Goal: Task Accomplishment & Management: Use online tool/utility

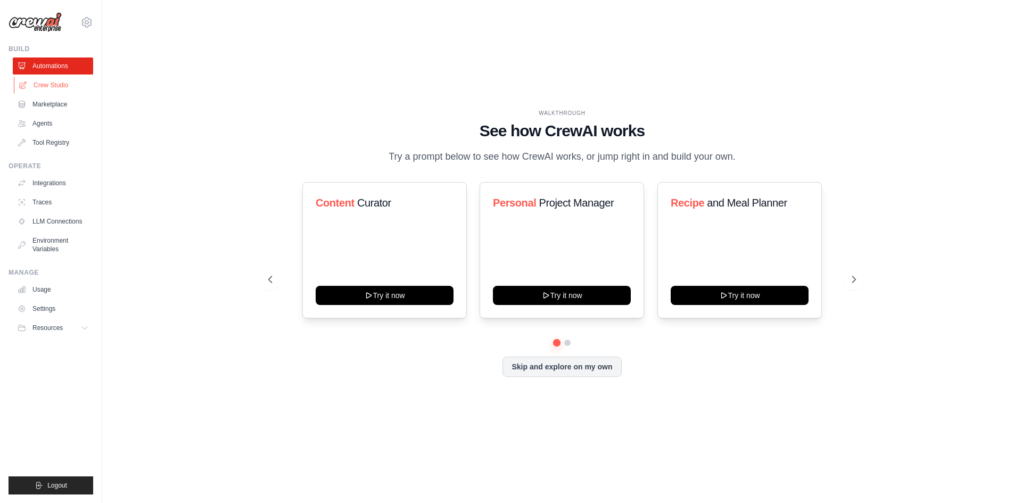
click at [53, 88] on link "Crew Studio" at bounding box center [54, 85] width 80 height 17
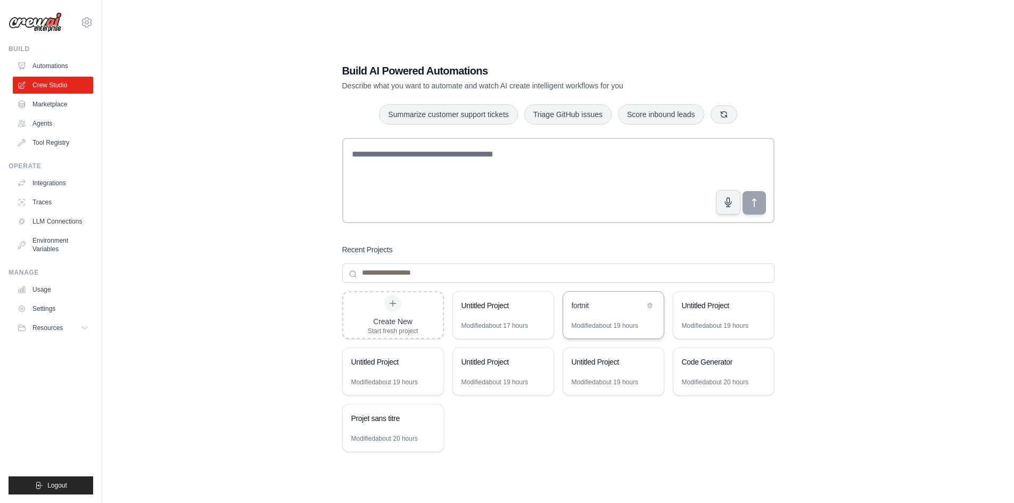
click at [599, 314] on div "fortnit" at bounding box center [613, 307] width 101 height 30
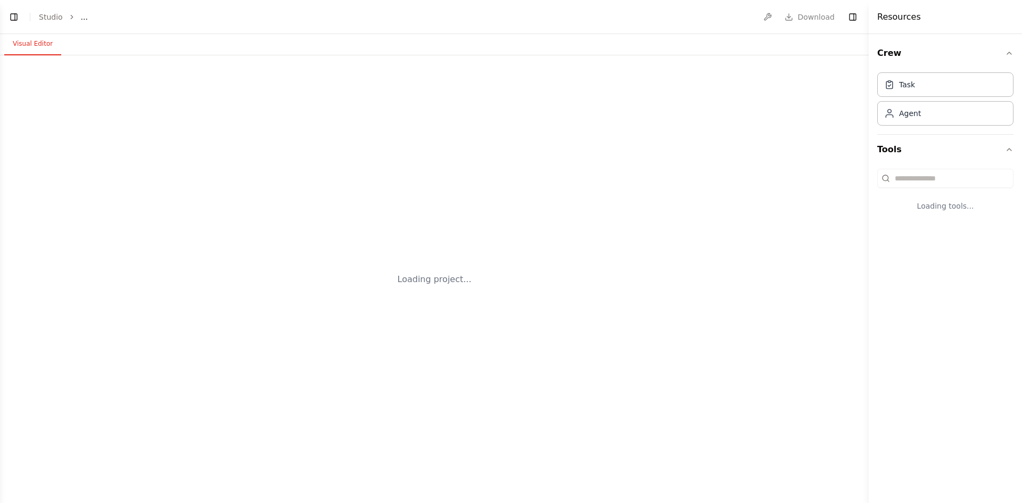
select select "****"
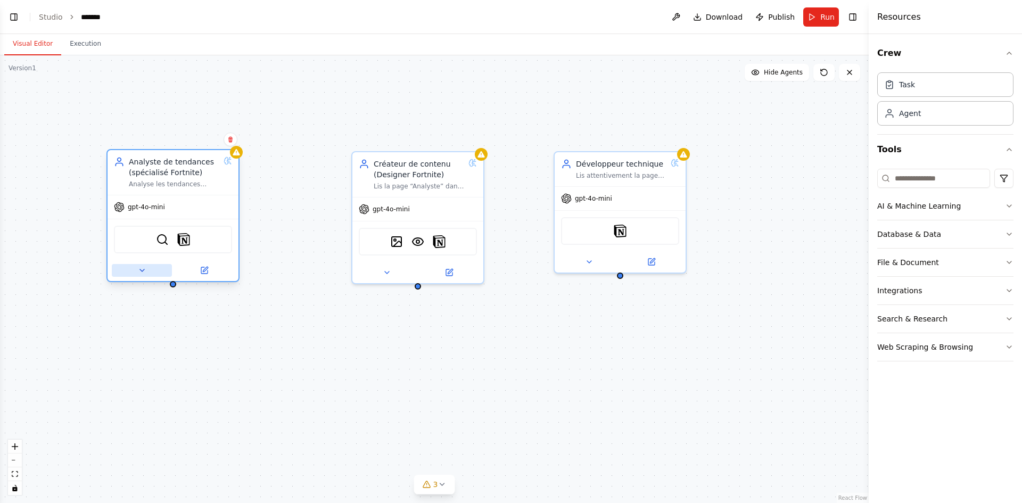
click at [142, 274] on icon at bounding box center [142, 270] width 9 height 9
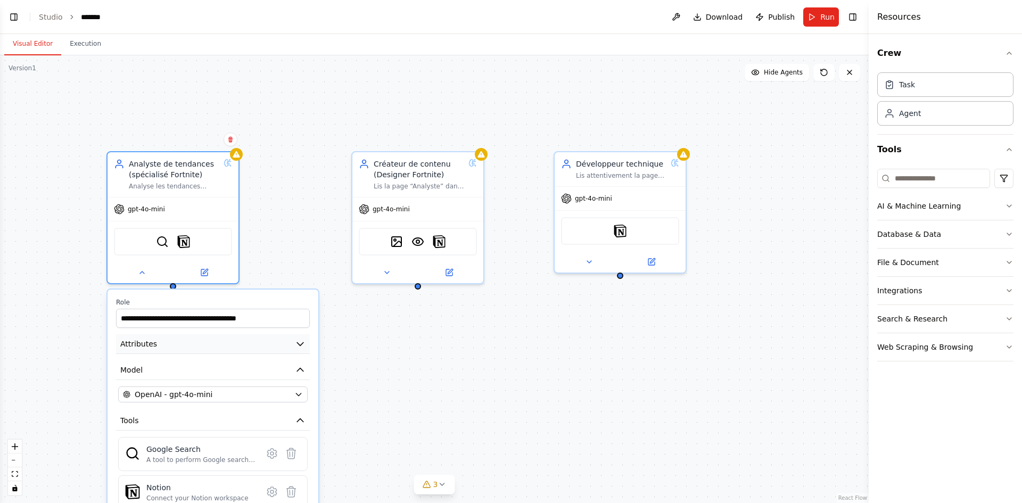
drag, startPoint x: 282, startPoint y: 339, endPoint x: 275, endPoint y: 338, distance: 6.4
click at [278, 339] on button "Attributes" at bounding box center [213, 344] width 194 height 20
click at [299, 348] on icon "button" at bounding box center [300, 344] width 11 height 11
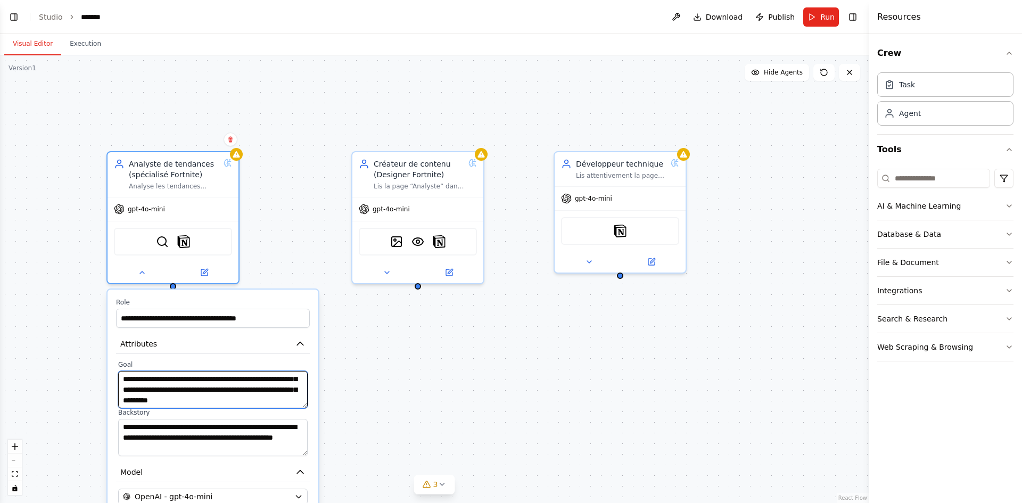
scroll to position [32, 0]
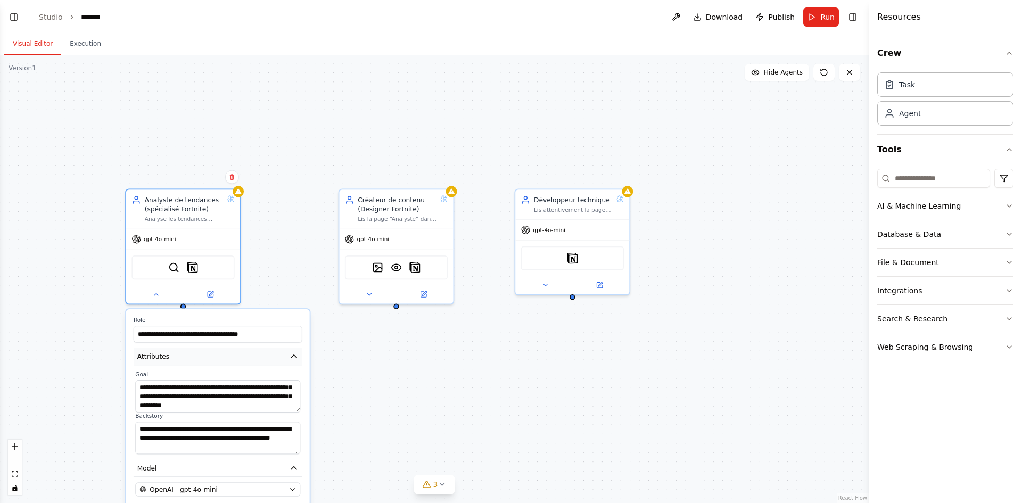
click at [290, 355] on icon "button" at bounding box center [293, 356] width 9 height 9
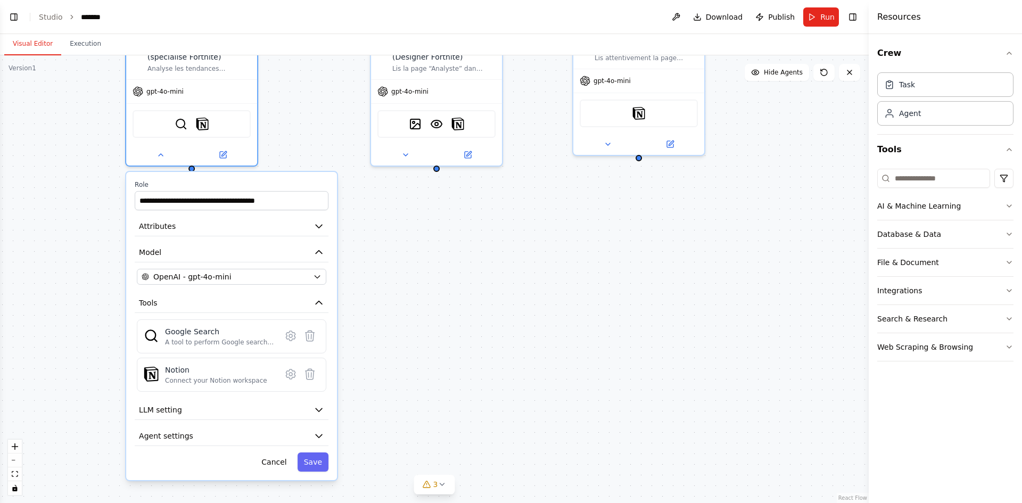
drag, startPoint x: 346, startPoint y: 452, endPoint x: 395, endPoint y: 344, distance: 118.6
click at [395, 344] on div "**********" at bounding box center [434, 279] width 869 height 448
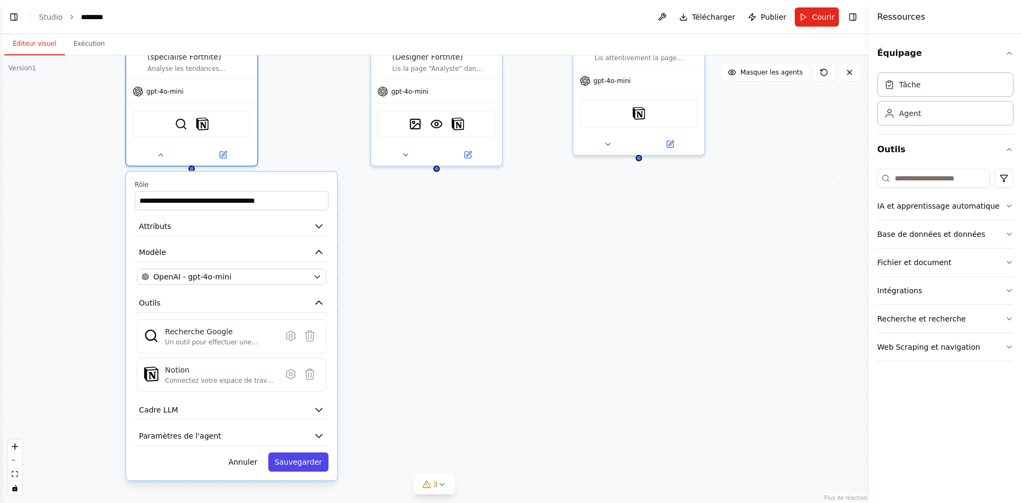
click at [292, 458] on font "Sauvegarder" at bounding box center [298, 462] width 47 height 9
click at [299, 464] on font "Sauvegarder" at bounding box center [298, 462] width 47 height 9
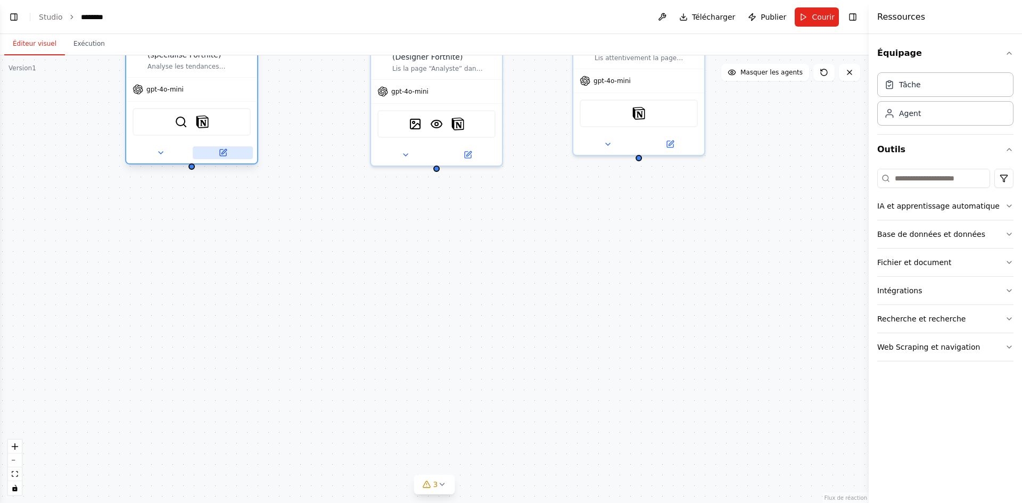
click at [223, 154] on icon at bounding box center [223, 151] width 5 height 5
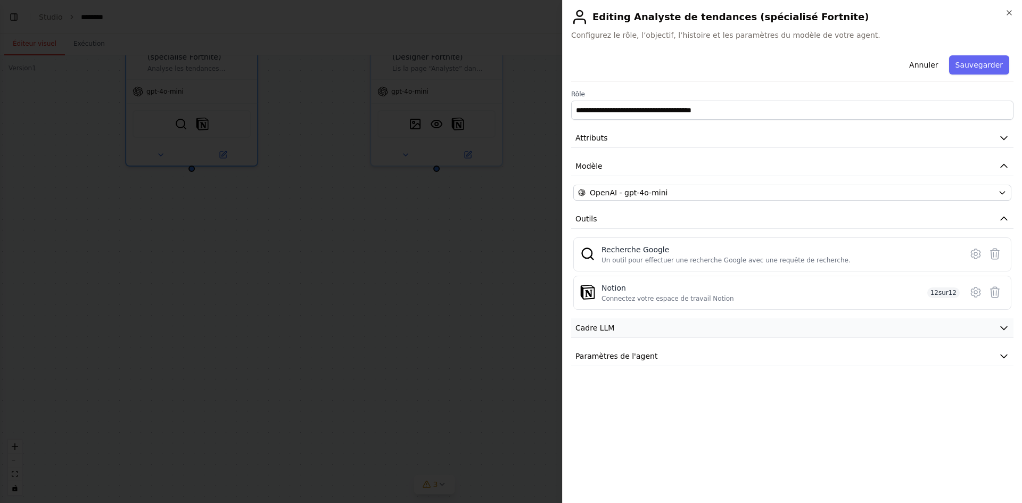
click at [627, 325] on button "Cadre LLM" at bounding box center [792, 328] width 442 height 20
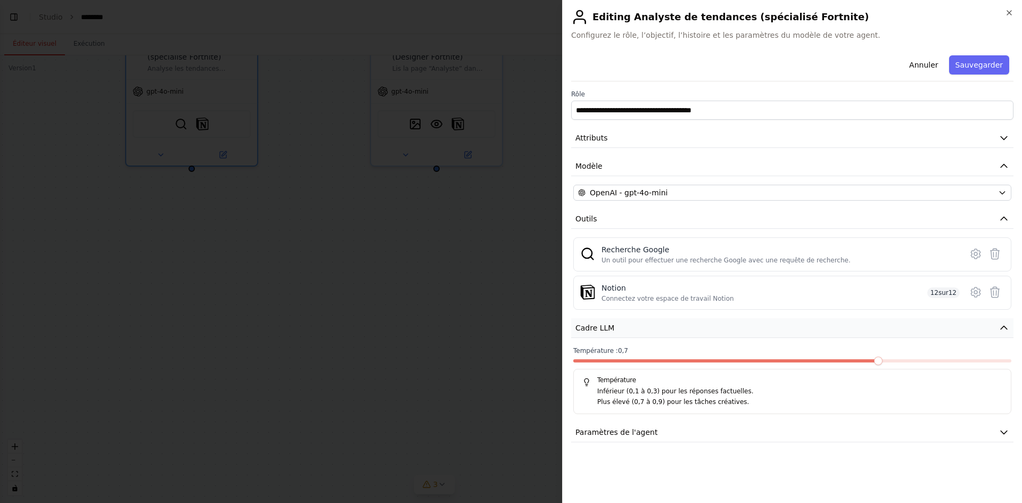
click at [629, 331] on button "Cadre LLM" at bounding box center [792, 328] width 442 height 20
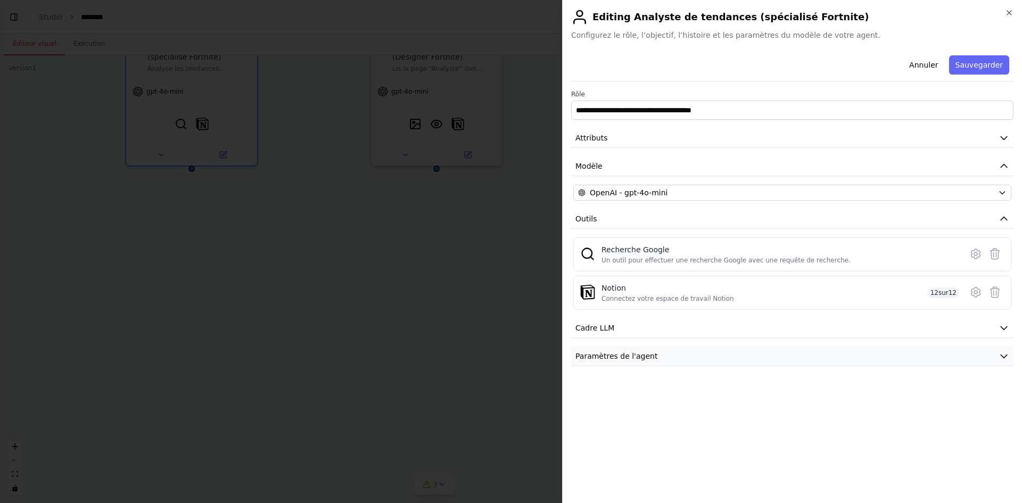
drag, startPoint x: 646, startPoint y: 358, endPoint x: 652, endPoint y: 356, distance: 6.2
click at [647, 357] on button "Paramètres de l'agent" at bounding box center [792, 357] width 442 height 20
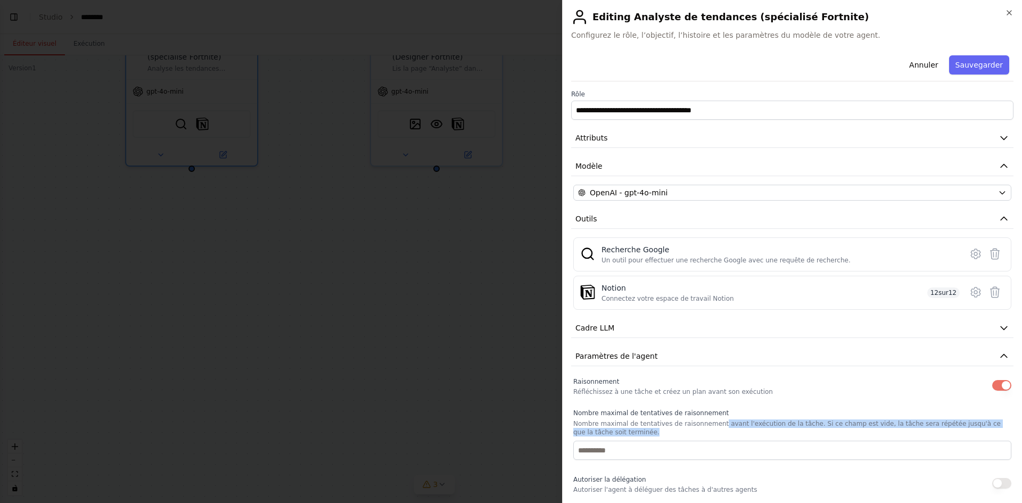
drag, startPoint x: 709, startPoint y: 426, endPoint x: 709, endPoint y: 420, distance: 6.4
click at [709, 421] on p "Nombre maximal de tentatives de raisonnement avant l'exécution de la tâche. Si …" at bounding box center [792, 427] width 438 height 17
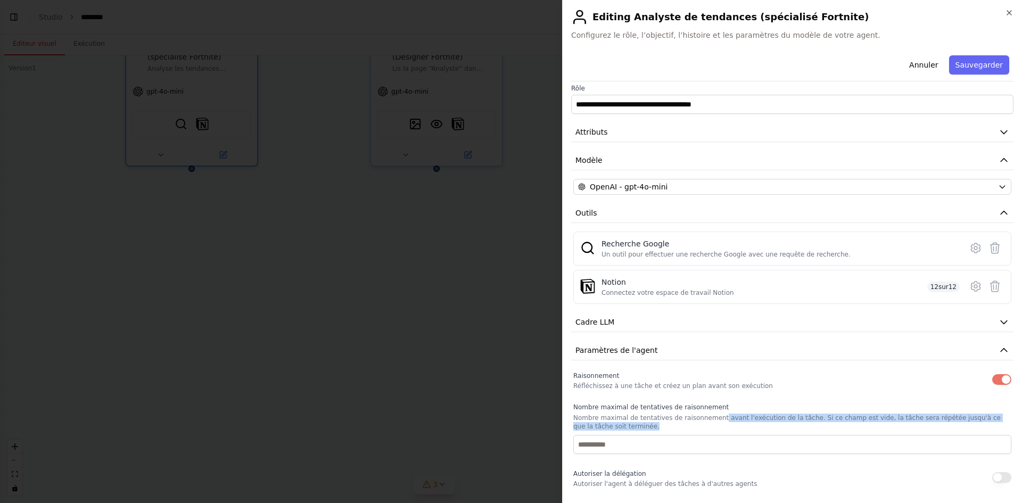
scroll to position [0, 0]
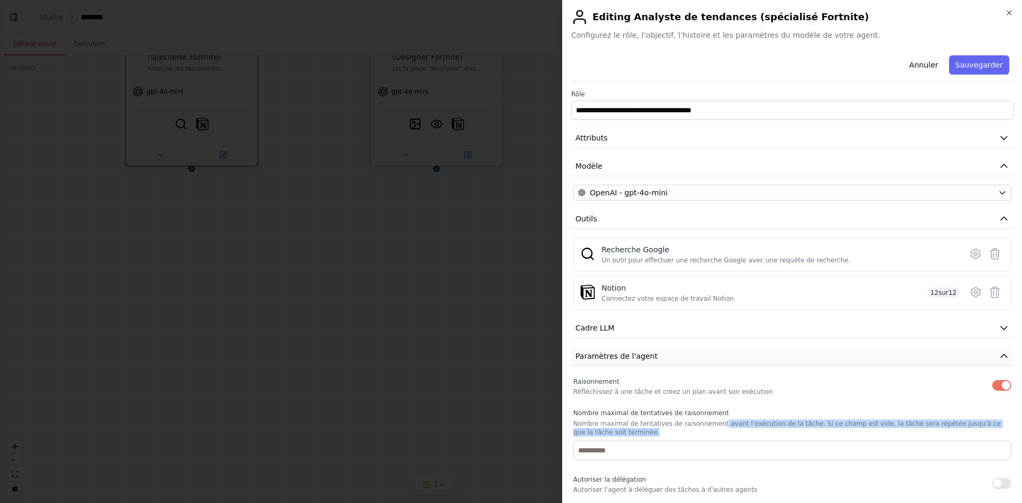
drag, startPoint x: 806, startPoint y: 350, endPoint x: 799, endPoint y: 354, distance: 9.0
click at [806, 351] on button "Paramètres de l'agent" at bounding box center [792, 357] width 442 height 20
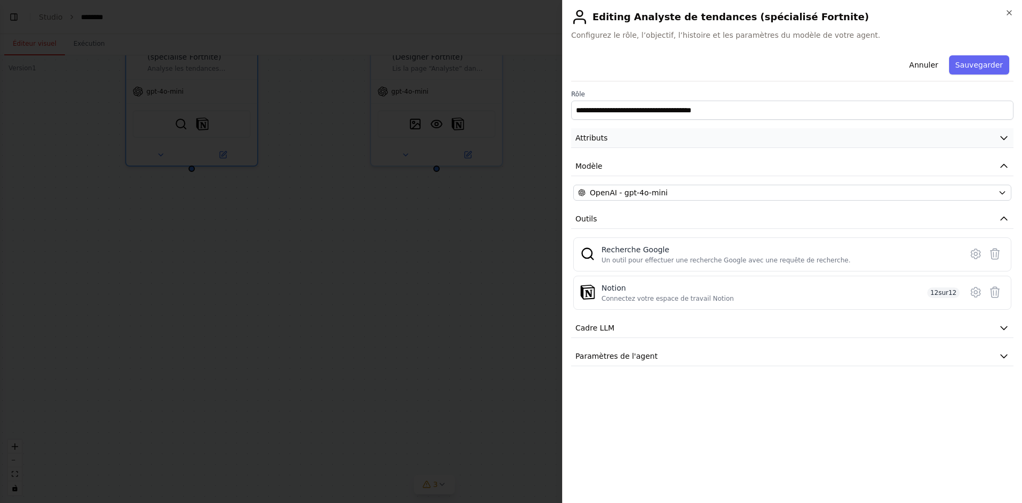
click at [742, 144] on button "Attributs" at bounding box center [792, 138] width 442 height 20
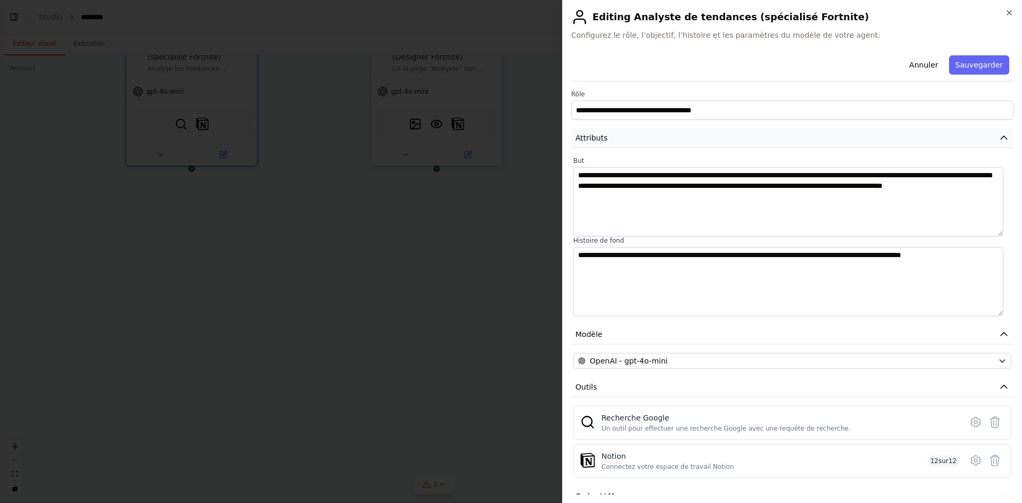
click at [742, 144] on button "Attributs" at bounding box center [792, 138] width 442 height 20
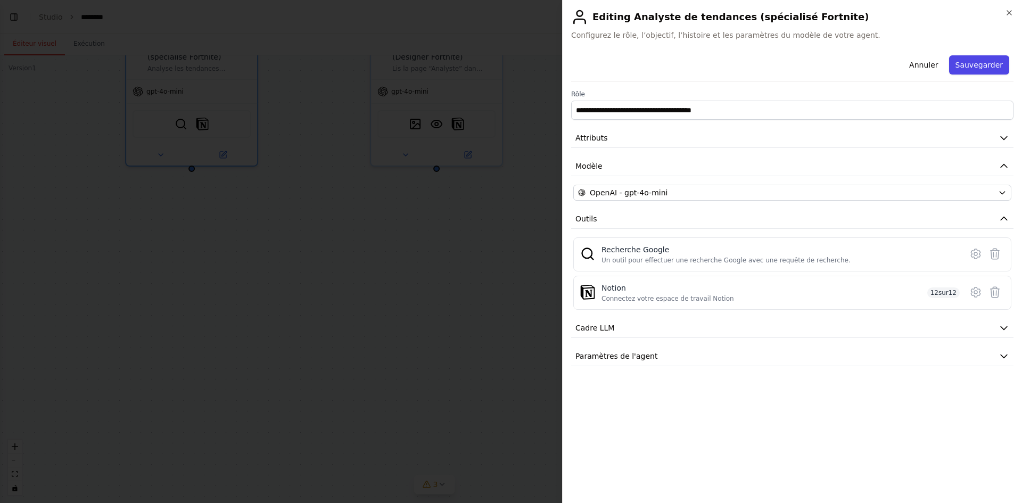
click at [996, 69] on font "Sauvegarder" at bounding box center [979, 65] width 47 height 9
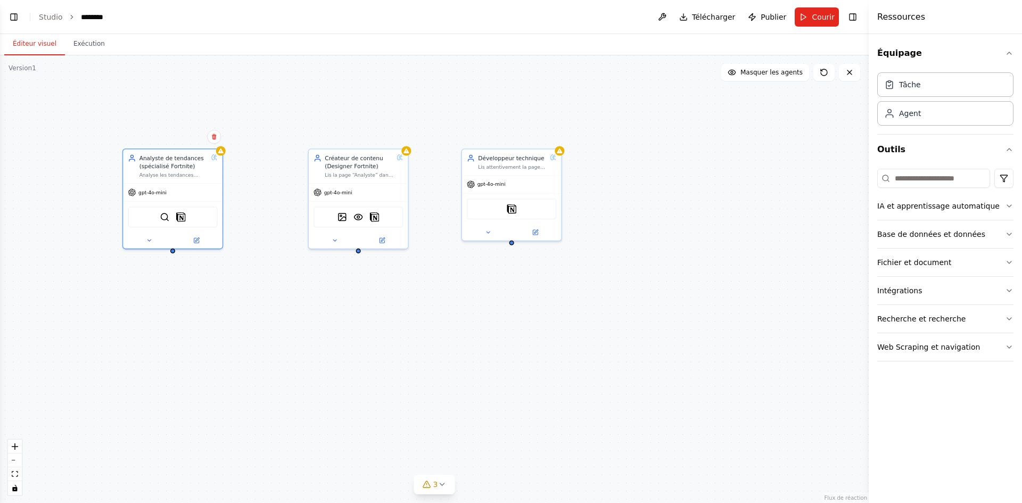
drag, startPoint x: 319, startPoint y: 273, endPoint x: 306, endPoint y: 360, distance: 88.4
click at [306, 360] on div "Analyste de tendances (spécialisé Fortnite) Analyse les tendances actuelles des…" at bounding box center [434, 279] width 869 height 448
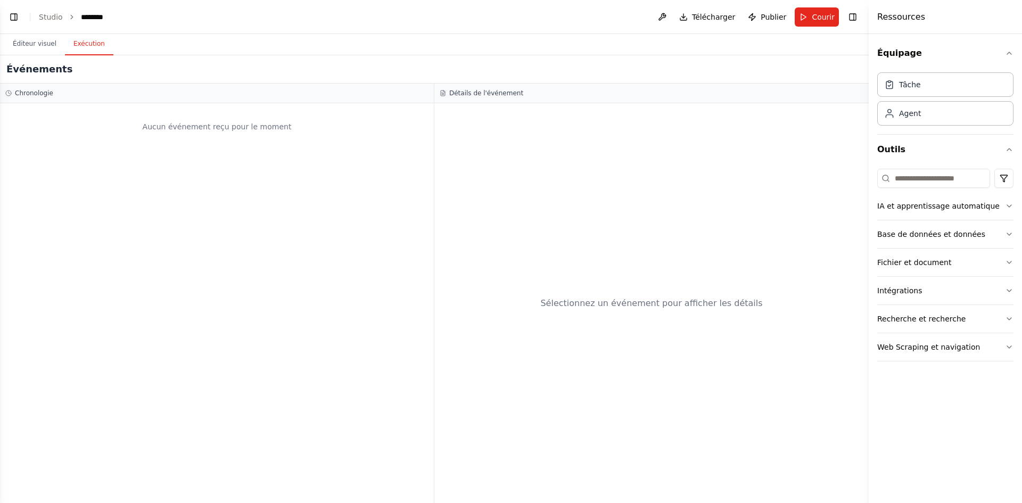
click at [86, 48] on button "Exécution" at bounding box center [89, 44] width 48 height 22
click at [35, 43] on font "Éditeur visuel" at bounding box center [35, 43] width 44 height 7
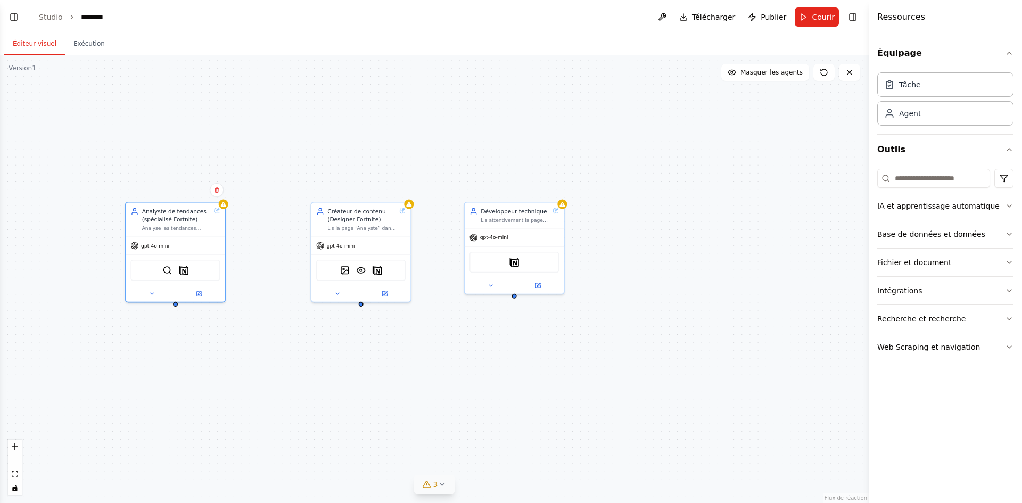
click at [441, 485] on icon at bounding box center [442, 484] width 9 height 9
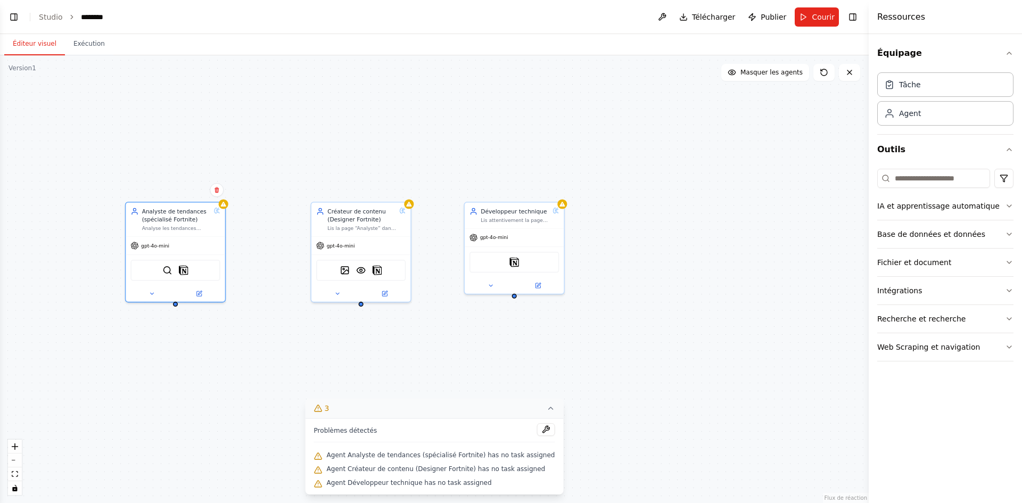
click at [607, 463] on div "Analyste de tendances (spécialisé Fortnite) Analyse les tendances actuelles des…" at bounding box center [434, 279] width 869 height 448
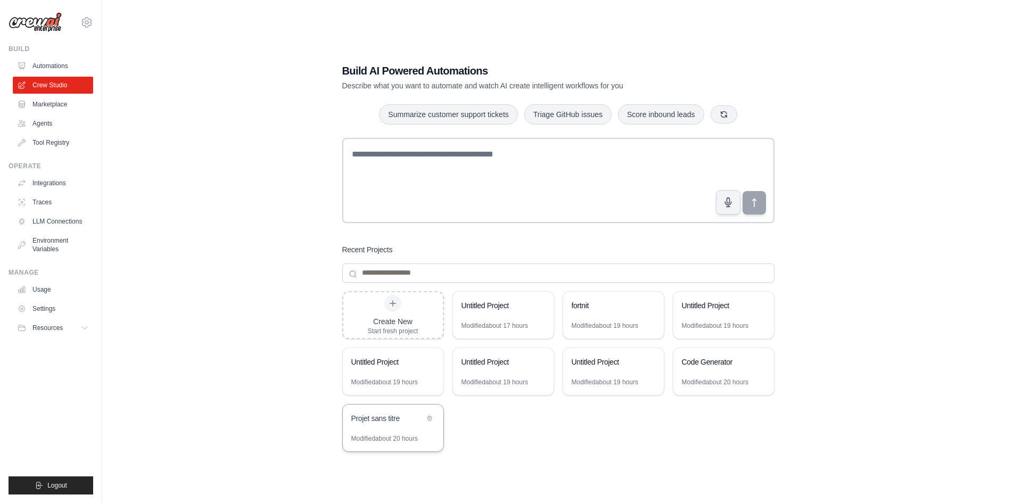
click at [418, 419] on div "Projet sans titre" at bounding box center [387, 418] width 73 height 11
click at [427, 415] on icon at bounding box center [429, 418] width 6 height 6
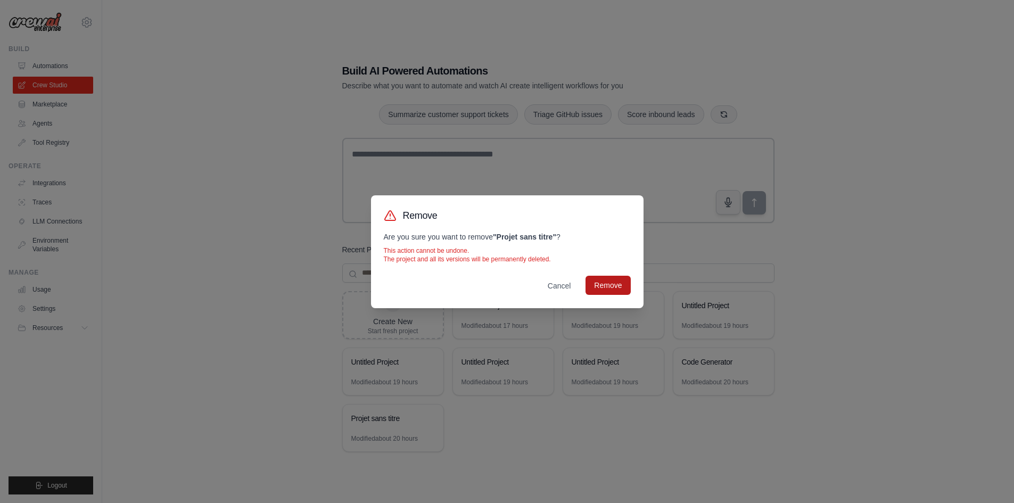
click at [603, 280] on button "Remove" at bounding box center [608, 285] width 45 height 19
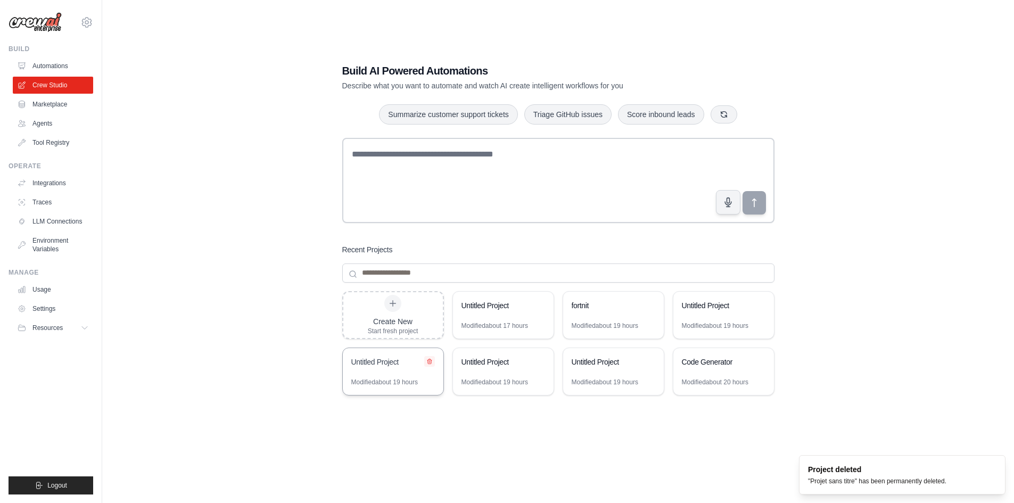
click at [433, 360] on button at bounding box center [429, 361] width 11 height 11
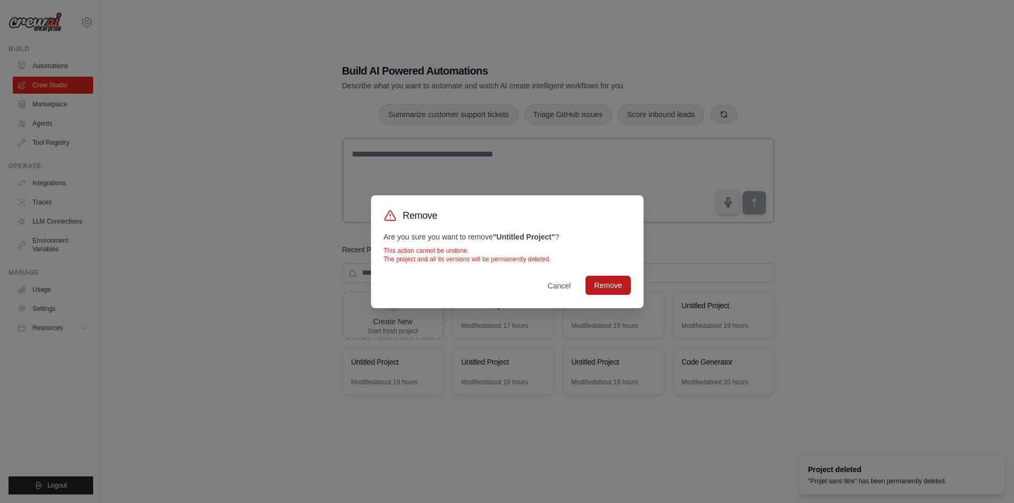
click at [613, 287] on button "Remove" at bounding box center [608, 285] width 45 height 19
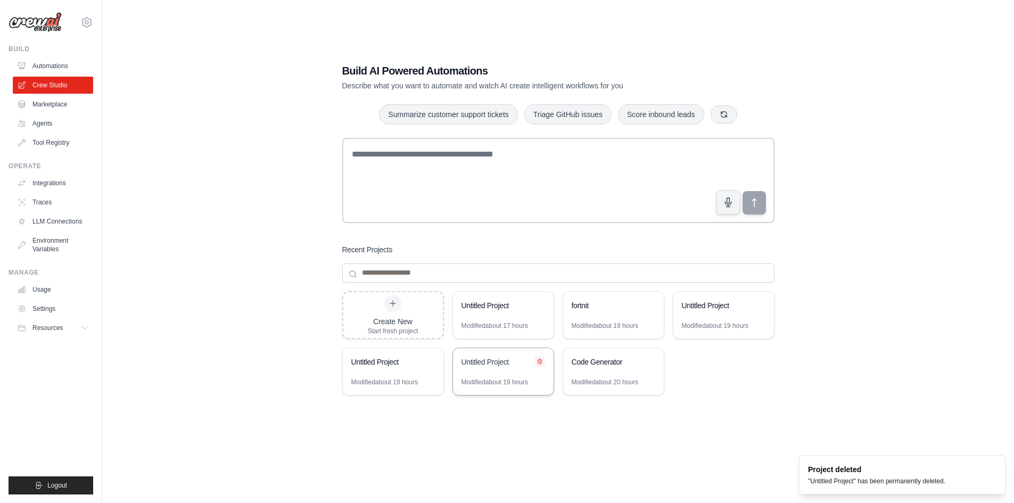
click at [540, 365] on button at bounding box center [539, 361] width 11 height 11
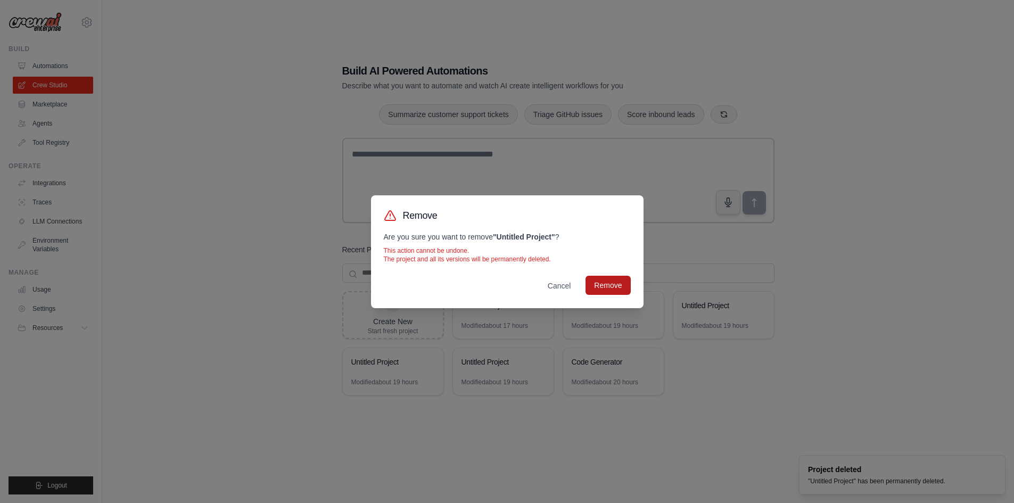
click at [619, 290] on button "Remove" at bounding box center [608, 285] width 45 height 19
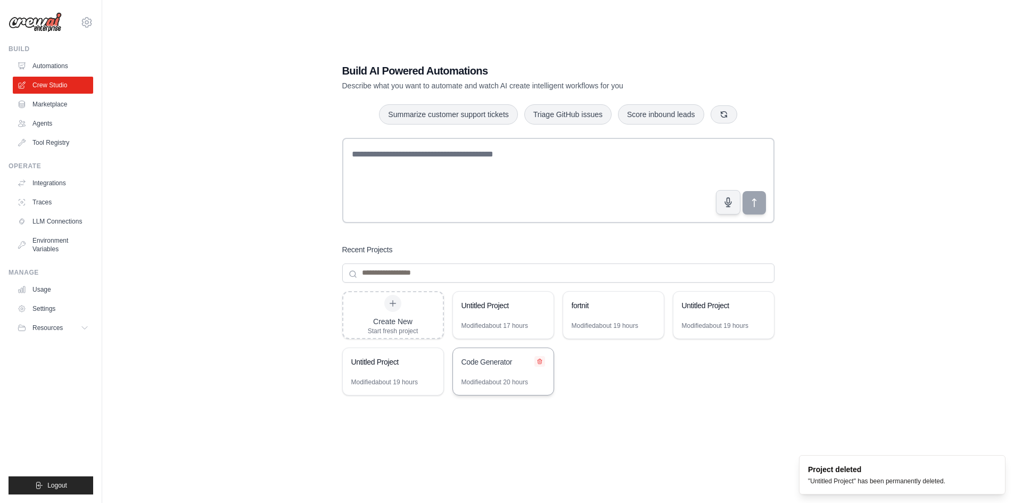
click at [544, 358] on button at bounding box center [539, 361] width 11 height 11
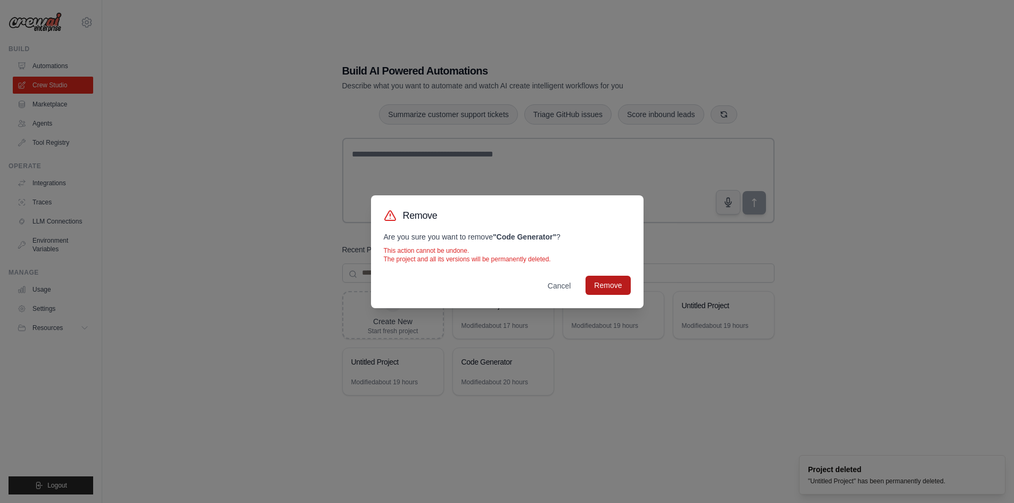
click at [620, 289] on button "Remove" at bounding box center [608, 285] width 45 height 19
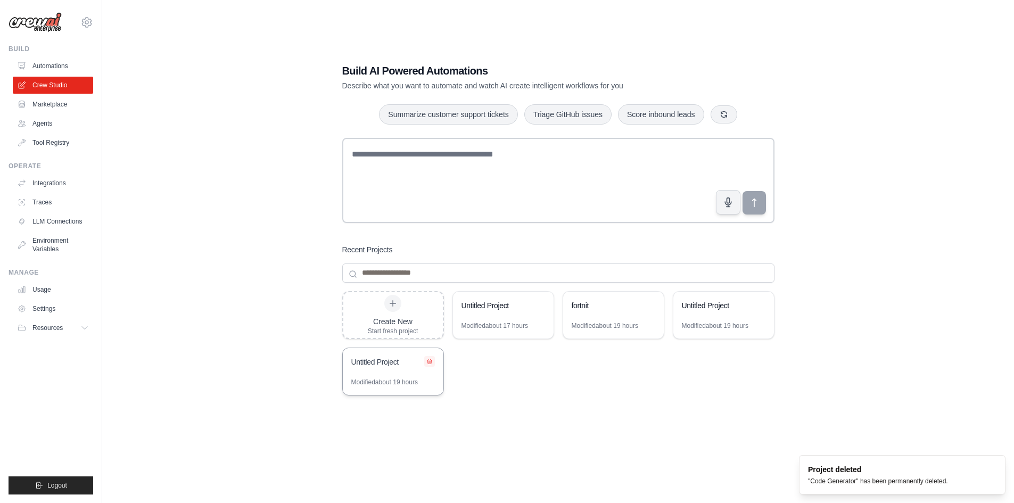
click at [432, 361] on icon at bounding box center [429, 361] width 6 height 6
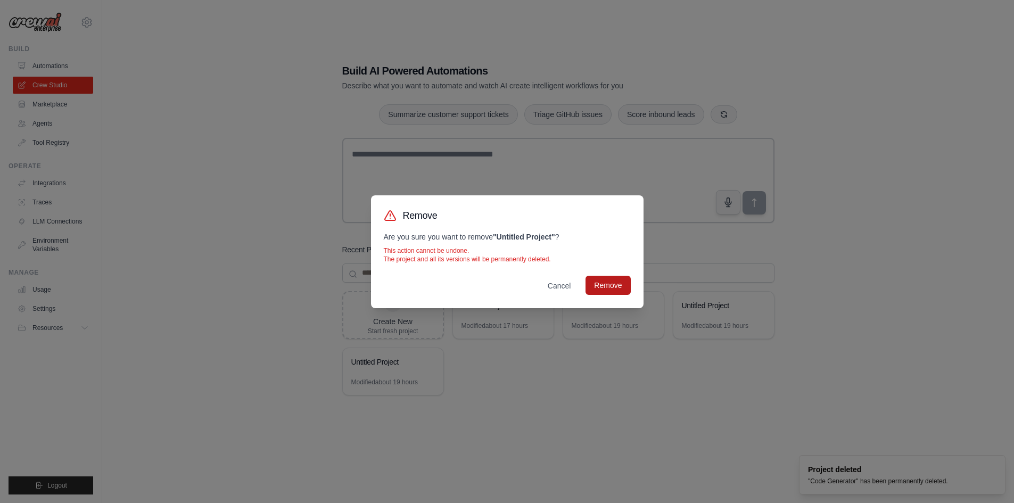
click at [625, 290] on button "Remove" at bounding box center [608, 285] width 45 height 19
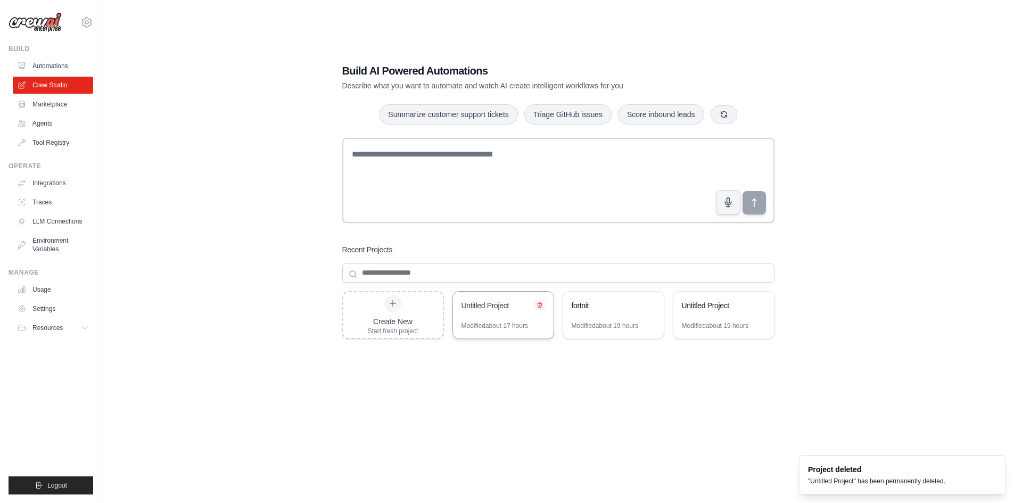
click at [539, 304] on icon at bounding box center [540, 305] width 6 height 6
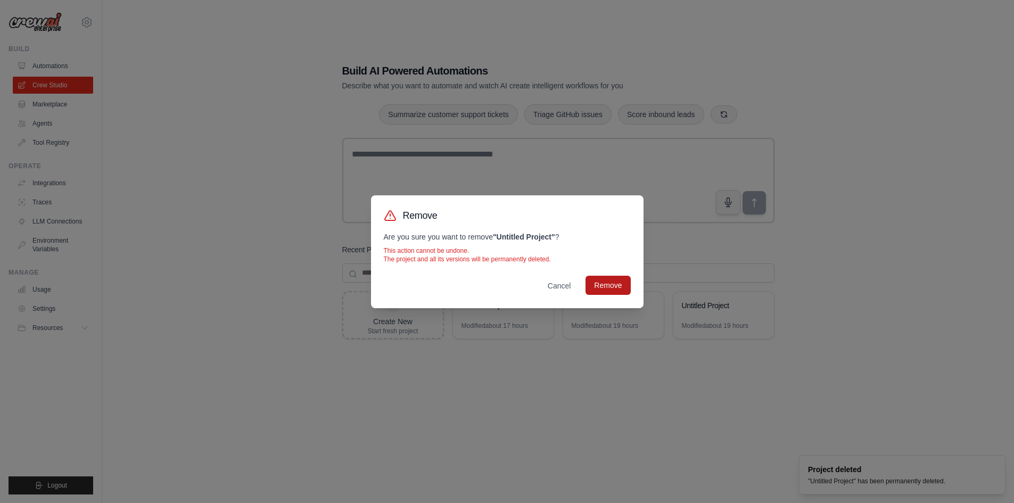
click at [592, 287] on button "Remove" at bounding box center [608, 285] width 45 height 19
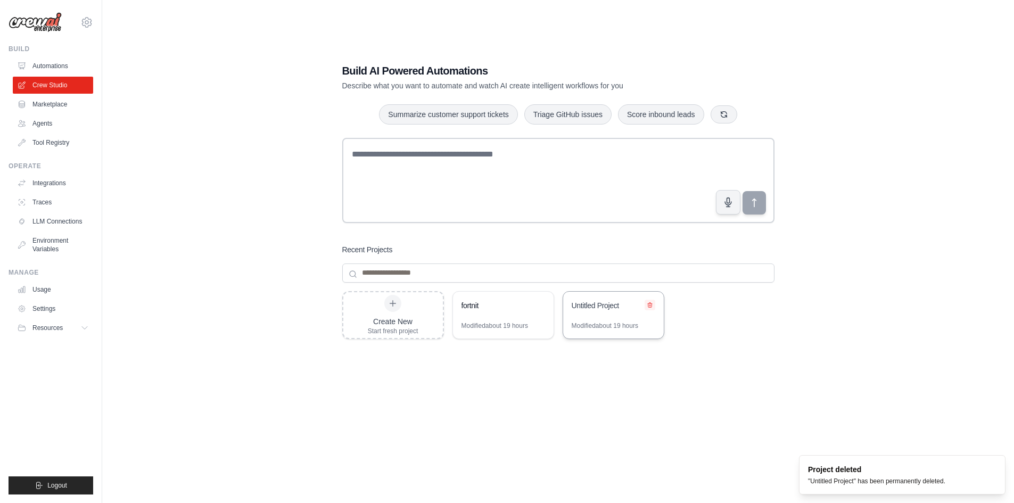
click at [649, 307] on icon at bounding box center [650, 304] width 4 height 5
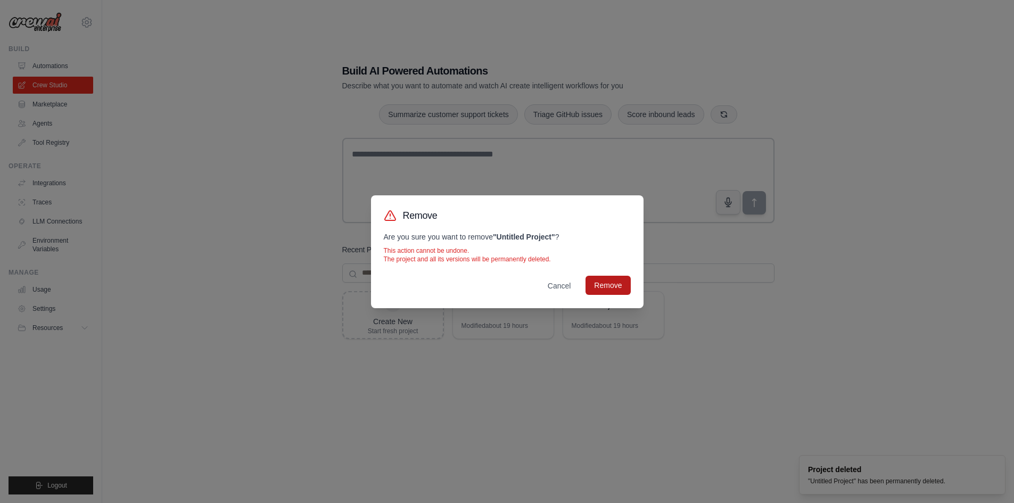
click at [616, 283] on button "Remove" at bounding box center [608, 285] width 45 height 19
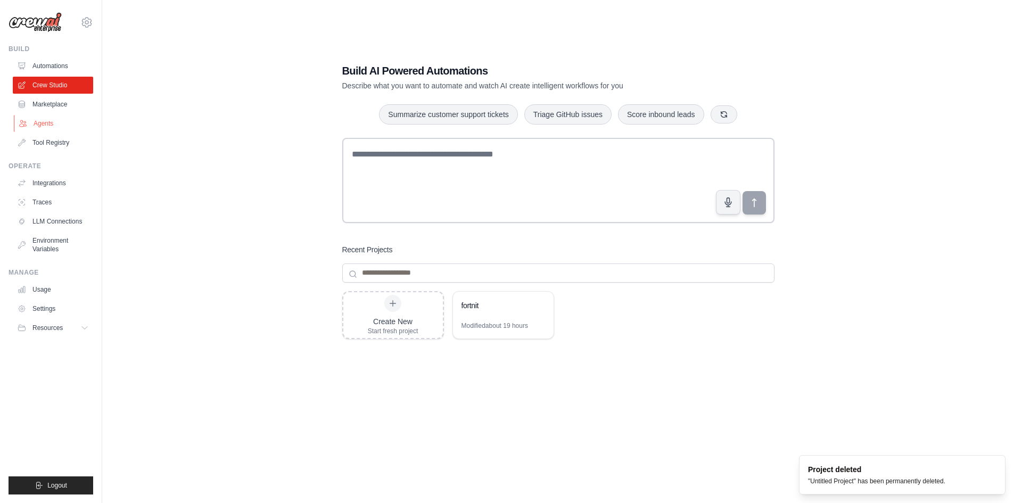
click at [56, 125] on link "Agents" at bounding box center [54, 123] width 80 height 17
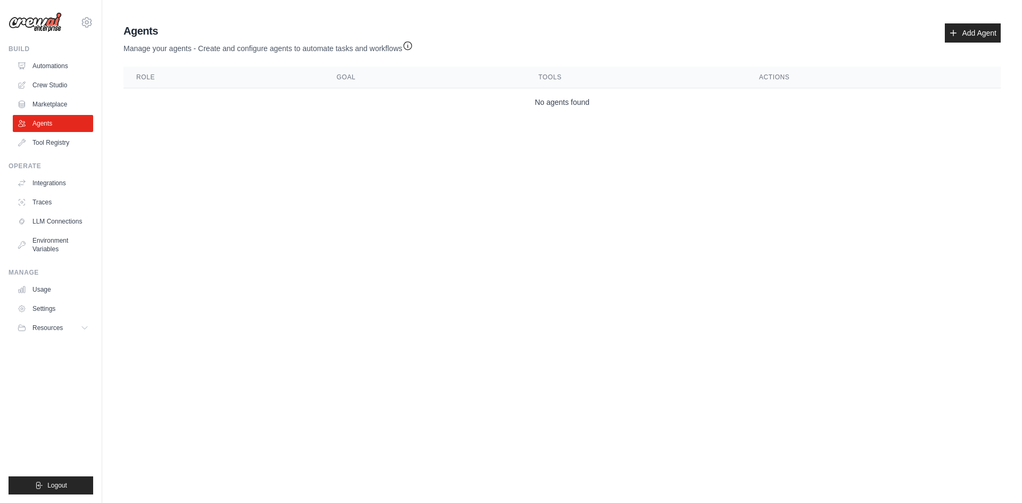
click at [575, 100] on td "No agents found" at bounding box center [562, 102] width 877 height 28
click at [521, 72] on th "Goal" at bounding box center [425, 78] width 202 height 22
click at [533, 72] on th "Tools" at bounding box center [636, 78] width 220 height 22
drag, startPoint x: 756, startPoint y: 143, endPoint x: 794, endPoint y: 121, distance: 43.6
click at [758, 142] on main "Guide d'utilisation de l'agent Pour utiliser un agent dans votre projet CrewAI,…" at bounding box center [562, 72] width 920 height 145
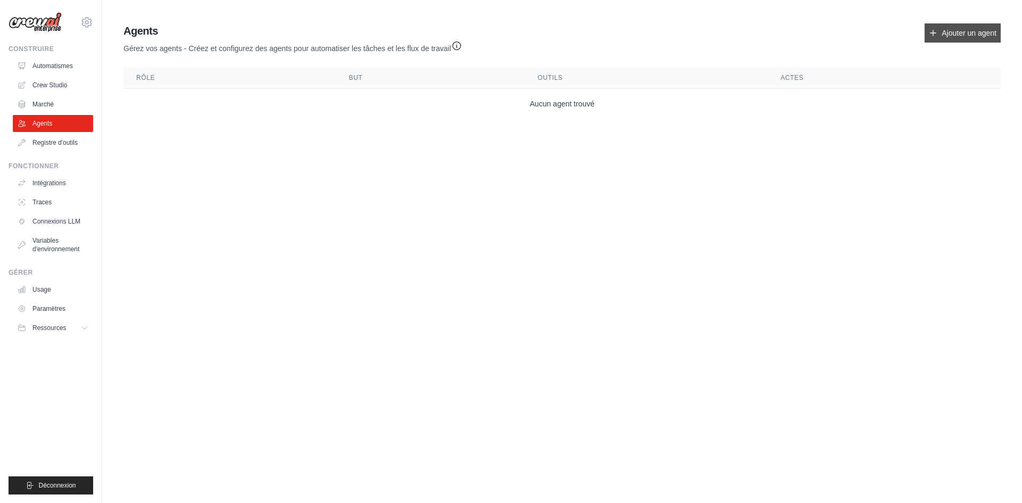
click at [936, 34] on icon at bounding box center [933, 33] width 9 height 9
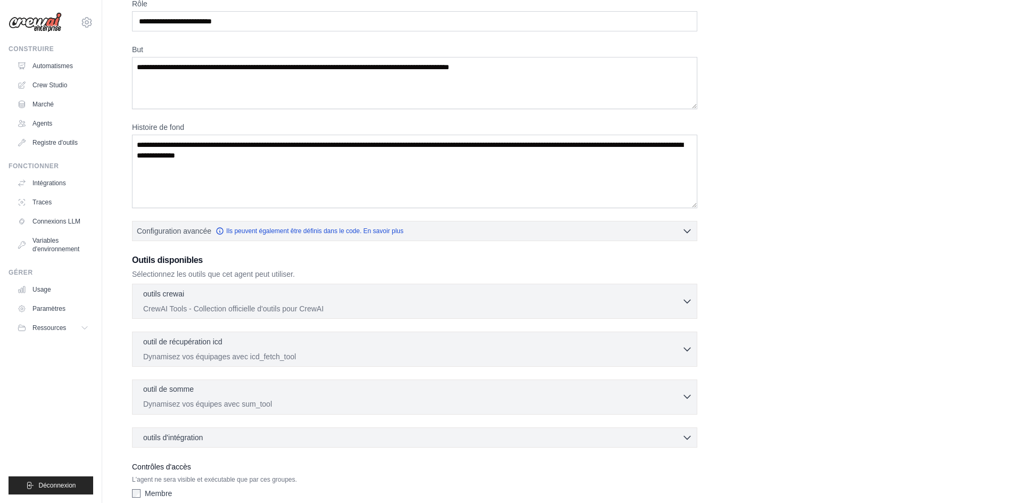
scroll to position [106, 0]
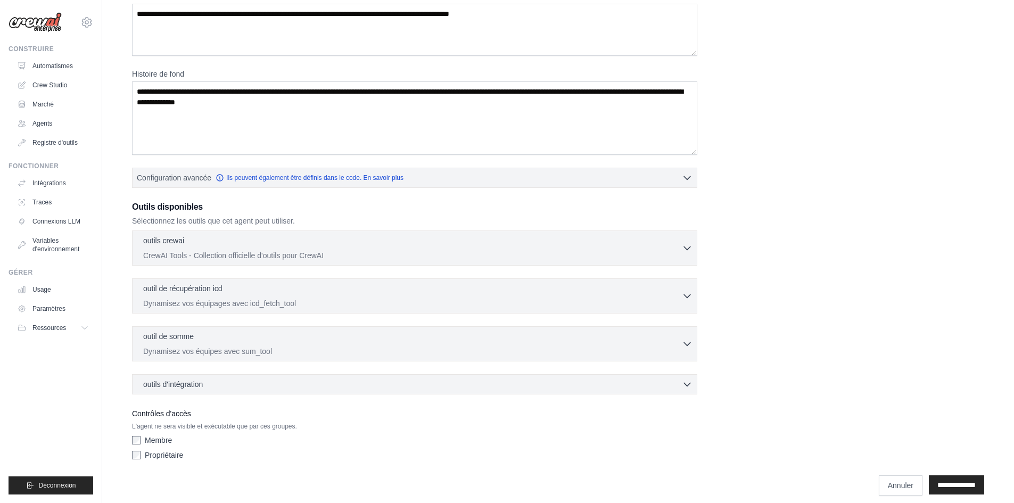
drag, startPoint x: 999, startPoint y: 0, endPoint x: 761, endPoint y: 193, distance: 306.5
click at [761, 193] on div "Rôle But Histoire de fond Configuration avancée Ils peuvent également être défi…" at bounding box center [558, 205] width 852 height 520
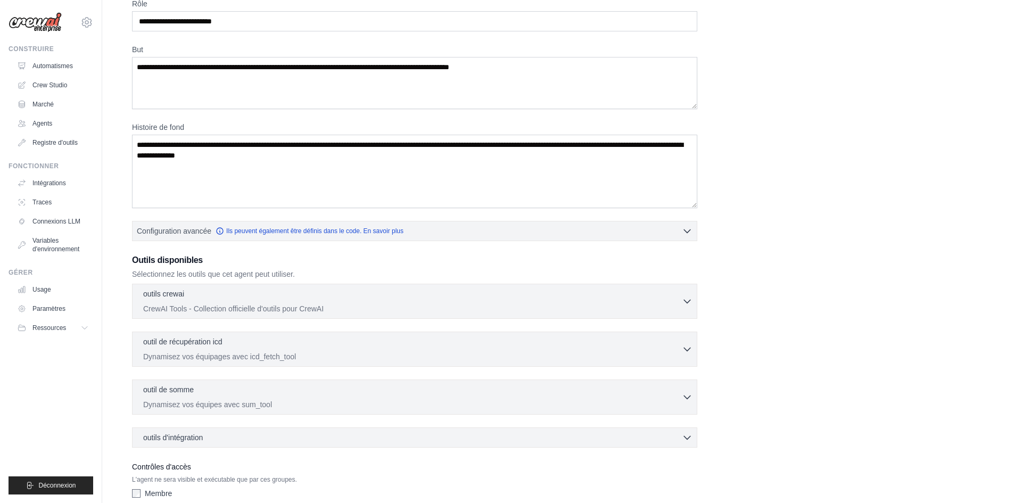
scroll to position [0, 0]
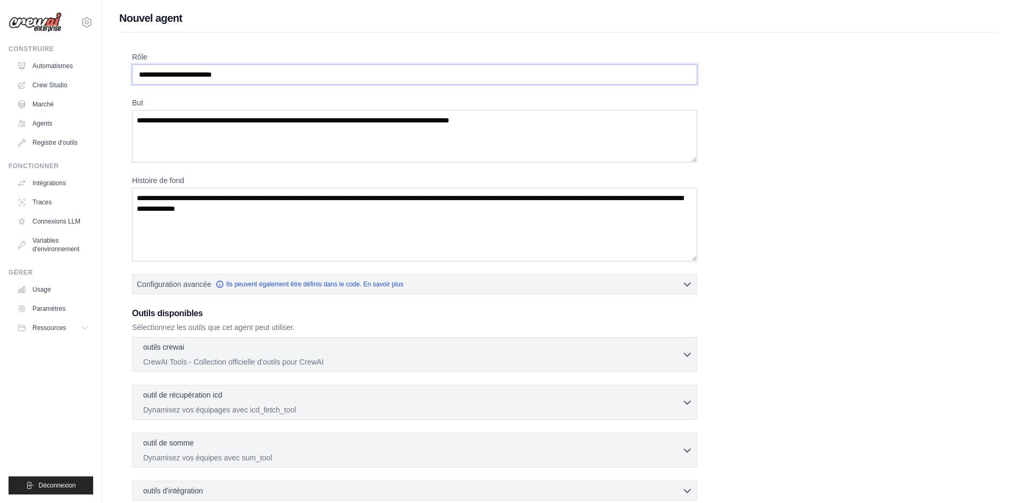
click at [253, 80] on input "Rôle" at bounding box center [414, 74] width 565 height 20
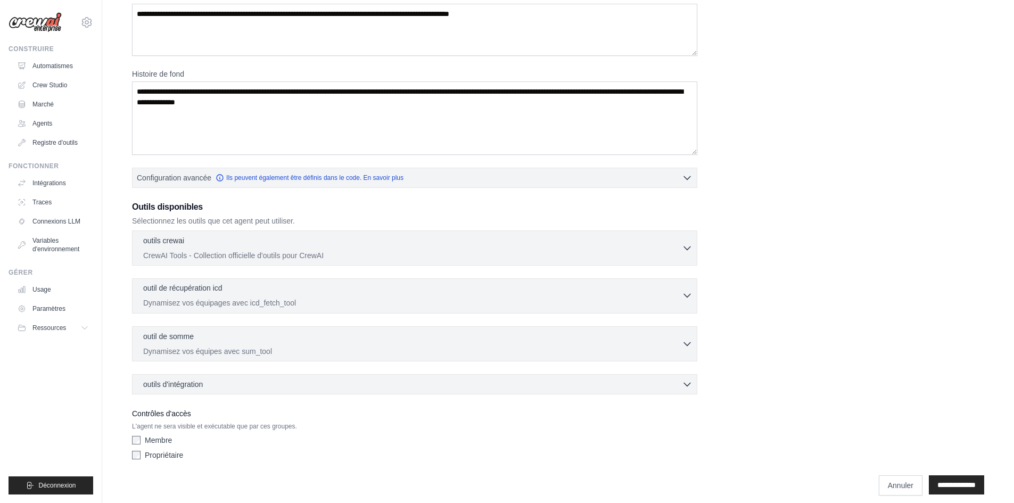
click at [364, 297] on div "outil de récupération icd 0 selected Dynamisez vos équipages avec icd_fetch_tool" at bounding box center [412, 296] width 539 height 26
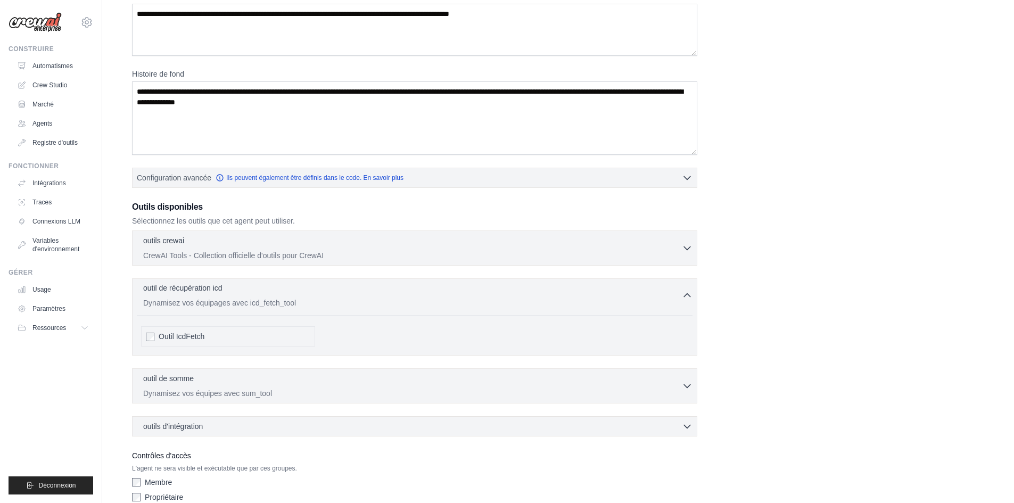
click at [364, 302] on p "Dynamisez vos équipages avec icd_fetch_tool" at bounding box center [412, 303] width 539 height 11
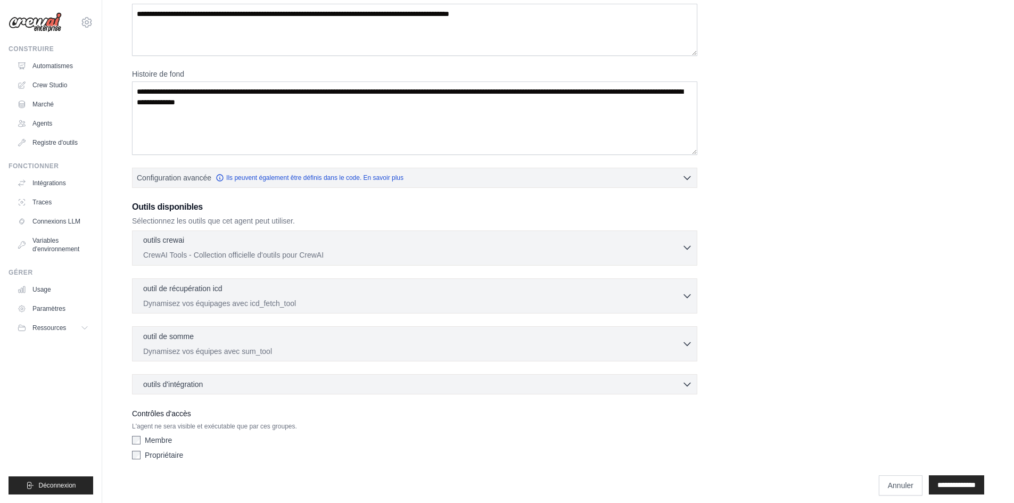
click at [371, 260] on p "CrewAI Tools - Collection officielle d'outils pour CrewAI" at bounding box center [412, 255] width 539 height 11
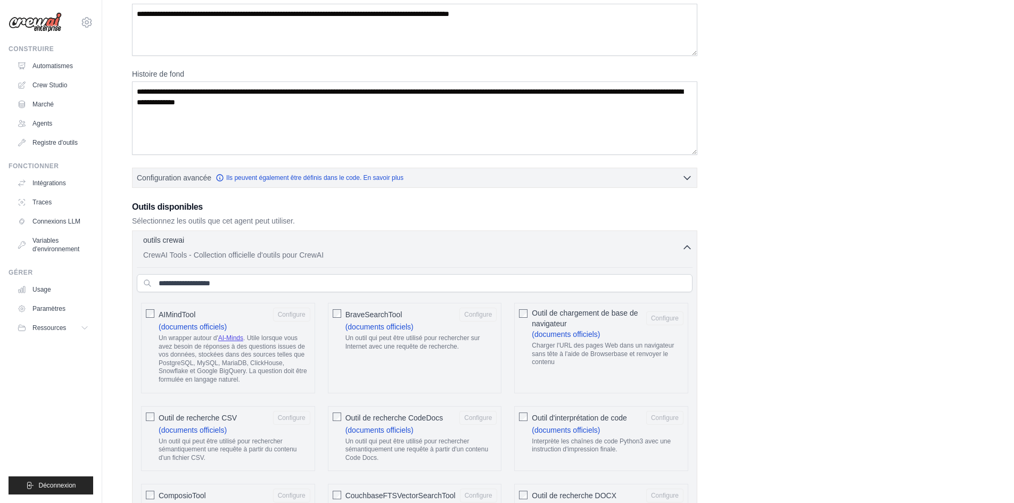
click at [376, 257] on p "CrewAI Tools - Collection officielle d'outils pour CrewAI" at bounding box center [412, 255] width 539 height 11
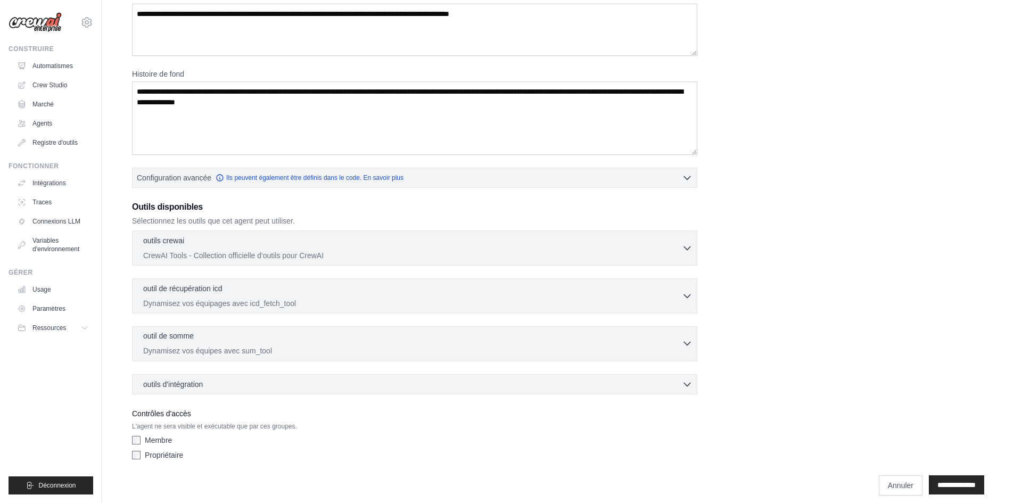
click at [352, 350] on p "Dynamisez vos équipes avec sum_tool" at bounding box center [412, 350] width 539 height 11
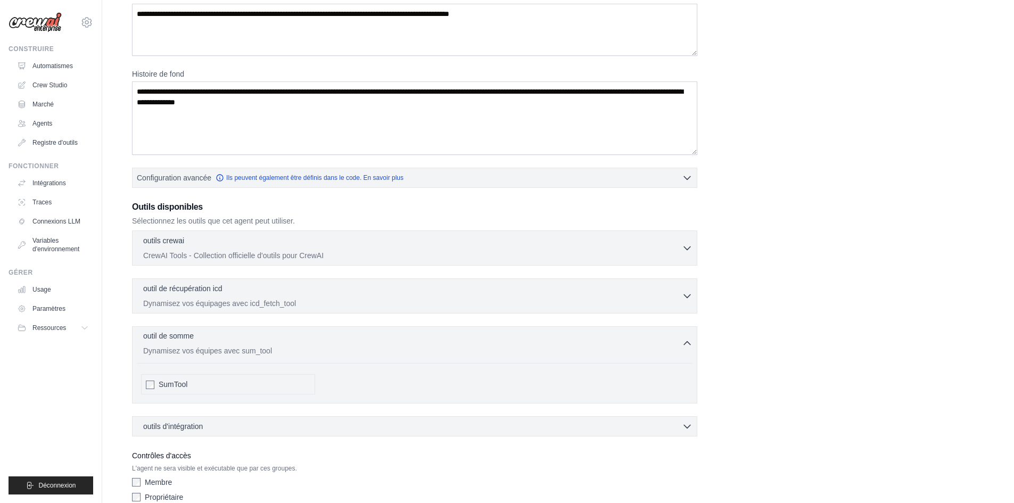
click at [352, 350] on p "Dynamisez vos équipes avec sum_tool" at bounding box center [412, 350] width 539 height 11
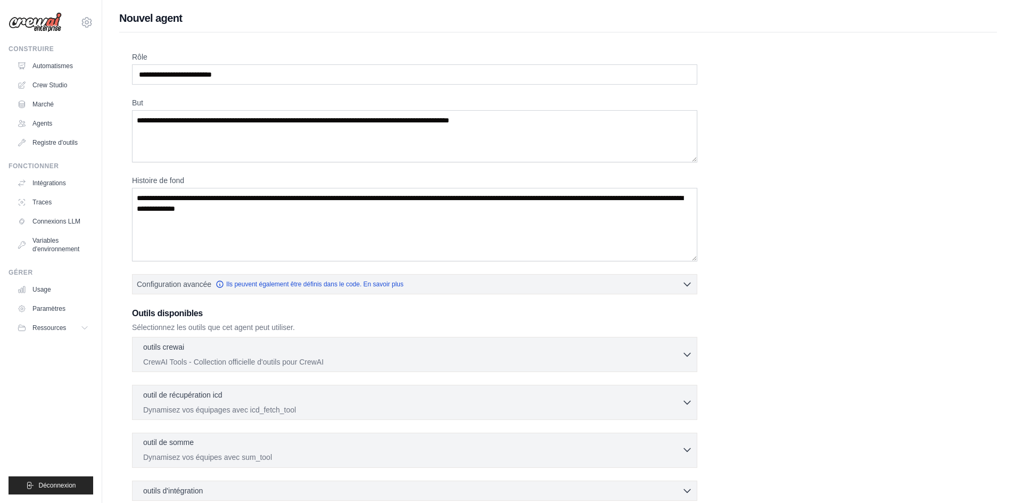
scroll to position [116, 0]
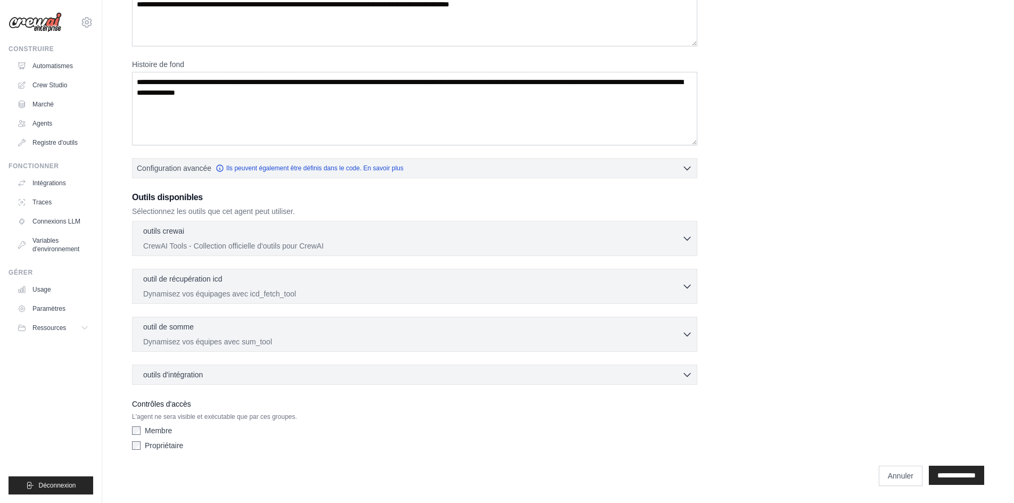
click at [142, 431] on div "Membre" at bounding box center [414, 430] width 565 height 11
click at [131, 429] on div "Rôle But Histoire de fond Configuration avancée Ils peuvent également être défi…" at bounding box center [558, 204] width 878 height 576
click at [47, 81] on font "Crew Studio" at bounding box center [51, 84] width 35 height 7
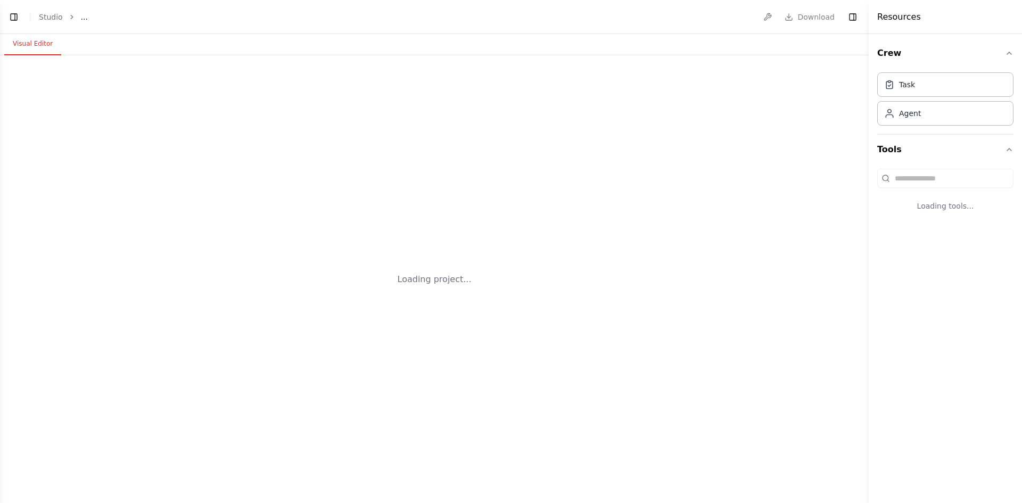
select select "****"
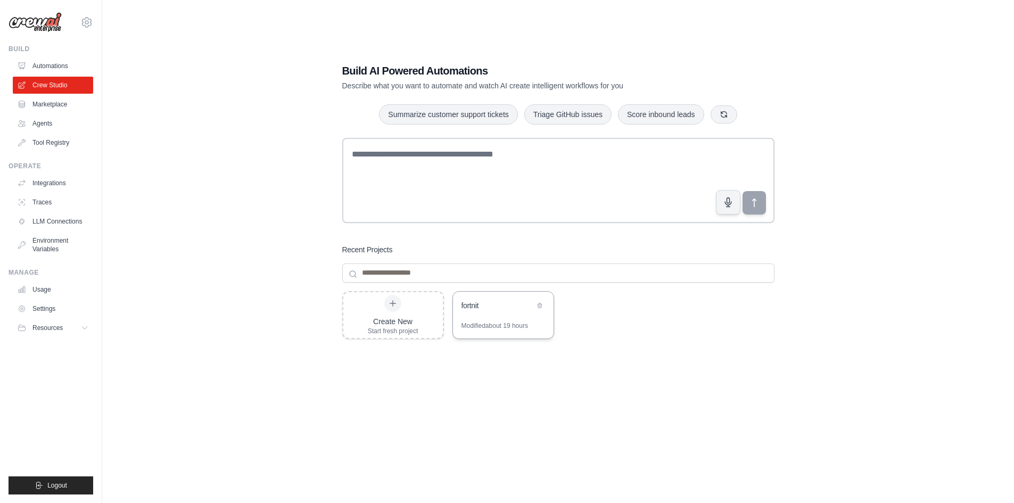
click at [476, 306] on div "fortnit" at bounding box center [498, 305] width 73 height 11
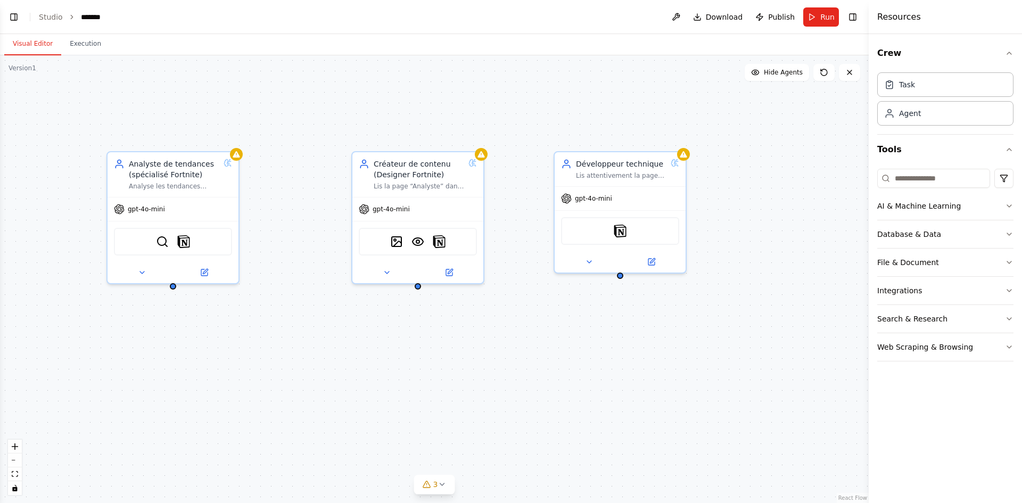
click at [836, 163] on div "Analyste de tendances (spécialisé Fortnite) Analyse les tendances actuelles des…" at bounding box center [434, 279] width 869 height 448
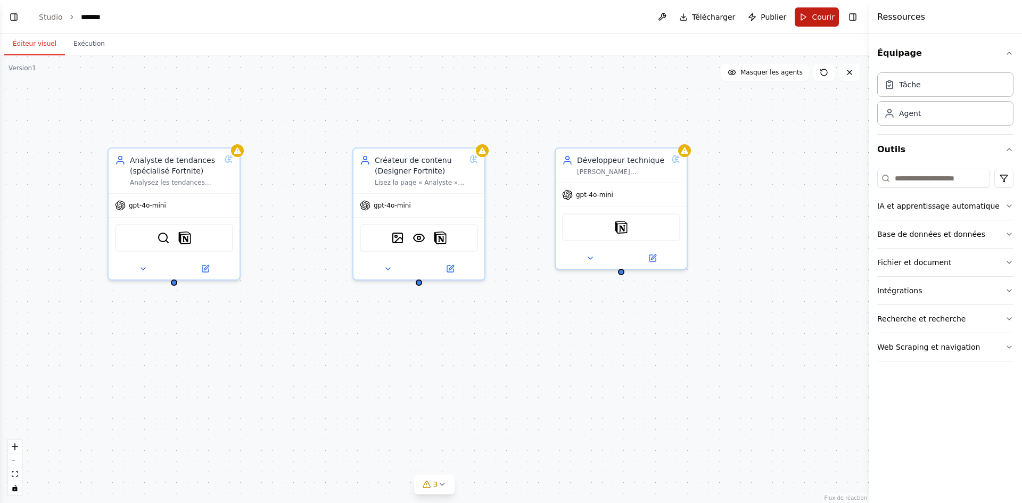
click at [818, 19] on font "Courir" at bounding box center [823, 17] width 23 height 9
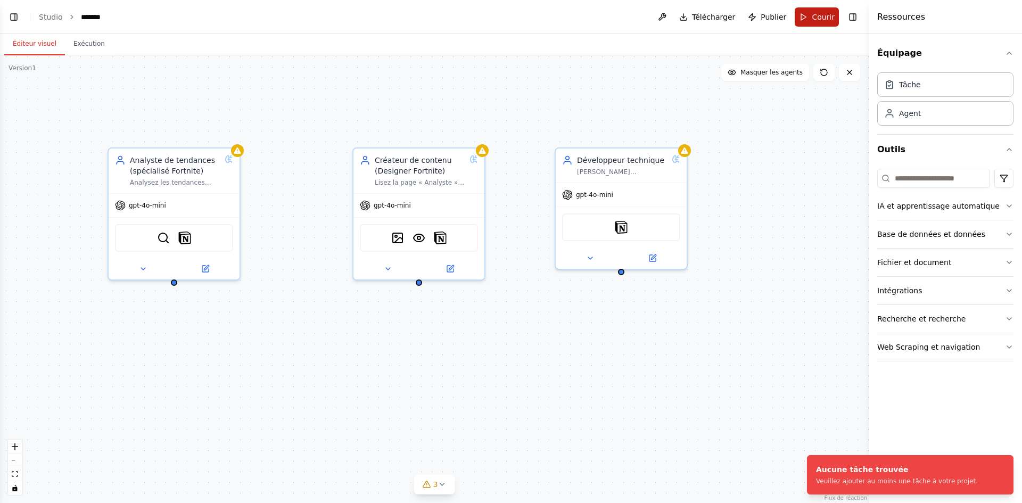
click at [820, 167] on div "Analyste de tendances (spécialisé Fortnite) Analysez les tendances actuelles de…" at bounding box center [434, 279] width 869 height 448
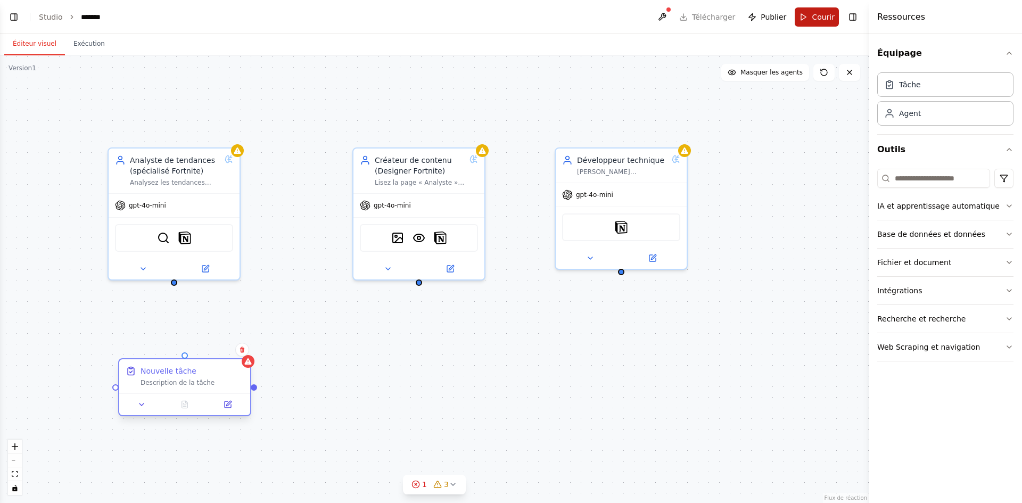
drag, startPoint x: 228, startPoint y: 363, endPoint x: 185, endPoint y: 380, distance: 46.4
click at [185, 380] on font "Description de la tâche" at bounding box center [178, 382] width 74 height 7
click at [157, 385] on font "Description de la tâche" at bounding box center [178, 382] width 74 height 7
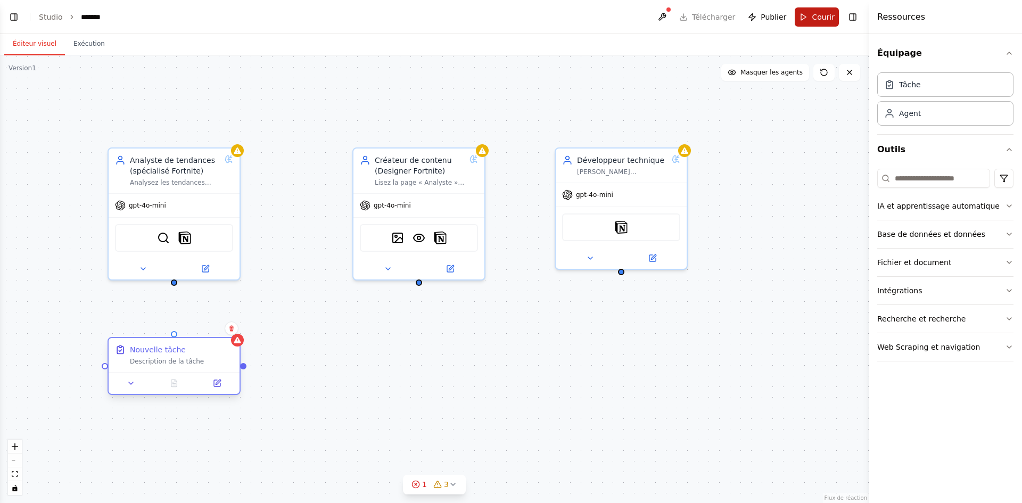
drag, startPoint x: 159, startPoint y: 358, endPoint x: 169, endPoint y: 357, distance: 10.2
click at [169, 357] on div "Nouvelle tâche Description de la tâche" at bounding box center [181, 354] width 103 height 21
drag, startPoint x: 176, startPoint y: 283, endPoint x: 179, endPoint y: 341, distance: 57.6
click at [179, 341] on div "Analyste de tendances (spécialisé Fortnite) Analysez les tendances actuelles de…" at bounding box center [435, 276] width 869 height 448
click at [307, 406] on div ".deletable-edge-delete-btn { width: 20px; height: 20px; border: 0px solid #ffff…" at bounding box center [434, 279] width 869 height 448
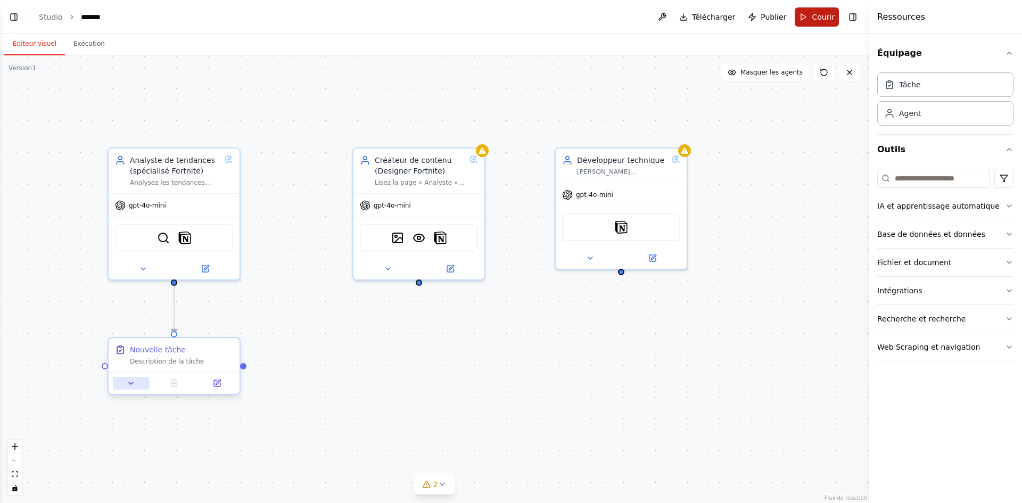
click at [135, 381] on icon at bounding box center [131, 383] width 9 height 9
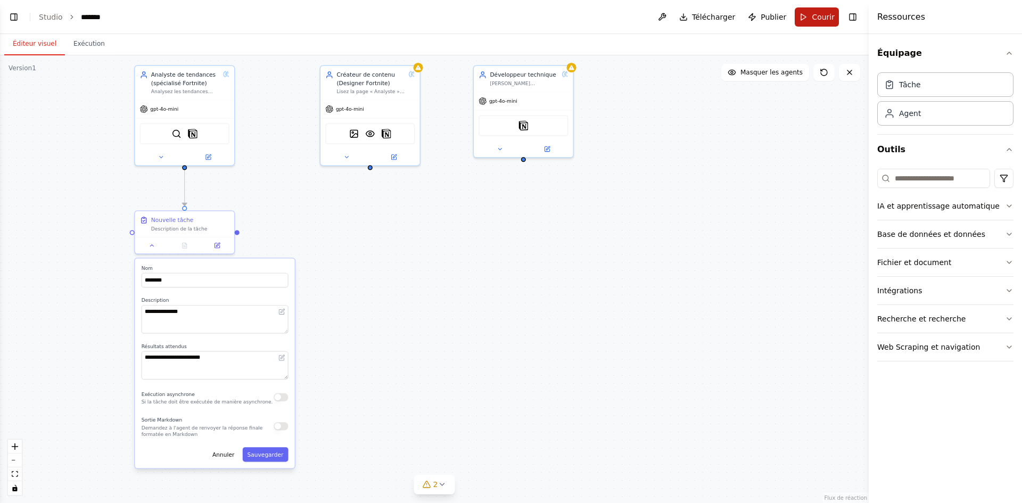
drag, startPoint x: 422, startPoint y: 429, endPoint x: 375, endPoint y: 276, distance: 159.1
click at [375, 276] on div ".deletable-edge-delete-btn { width: 20px; height: 20px; border: 0px solid #ffff…" at bounding box center [434, 279] width 869 height 448
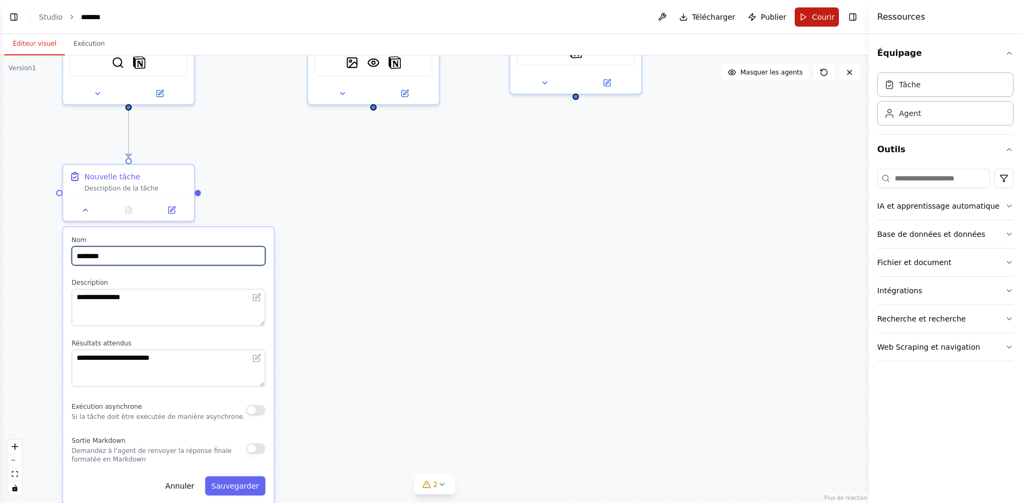
click at [137, 253] on input "********" at bounding box center [169, 255] width 194 height 19
click at [138, 253] on input "********" at bounding box center [169, 255] width 194 height 19
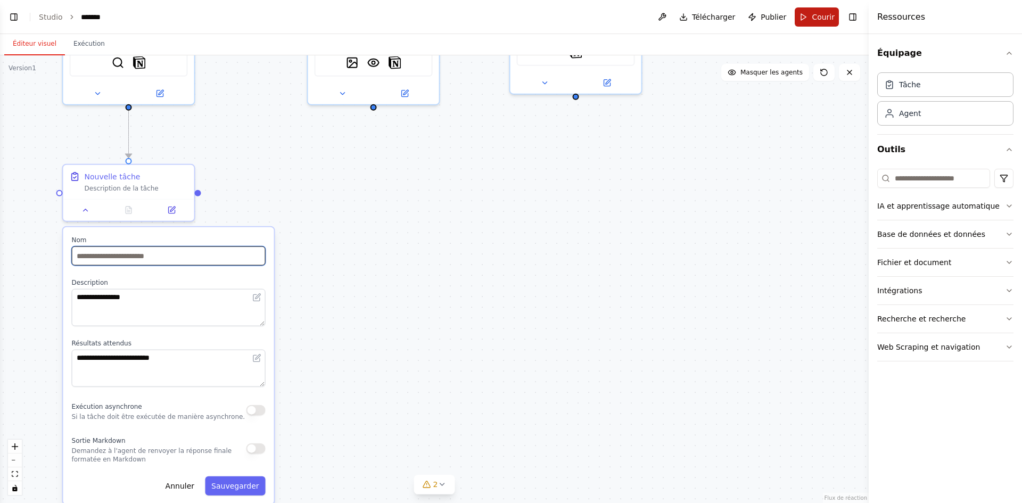
paste input "**********"
type input "**********"
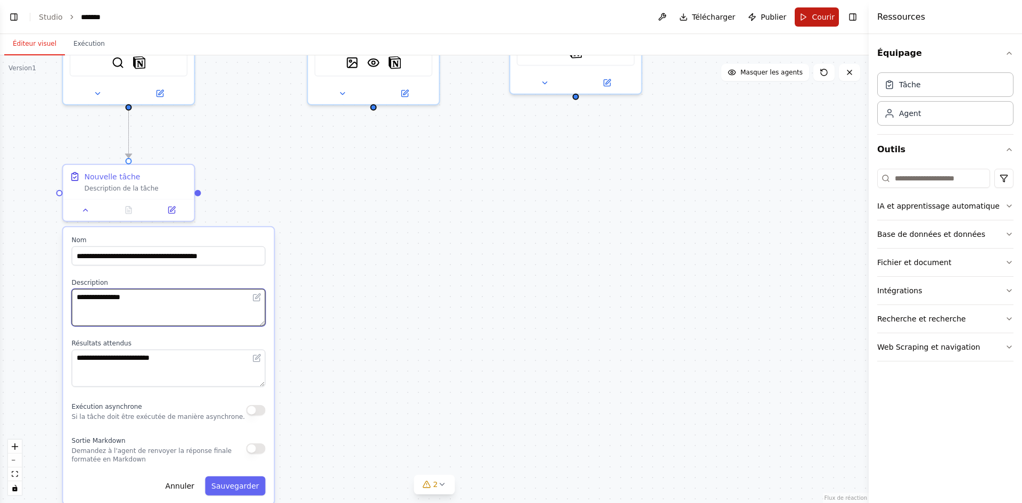
click at [158, 298] on textarea "**********" at bounding box center [169, 307] width 194 height 37
paste textarea "**********"
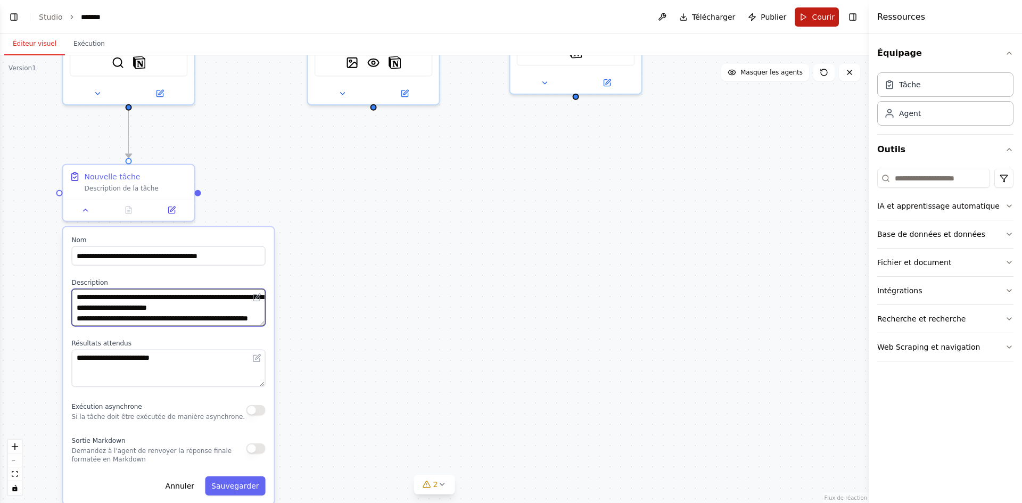
type textarea "**********"
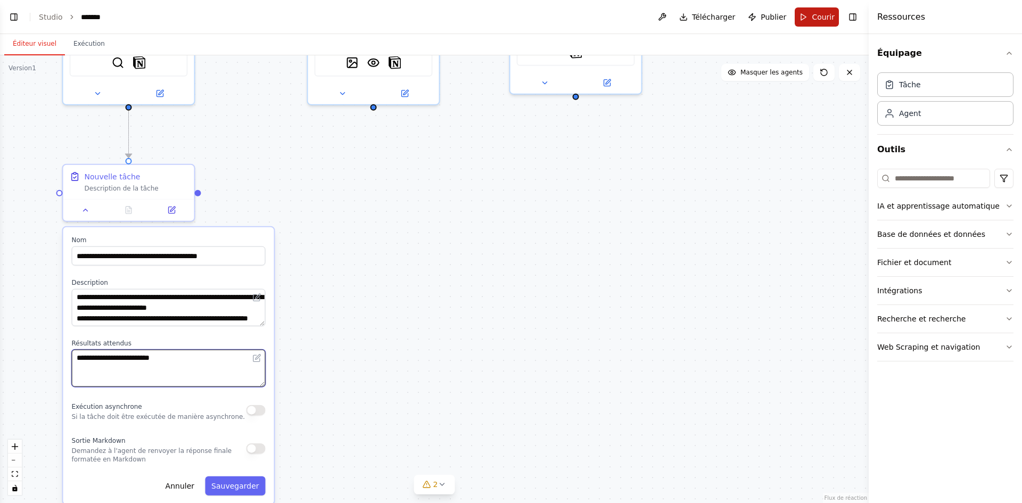
click at [202, 366] on textarea "**********" at bounding box center [169, 368] width 194 height 37
click at [201, 366] on textarea "**********" at bounding box center [169, 368] width 194 height 37
click at [197, 365] on textarea "**********" at bounding box center [169, 368] width 194 height 37
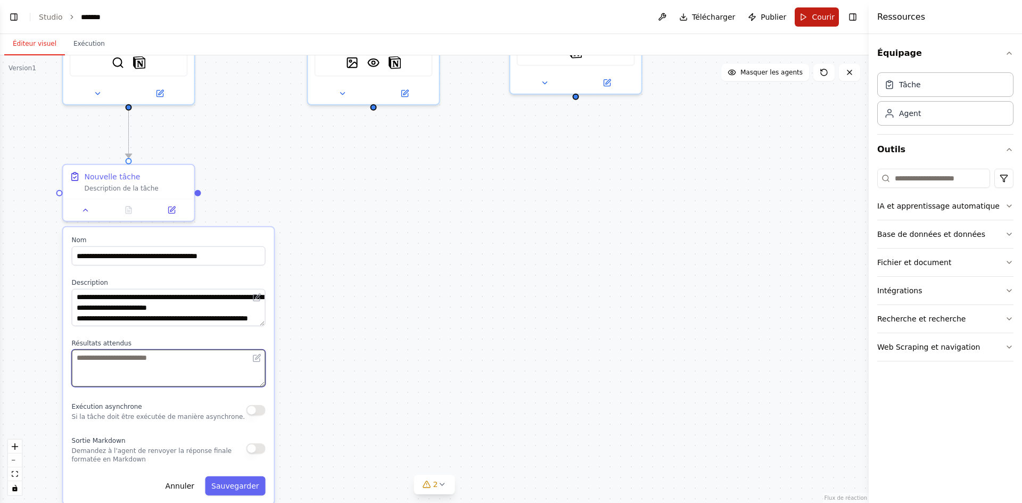
click at [150, 363] on textarea at bounding box center [169, 368] width 194 height 37
paste textarea "**********"
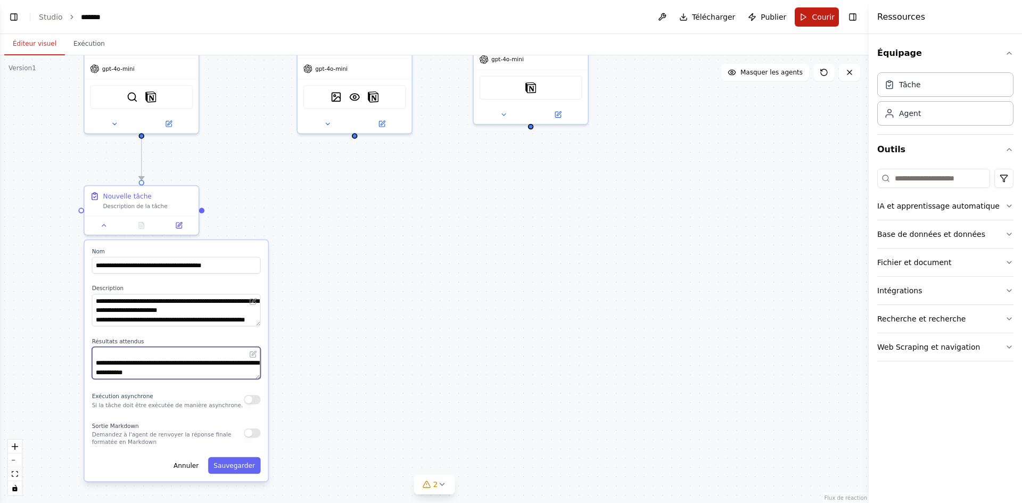
type textarea "**********"
click at [202, 397] on div "Exécution asynchrone Si la tâche doit être exécutée de manière asynchrone." at bounding box center [167, 399] width 151 height 19
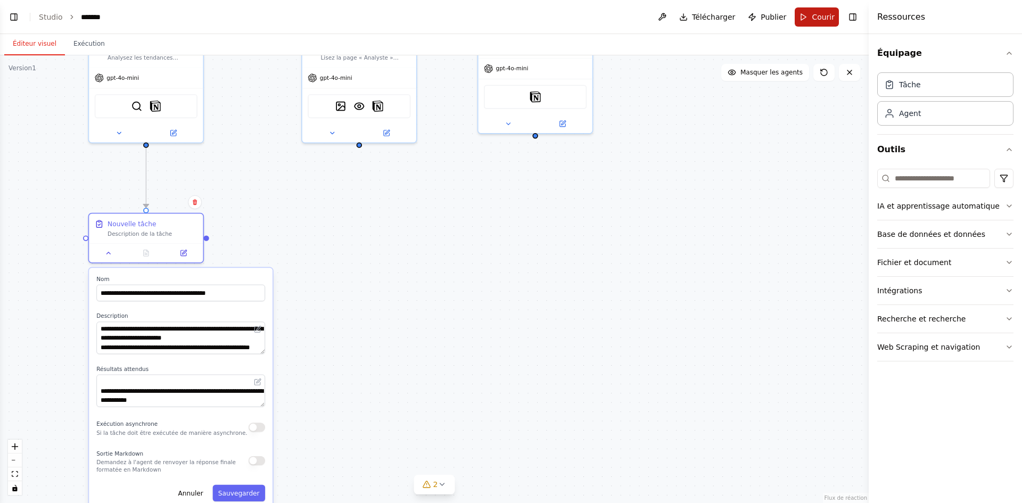
drag, startPoint x: 207, startPoint y: 408, endPoint x: 205, endPoint y: 424, distance: 16.0
click at [205, 424] on div "Exécution asynchrone Si la tâche doit être exécutée de manière asynchrone." at bounding box center [171, 427] width 151 height 19
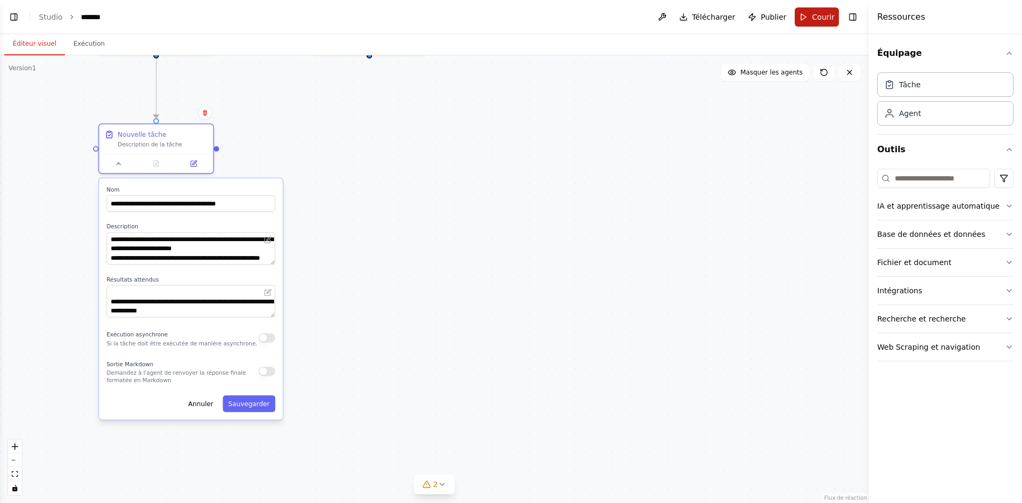
drag, startPoint x: 393, startPoint y: 416, endPoint x: 402, endPoint y: 325, distance: 91.5
click at [402, 325] on div ".deletable-edge-delete-btn { width: 20px; height: 20px; border: 0px solid #ffff…" at bounding box center [434, 279] width 869 height 448
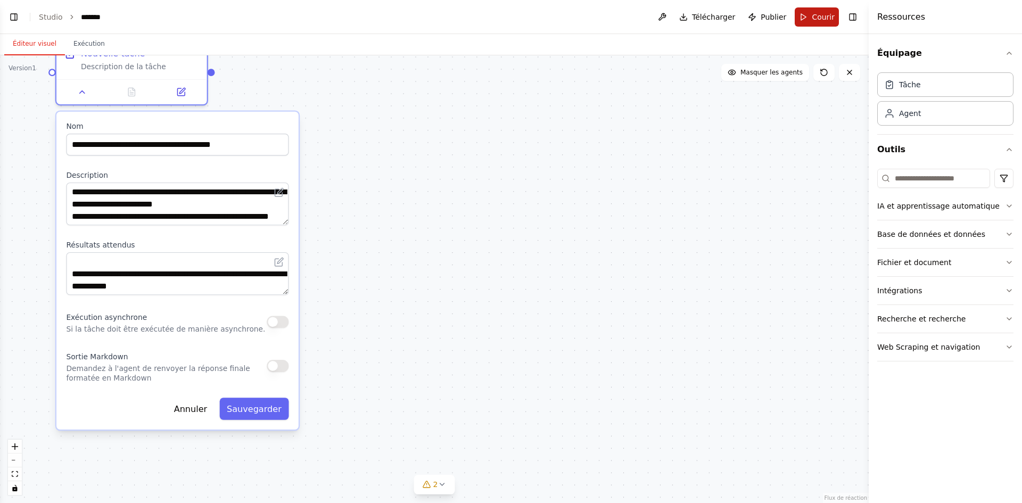
drag, startPoint x: 334, startPoint y: 364, endPoint x: 366, endPoint y: 357, distance: 33.1
click at [367, 358] on div ".deletable-edge-delete-btn { width: 20px; height: 20px; border: 0px solid #ffff…" at bounding box center [434, 279] width 869 height 448
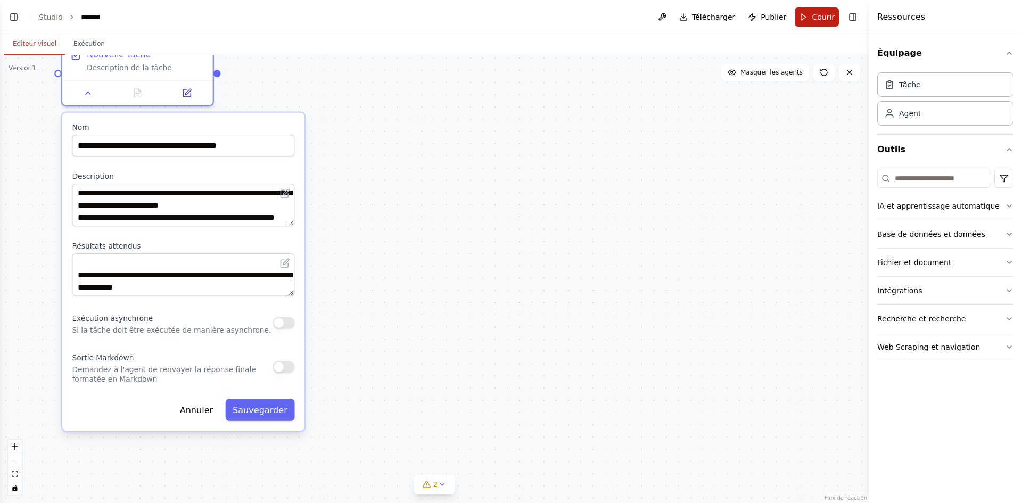
click at [282, 326] on button "button" at bounding box center [284, 323] width 22 height 12
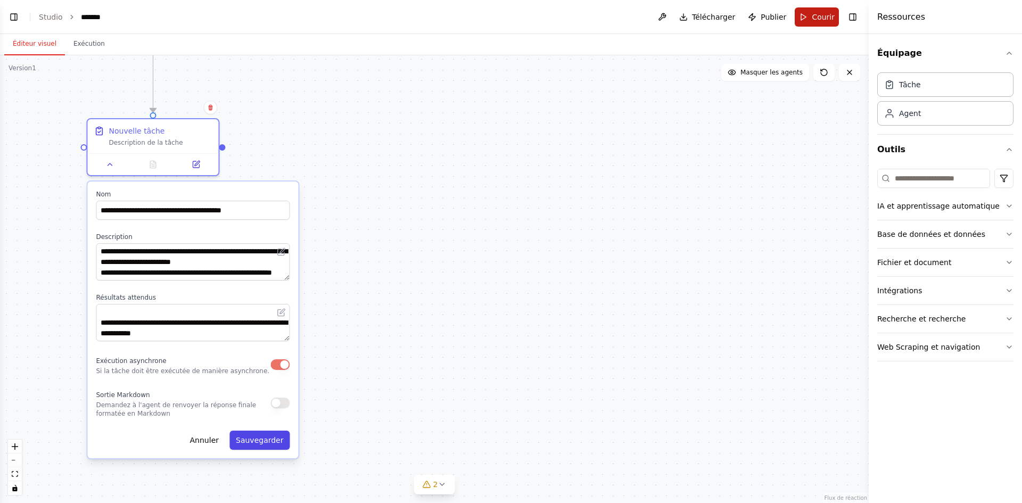
click at [262, 438] on font "Sauvegarder" at bounding box center [259, 440] width 47 height 9
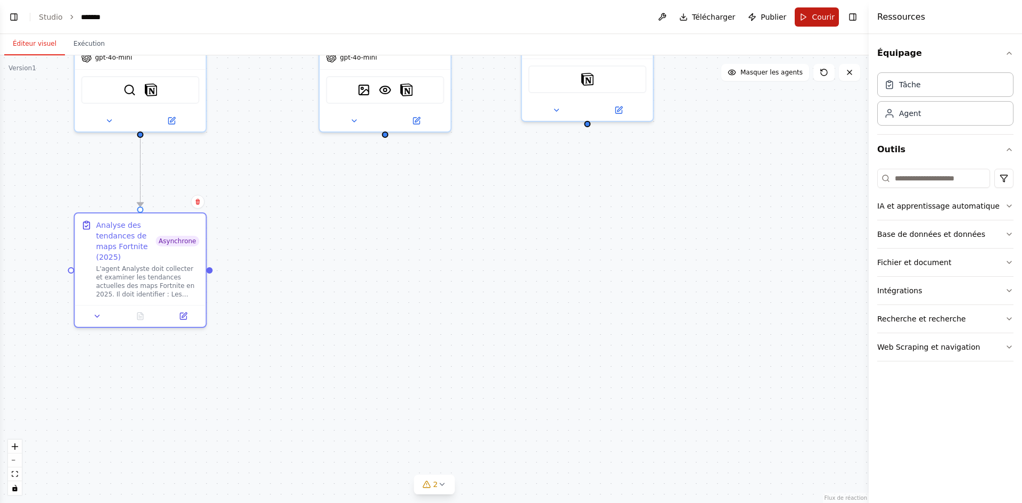
drag, startPoint x: 324, startPoint y: 260, endPoint x: 311, endPoint y: 355, distance: 95.1
click at [311, 355] on div ".deletable-edge-delete-btn { width: 20px; height: 20px; border: 0px solid #ffff…" at bounding box center [434, 279] width 869 height 448
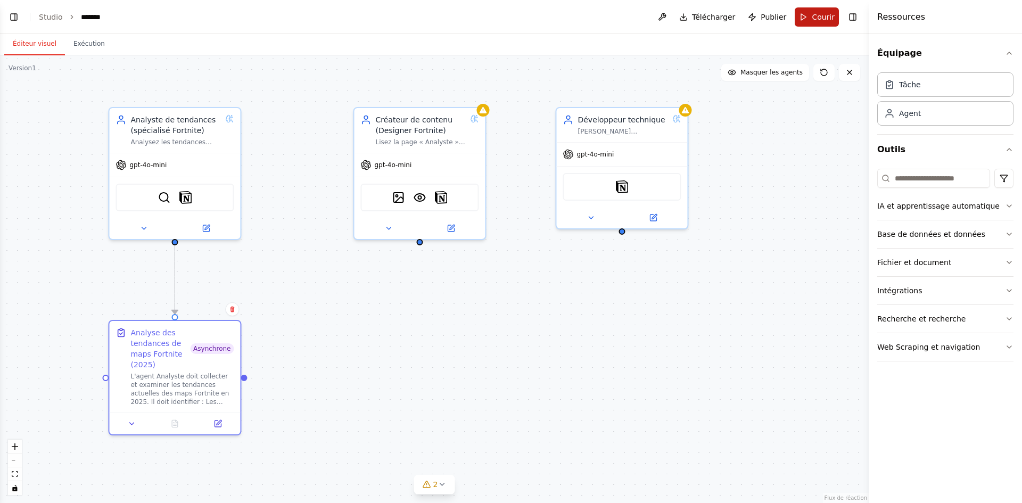
drag, startPoint x: 517, startPoint y: 200, endPoint x: 557, endPoint y: 306, distance: 113.0
click at [553, 308] on div ".deletable-edge-delete-btn { width: 20px; height: 20px; border: 0px solid #ffff…" at bounding box center [434, 279] width 869 height 448
click at [805, 18] on button "Courir" at bounding box center [817, 16] width 44 height 19
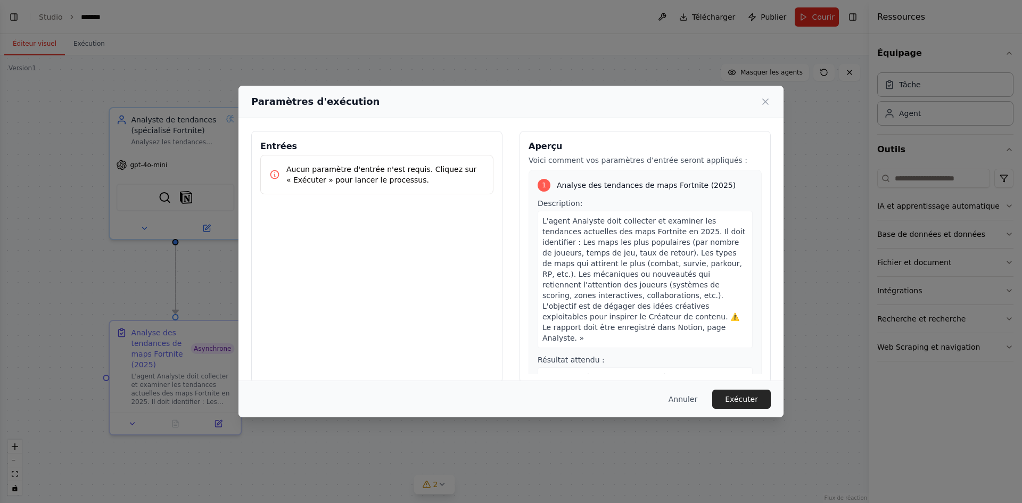
scroll to position [76, 0]
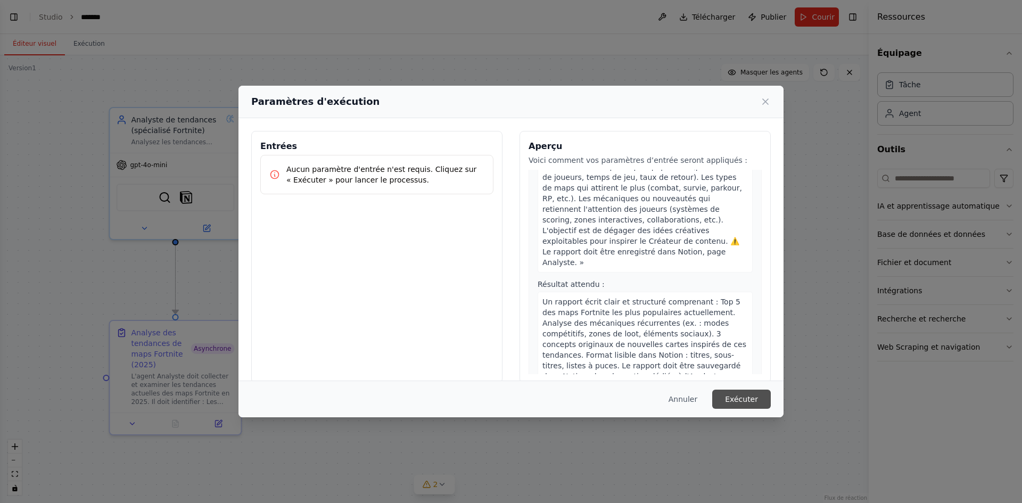
click at [740, 402] on font "Exécuter" at bounding box center [741, 399] width 33 height 9
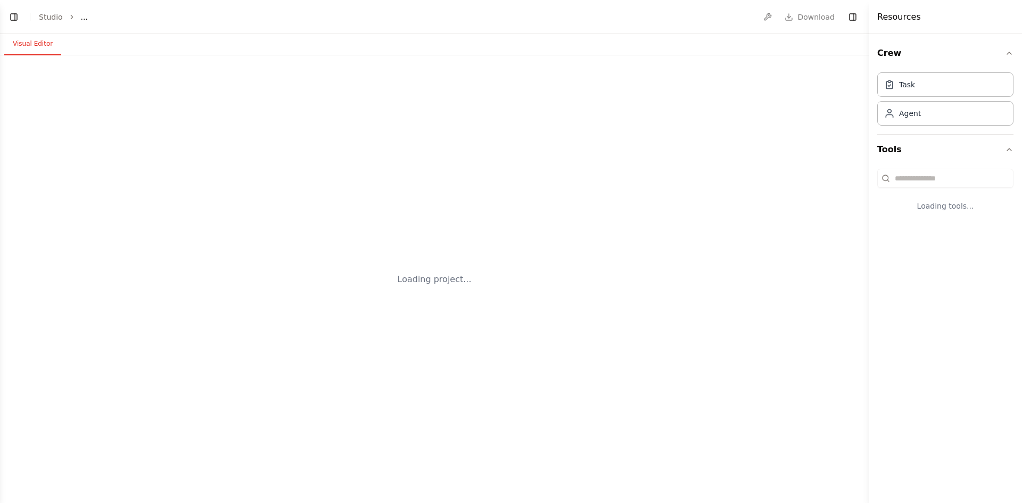
select select "****"
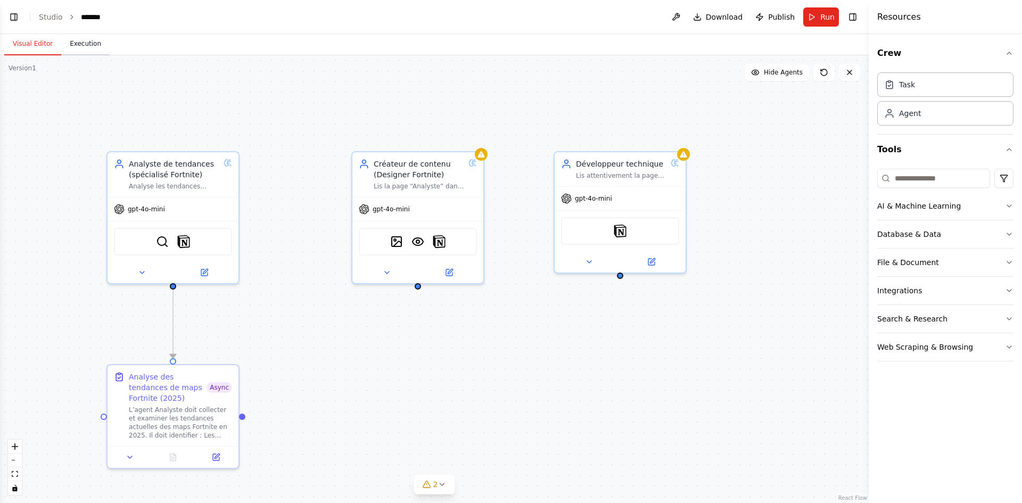
click at [72, 45] on button "Execution" at bounding box center [85, 44] width 48 height 22
click at [29, 46] on button "Visual Editor" at bounding box center [32, 44] width 57 height 22
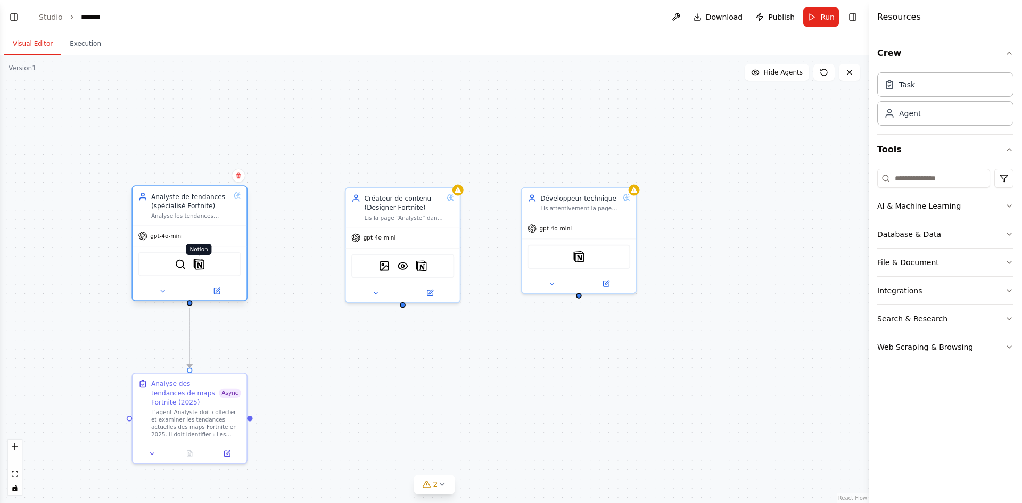
click at [200, 267] on img at bounding box center [198, 264] width 11 height 11
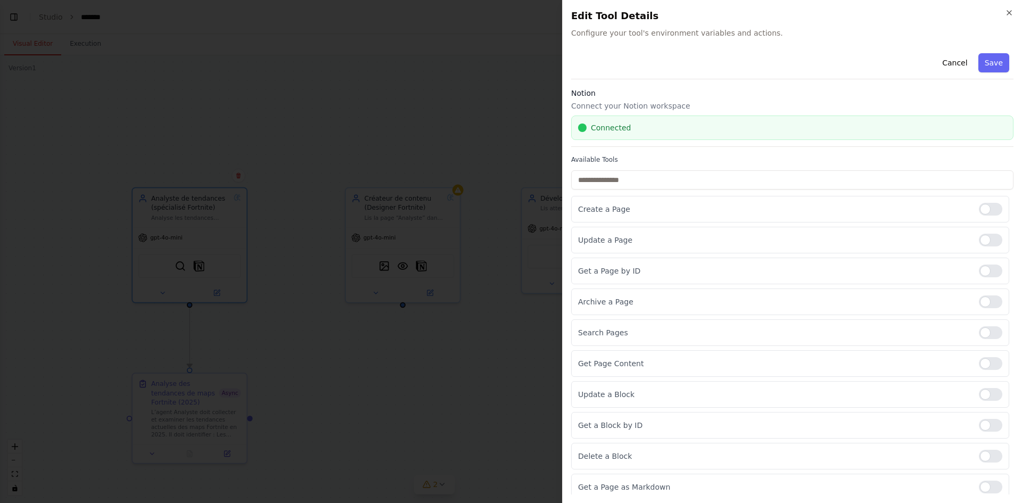
click at [370, 86] on div at bounding box center [511, 251] width 1022 height 503
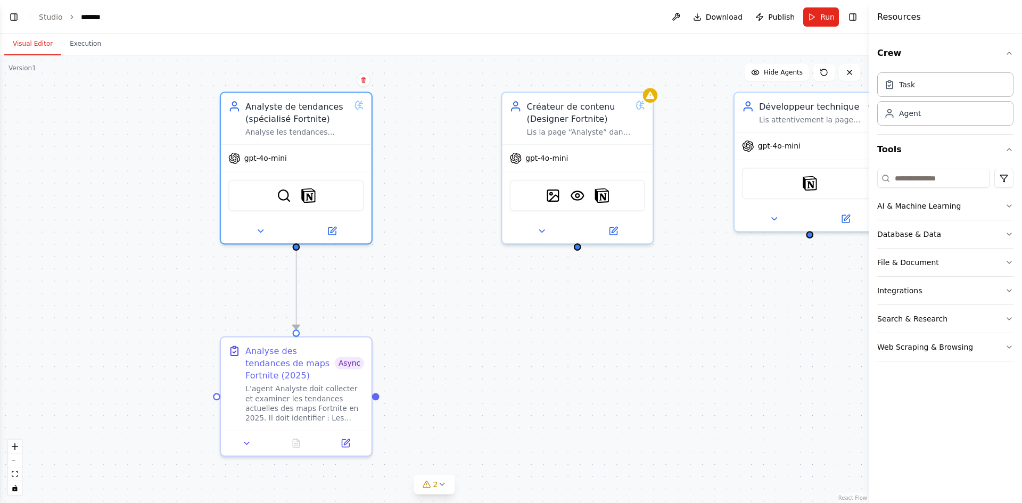
drag, startPoint x: 273, startPoint y: 331, endPoint x: 388, endPoint y: 283, distance: 125.3
click at [386, 284] on div ".deletable-edge-delete-btn { width: 20px; height: 20px; border: 0px solid #ffff…" at bounding box center [434, 279] width 869 height 448
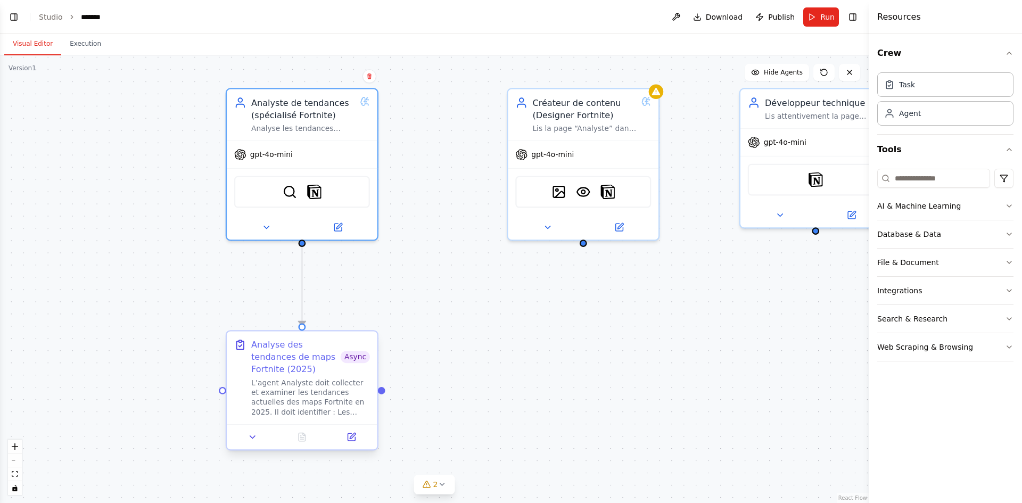
click at [361, 362] on span "Async" at bounding box center [355, 357] width 29 height 12
click at [248, 442] on icon at bounding box center [253, 437] width 10 height 10
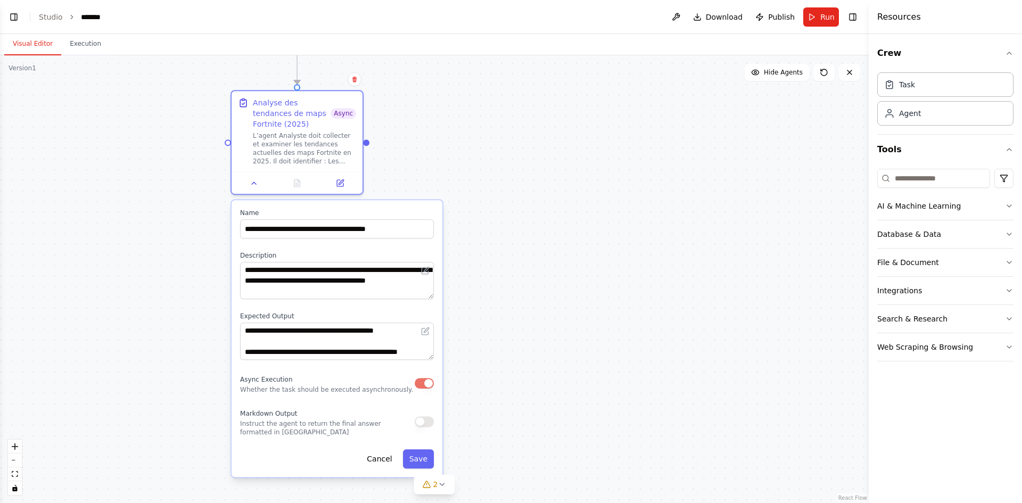
drag, startPoint x: 545, startPoint y: 406, endPoint x: 506, endPoint y: 158, distance: 251.0
click at [506, 158] on div ".deletable-edge-delete-btn { width: 20px; height: 20px; border: 0px solid #ffff…" at bounding box center [434, 279] width 869 height 448
click at [423, 459] on button "Save" at bounding box center [418, 459] width 31 height 19
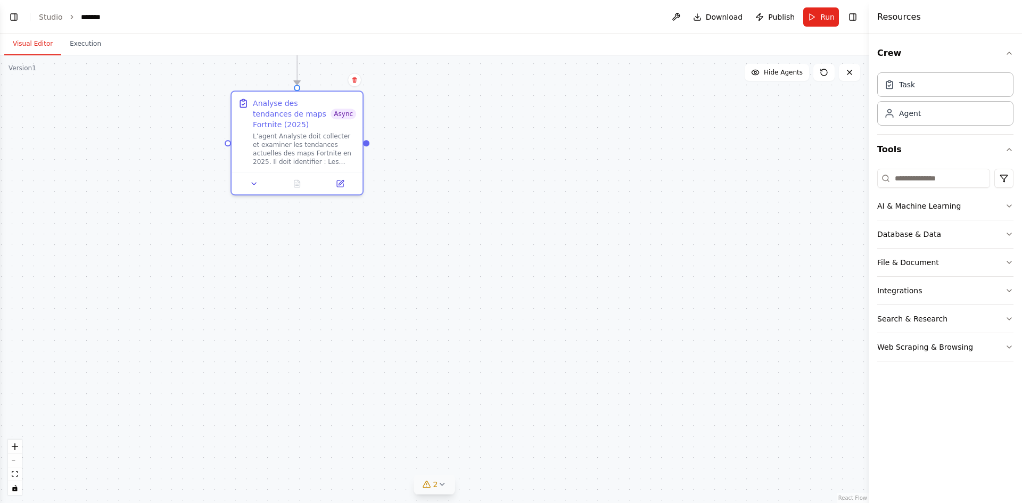
click at [448, 486] on button "2" at bounding box center [434, 485] width 41 height 20
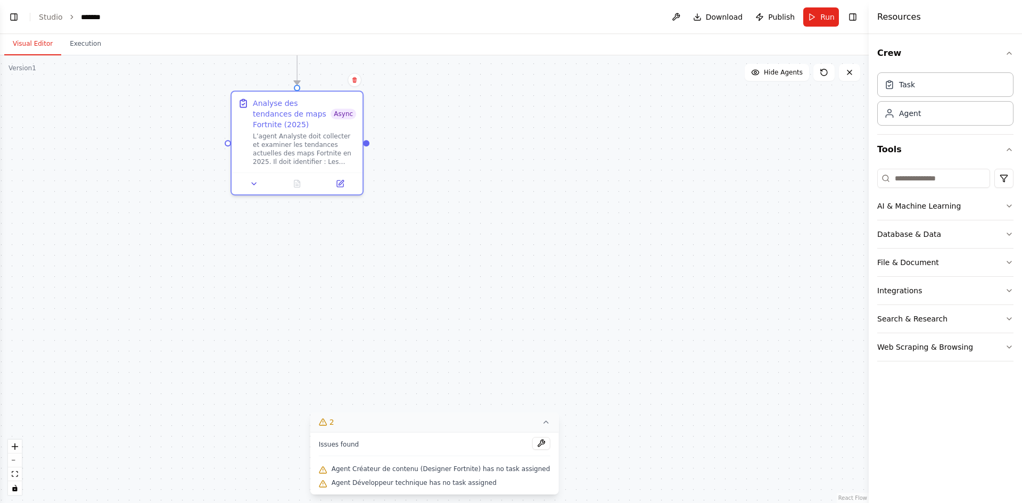
click at [541, 424] on icon at bounding box center [545, 422] width 9 height 9
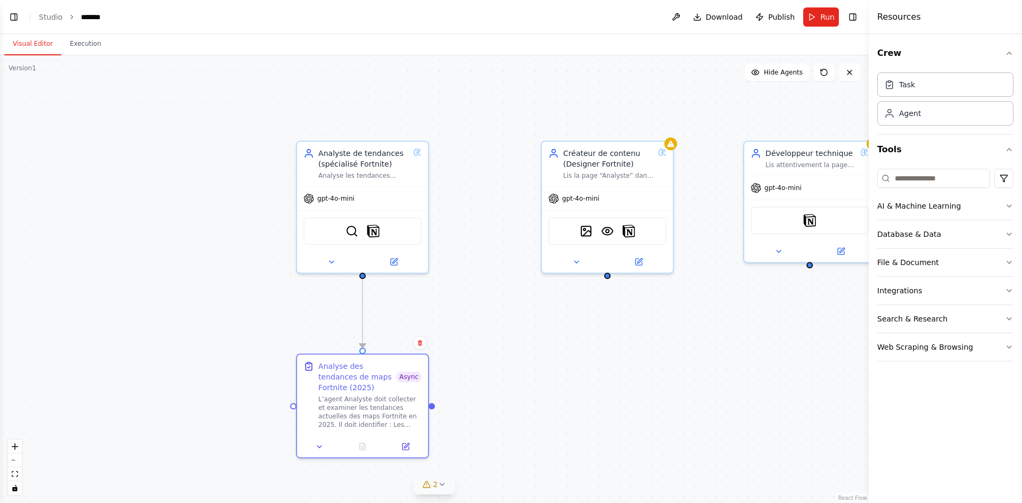
drag, startPoint x: 370, startPoint y: 277, endPoint x: 434, endPoint y: 528, distance: 258.7
click at [434, 503] on html "BETA Hello! I'm the CrewAI assistant. What kind of automation do you want to bu…" at bounding box center [511, 251] width 1022 height 503
click at [332, 262] on icon at bounding box center [331, 260] width 9 height 9
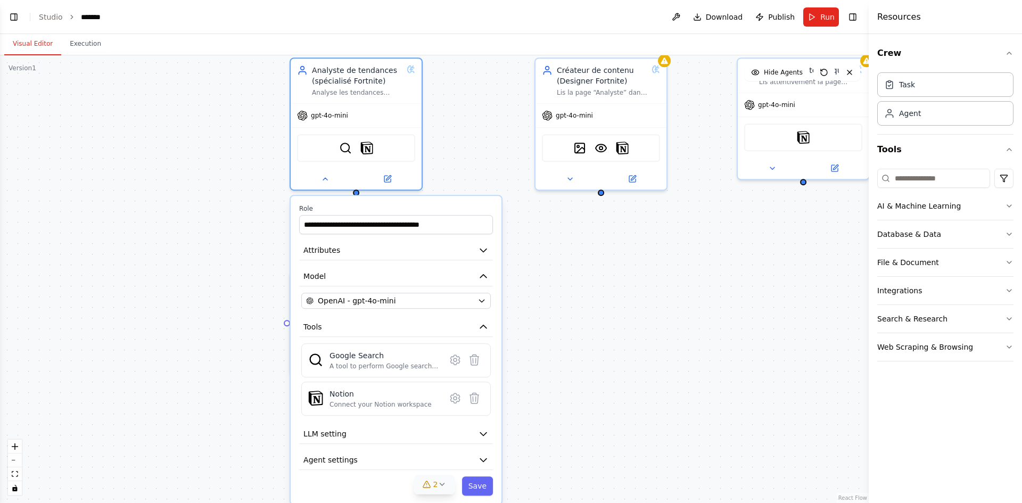
drag, startPoint x: 605, startPoint y: 411, endPoint x: 604, endPoint y: 363, distance: 47.9
click at [604, 363] on div ".deletable-edge-delete-btn { width: 20px; height: 20px; border: 0px solid #ffff…" at bounding box center [434, 279] width 869 height 448
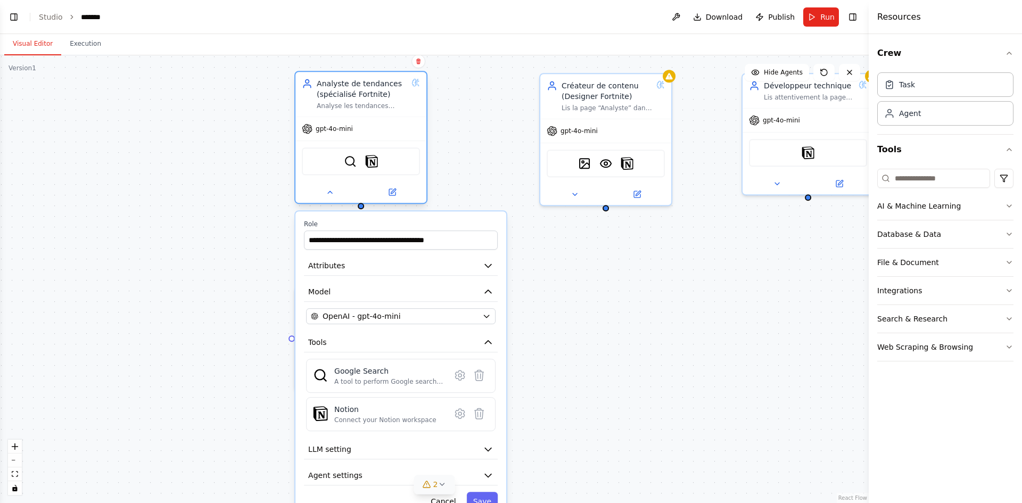
click at [328, 201] on div at bounding box center [360, 192] width 131 height 21
click at [330, 197] on button at bounding box center [330, 192] width 60 height 13
click at [332, 194] on icon at bounding box center [330, 192] width 9 height 9
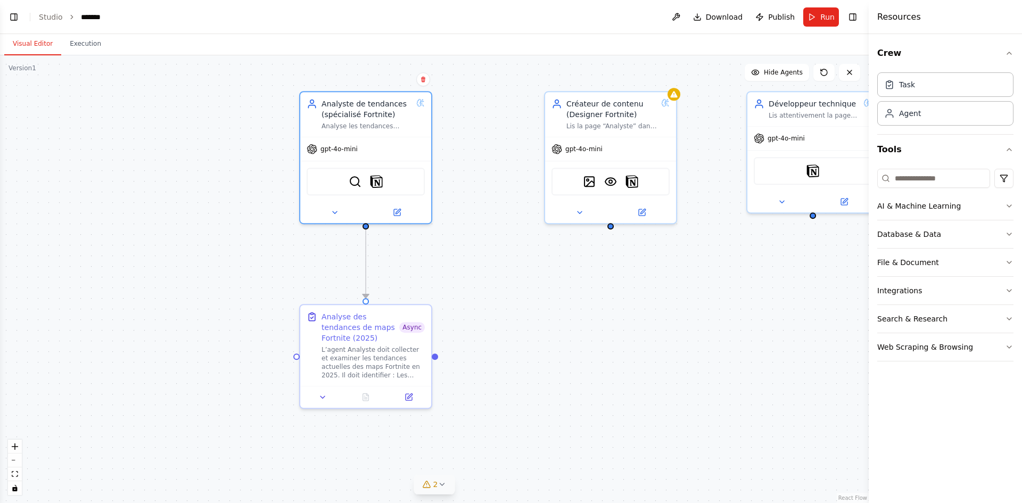
drag, startPoint x: 458, startPoint y: 274, endPoint x: 460, endPoint y: 283, distance: 8.8
click at [460, 283] on div ".deletable-edge-delete-btn { width: 20px; height: 20px; border: 0px solid #ffff…" at bounding box center [434, 279] width 869 height 448
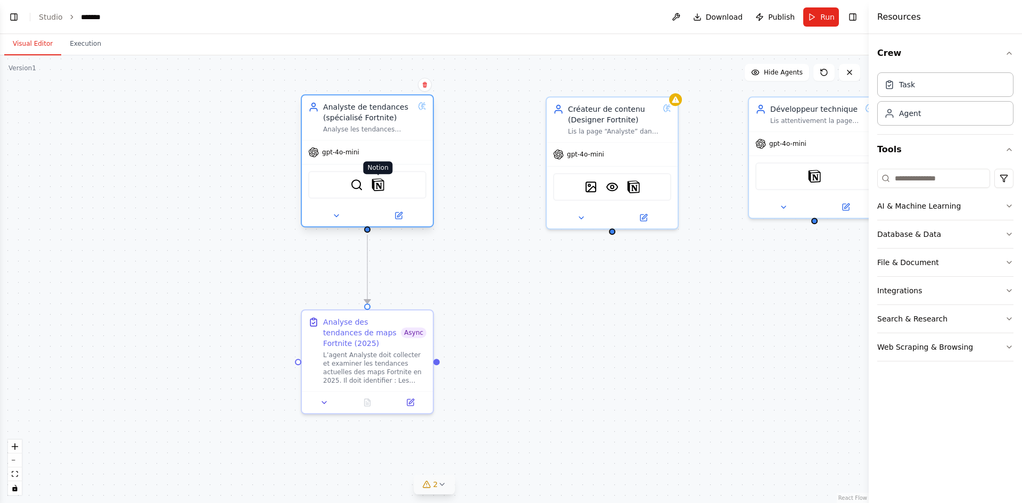
click at [377, 185] on img at bounding box center [378, 184] width 13 height 13
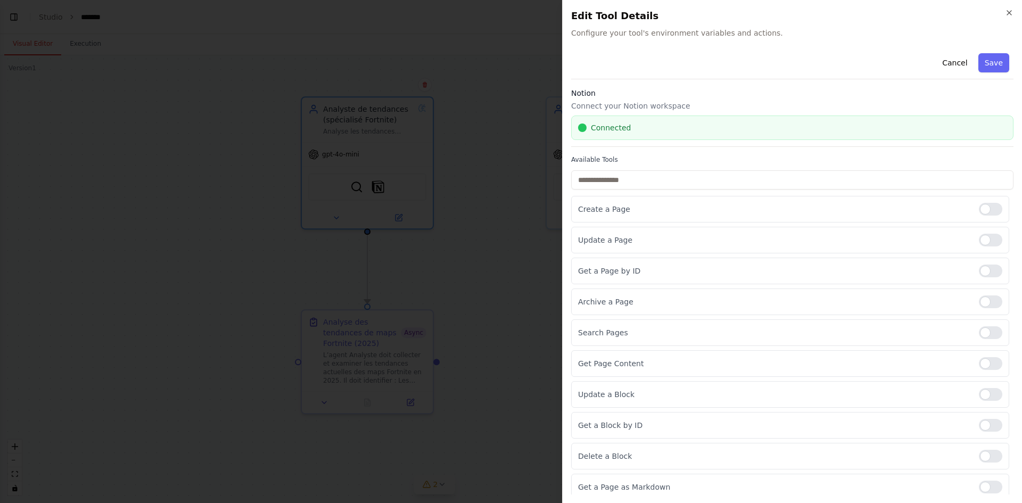
click at [489, 302] on div at bounding box center [511, 251] width 1022 height 503
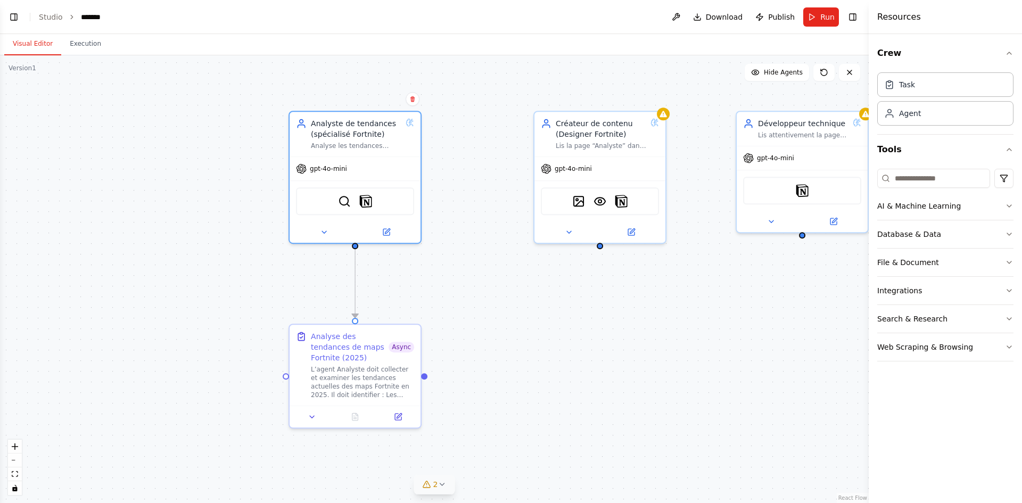
drag, startPoint x: 606, startPoint y: 333, endPoint x: 596, endPoint y: 341, distance: 12.9
click at [596, 341] on div ".deletable-edge-delete-btn { width: 20px; height: 20px; border: 0px solid #ffff…" at bounding box center [434, 279] width 869 height 448
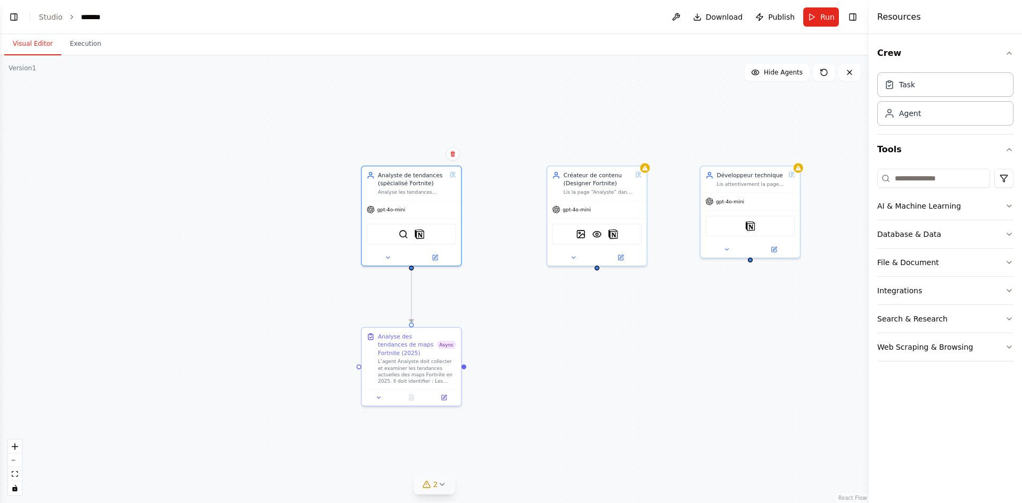
drag, startPoint x: 52, startPoint y: 172, endPoint x: 60, endPoint y: 169, distance: 8.1
click at [53, 171] on div ".deletable-edge-delete-btn { width: 20px; height: 20px; border: 0px solid #ffff…" at bounding box center [434, 279] width 869 height 448
click at [824, 20] on span "Run" at bounding box center [827, 17] width 14 height 11
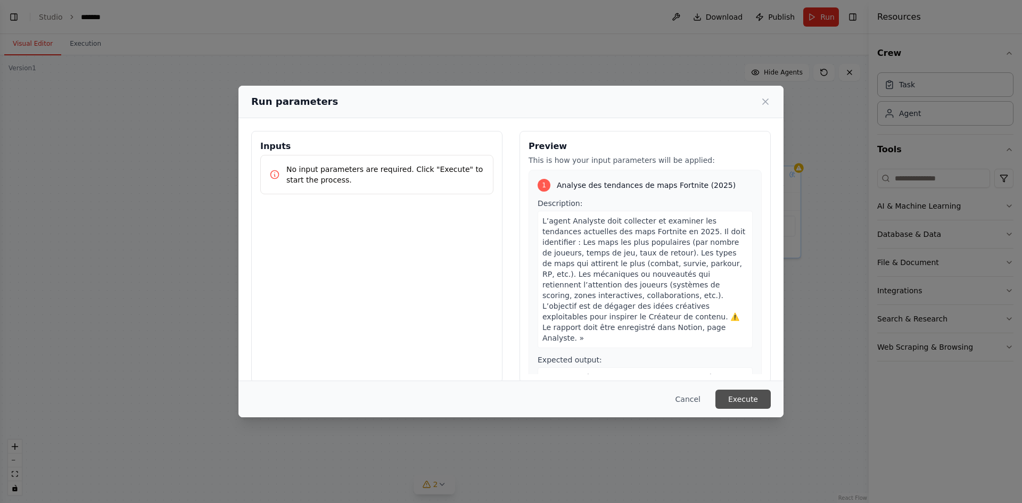
click at [739, 400] on button "Execute" at bounding box center [742, 399] width 55 height 19
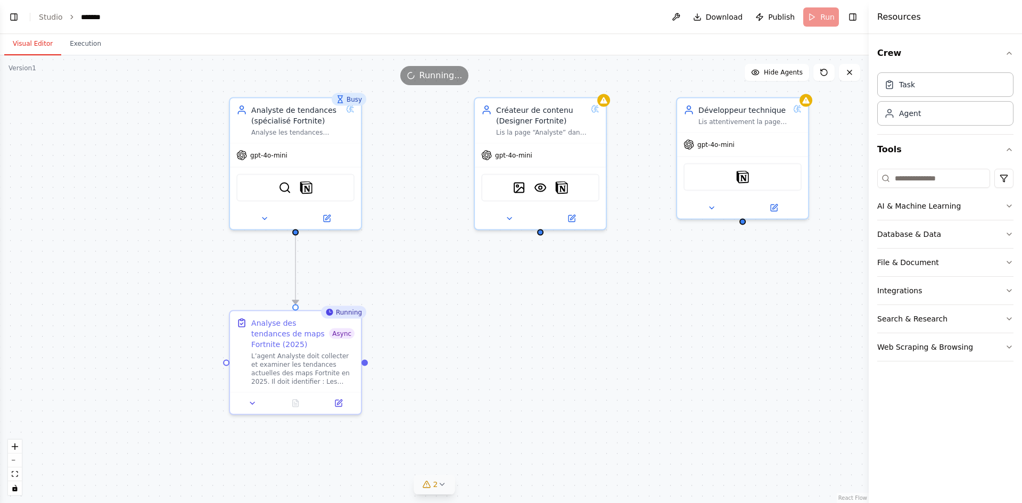
drag, startPoint x: 258, startPoint y: 219, endPoint x: 87, endPoint y: 211, distance: 170.5
click at [87, 211] on div ".deletable-edge-delete-btn { width: 20px; height: 20px; border: 0px solid #ffff…" at bounding box center [434, 279] width 869 height 448
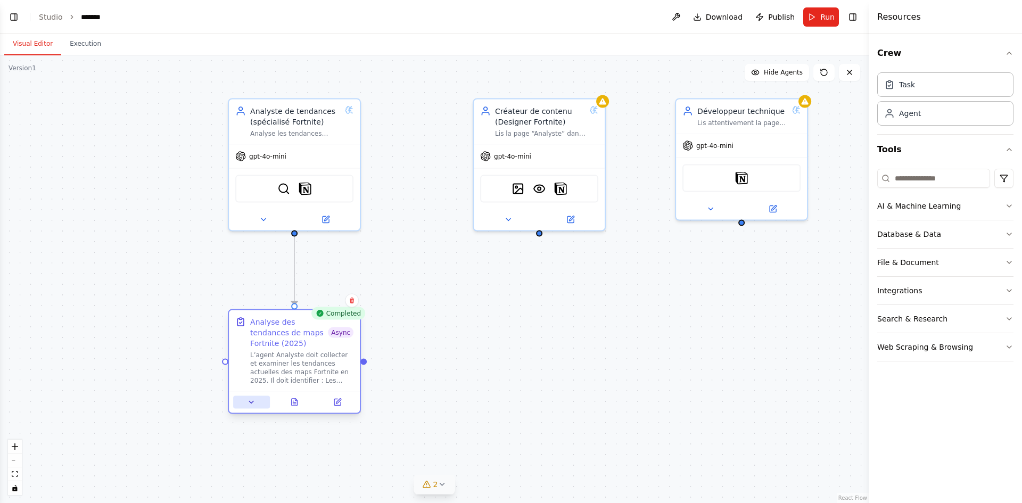
click at [244, 407] on button at bounding box center [251, 402] width 37 height 13
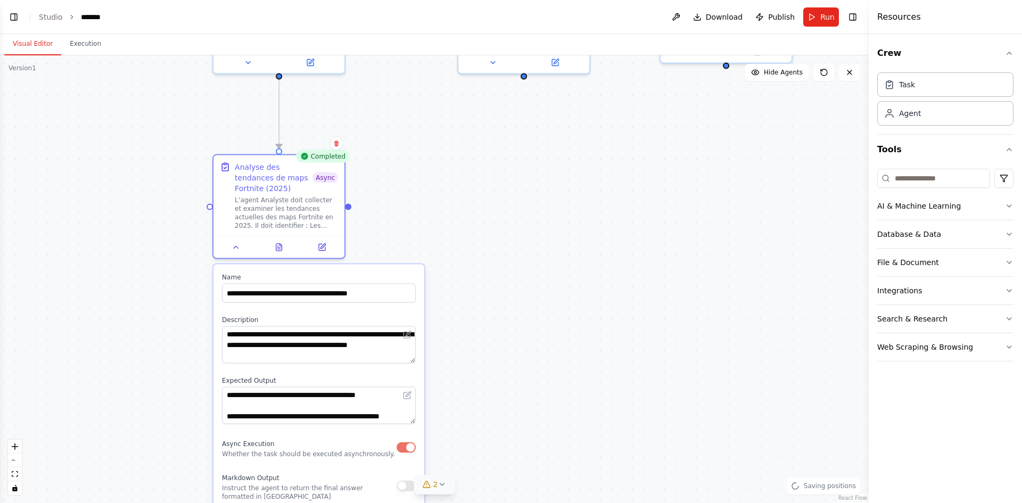
drag, startPoint x: 516, startPoint y: 472, endPoint x: 503, endPoint y: 298, distance: 175.1
click at [503, 298] on div ".deletable-edge-delete-btn { width: 20px; height: 20px; border: 0px solid #ffff…" at bounding box center [434, 279] width 869 height 448
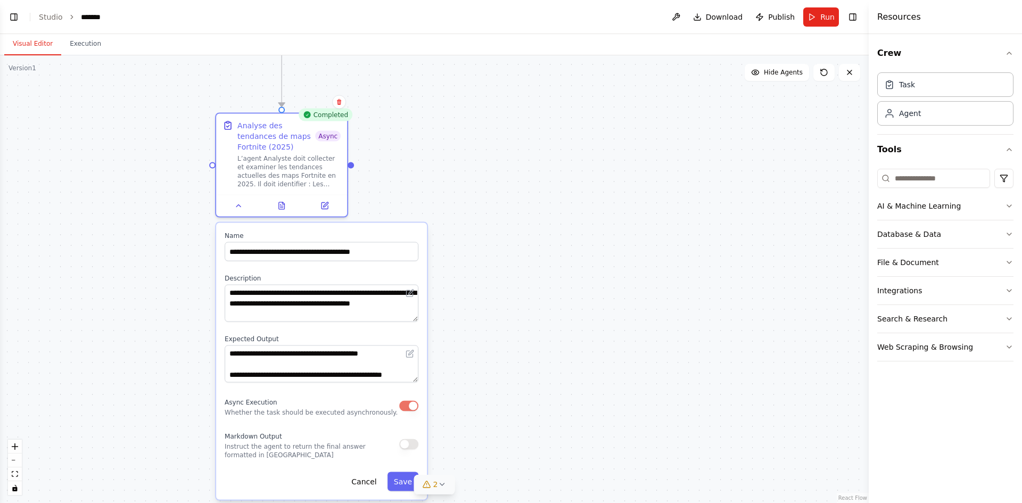
click at [409, 407] on button "button" at bounding box center [408, 406] width 19 height 11
click at [399, 484] on button "Save" at bounding box center [403, 481] width 31 height 19
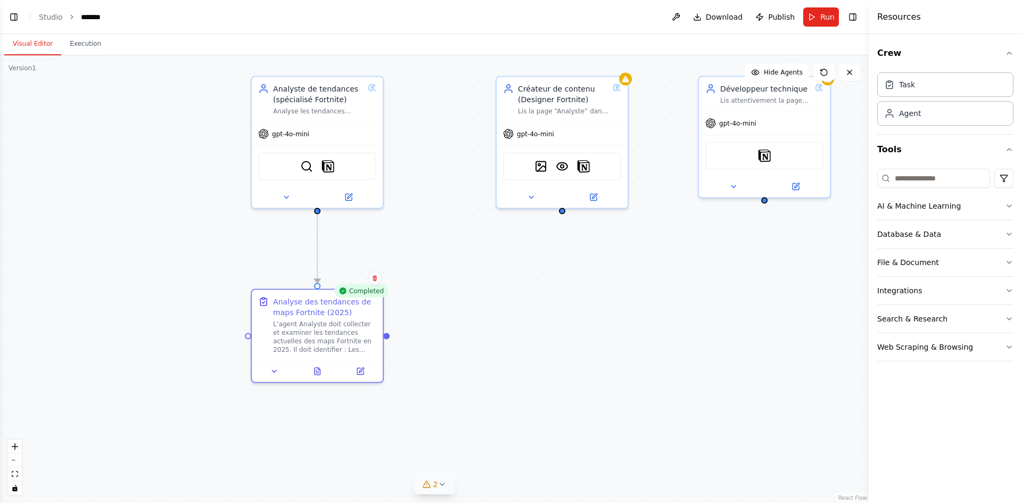
drag, startPoint x: 386, startPoint y: 289, endPoint x: 422, endPoint y: 465, distance: 179.8
click at [422, 465] on div ".deletable-edge-delete-btn { width: 20px; height: 20px; border: 0px solid #ffff…" at bounding box center [434, 279] width 869 height 448
click at [327, 167] on img at bounding box center [328, 164] width 13 height 13
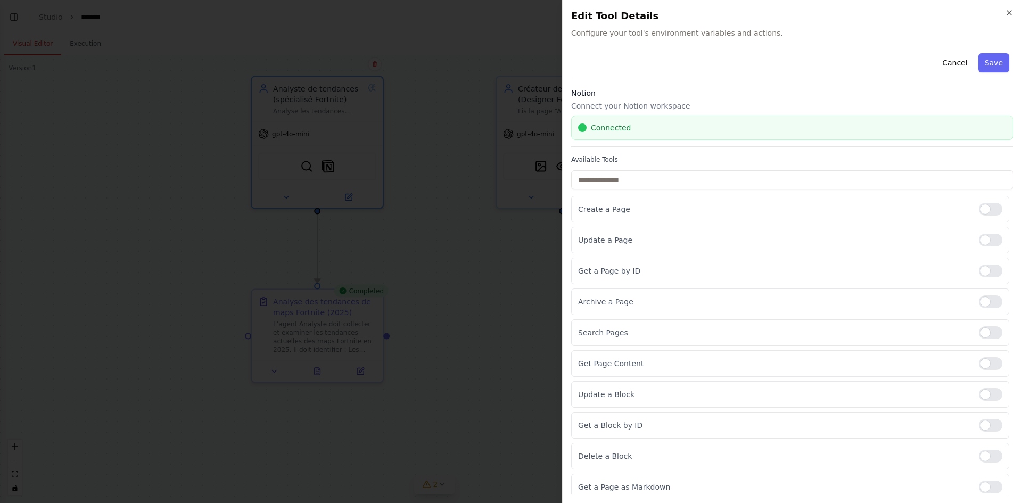
click at [391, 263] on div at bounding box center [511, 251] width 1022 height 503
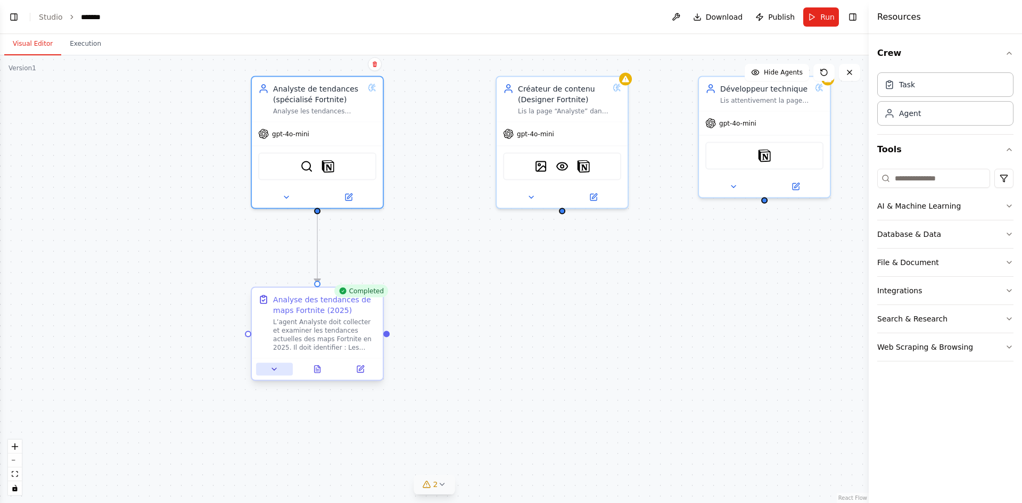
click at [275, 375] on button at bounding box center [274, 369] width 37 height 13
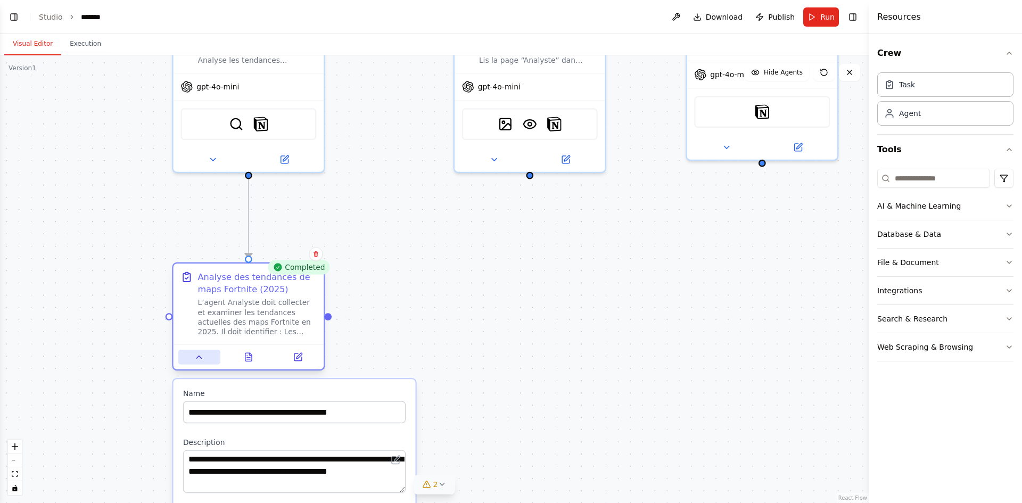
click at [203, 358] on icon at bounding box center [199, 357] width 10 height 10
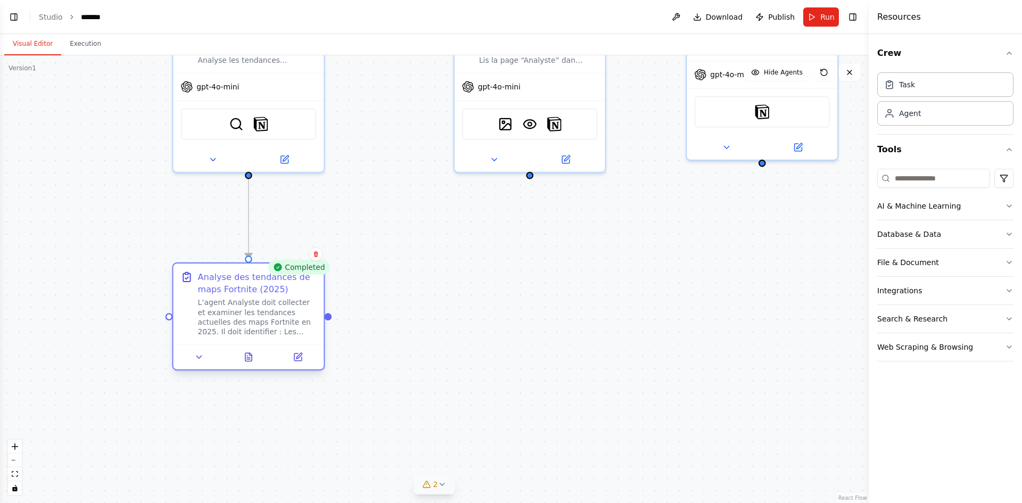
click at [219, 315] on div "L’agent Analyste doit collecter et examiner les tendances actuelles des maps Fo…" at bounding box center [257, 317] width 119 height 39
click at [199, 357] on icon at bounding box center [199, 357] width 5 height 3
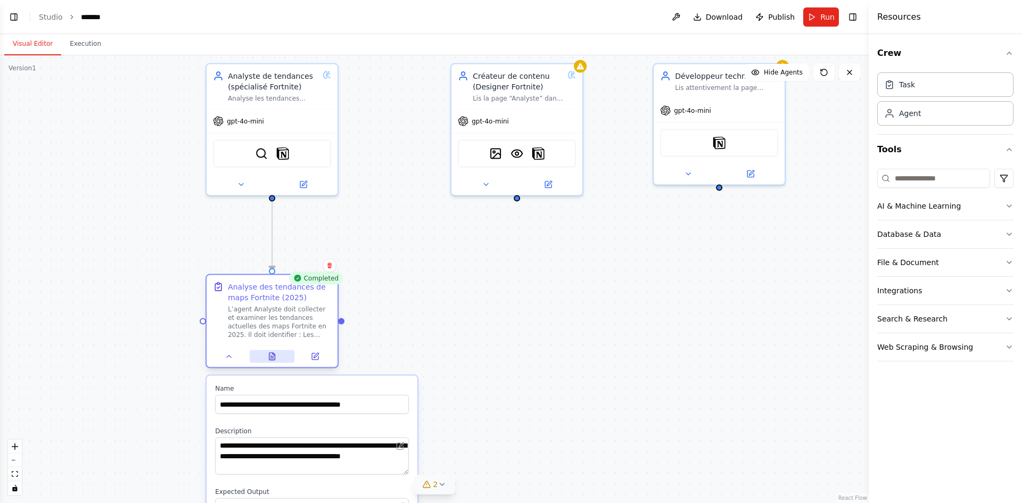
click at [274, 358] on icon at bounding box center [272, 356] width 9 height 9
click at [241, 356] on button at bounding box center [229, 356] width 37 height 13
click at [259, 356] on button at bounding box center [272, 356] width 45 height 13
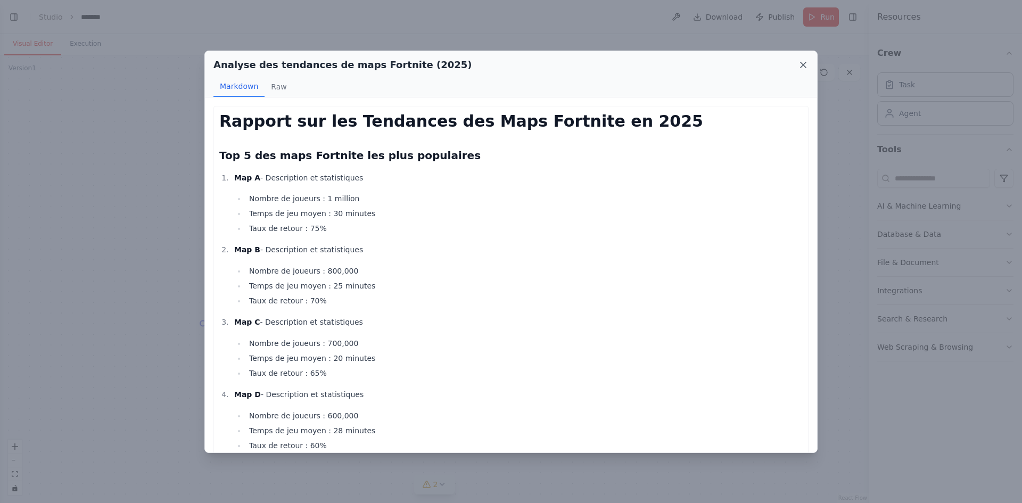
click at [808, 63] on icon at bounding box center [803, 65] width 11 height 11
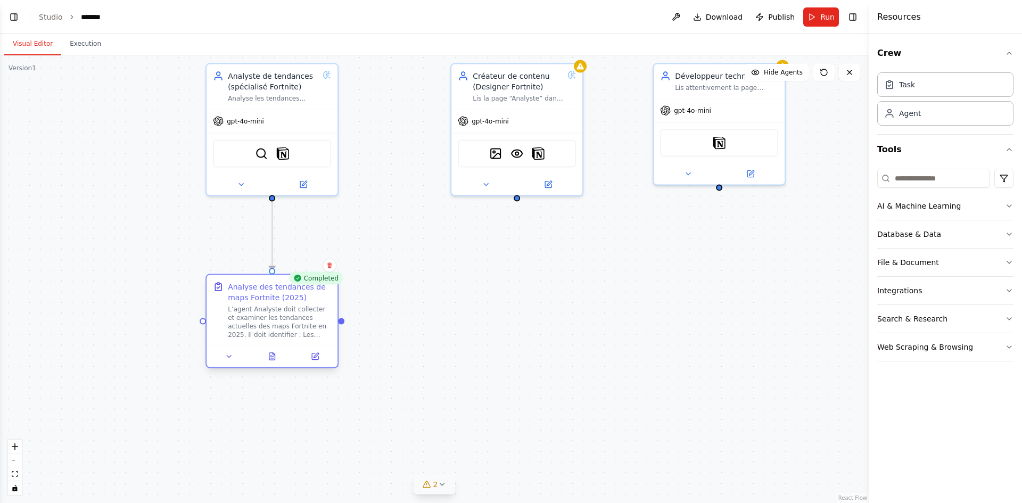
click at [230, 365] on div at bounding box center [272, 356] width 131 height 22
click at [232, 355] on icon at bounding box center [229, 356] width 9 height 9
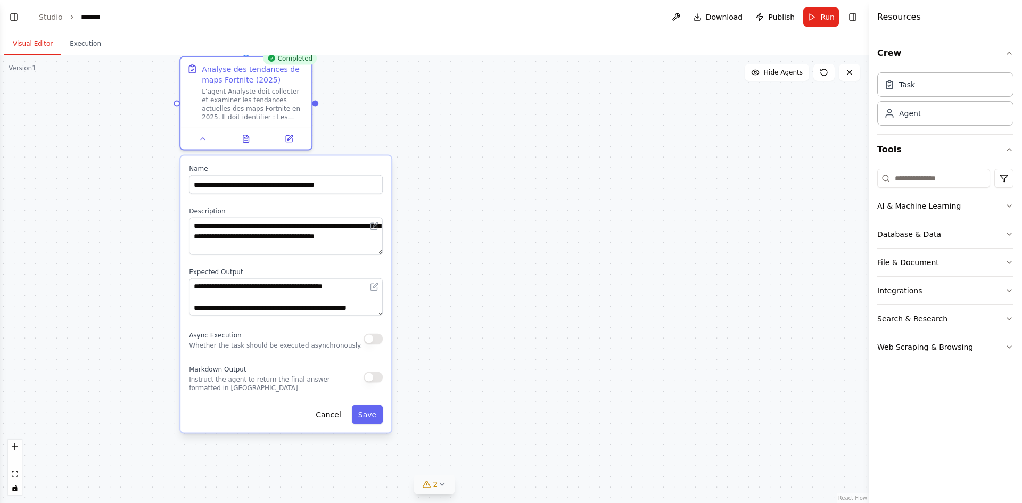
drag, startPoint x: 525, startPoint y: 379, endPoint x: 531, endPoint y: 233, distance: 146.5
click at [531, 233] on div ".deletable-edge-delete-btn { width: 20px; height: 20px; border: 0px solid #ffff…" at bounding box center [434, 279] width 869 height 448
click at [372, 383] on div "Markdown Output Instruct the agent to return the final answer formatted in Mark…" at bounding box center [286, 378] width 194 height 30
click at [373, 375] on button "button" at bounding box center [373, 377] width 19 height 11
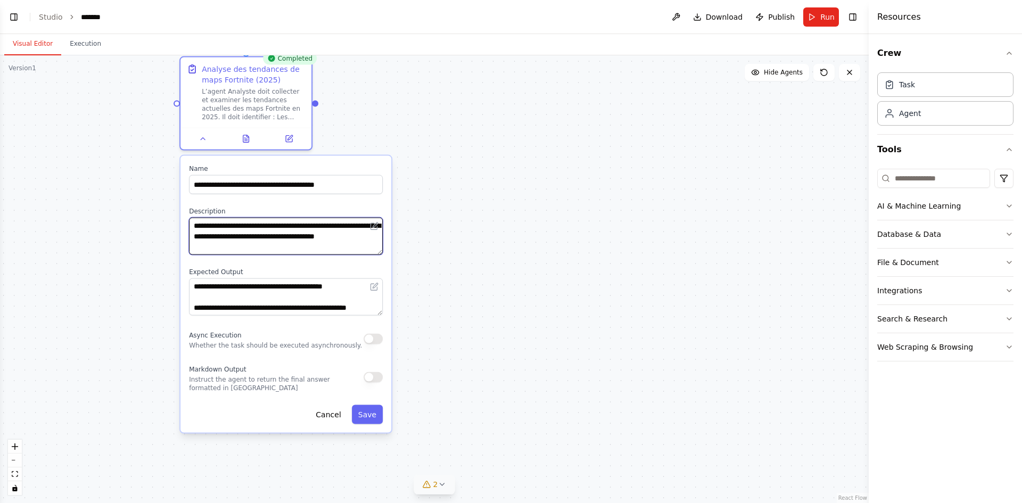
click at [231, 248] on textarea "**********" at bounding box center [286, 236] width 194 height 37
paste textarea "**********"
type textarea "**********"
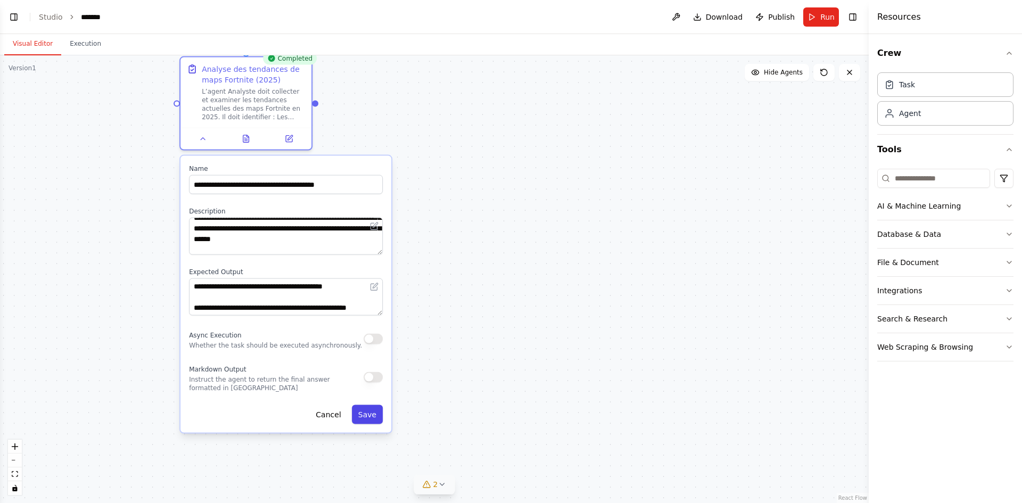
click at [366, 416] on button "Save" at bounding box center [367, 414] width 31 height 19
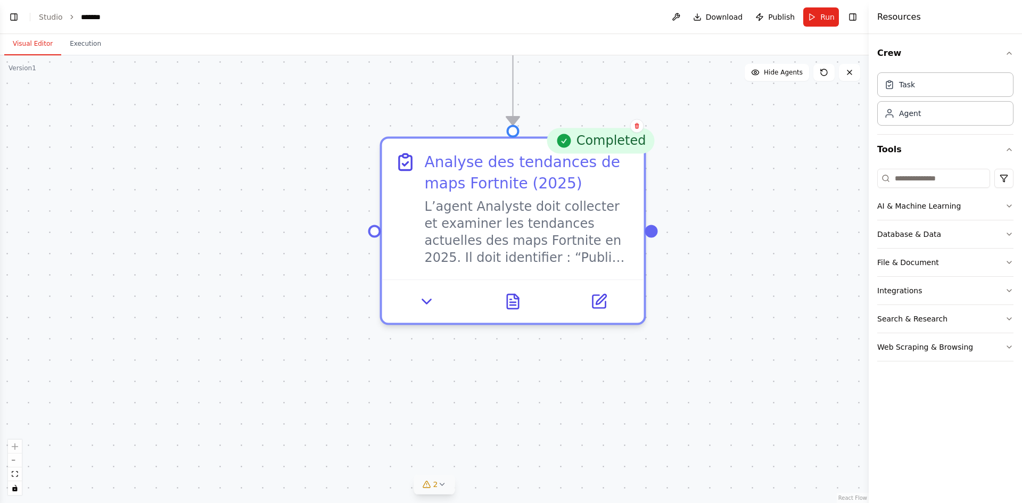
drag, startPoint x: 307, startPoint y: 146, endPoint x: 368, endPoint y: 455, distance: 314.9
click at [390, 503] on html "BETA Hello! I'm the CrewAI assistant. What kind of automation do you want to bu…" at bounding box center [511, 251] width 1022 height 503
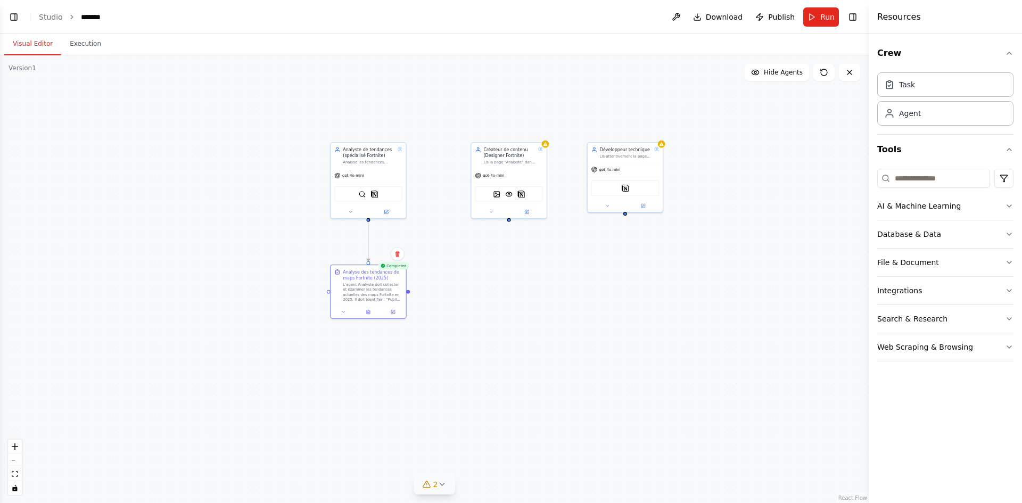
drag, startPoint x: 494, startPoint y: 264, endPoint x: 505, endPoint y: 288, distance: 26.7
click at [505, 288] on div ".deletable-edge-delete-btn { width: 20px; height: 20px; border: 0px solid #ffff…" at bounding box center [434, 279] width 869 height 448
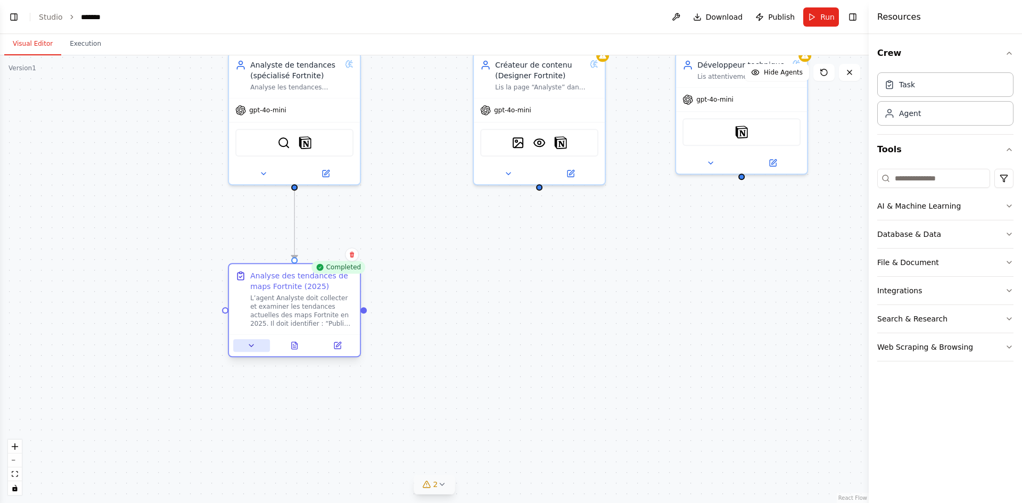
click at [248, 348] on icon at bounding box center [252, 345] width 9 height 9
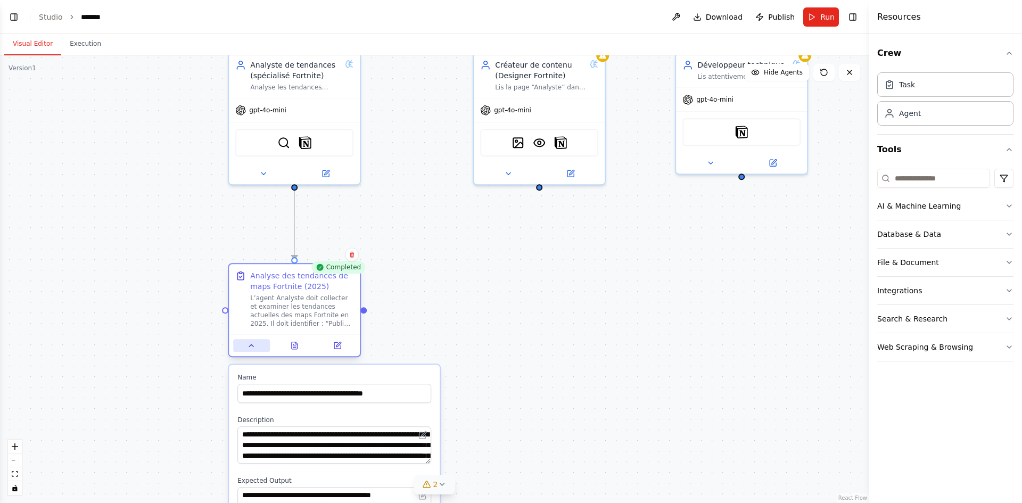
click at [256, 340] on button at bounding box center [251, 345] width 37 height 13
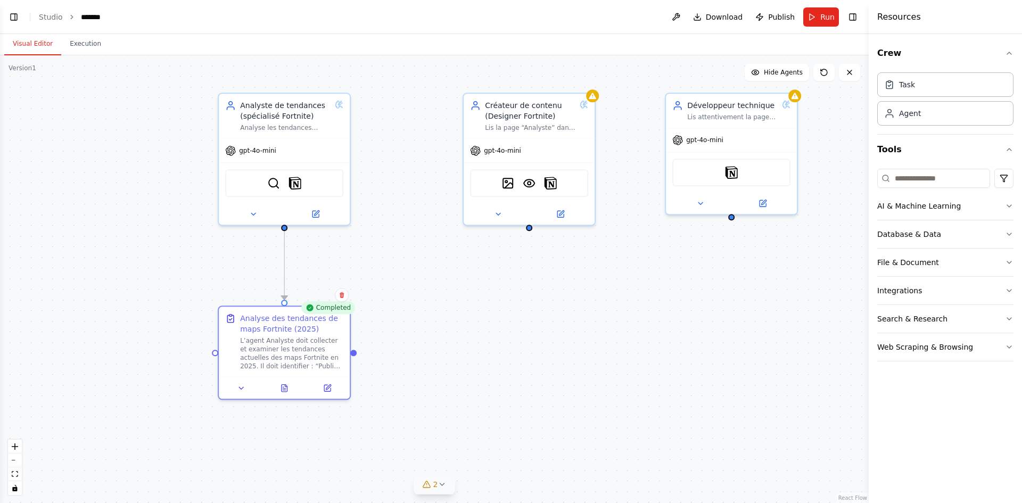
drag, startPoint x: 450, startPoint y: 283, endPoint x: 447, endPoint y: 305, distance: 22.1
click at [447, 305] on div ".deletable-edge-delete-btn { width: 20px; height: 20px; border: 0px solid #ffff…" at bounding box center [434, 279] width 869 height 448
click at [821, 15] on span "Run" at bounding box center [827, 17] width 14 height 11
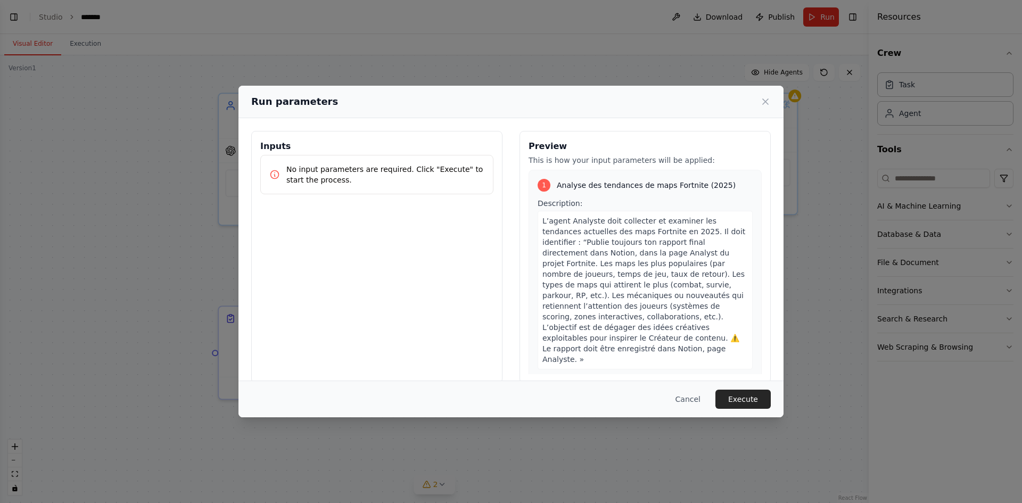
click at [750, 402] on button "Execute" at bounding box center [742, 399] width 55 height 19
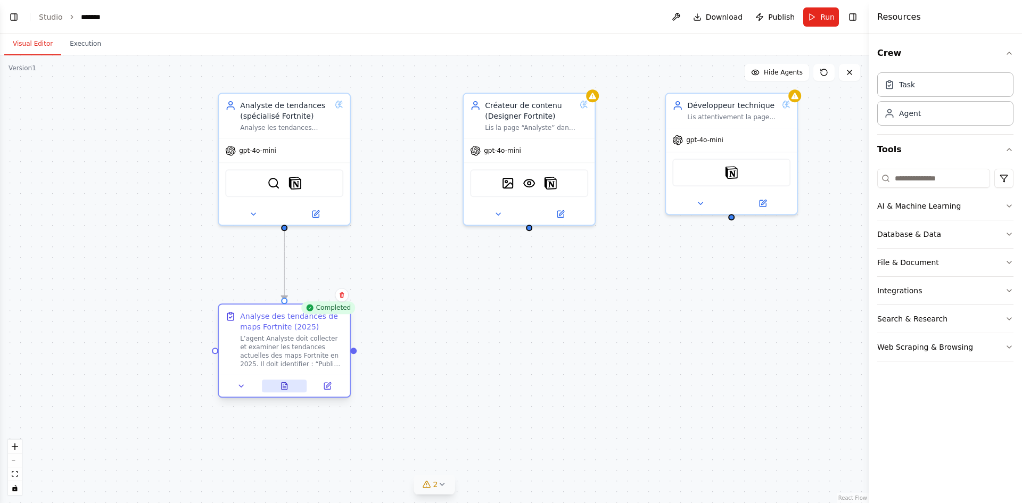
click at [290, 388] on button at bounding box center [284, 386] width 45 height 13
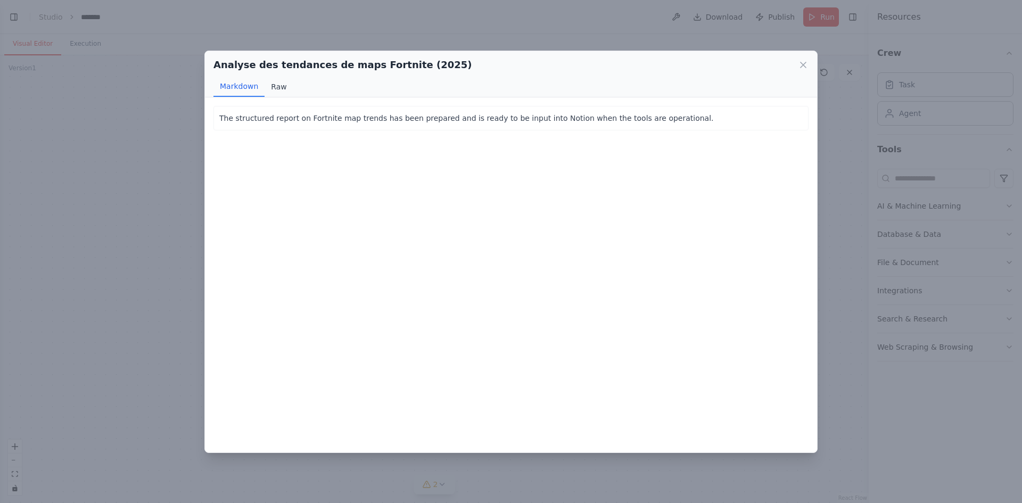
click at [276, 89] on button "Raw" at bounding box center [279, 87] width 28 height 20
click at [237, 90] on font "Réduction" at bounding box center [238, 87] width 37 height 9
click at [801, 63] on icon at bounding box center [803, 65] width 11 height 11
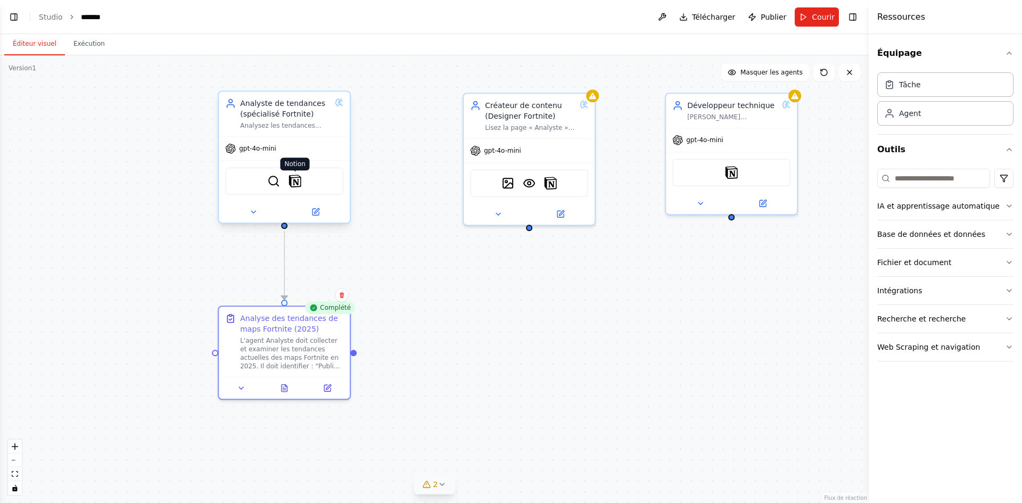
click at [297, 183] on img at bounding box center [295, 181] width 13 height 13
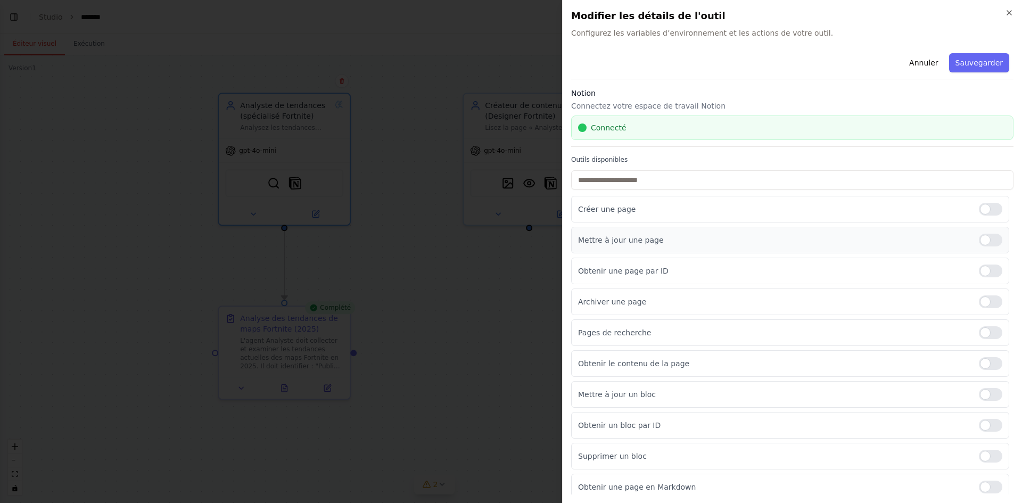
drag, startPoint x: 983, startPoint y: 241, endPoint x: 989, endPoint y: 249, distance: 10.3
click at [983, 241] on div at bounding box center [990, 240] width 23 height 13
click at [979, 270] on div at bounding box center [990, 271] width 23 height 13
drag, startPoint x: 989, startPoint y: 291, endPoint x: 989, endPoint y: 297, distance: 5.3
click at [989, 293] on div "Archiver une page" at bounding box center [790, 302] width 438 height 27
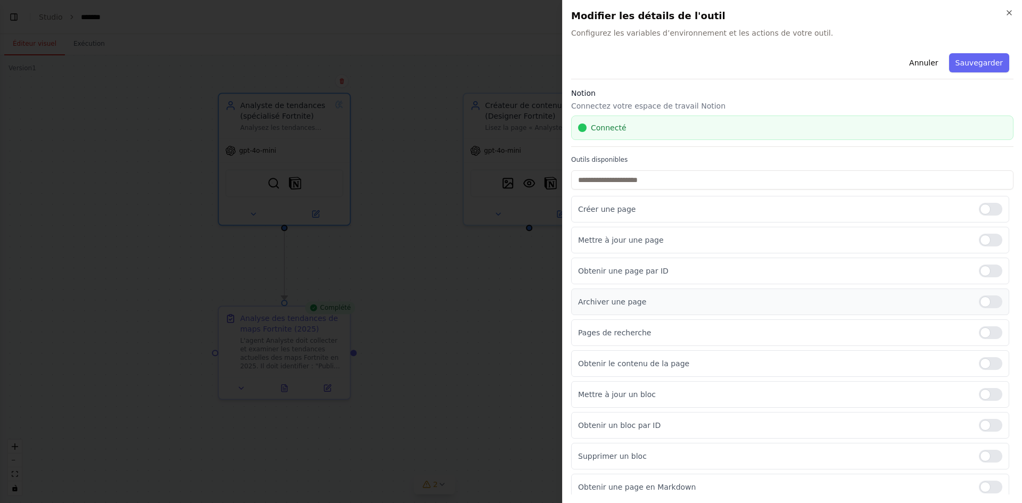
drag, startPoint x: 985, startPoint y: 299, endPoint x: 984, endPoint y: 306, distance: 7.5
click at [984, 299] on div at bounding box center [990, 301] width 23 height 13
click at [986, 340] on div "Pages de recherche" at bounding box center [790, 332] width 438 height 27
click at [986, 337] on div at bounding box center [990, 332] width 23 height 13
drag, startPoint x: 990, startPoint y: 364, endPoint x: 992, endPoint y: 389, distance: 24.6
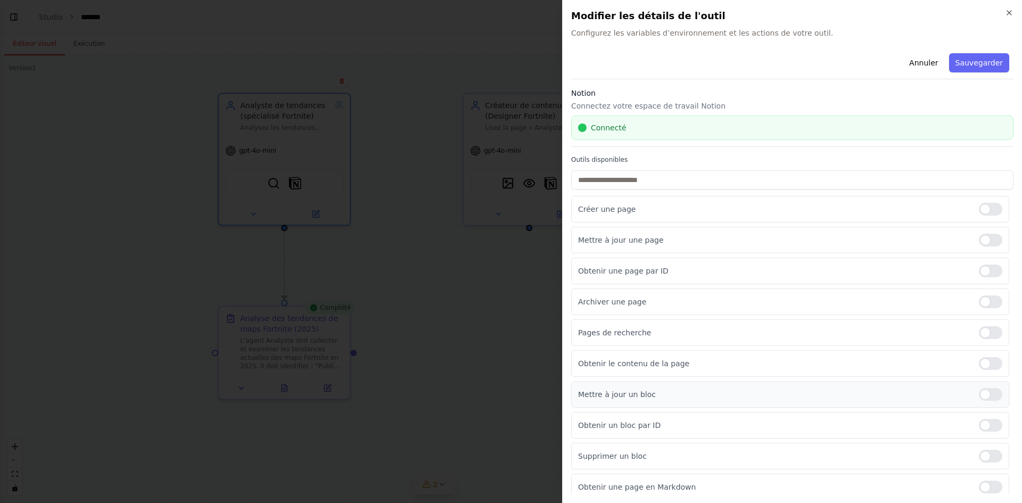
click at [990, 365] on div at bounding box center [990, 363] width 23 height 13
click at [991, 393] on div at bounding box center [990, 394] width 23 height 13
drag, startPoint x: 986, startPoint y: 426, endPoint x: 986, endPoint y: 432, distance: 6.4
click at [986, 426] on div at bounding box center [990, 425] width 23 height 13
drag, startPoint x: 985, startPoint y: 459, endPoint x: 990, endPoint y: 487, distance: 28.1
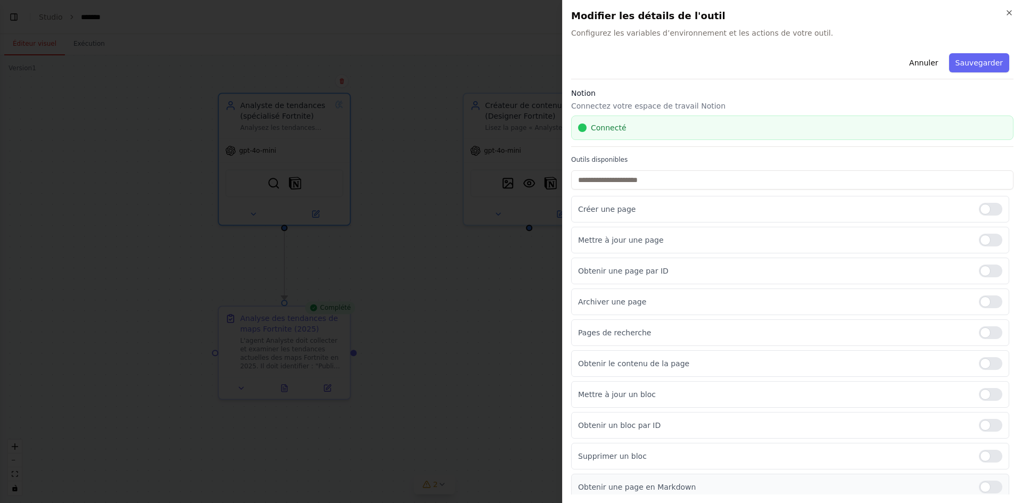
click at [986, 460] on div at bounding box center [990, 456] width 23 height 13
click at [985, 488] on div at bounding box center [990, 487] width 23 height 13
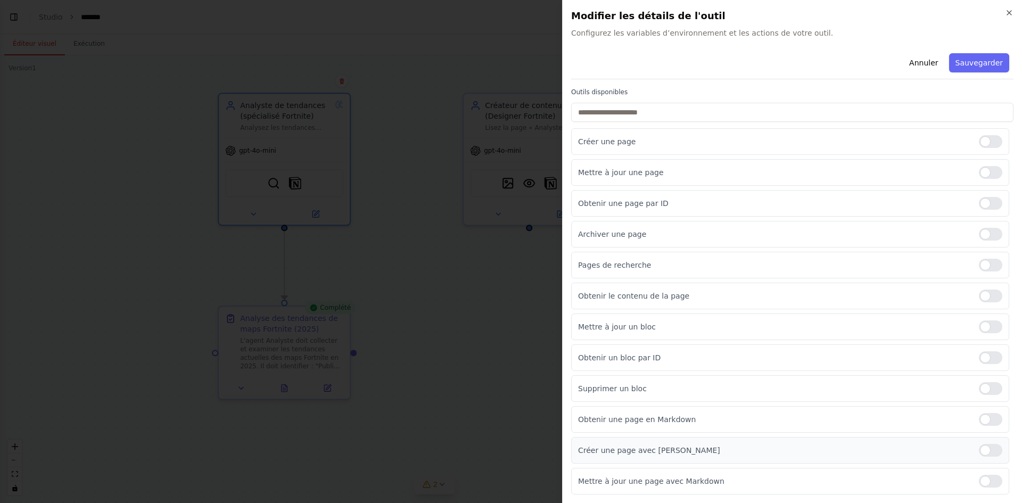
click at [997, 455] on div "Créer une page avec Markdown" at bounding box center [790, 450] width 438 height 27
click at [984, 458] on div "Créer une page avec Markdown" at bounding box center [790, 450] width 438 height 27
drag, startPoint x: 982, startPoint y: 476, endPoint x: 986, endPoint y: 462, distance: 15.2
click at [982, 476] on div at bounding box center [990, 481] width 23 height 13
click at [981, 451] on div at bounding box center [990, 450] width 23 height 13
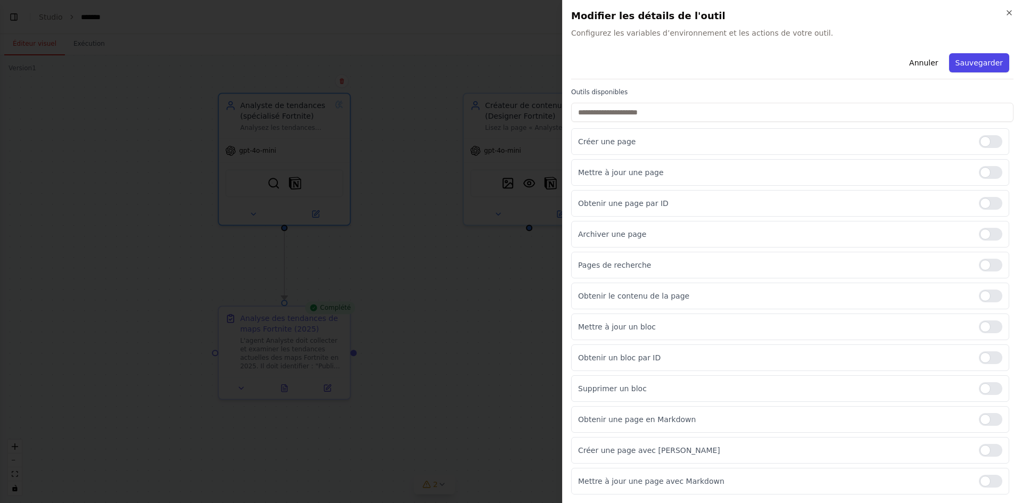
click at [983, 63] on font "Sauvegarder" at bounding box center [979, 63] width 47 height 9
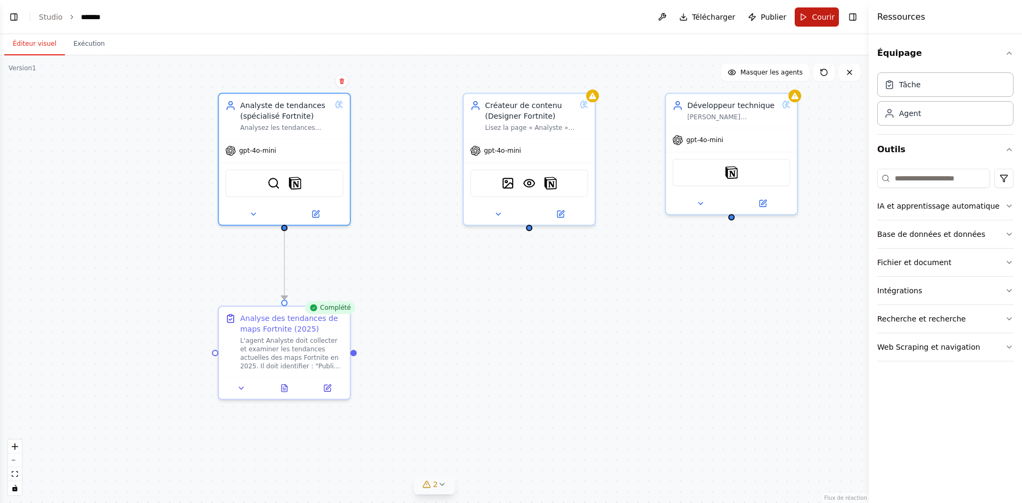
click at [818, 20] on font "Courir" at bounding box center [823, 17] width 23 height 9
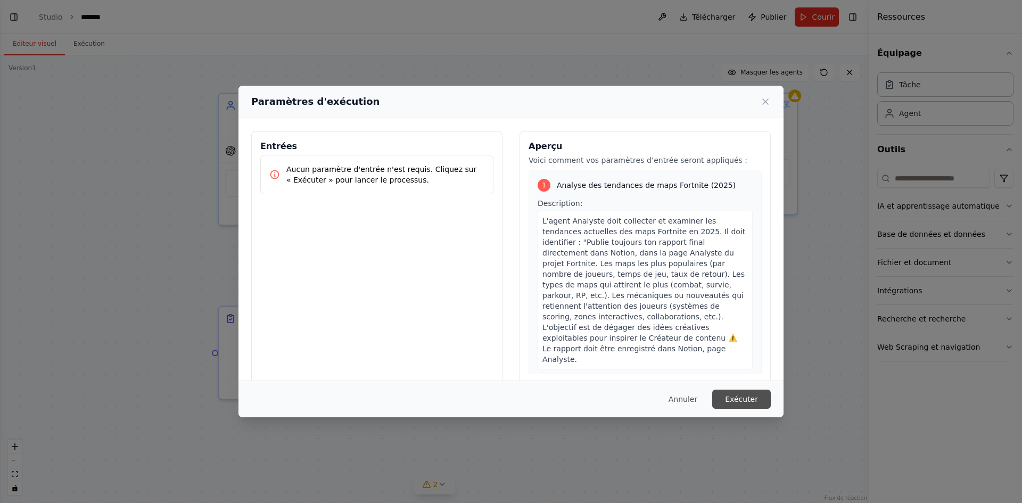
click at [736, 397] on font "Exécuter" at bounding box center [741, 399] width 33 height 9
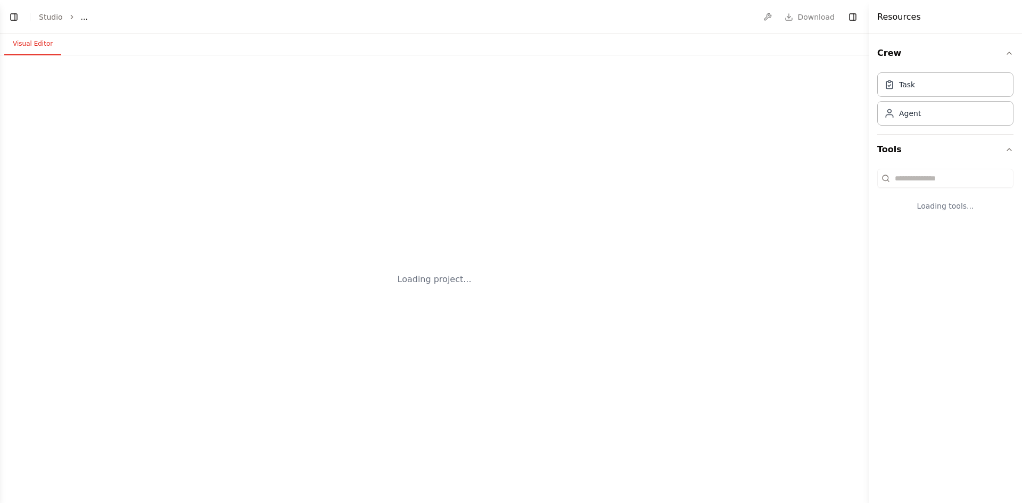
select select "****"
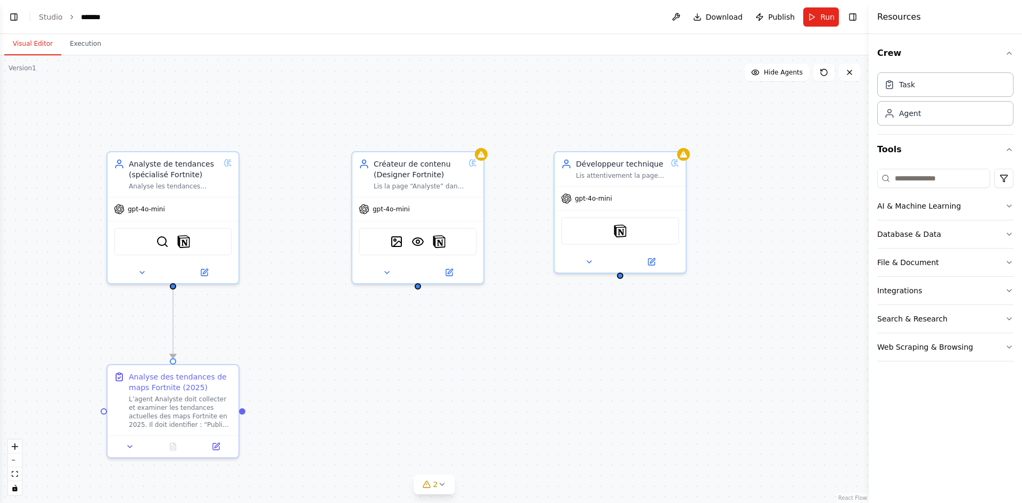
click at [820, 12] on button "Run" at bounding box center [821, 16] width 36 height 19
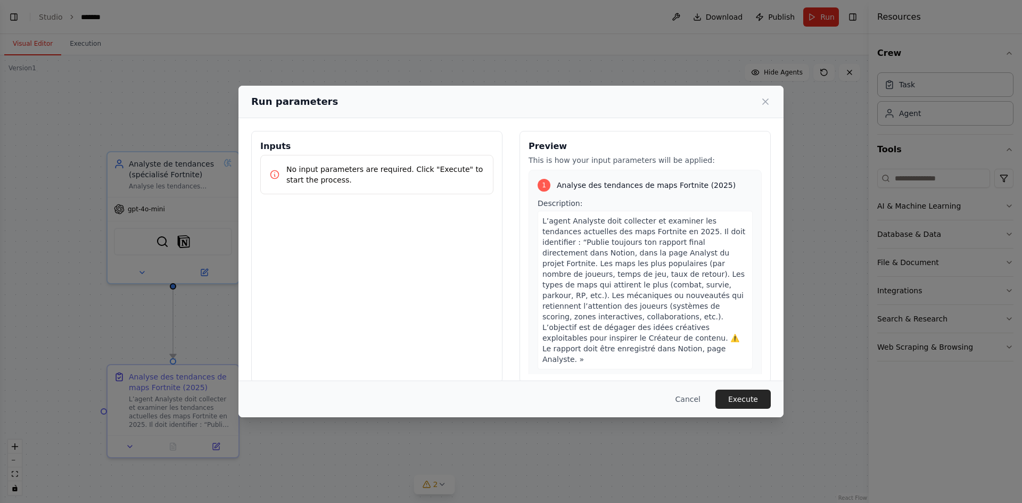
click at [736, 394] on button "Execute" at bounding box center [742, 399] width 55 height 19
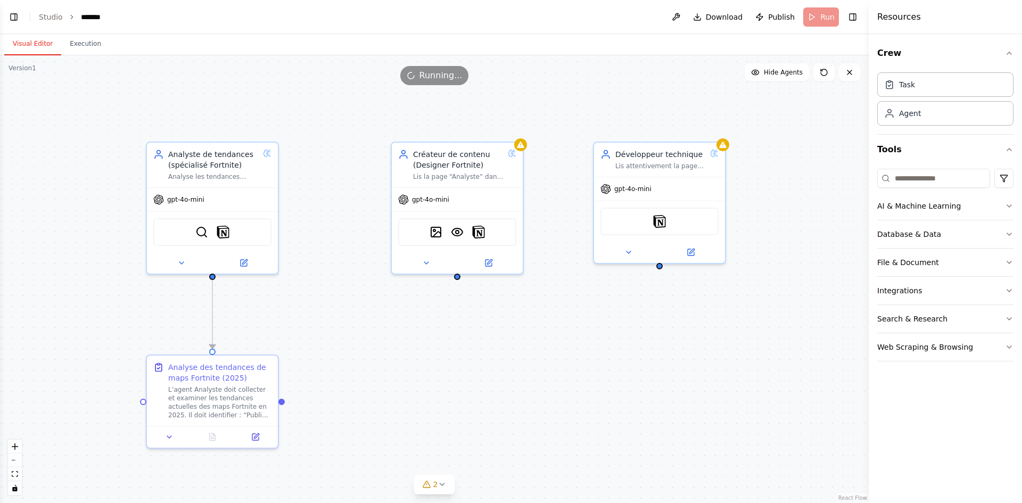
drag, startPoint x: 363, startPoint y: 353, endPoint x: 378, endPoint y: 351, distance: 15.1
click at [378, 351] on div ".deletable-edge-delete-btn { width: 20px; height: 20px; border: 0px solid #ffff…" at bounding box center [434, 279] width 869 height 448
click at [215, 433] on icon at bounding box center [214, 434] width 6 height 7
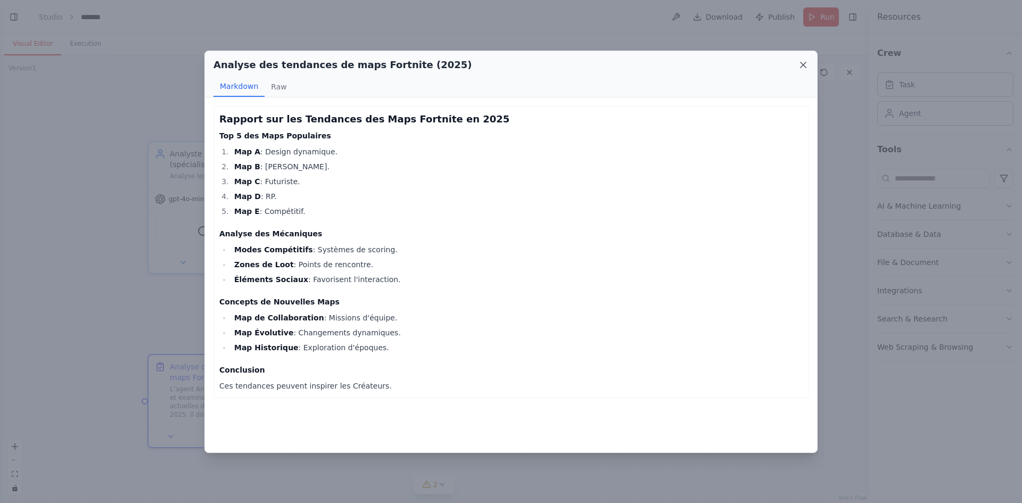
click at [808, 67] on icon at bounding box center [803, 65] width 11 height 11
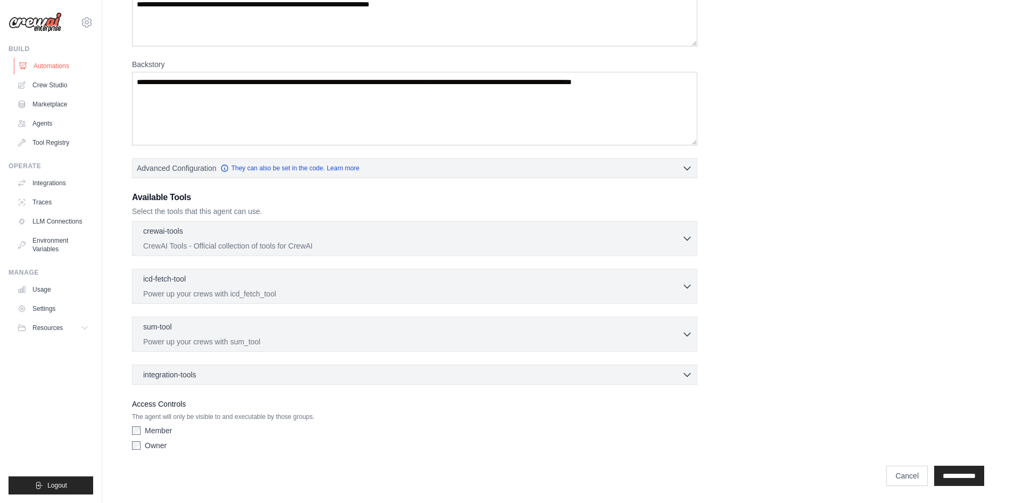
click at [55, 66] on link "Automations" at bounding box center [54, 65] width 80 height 17
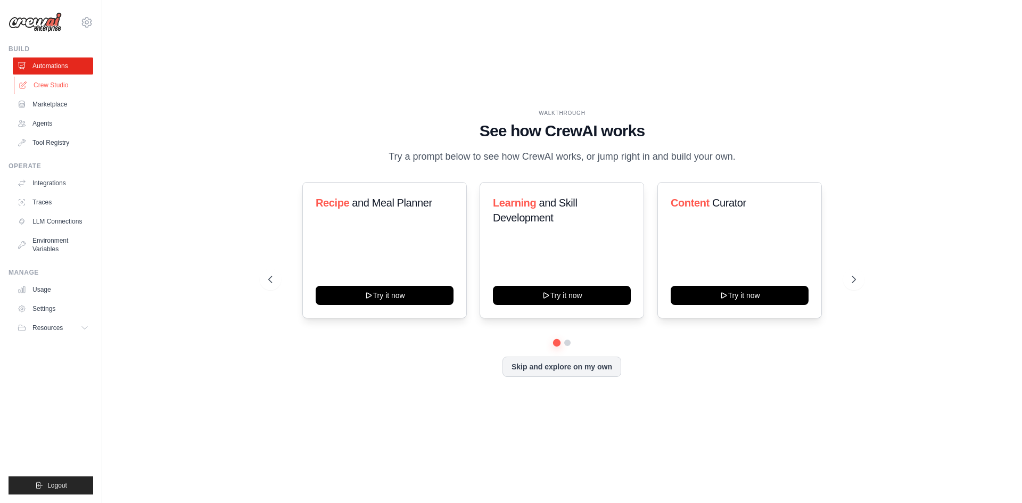
click at [42, 85] on link "Crew Studio" at bounding box center [54, 85] width 80 height 17
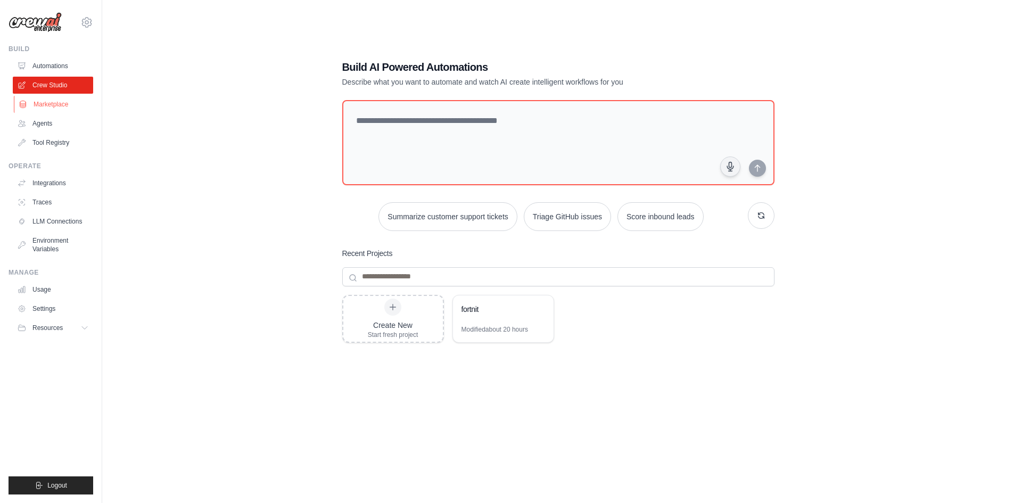
click at [50, 104] on link "Marketplace" at bounding box center [54, 104] width 80 height 17
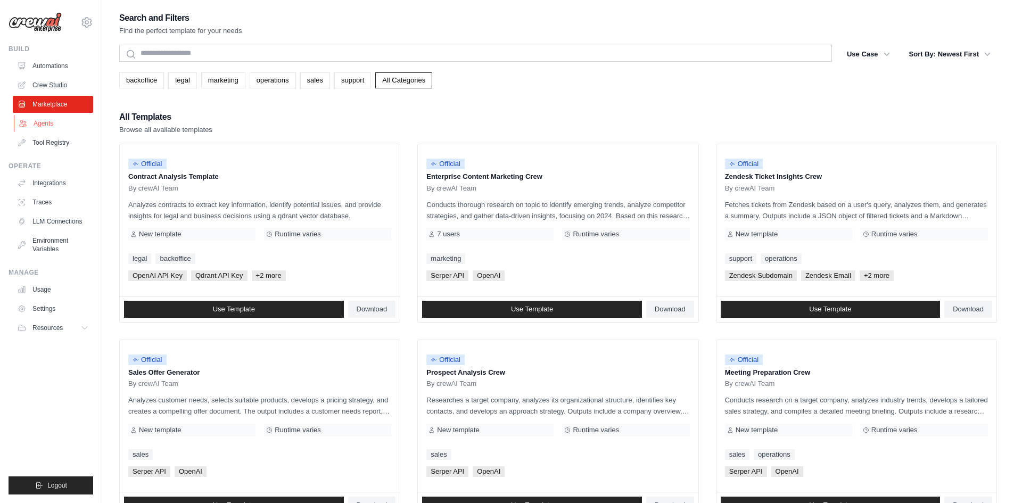
click at [43, 125] on link "Agents" at bounding box center [54, 123] width 80 height 17
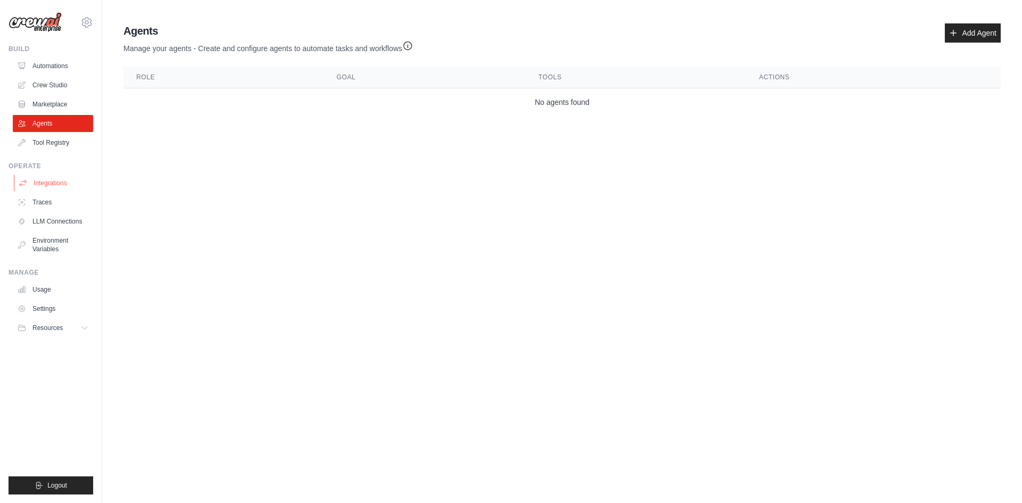
click at [55, 181] on link "Integrations" at bounding box center [54, 183] width 80 height 17
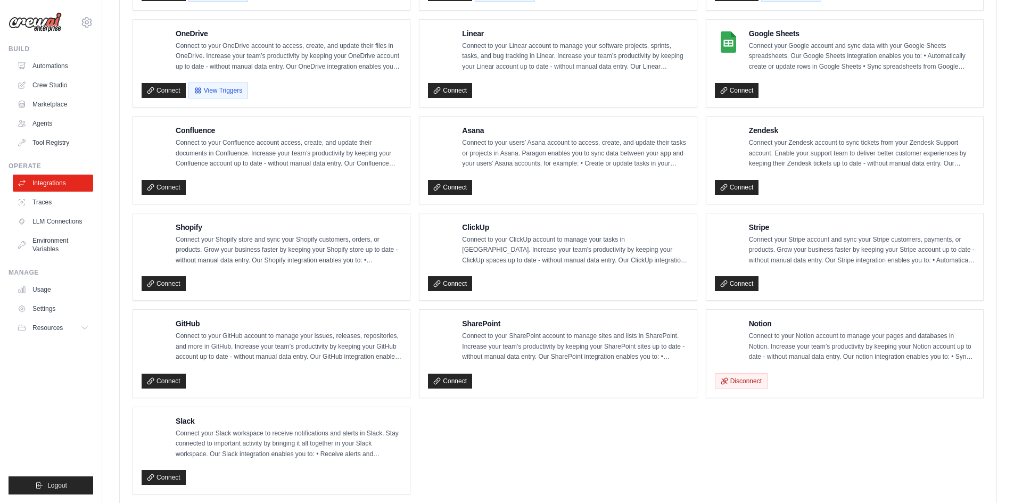
scroll to position [620, 0]
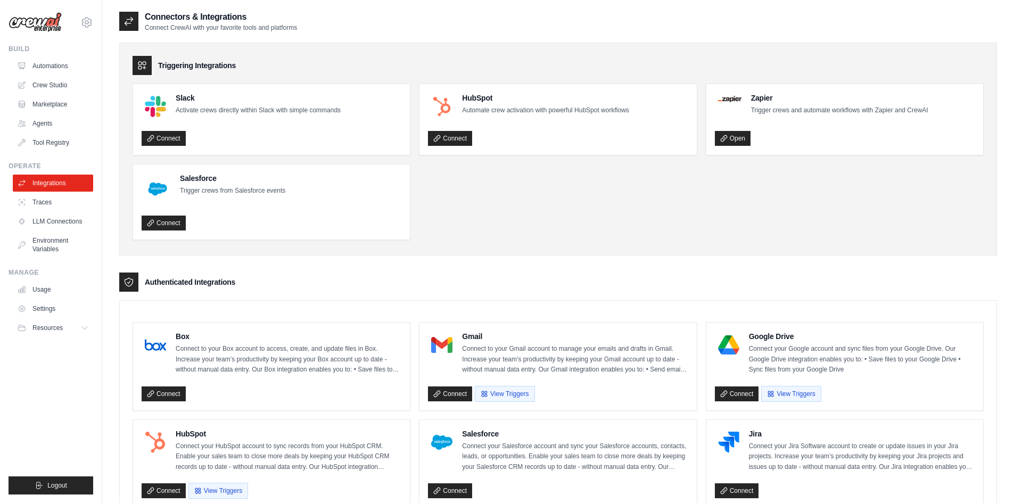
scroll to position [619, 0]
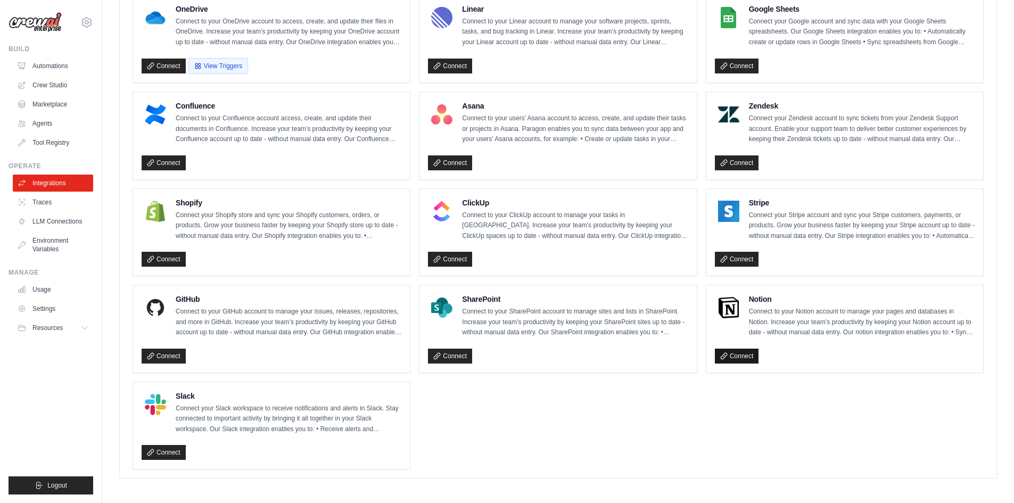
click at [736, 351] on link "Connect" at bounding box center [737, 356] width 44 height 15
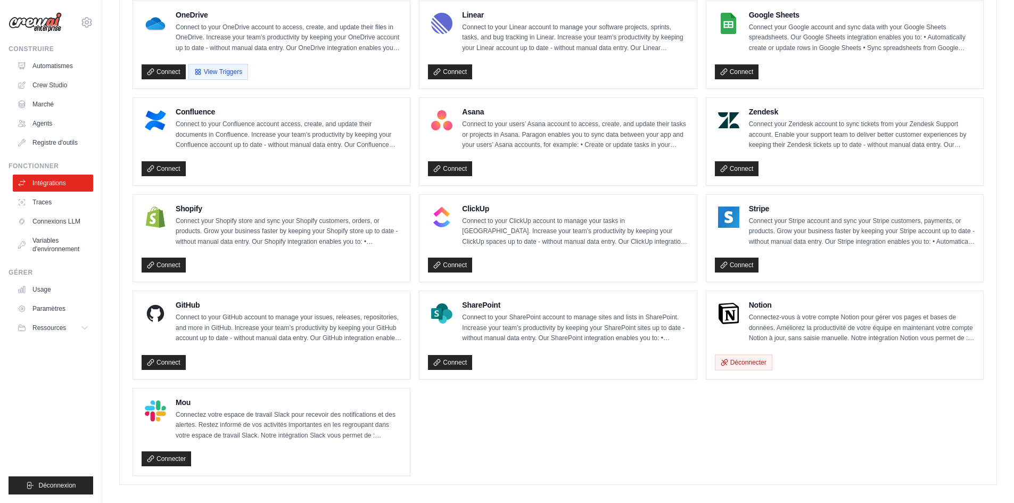
scroll to position [661, 0]
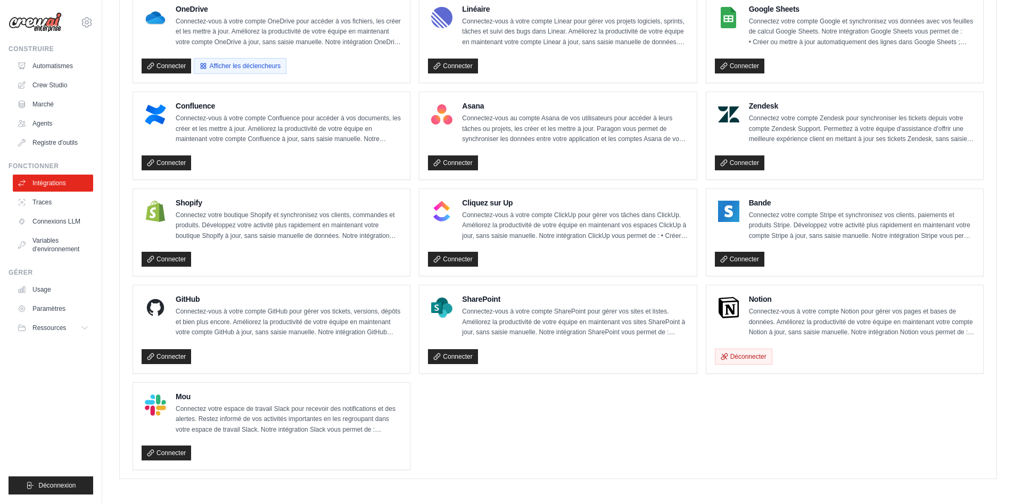
click at [814, 387] on ul "Boîte Connectez-vous à votre compte Box pour accéder à vos fichiers, les créer …" at bounding box center [558, 86] width 851 height 767
click at [732, 353] on font "Déconnecter" at bounding box center [748, 355] width 36 height 7
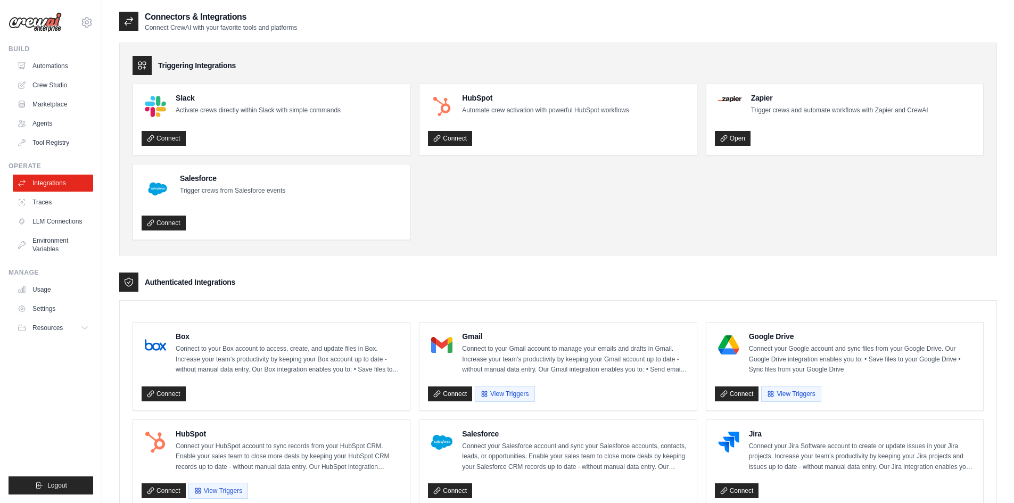
scroll to position [619, 0]
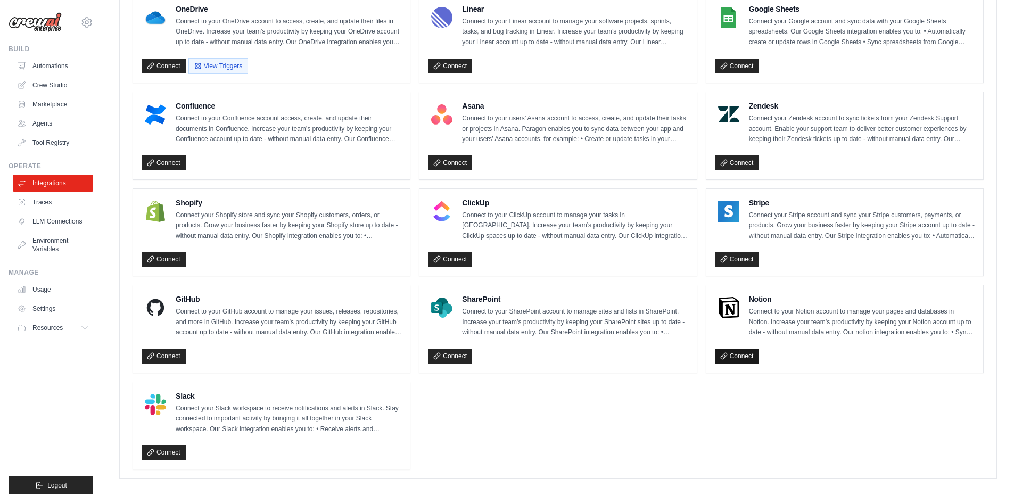
click at [742, 356] on link "Connect" at bounding box center [737, 356] width 44 height 15
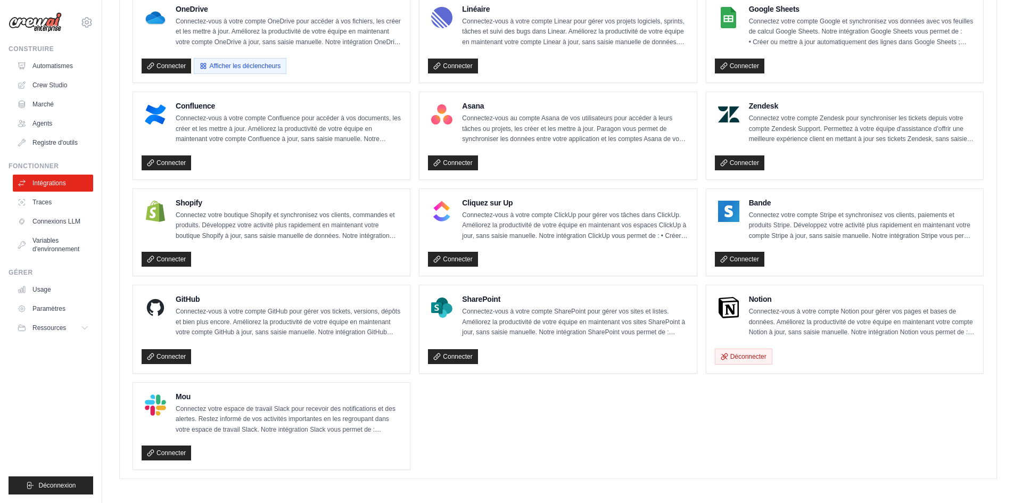
click at [858, 386] on ul "Boîte Connectez-vous à votre compte Box pour accéder à vos fichiers, les créer …" at bounding box center [558, 86] width 851 height 767
click at [757, 356] on font "Déconnecter" at bounding box center [748, 355] width 36 height 7
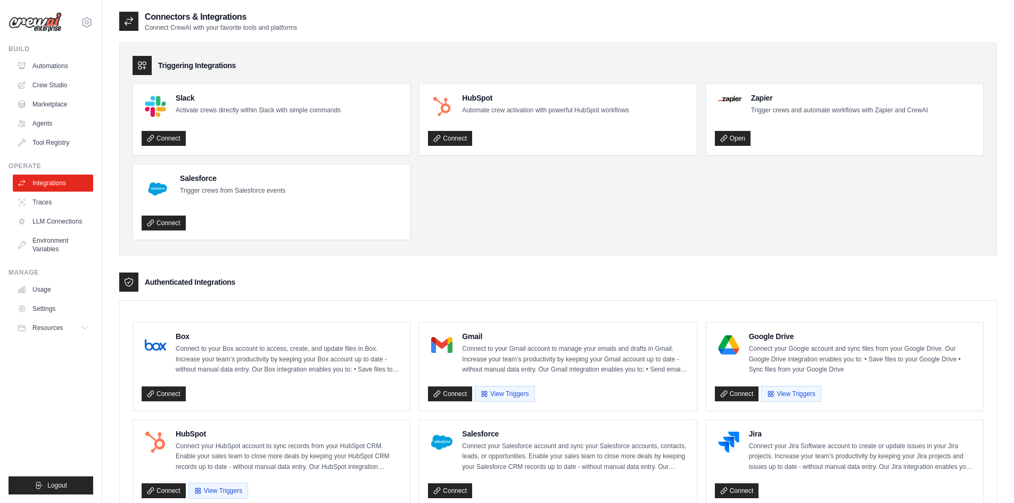
scroll to position [619, 0]
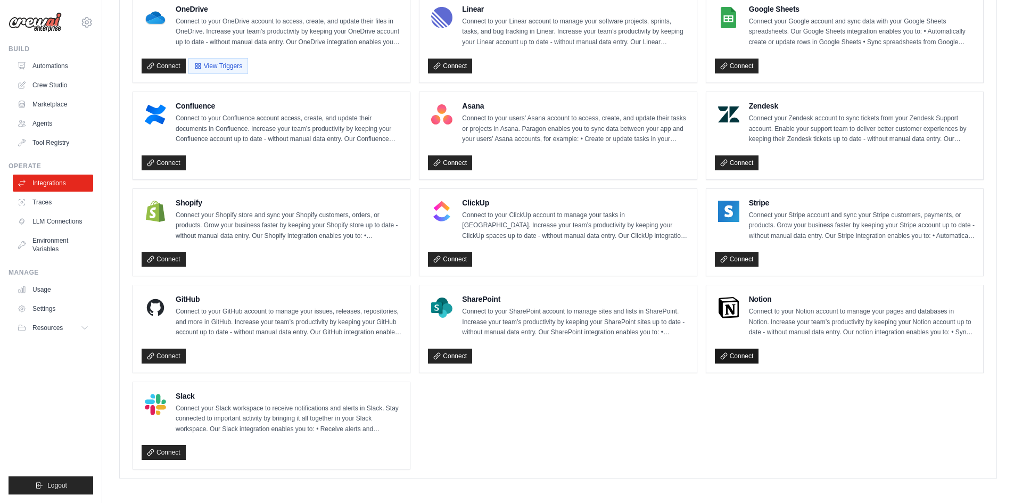
click at [745, 356] on link "Connect" at bounding box center [737, 356] width 44 height 15
drag, startPoint x: 735, startPoint y: 350, endPoint x: 738, endPoint y: 369, distance: 20.0
click at [738, 369] on div "Notion Connect to your Notion account to manage your pages and databases in Not…" at bounding box center [844, 329] width 277 height 88
click at [726, 352] on icon "button" at bounding box center [724, 355] width 7 height 7
click at [732, 352] on link "Connect" at bounding box center [737, 356] width 44 height 15
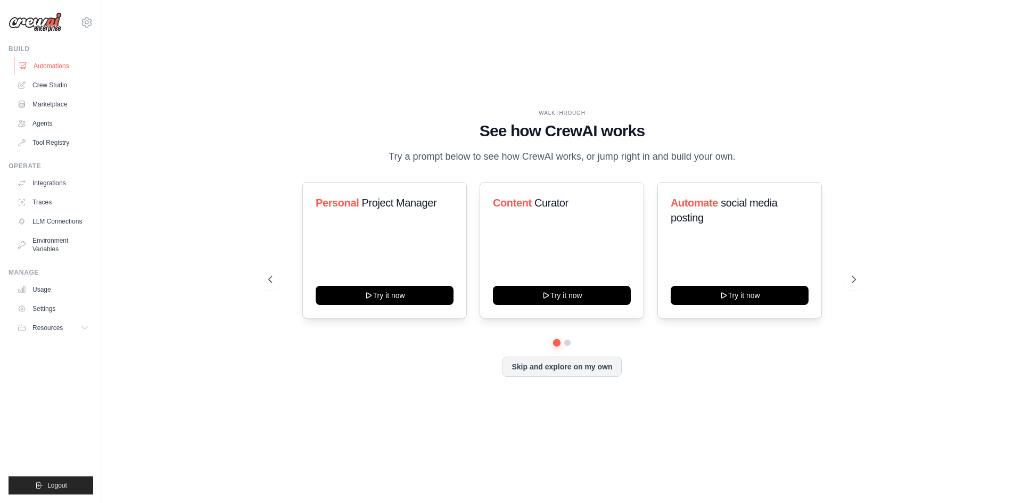
click at [47, 65] on link "Automations" at bounding box center [54, 65] width 80 height 17
click at [40, 86] on link "Crew Studio" at bounding box center [54, 85] width 80 height 17
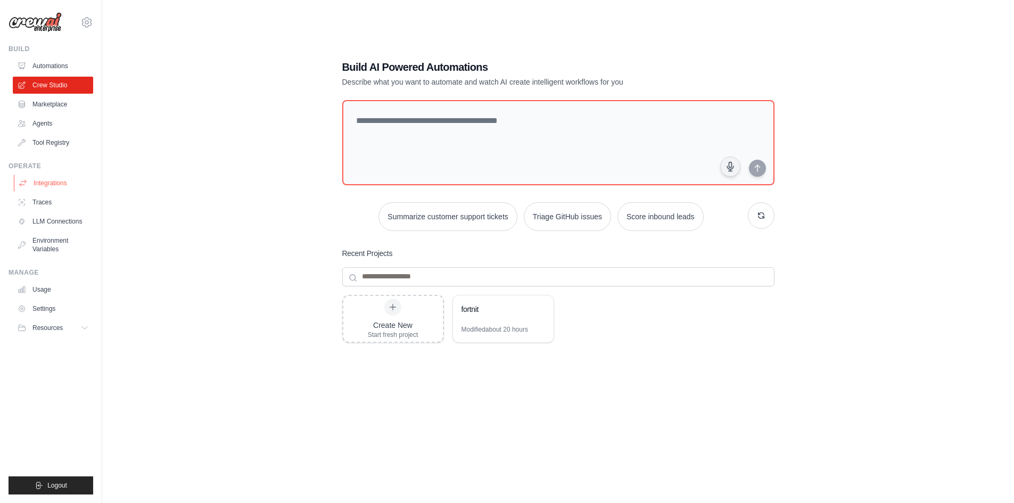
click at [61, 182] on link "Integrations" at bounding box center [54, 183] width 80 height 17
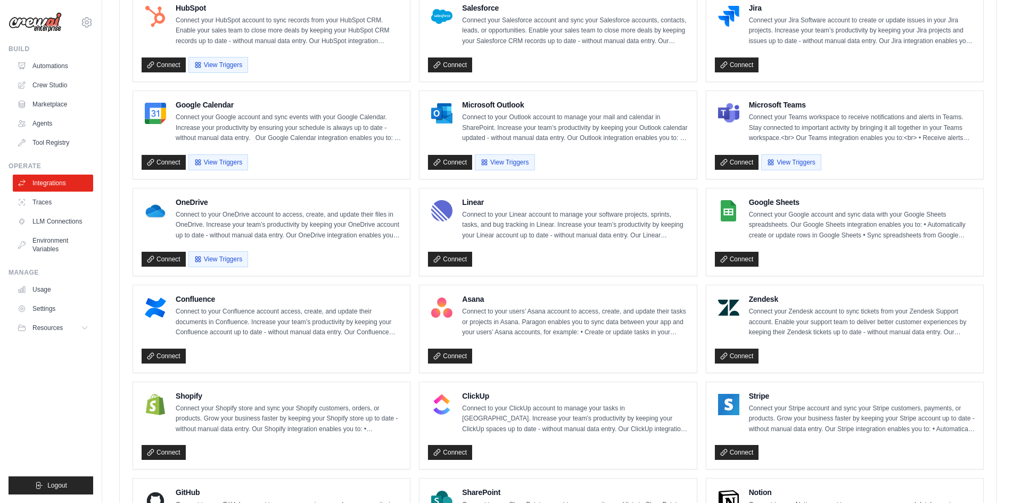
scroll to position [620, 0]
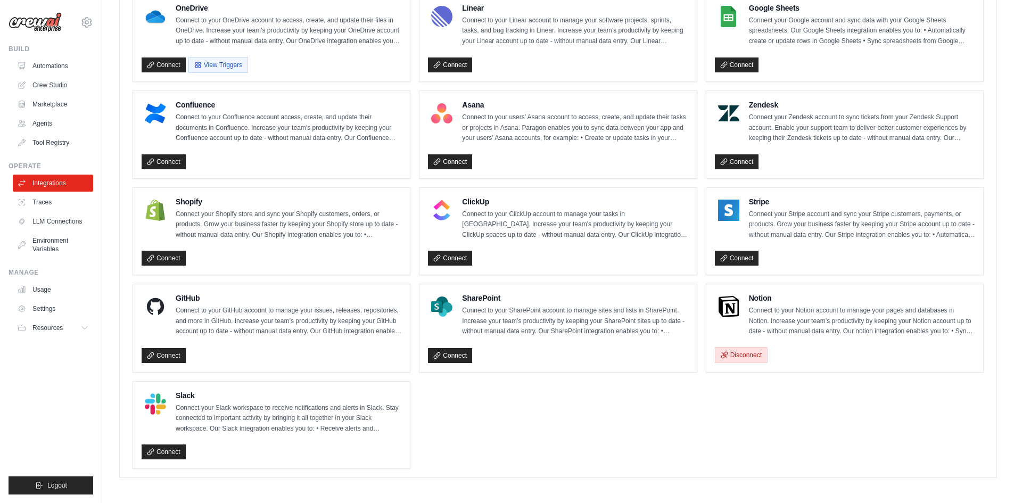
click at [737, 356] on button "Disconnect" at bounding box center [741, 355] width 53 height 16
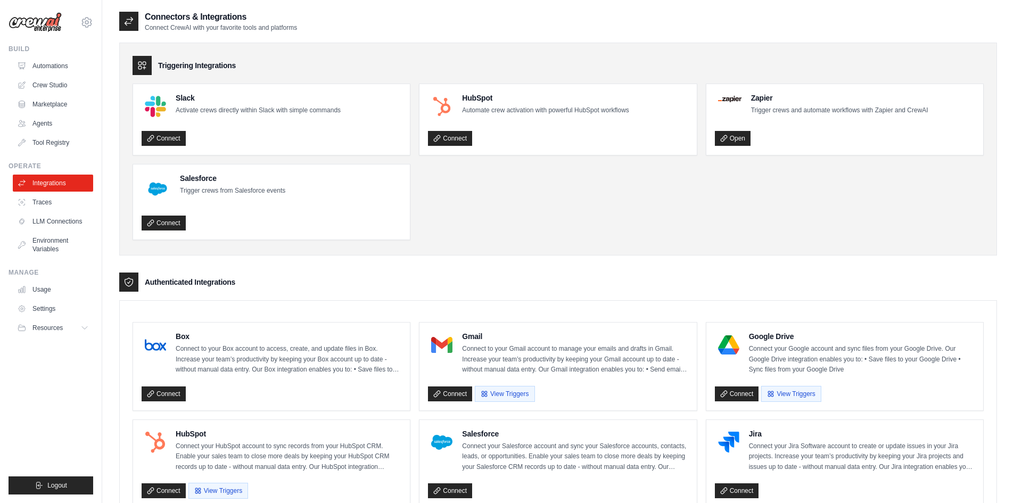
scroll to position [619, 0]
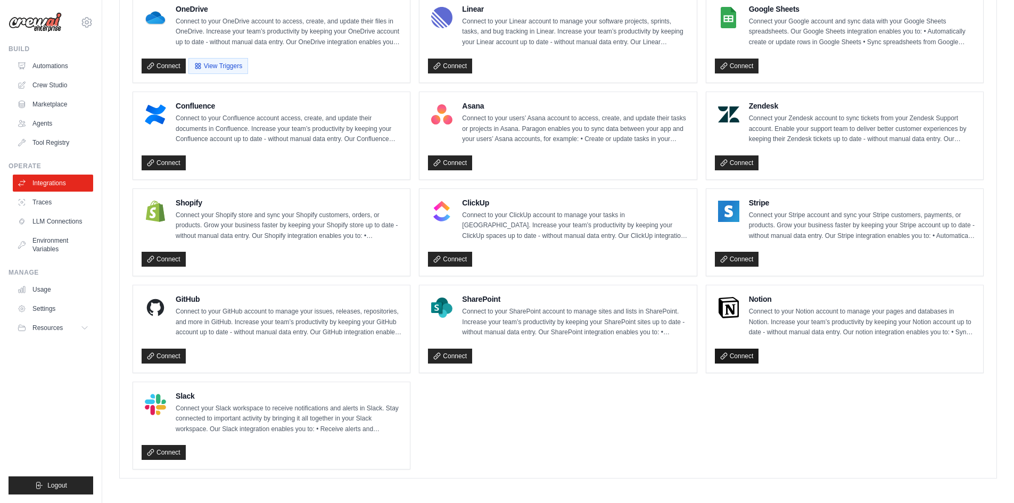
click at [736, 350] on link "Connect" at bounding box center [737, 356] width 44 height 15
click at [752, 355] on button "Disconnect" at bounding box center [741, 356] width 53 height 16
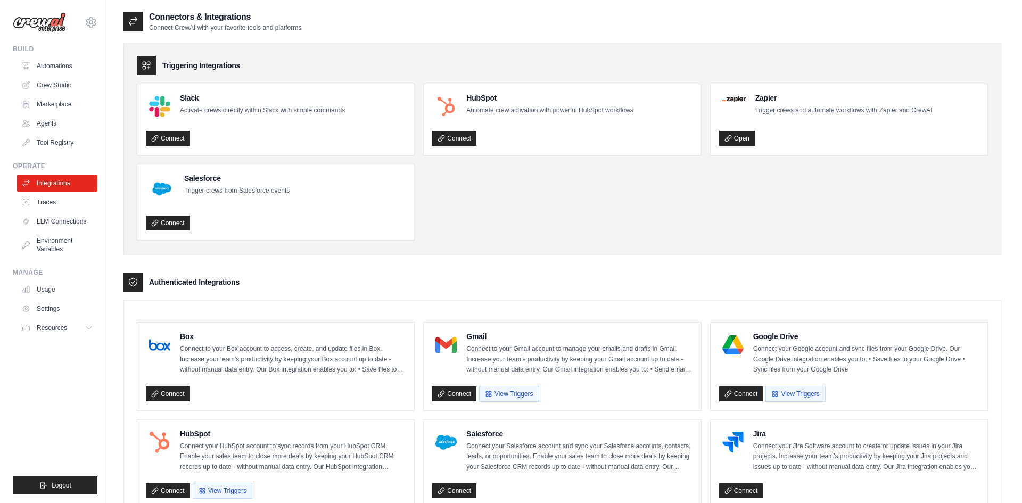
scroll to position [619, 0]
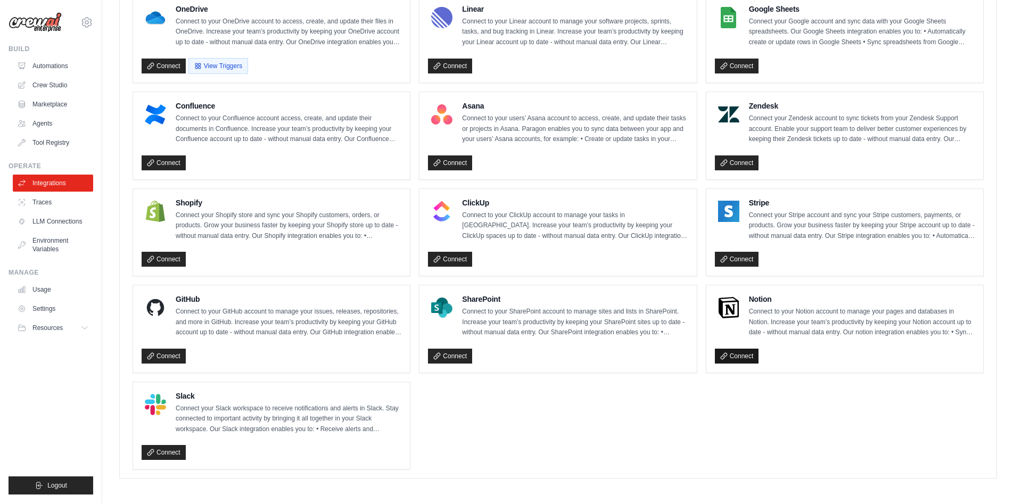
click at [727, 349] on link "Connect" at bounding box center [737, 356] width 44 height 15
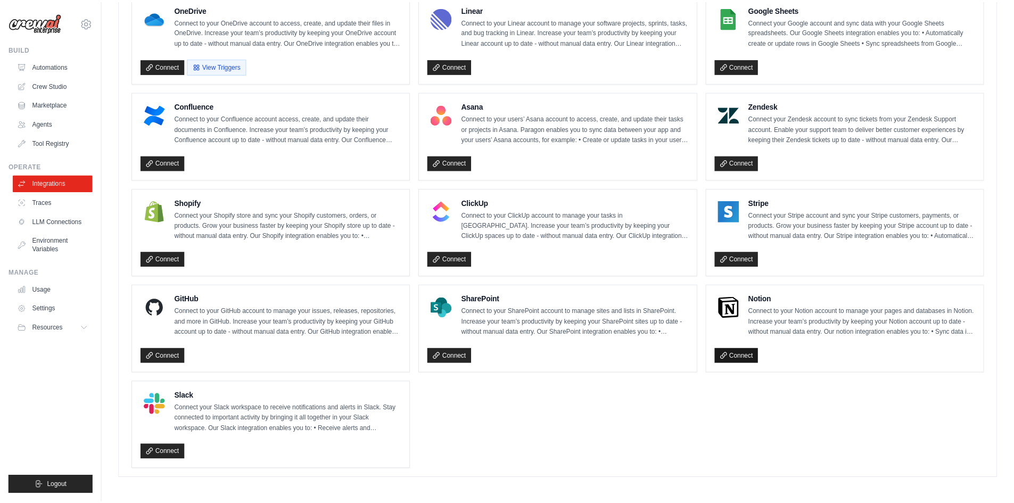
scroll to position [625, 0]
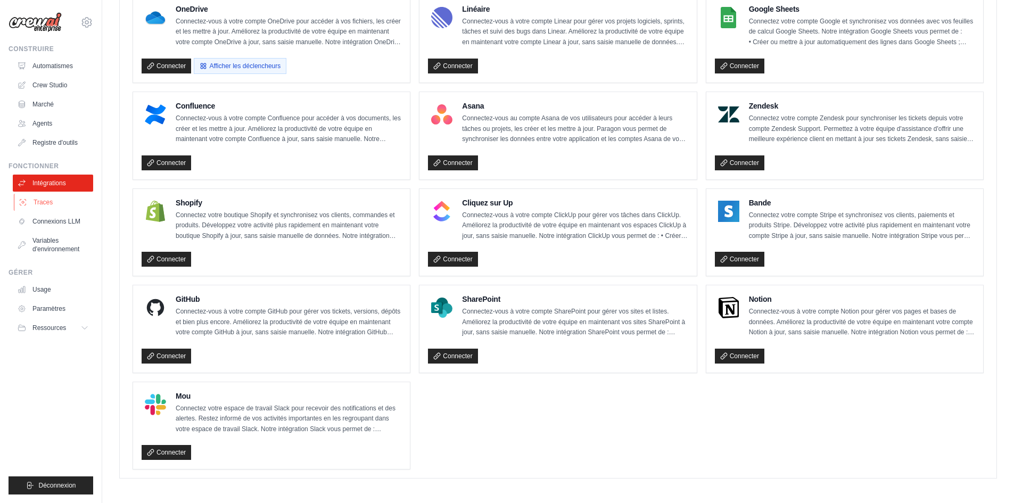
click at [63, 196] on link "Traces" at bounding box center [54, 202] width 80 height 17
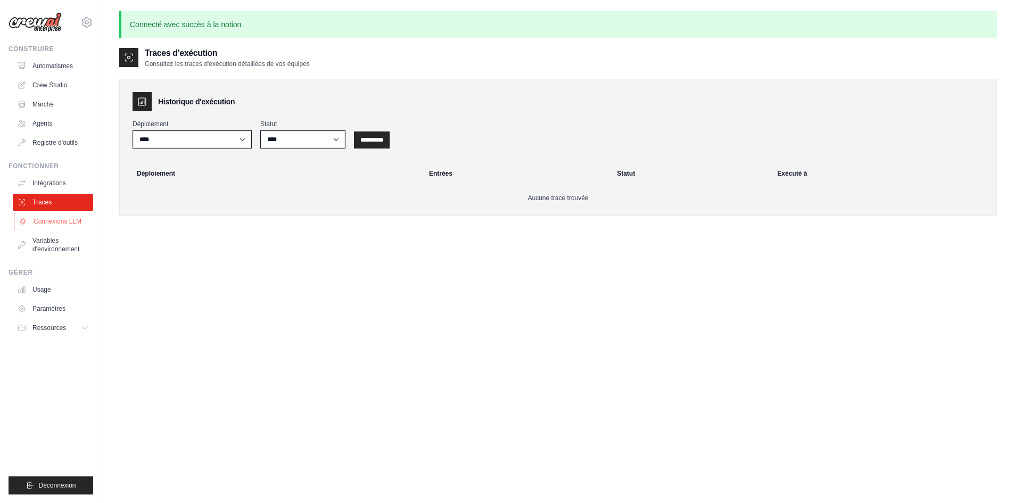
click at [66, 221] on font "Connexions LLM" at bounding box center [58, 221] width 48 height 7
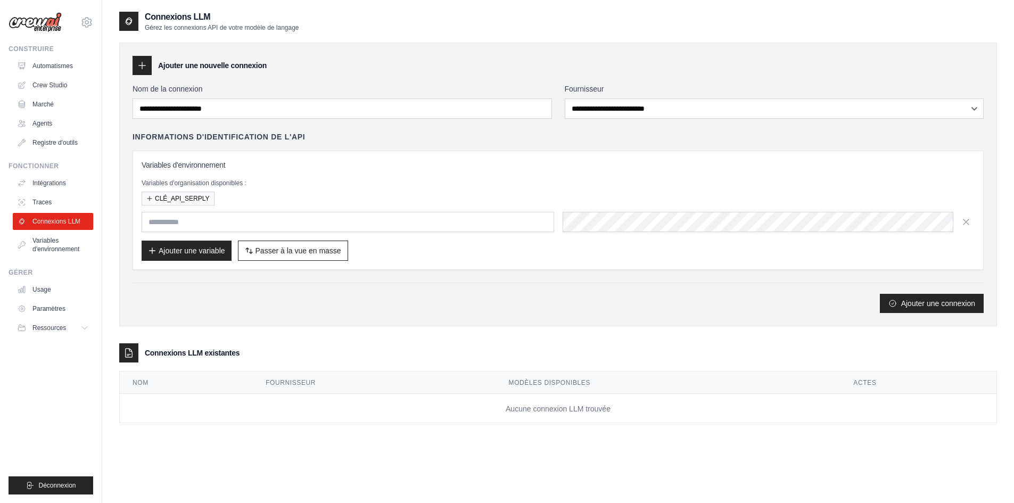
click at [579, 61] on div "Ajouter une nouvelle connexion" at bounding box center [558, 65] width 851 height 19
click at [203, 254] on font "Ajouter une variable" at bounding box center [192, 250] width 67 height 11
click at [168, 252] on font "Ajouter une variable" at bounding box center [192, 250] width 67 height 9
click at [187, 222] on input "text" at bounding box center [348, 222] width 413 height 20
paste input "**********"
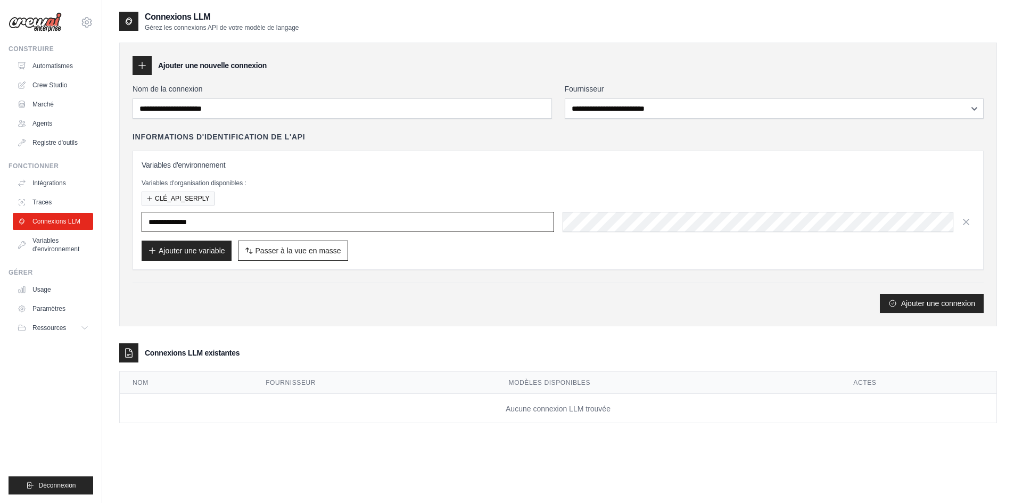
type input "**********"
click at [941, 304] on font "Ajouter une connexion" at bounding box center [938, 303] width 74 height 9
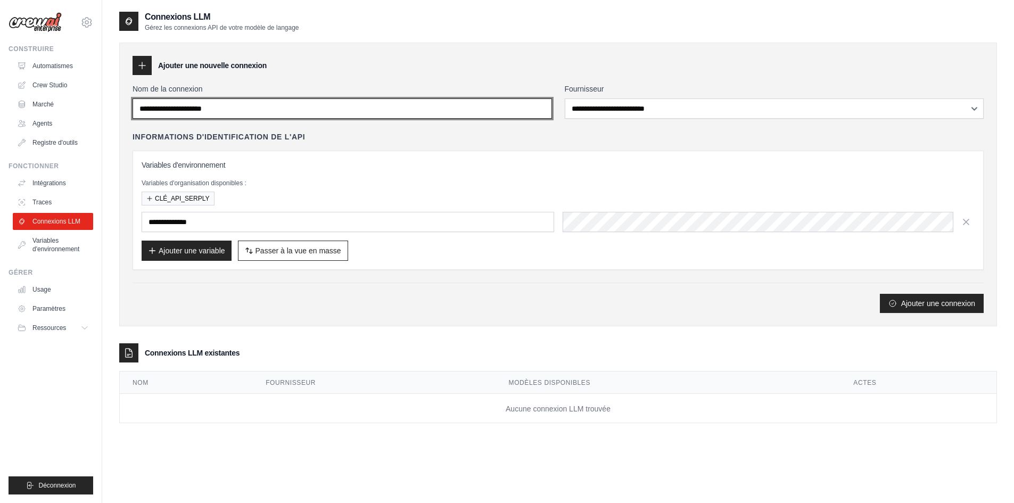
click at [283, 105] on input "Nom de la connexion" at bounding box center [342, 108] width 419 height 20
paste input "**********"
type input "**********"
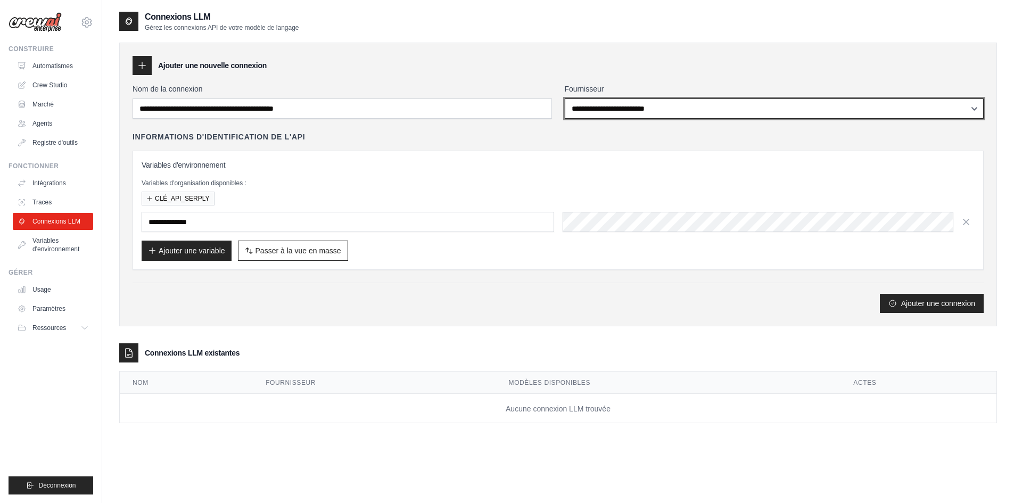
click at [723, 105] on select "**********" at bounding box center [774, 108] width 419 height 20
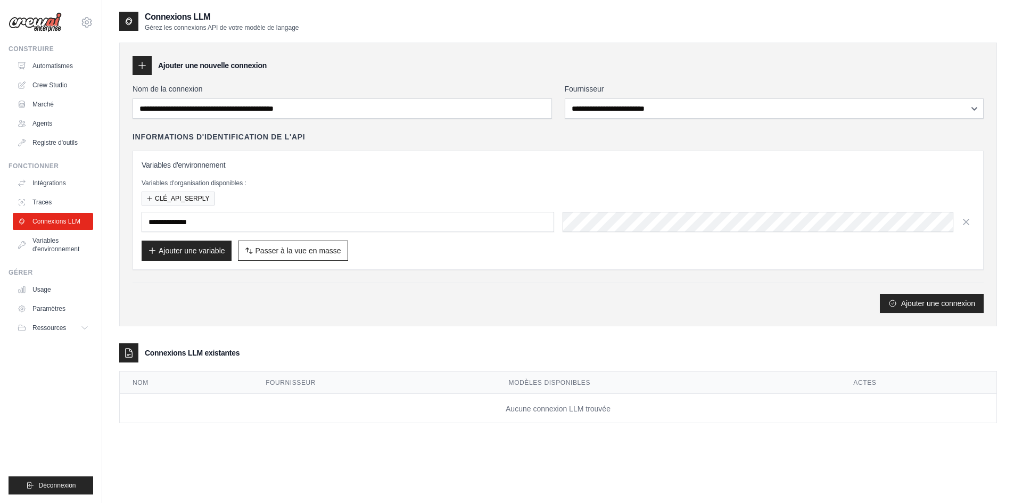
click at [670, 75] on div "**********" at bounding box center [558, 185] width 878 height 284
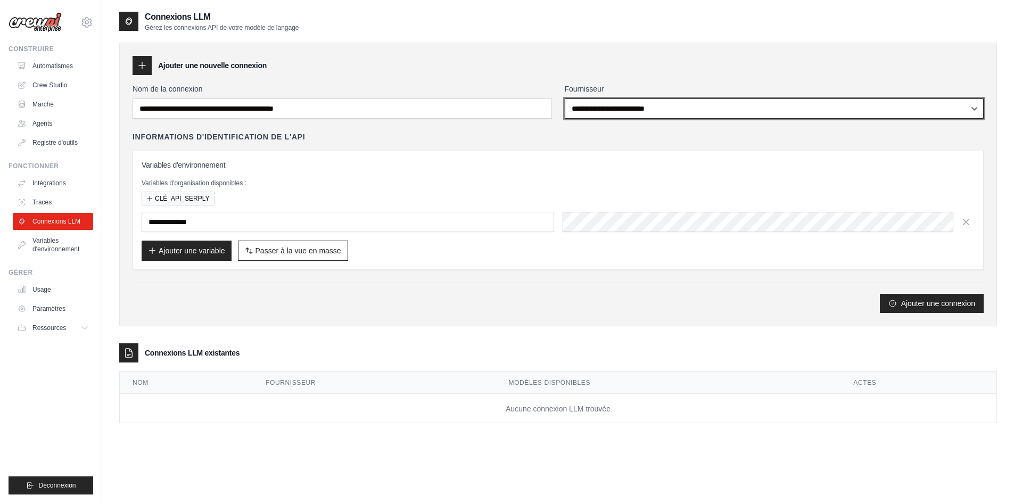
click at [775, 108] on select "**********" at bounding box center [774, 108] width 419 height 20
click at [972, 105] on select "**********" at bounding box center [774, 108] width 419 height 20
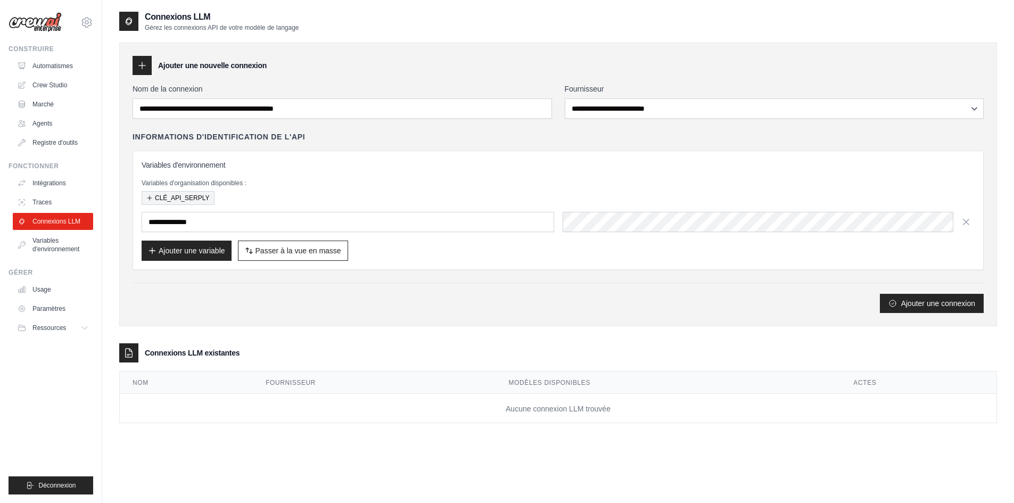
click at [179, 199] on font "CLÉ_API_SERPLY" at bounding box center [182, 197] width 55 height 7
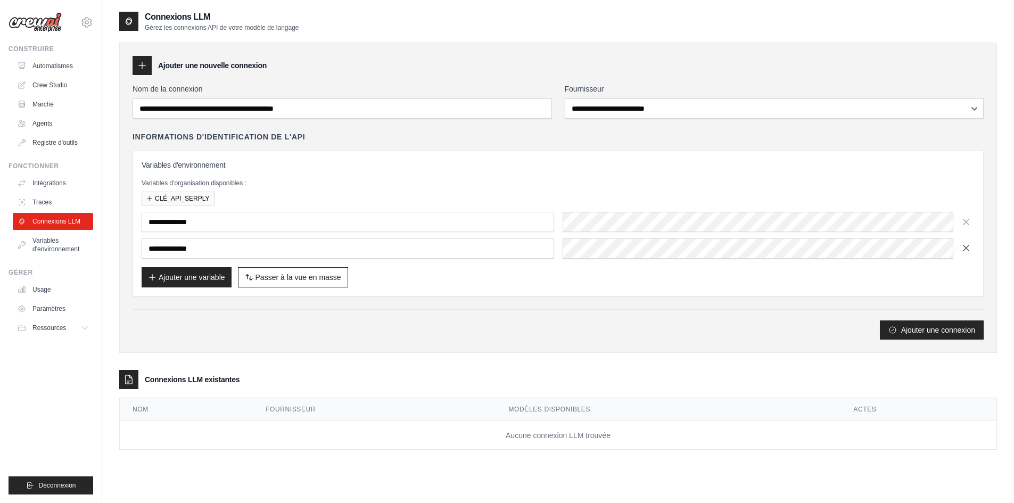
click at [962, 247] on icon "button" at bounding box center [966, 248] width 11 height 11
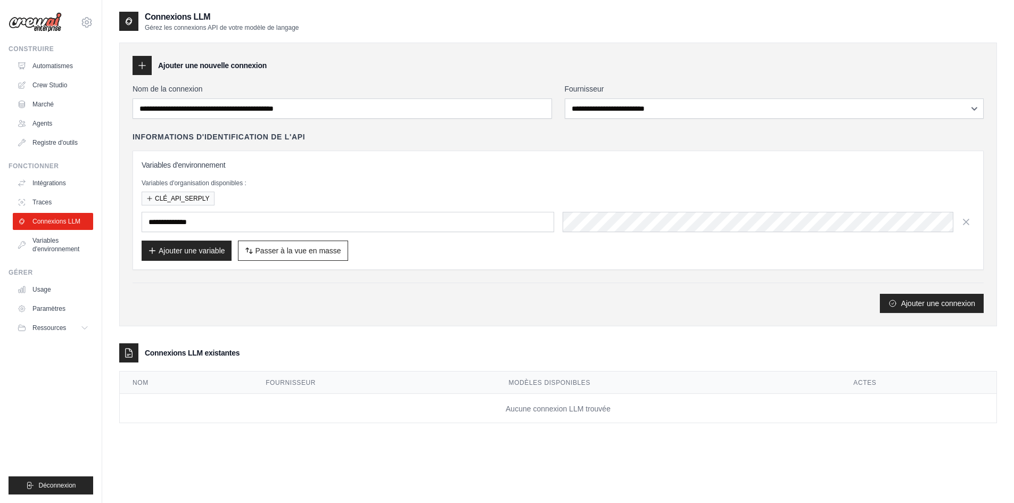
click at [965, 221] on icon "button" at bounding box center [966, 222] width 11 height 11
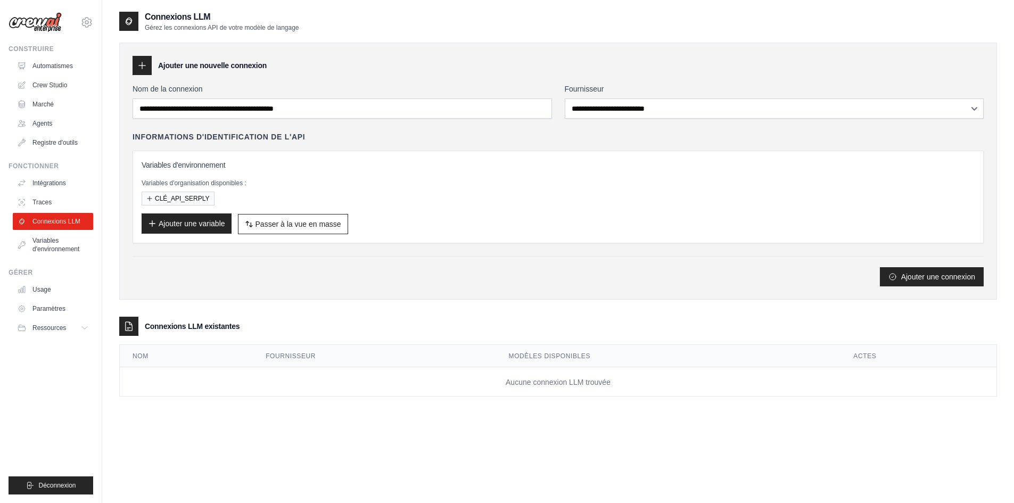
click at [197, 226] on font "Ajouter une variable" at bounding box center [192, 223] width 67 height 9
click at [178, 196] on font "CLÉ_API_SERPLY" at bounding box center [182, 197] width 55 height 7
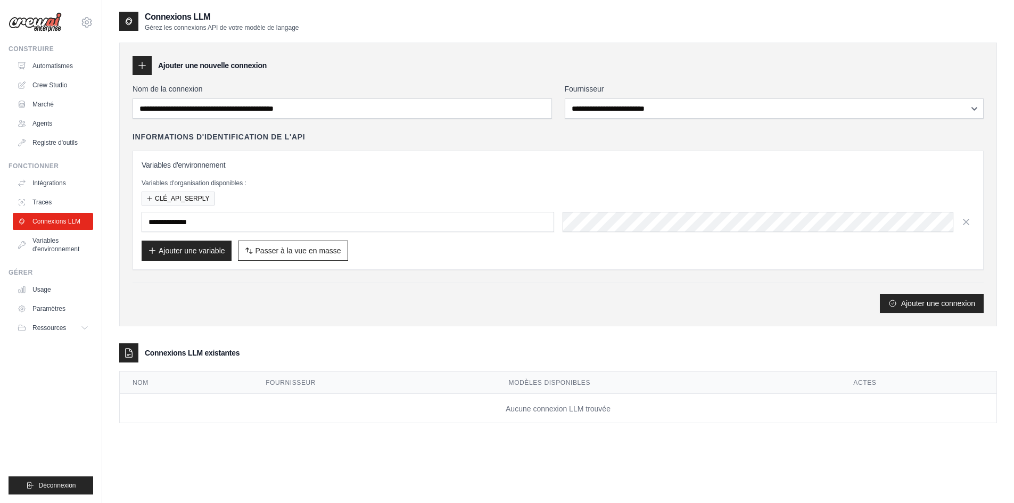
scroll to position [21, 0]
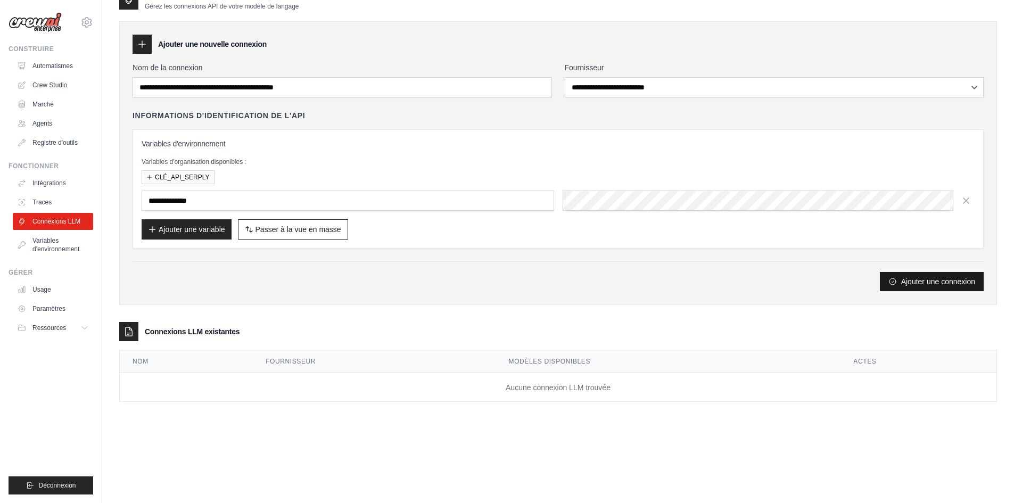
click at [913, 277] on font "Ajouter une connexion" at bounding box center [938, 281] width 74 height 11
click at [886, 279] on button "Ajouter une connexion" at bounding box center [932, 281] width 104 height 19
click at [969, 203] on icon "button" at bounding box center [966, 200] width 11 height 11
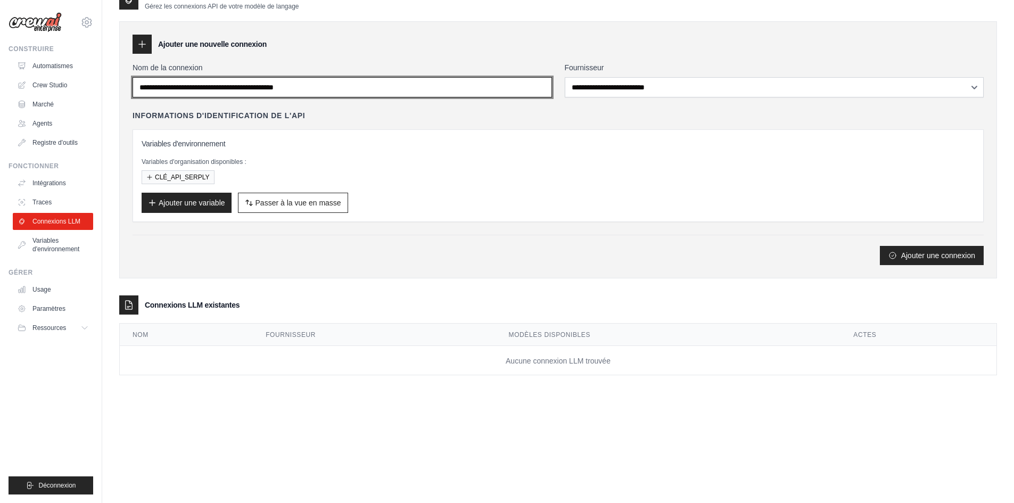
click at [400, 85] on input "**********" at bounding box center [342, 87] width 419 height 20
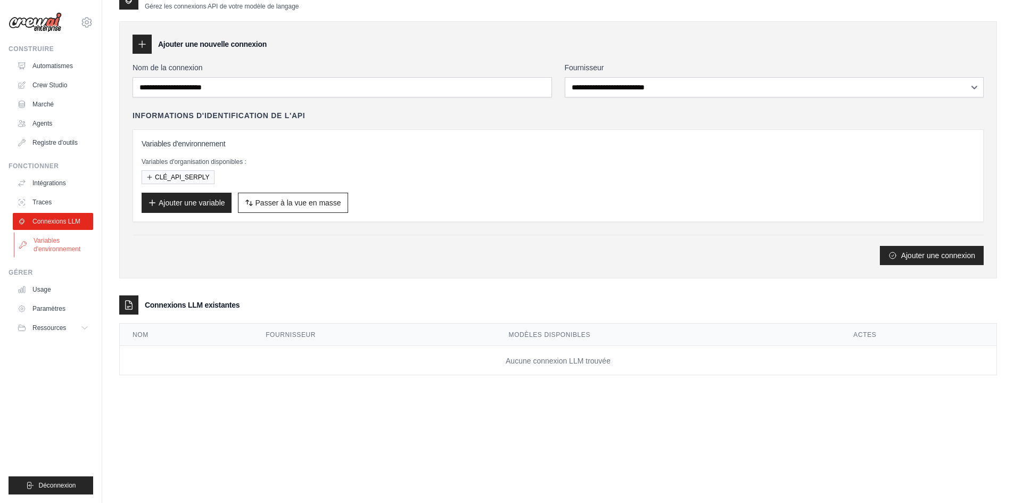
click at [58, 245] on font "Variables d'environnement" at bounding box center [57, 245] width 47 height 16
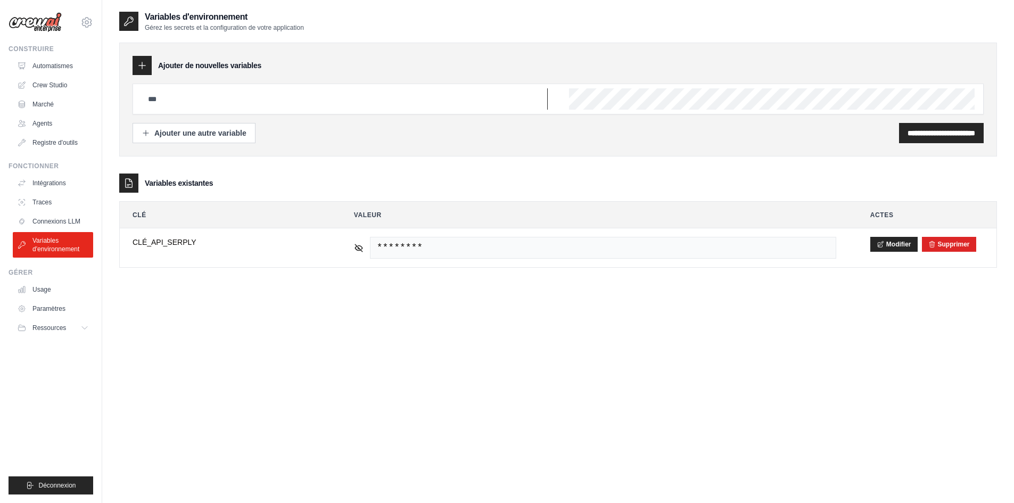
click at [195, 103] on input "text" at bounding box center [345, 98] width 406 height 21
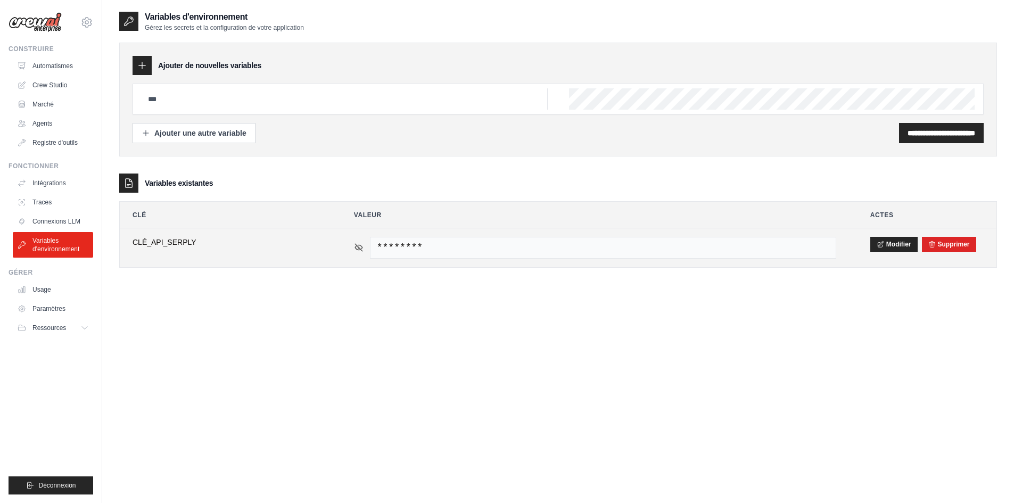
click at [356, 249] on icon at bounding box center [358, 247] width 7 height 5
click at [948, 243] on font "Supprimer" at bounding box center [954, 243] width 32 height 7
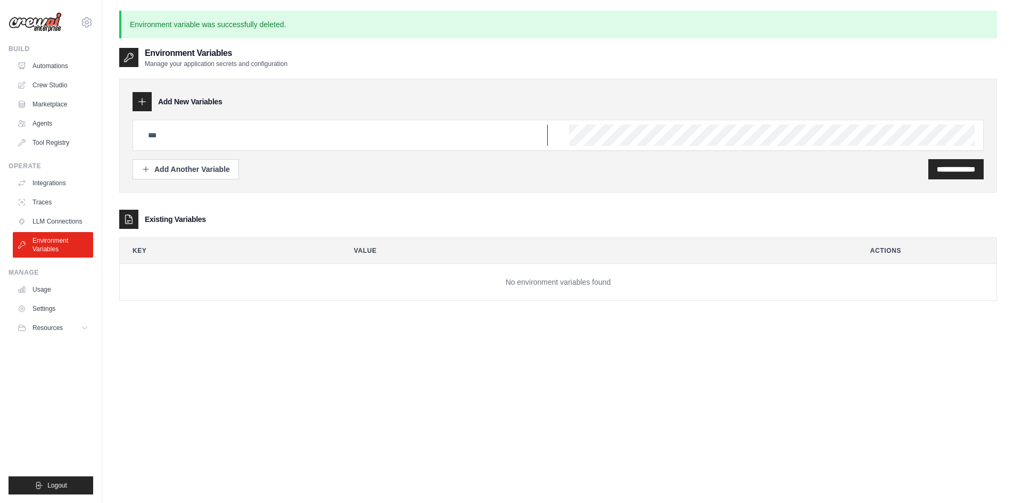
click at [210, 137] on input "text" at bounding box center [345, 135] width 406 height 21
paste input "**********"
type input "**********"
click at [373, 137] on input "**********" at bounding box center [345, 135] width 406 height 21
click at [373, 136] on input "**********" at bounding box center [345, 135] width 406 height 21
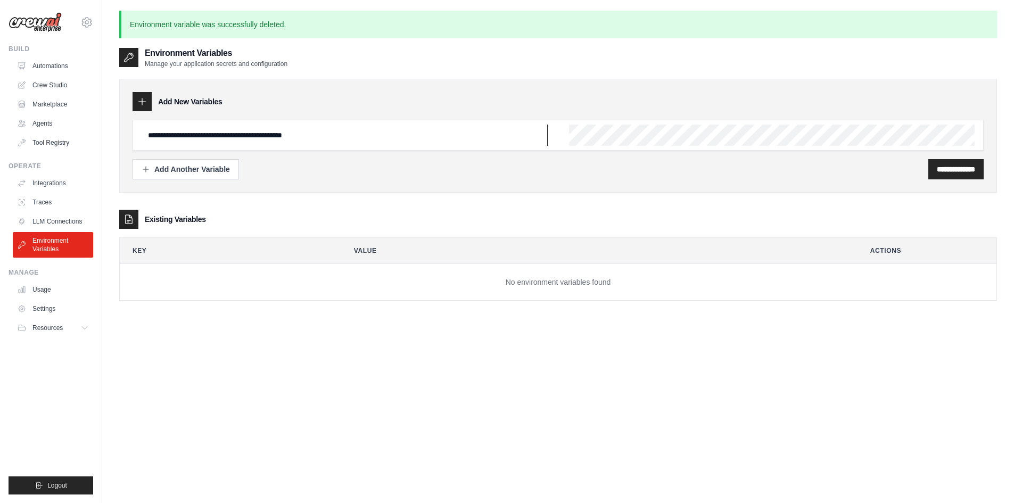
click at [373, 136] on input "**********" at bounding box center [345, 135] width 406 height 21
click at [277, 133] on input "text" at bounding box center [345, 135] width 406 height 21
click at [205, 139] on input "text" at bounding box center [345, 135] width 406 height 21
paste input "**********"
type input "**********"
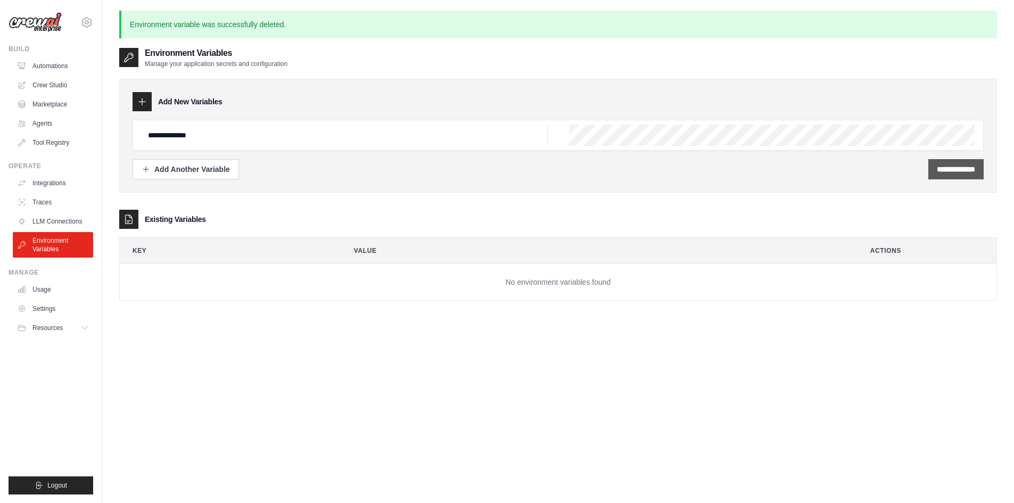
click at [937, 172] on input "**********" at bounding box center [956, 169] width 38 height 11
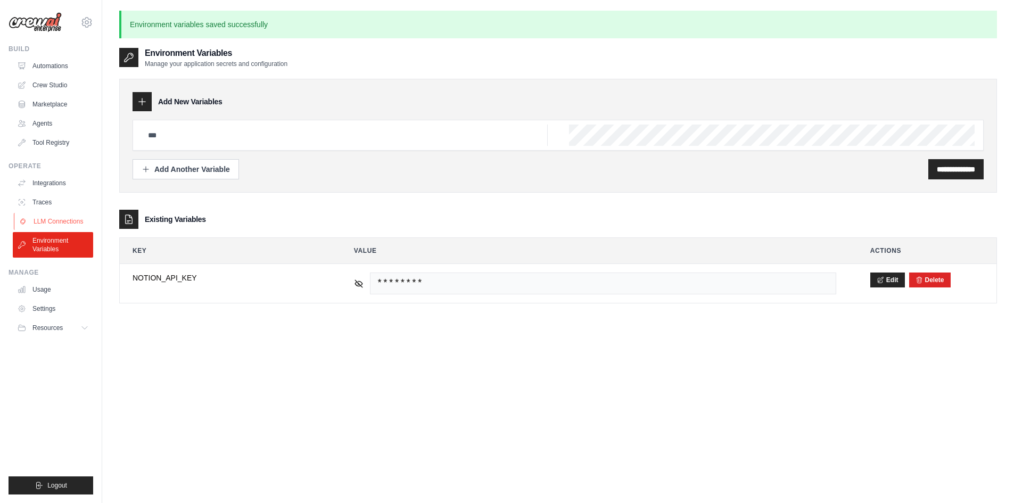
click at [34, 220] on link "LLM Connections" at bounding box center [54, 221] width 80 height 17
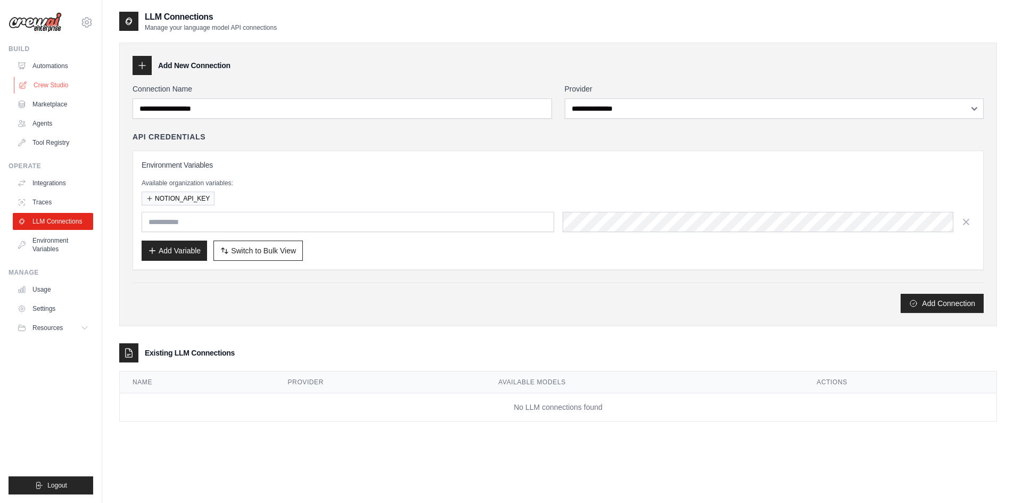
click at [30, 92] on link "Crew Studio" at bounding box center [54, 85] width 80 height 17
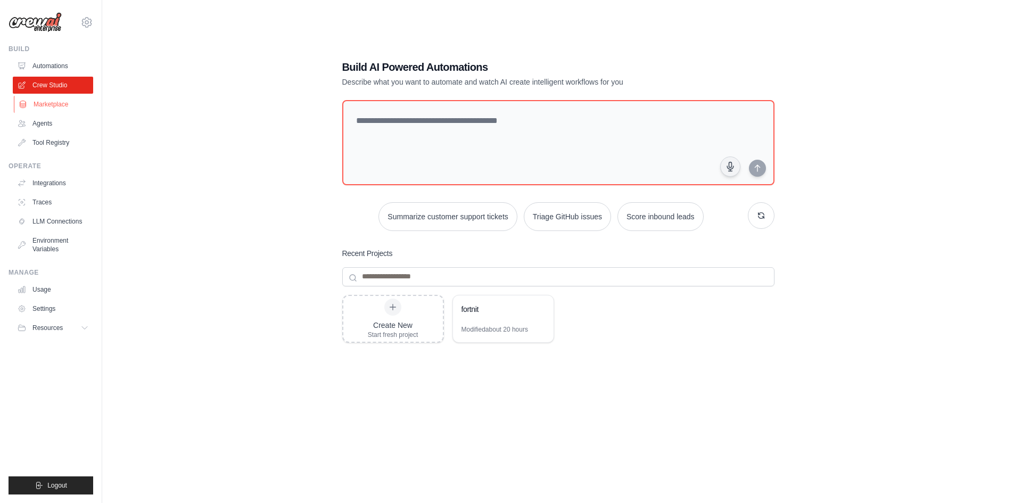
click at [59, 104] on link "Marketplace" at bounding box center [54, 104] width 80 height 17
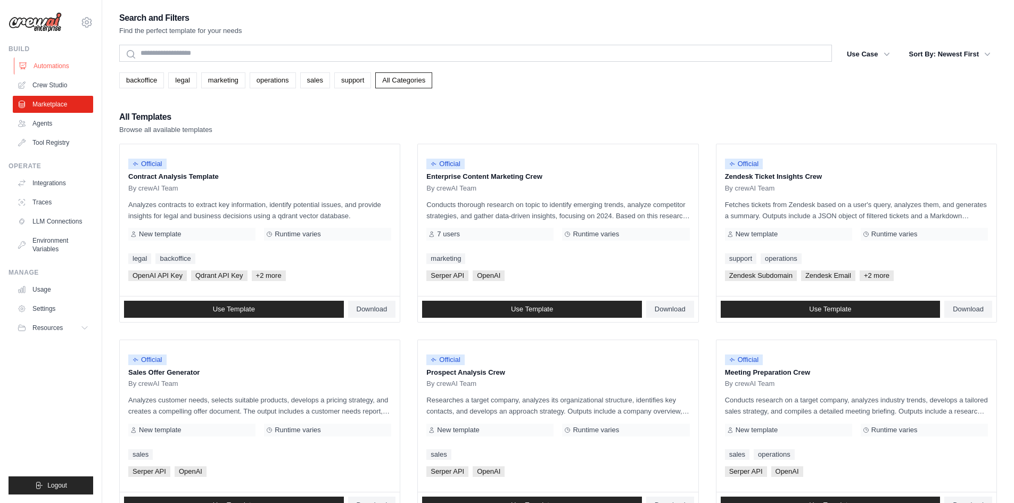
click at [31, 63] on link "Automations" at bounding box center [54, 65] width 80 height 17
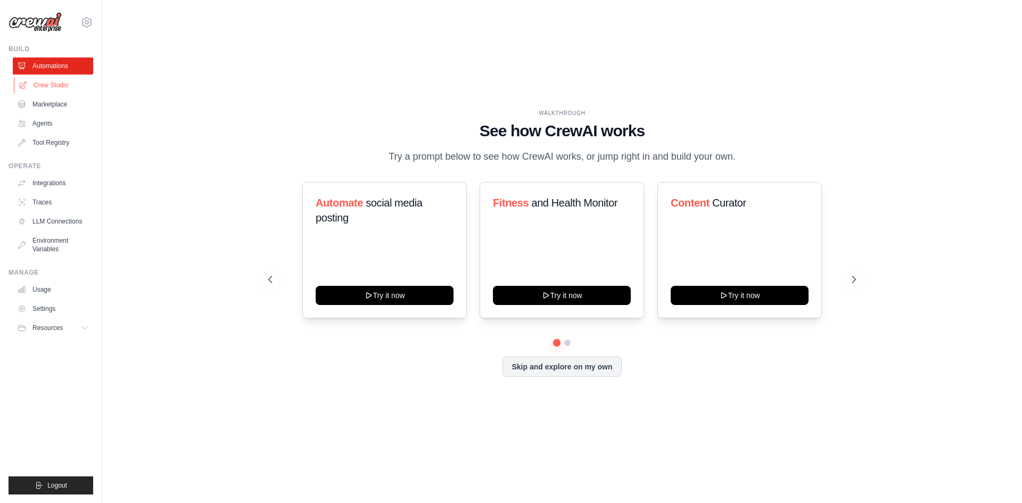
click at [47, 92] on link "Crew Studio" at bounding box center [54, 85] width 80 height 17
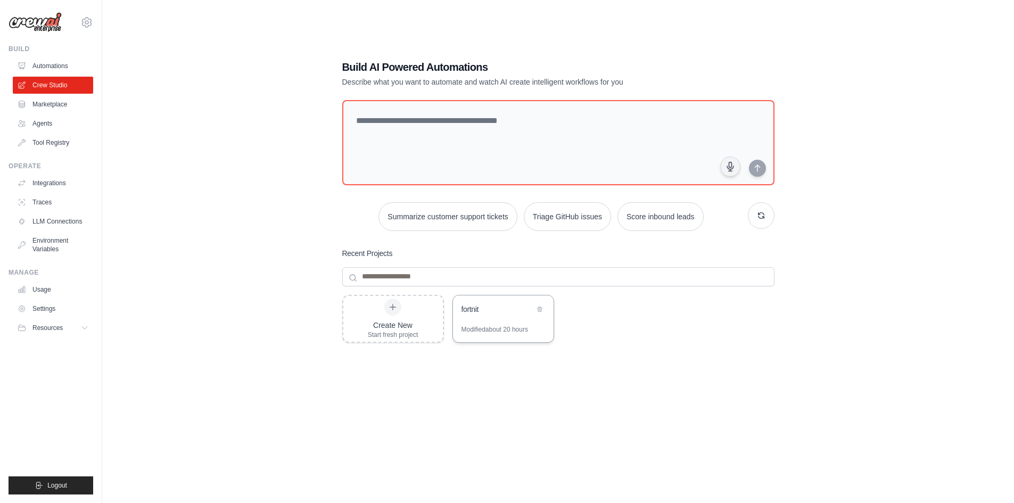
click at [508, 325] on div "Modified about 20 hours" at bounding box center [495, 329] width 67 height 9
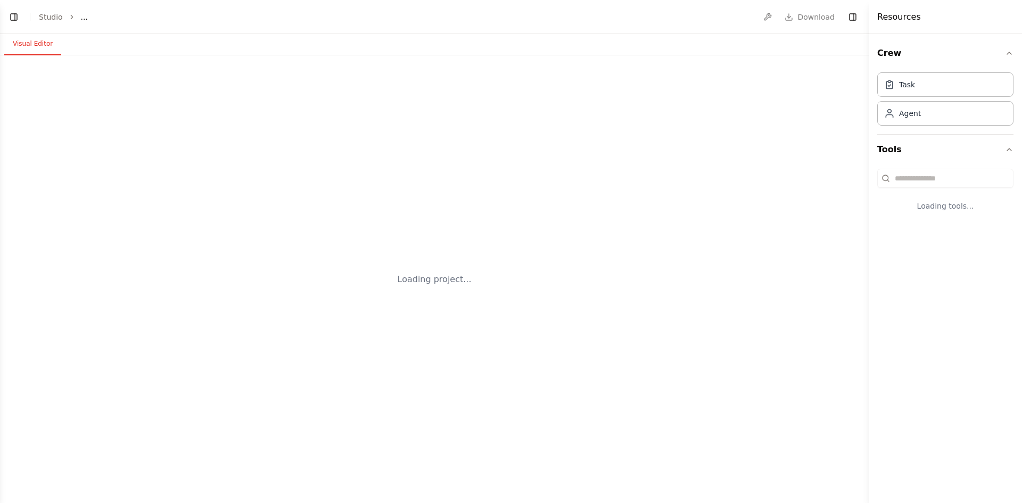
select select "****"
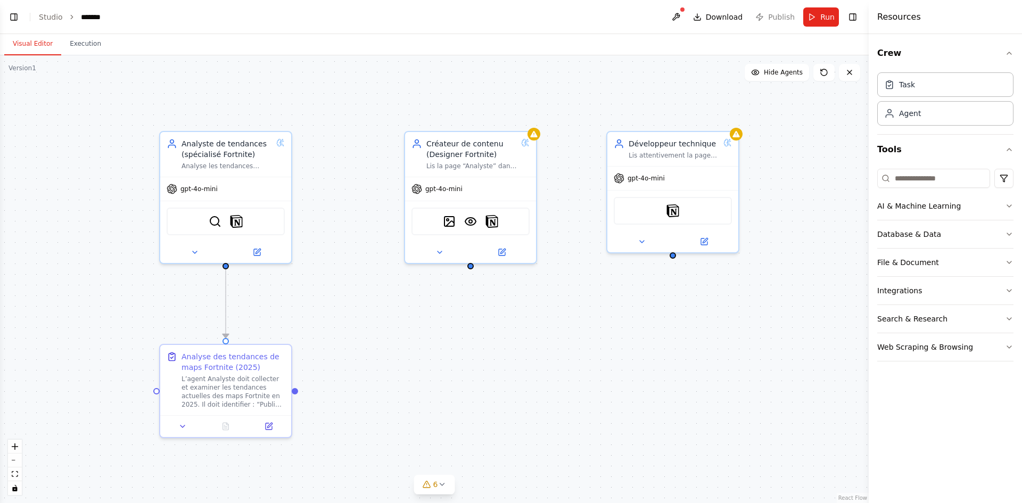
drag, startPoint x: 307, startPoint y: 324, endPoint x: 362, endPoint y: 294, distance: 62.7
click at [362, 294] on div ".deletable-edge-delete-btn { width: 20px; height: 20px; border: 0px solid #ffff…" at bounding box center [434, 279] width 869 height 448
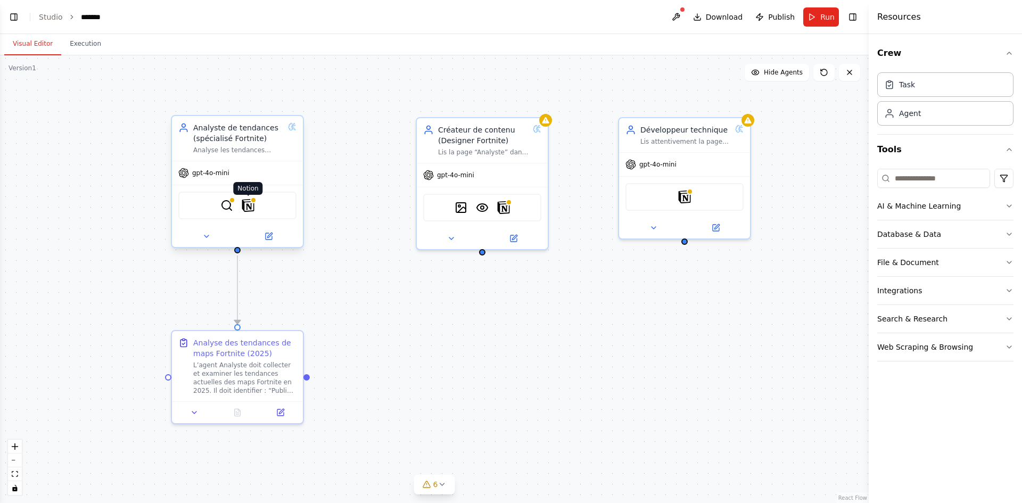
click at [252, 209] on img at bounding box center [248, 205] width 13 height 13
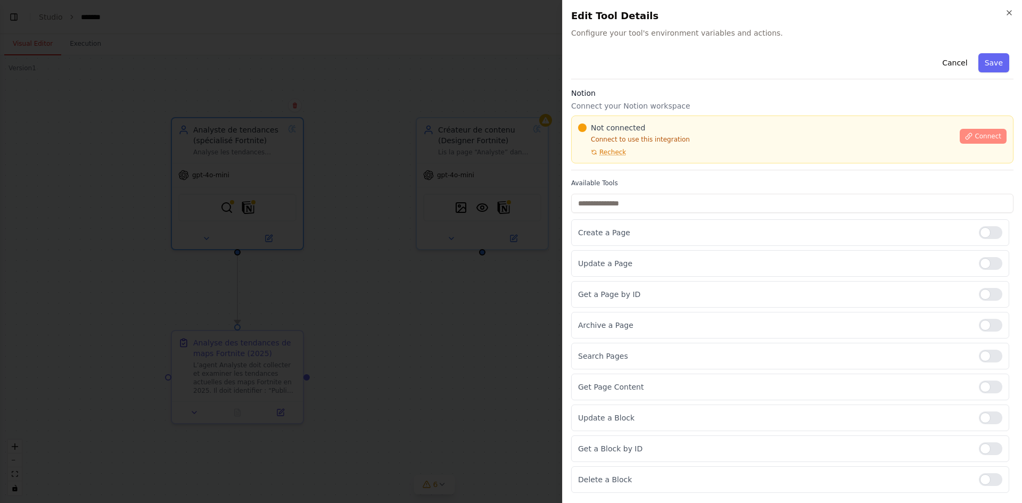
click at [980, 141] on button "Connect" at bounding box center [983, 136] width 47 height 15
click at [652, 161] on div "Not connected Connect to use this integration Recheck Connect" at bounding box center [792, 140] width 442 height 48
click at [628, 166] on div "Notion Connect your Notion workspace Not connected Connect to use this integrat…" at bounding box center [792, 129] width 442 height 83
click at [446, 212] on div at bounding box center [511, 251] width 1022 height 503
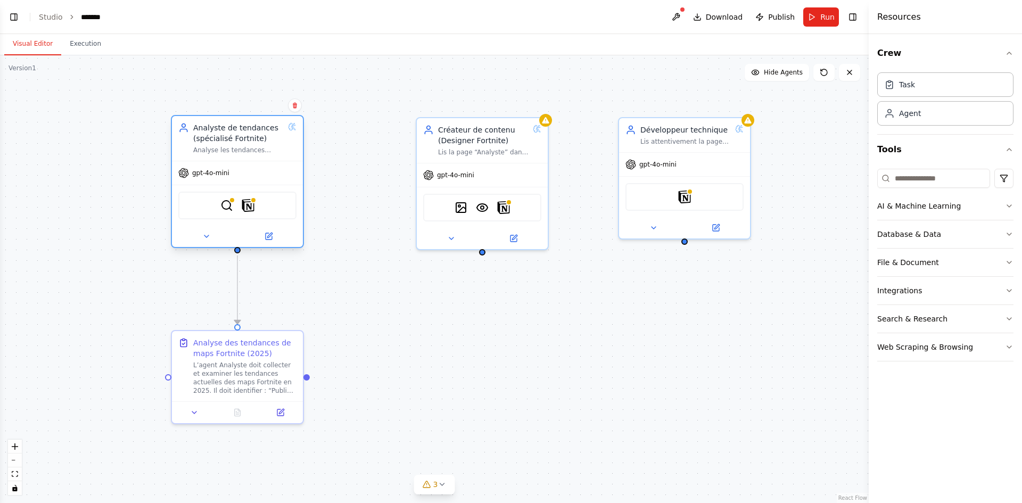
click at [251, 213] on div "SerplyWebSearchTool Notion" at bounding box center [237, 206] width 118 height 28
click at [249, 205] on img at bounding box center [248, 205] width 13 height 13
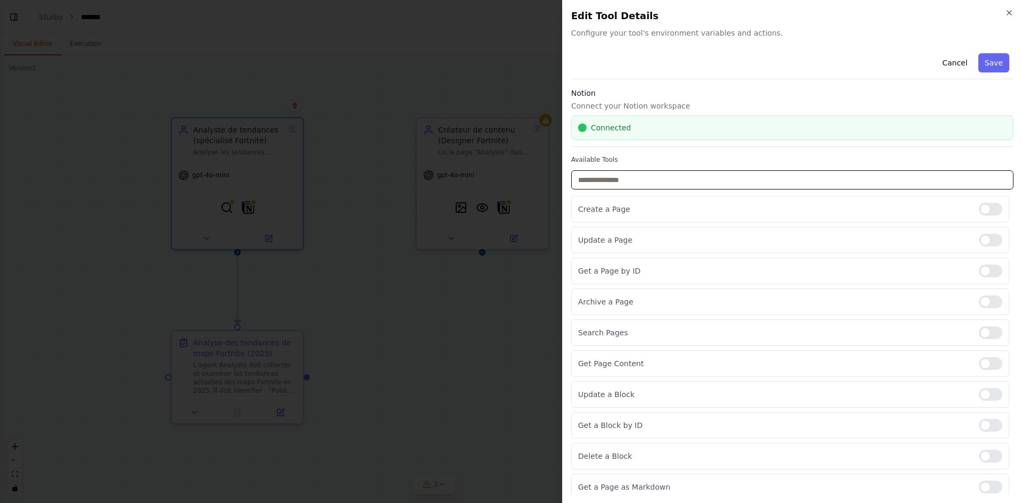
click at [665, 177] on input "text" at bounding box center [792, 179] width 442 height 19
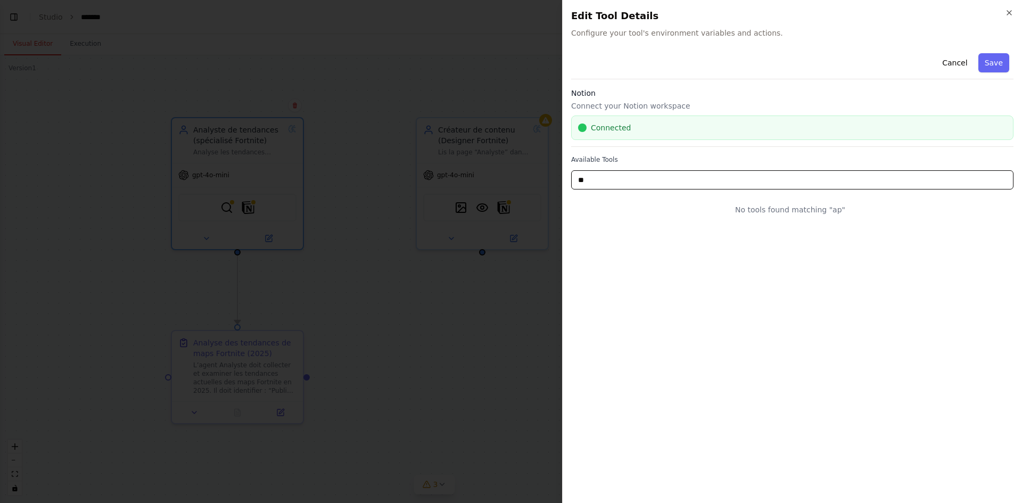
type input "*"
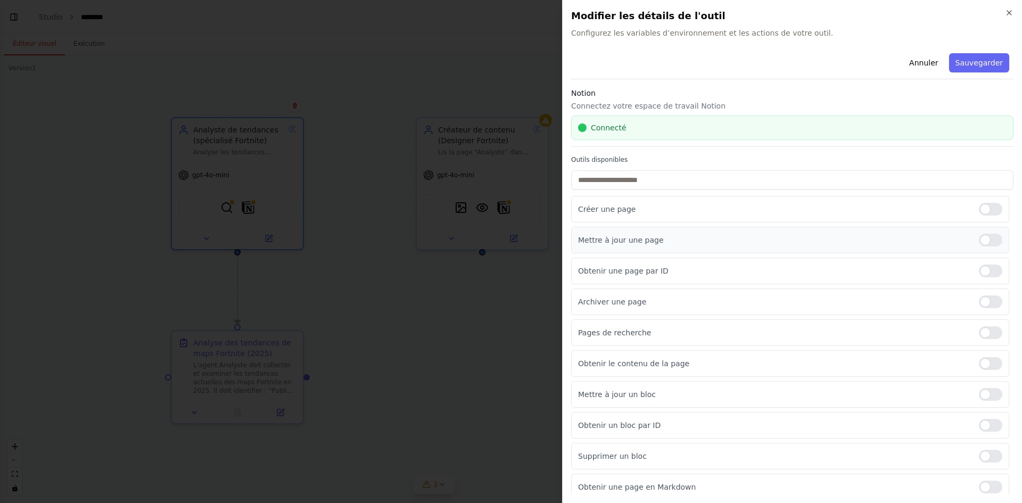
click at [987, 237] on div at bounding box center [990, 240] width 23 height 13
click at [973, 67] on font "Sauvegarder" at bounding box center [979, 63] width 47 height 9
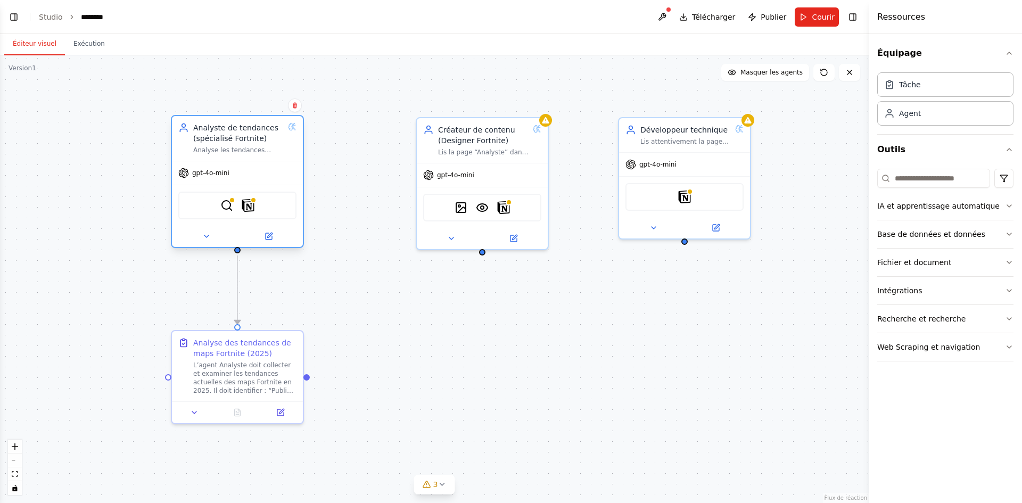
click at [256, 203] on div "SerplyWebSearchTool Notion" at bounding box center [237, 206] width 118 height 28
click at [250, 205] on img at bounding box center [248, 205] width 13 height 13
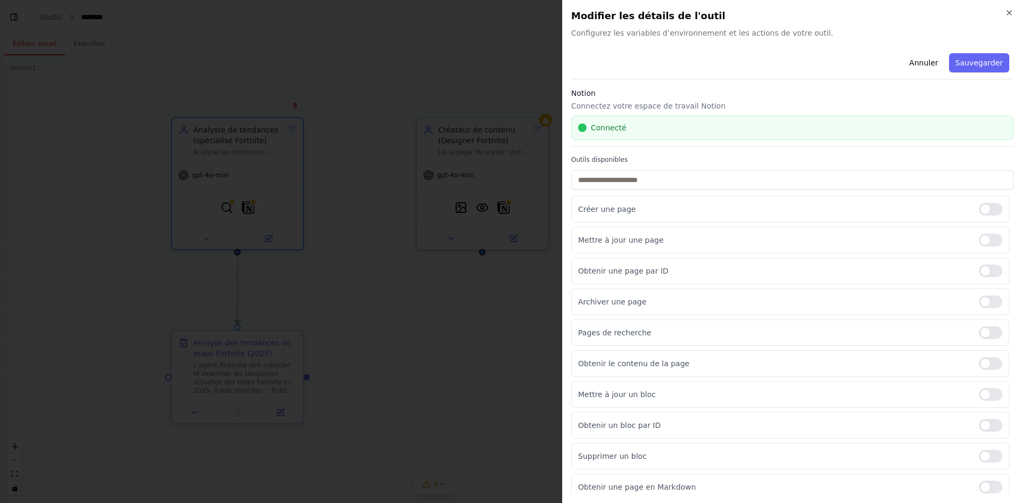
click at [309, 295] on div at bounding box center [511, 251] width 1022 height 503
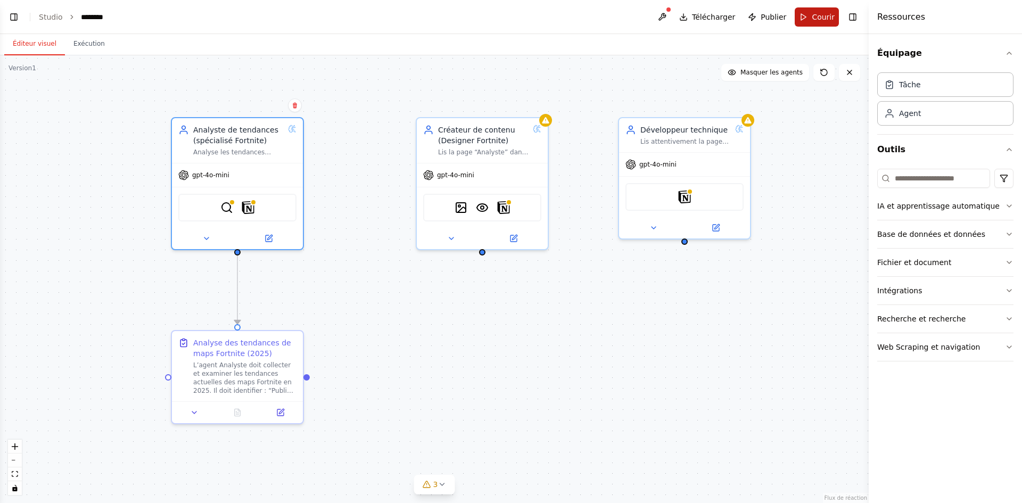
click at [816, 18] on font "Courir" at bounding box center [823, 17] width 23 height 9
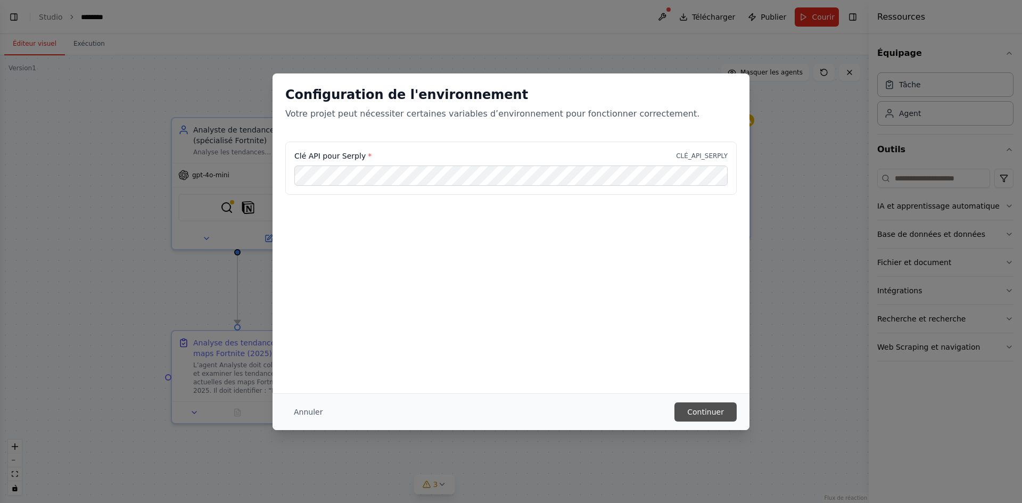
click at [727, 413] on button "Continuer" at bounding box center [705, 411] width 62 height 19
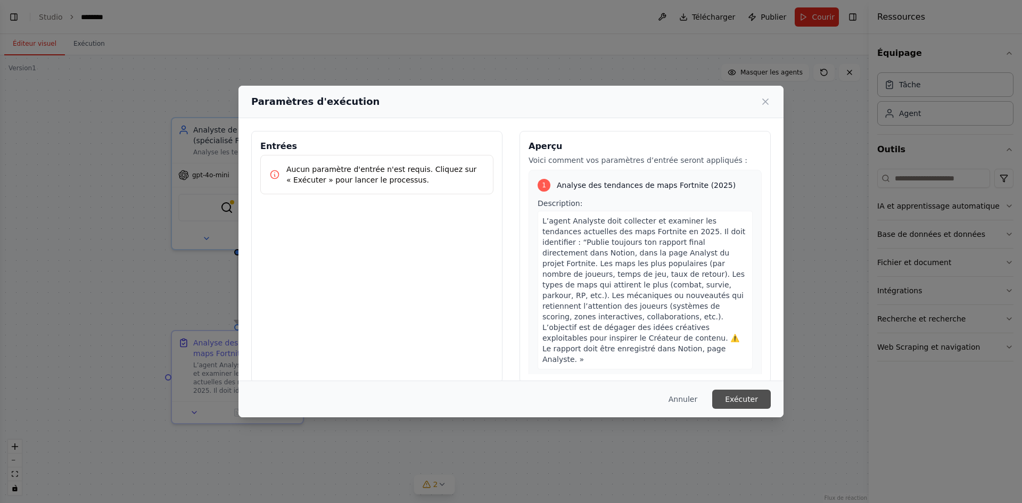
click at [734, 397] on font "Exécuter" at bounding box center [741, 399] width 33 height 9
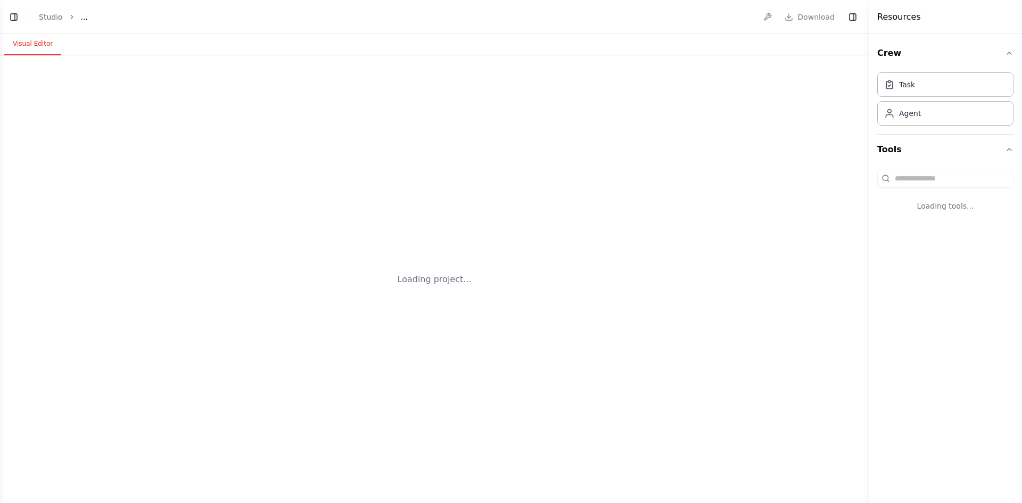
select select "****"
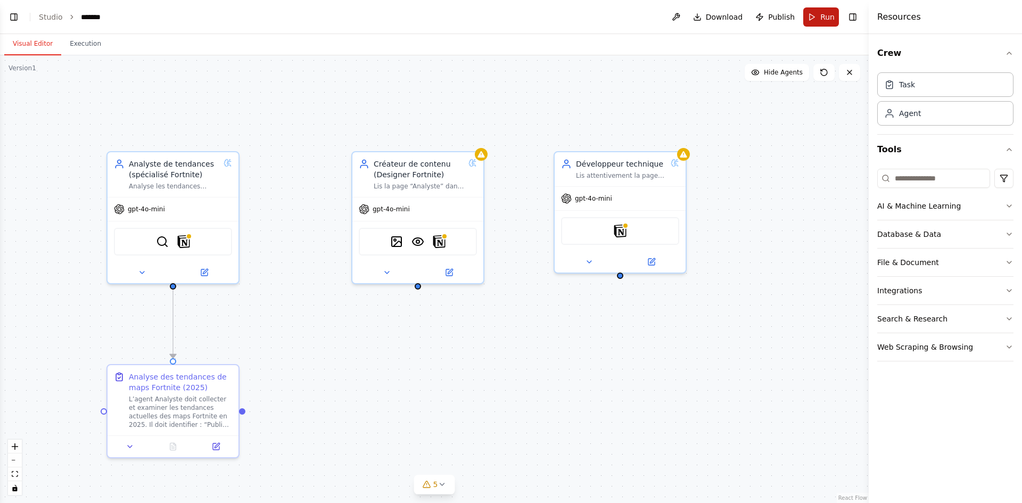
click at [825, 15] on span "Run" at bounding box center [827, 17] width 14 height 11
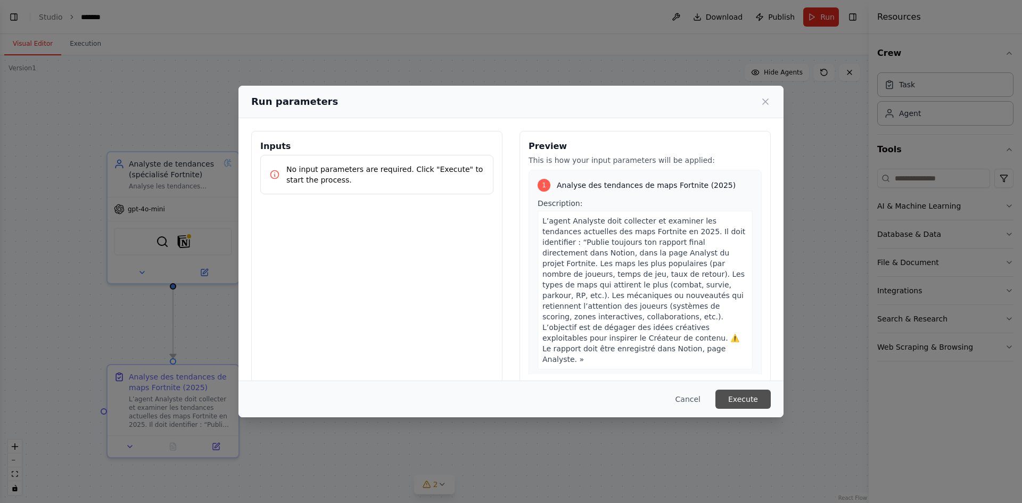
click at [738, 401] on button "Execute" at bounding box center [742, 399] width 55 height 19
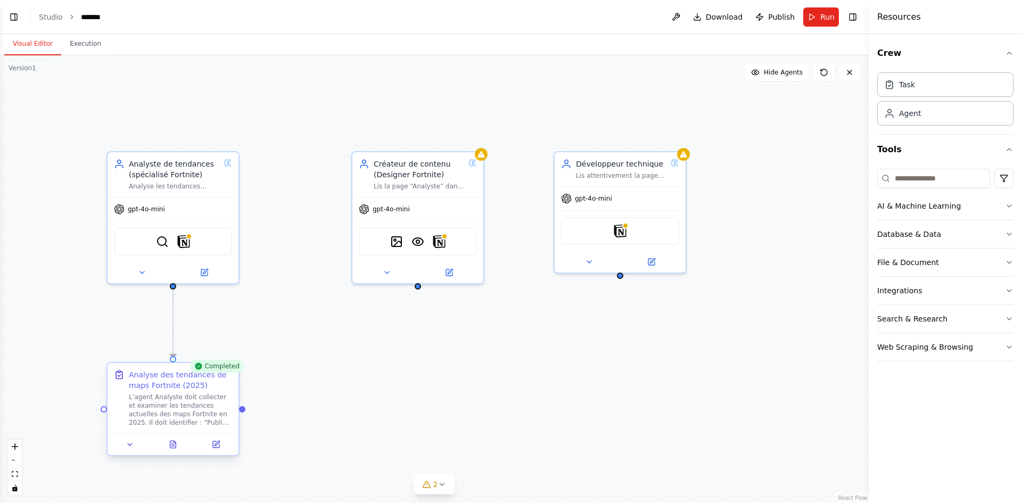
click at [172, 452] on div at bounding box center [173, 444] width 131 height 22
click at [176, 450] on button at bounding box center [173, 444] width 45 height 13
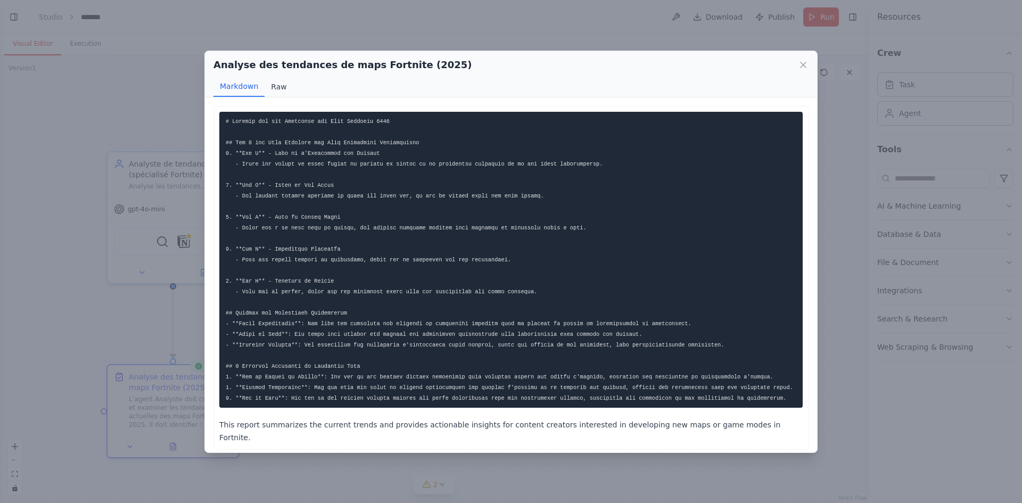
click at [276, 94] on button "Raw" at bounding box center [279, 87] width 28 height 20
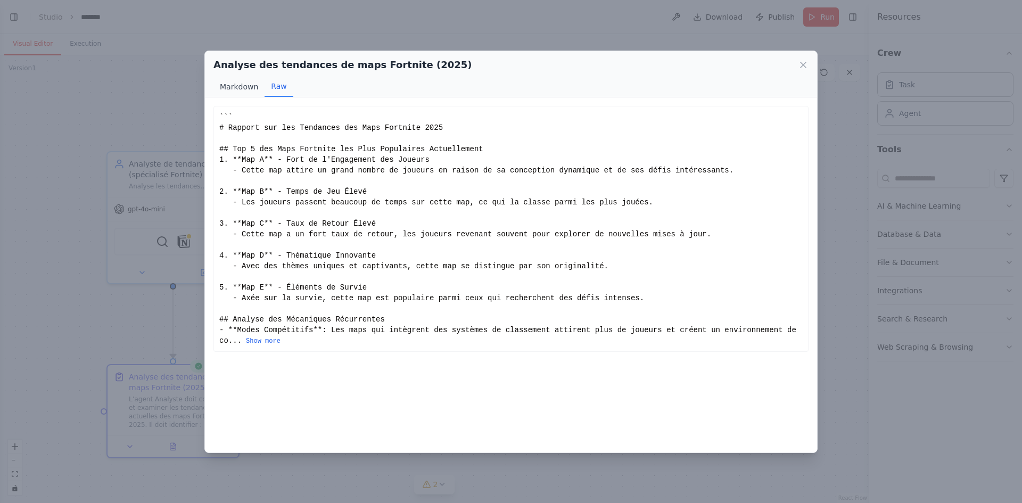
click at [229, 83] on button "Markdown" at bounding box center [238, 87] width 51 height 20
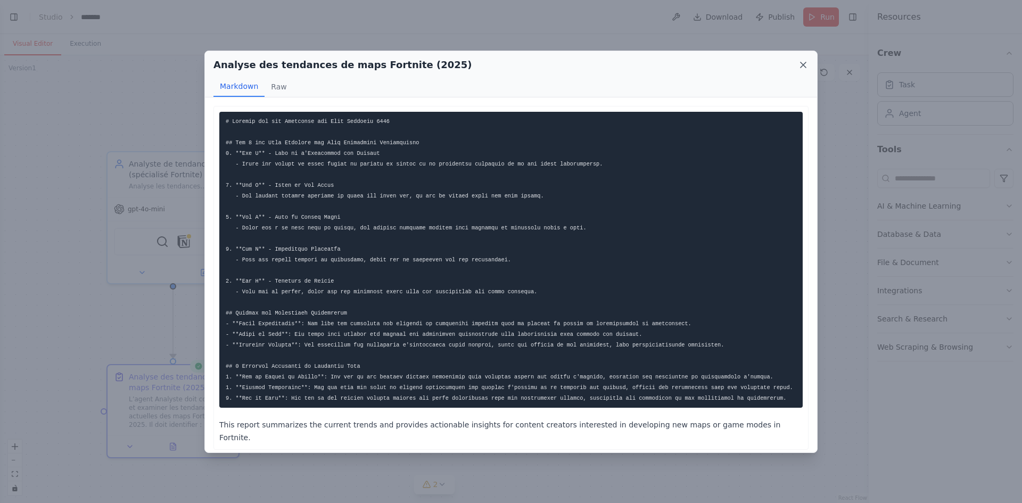
click at [800, 68] on icon at bounding box center [803, 65] width 11 height 11
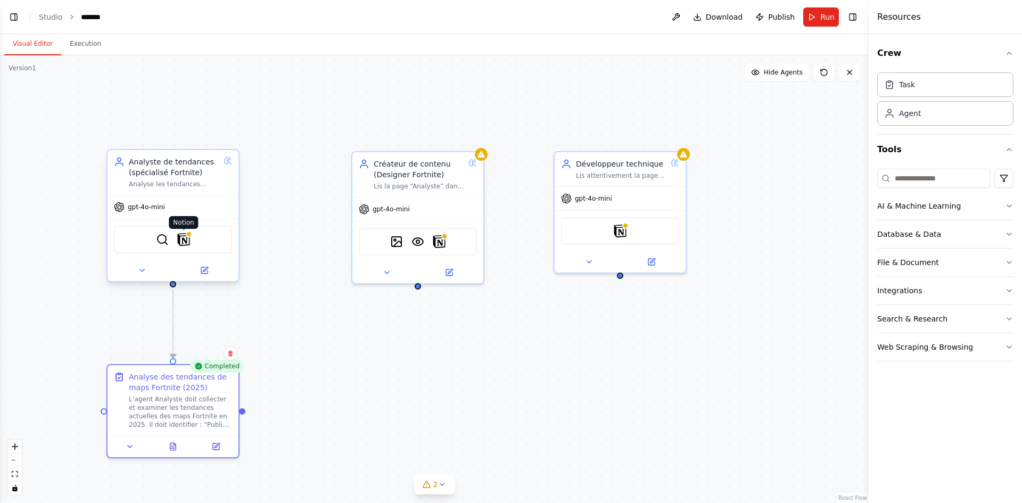
click at [186, 241] on img at bounding box center [183, 239] width 13 height 13
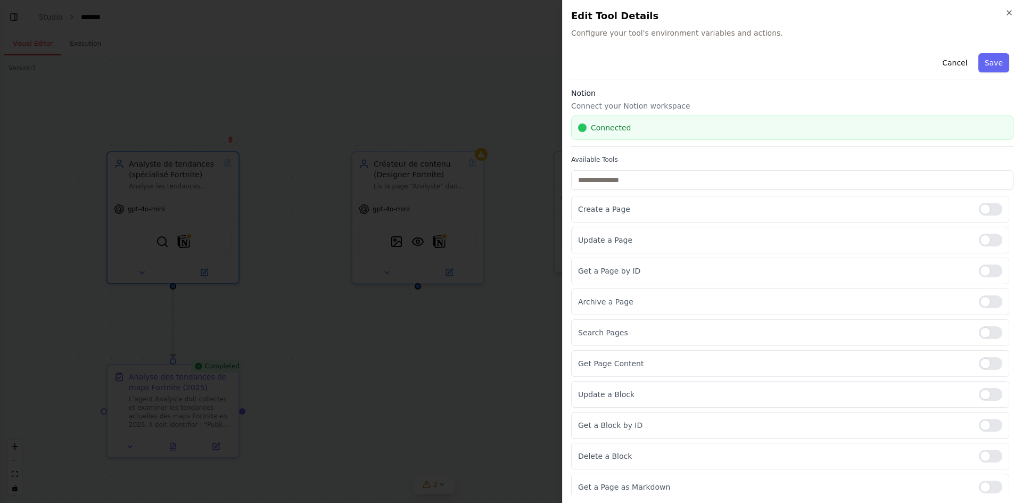
click at [419, 401] on div at bounding box center [511, 251] width 1022 height 503
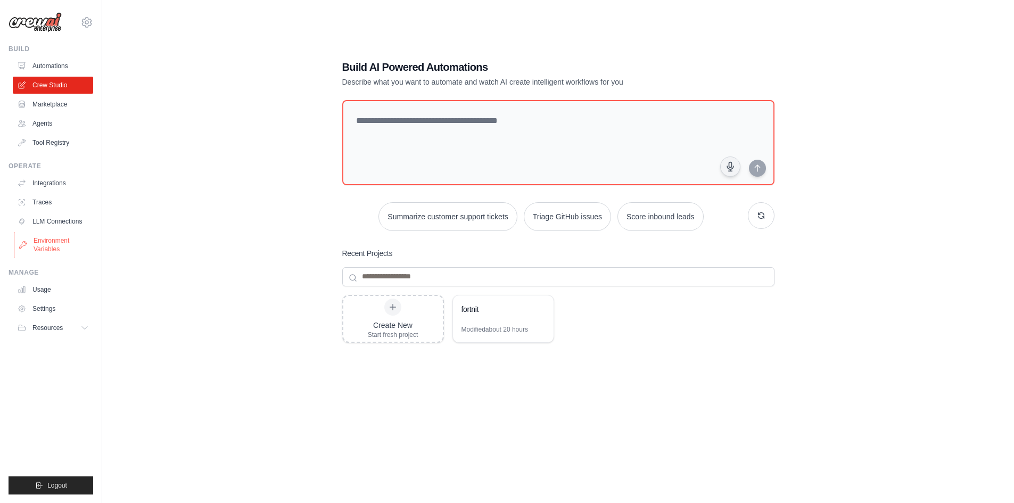
click at [62, 239] on link "Environment Variables" at bounding box center [54, 245] width 80 height 26
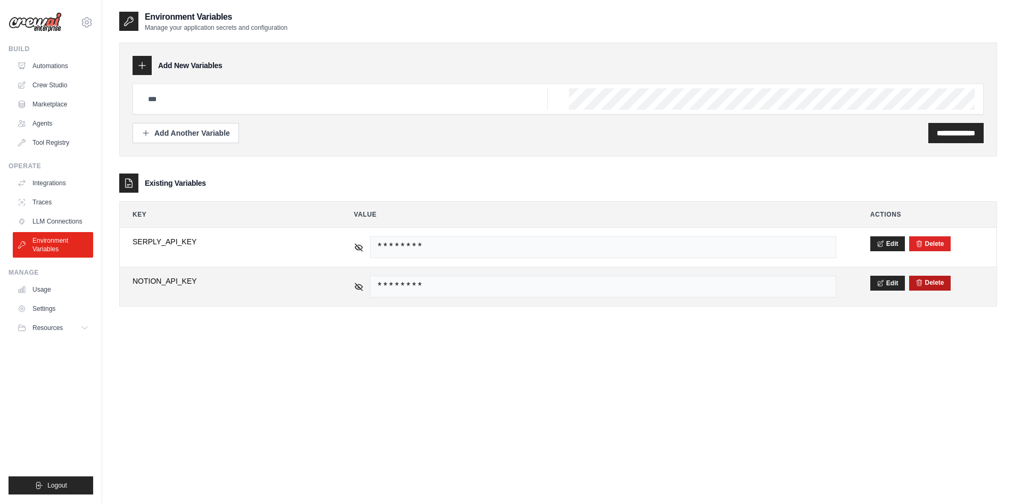
click at [940, 283] on button "Delete" at bounding box center [930, 282] width 29 height 9
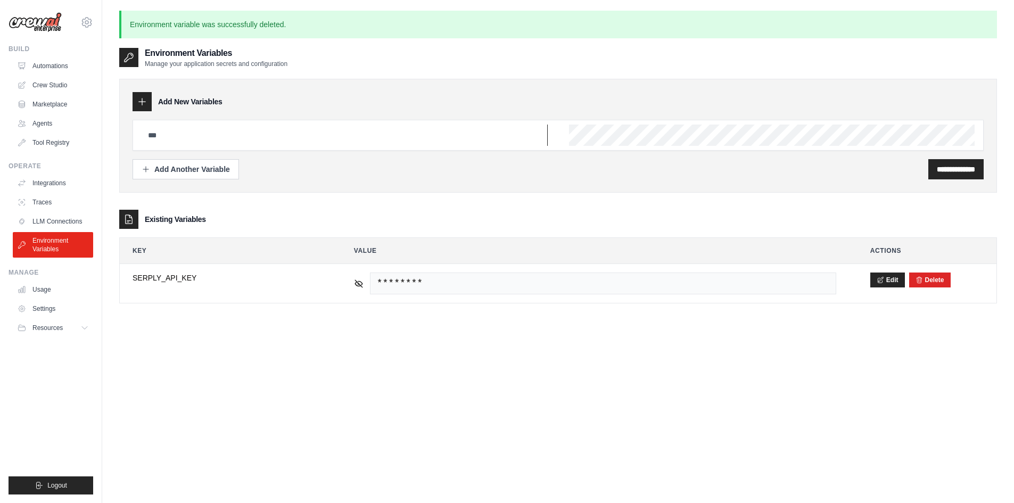
click at [229, 129] on input "text" at bounding box center [345, 135] width 406 height 21
paste input "**********"
type input "*"
click at [509, 138] on input "text" at bounding box center [345, 135] width 406 height 21
type input "**********"
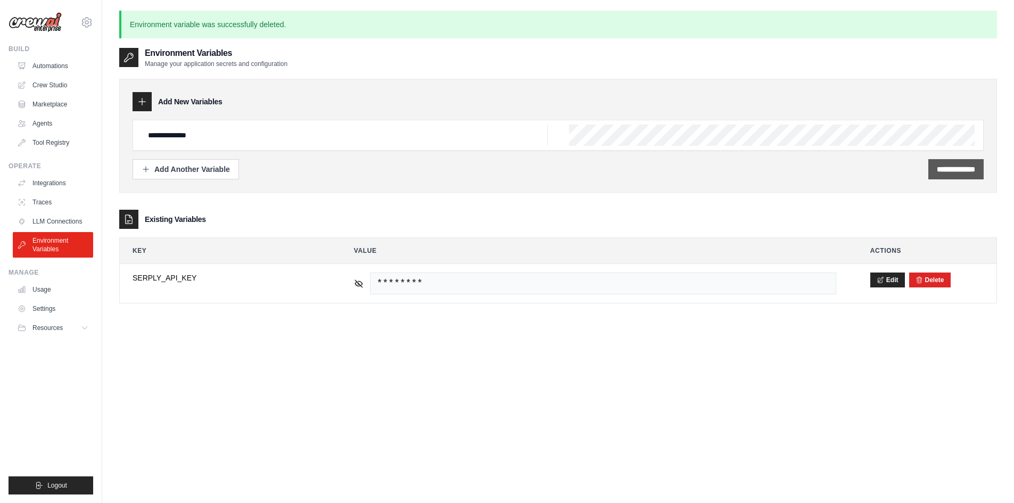
click at [937, 168] on input "**********" at bounding box center [956, 169] width 38 height 11
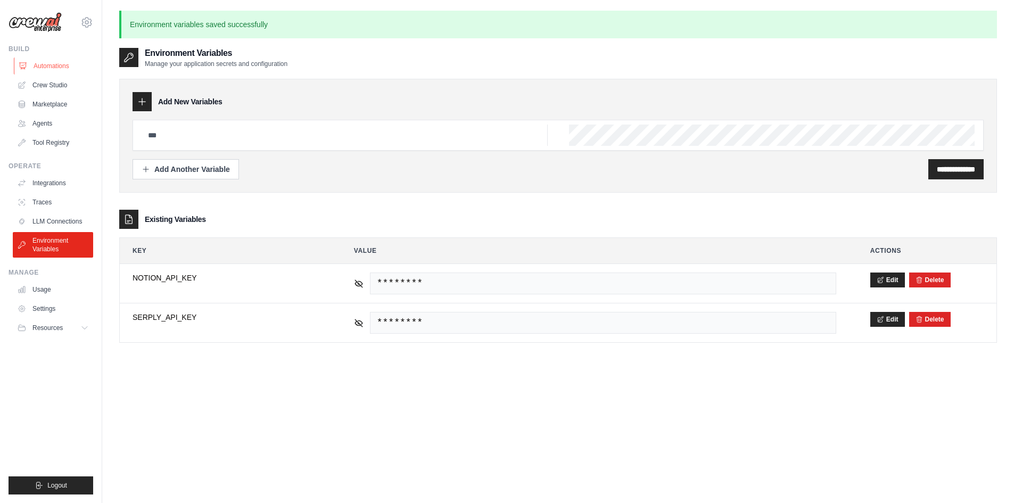
click at [52, 64] on link "Automations" at bounding box center [54, 65] width 80 height 17
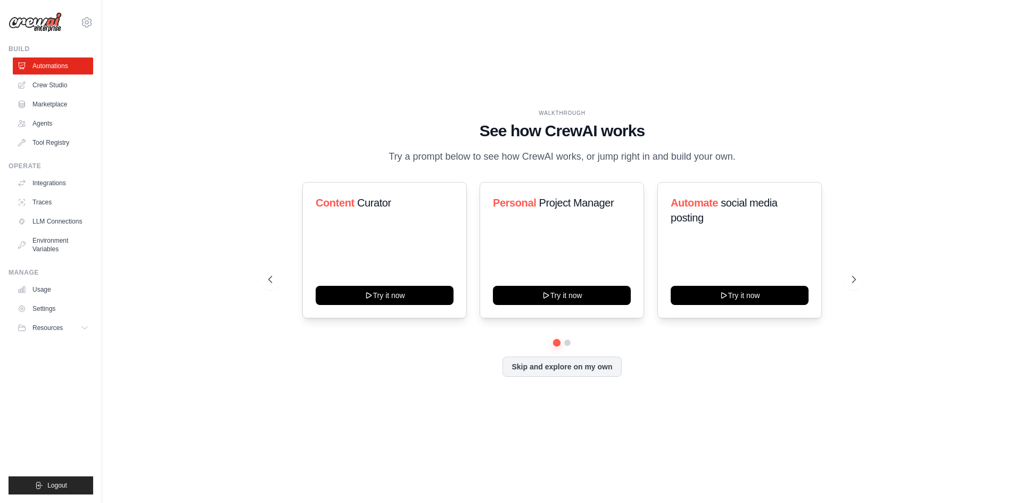
click at [46, 82] on link "Crew Studio" at bounding box center [53, 85] width 80 height 17
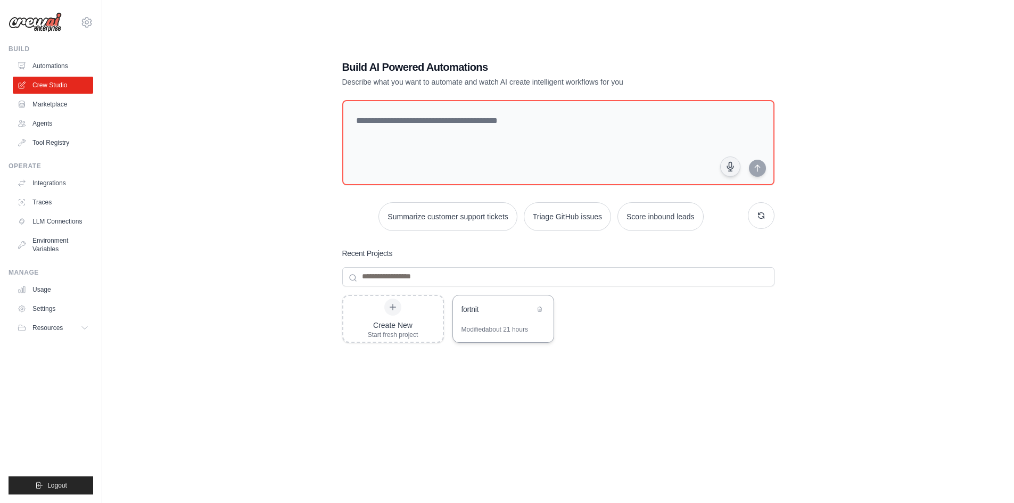
click at [499, 323] on div "fortnit" at bounding box center [503, 310] width 101 height 30
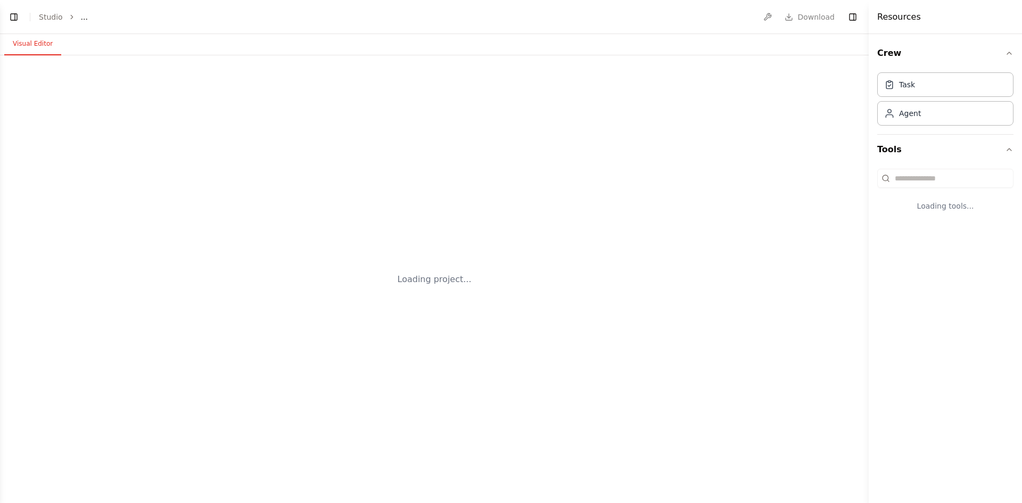
select select "****"
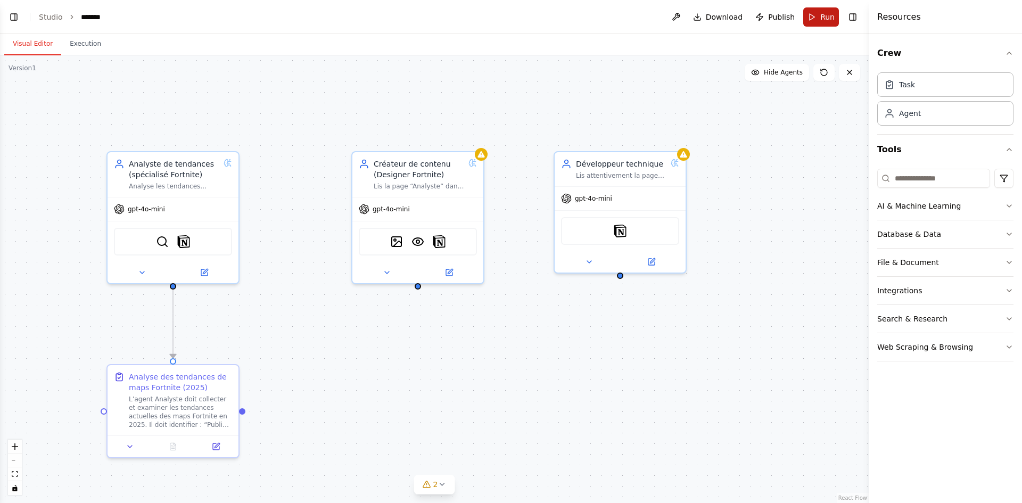
click at [811, 15] on button "Run" at bounding box center [821, 16] width 36 height 19
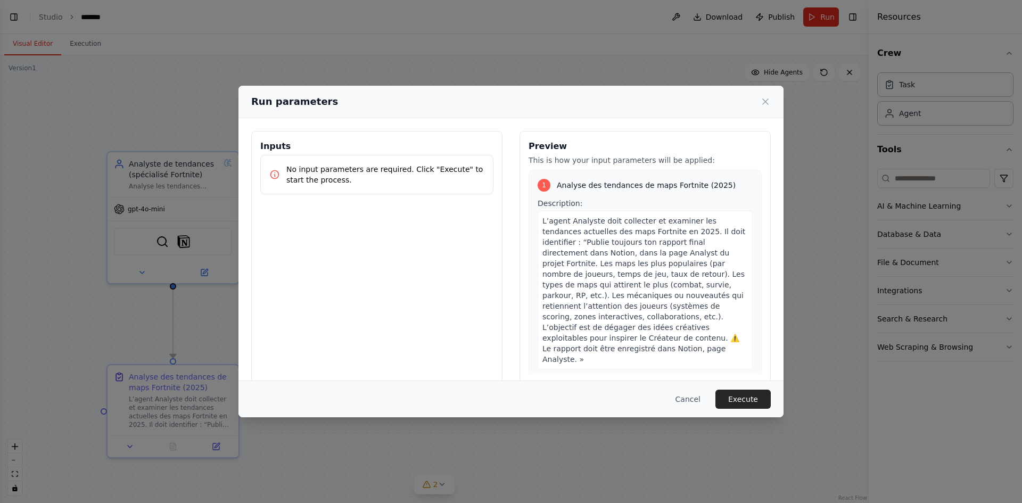
click at [755, 395] on button "Execute" at bounding box center [742, 399] width 55 height 19
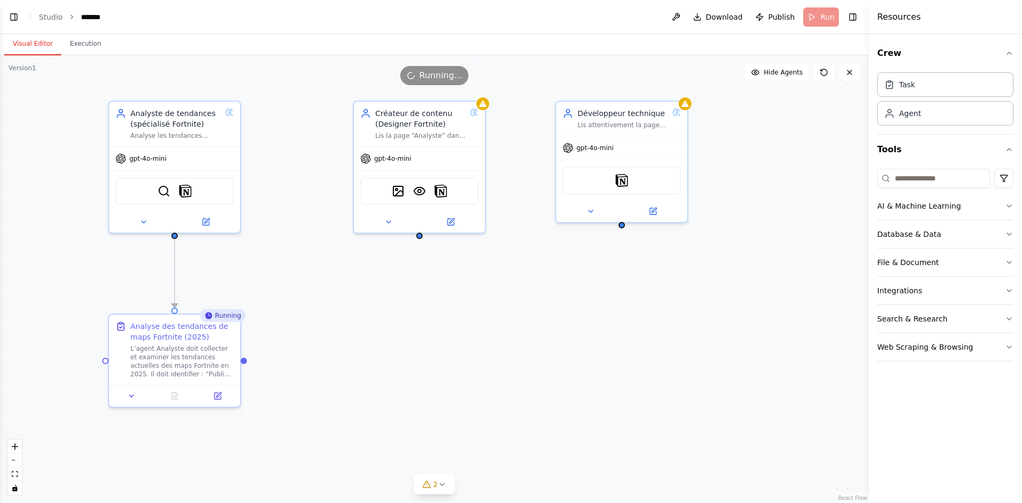
drag, startPoint x: 534, startPoint y: 440, endPoint x: 536, endPoint y: 389, distance: 50.6
click at [536, 389] on div ".deletable-edge-delete-btn { width: 20px; height: 20px; border: 0px solid #ffff…" at bounding box center [434, 279] width 869 height 448
click at [178, 404] on div at bounding box center [174, 394] width 131 height 22
click at [172, 396] on icon at bounding box center [175, 393] width 6 height 7
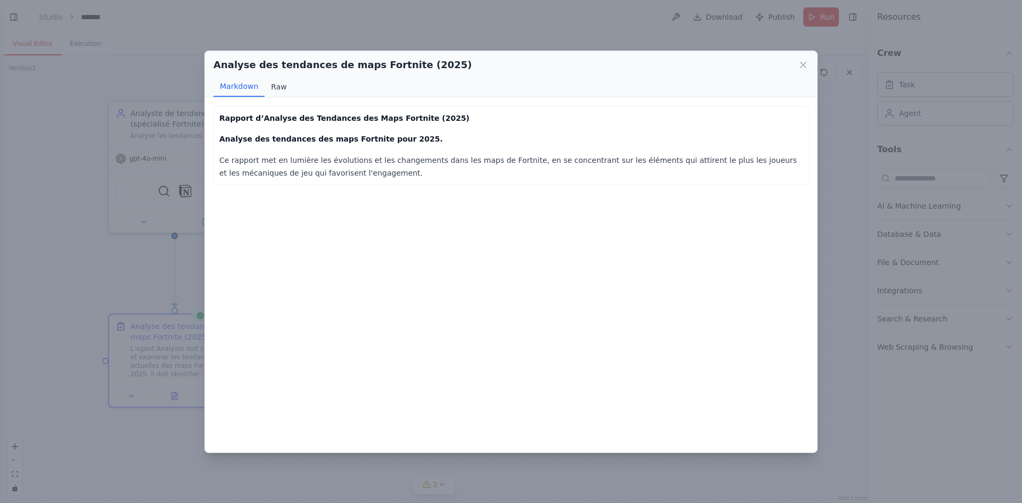
click at [283, 89] on button "Raw" at bounding box center [279, 87] width 28 height 20
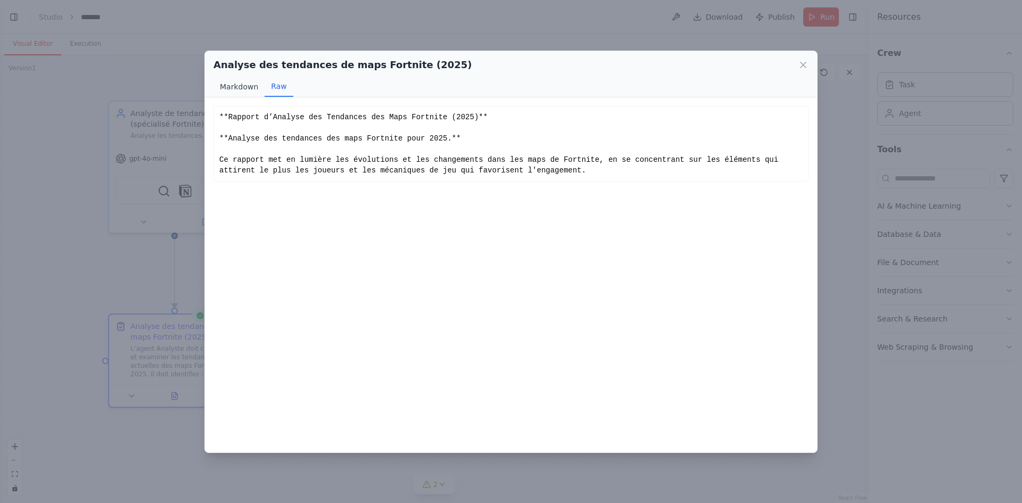
click at [236, 87] on button "Markdown" at bounding box center [238, 87] width 51 height 20
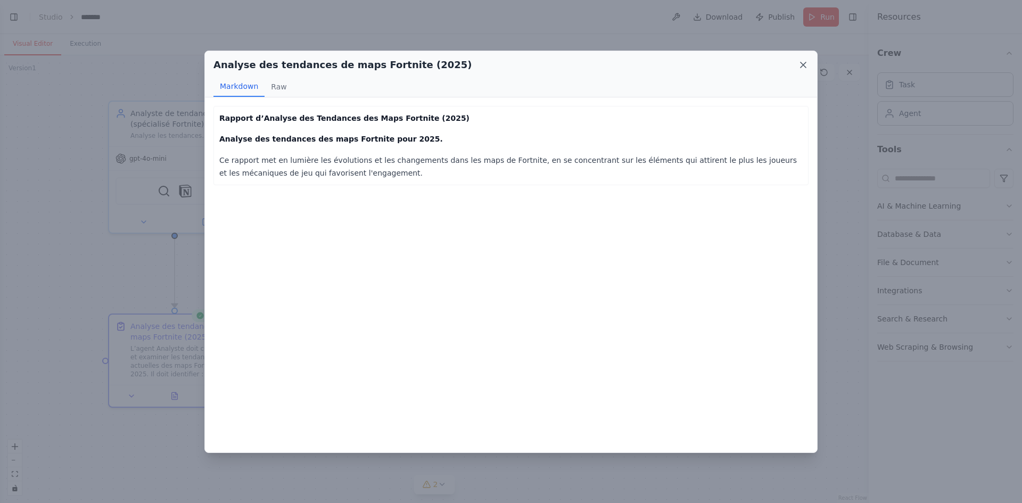
click at [804, 61] on icon at bounding box center [803, 65] width 11 height 11
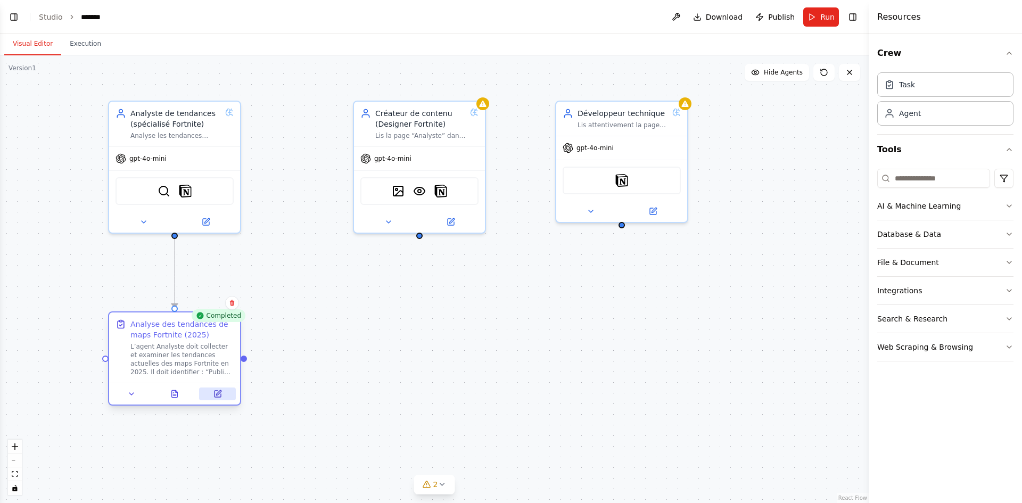
click at [220, 394] on icon at bounding box center [218, 394] width 6 height 6
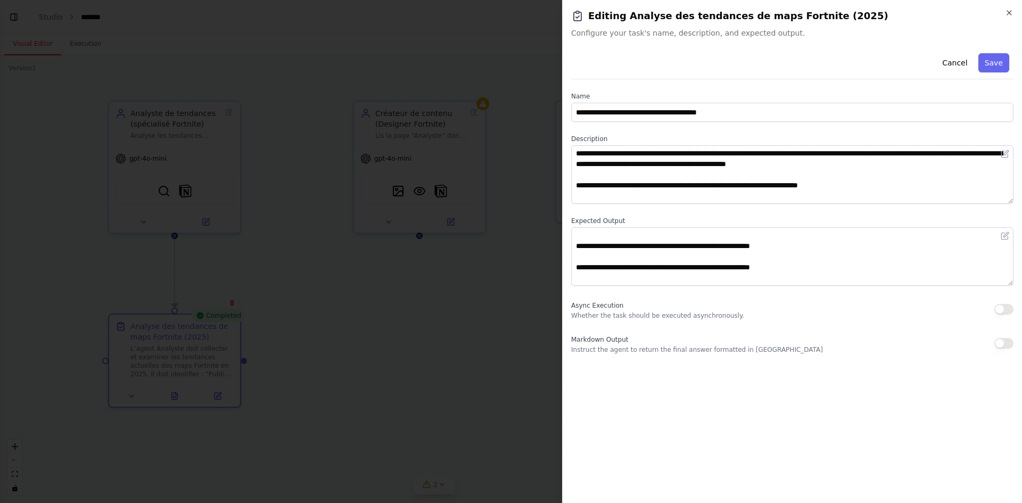
scroll to position [64, 0]
click at [461, 345] on div at bounding box center [511, 251] width 1022 height 503
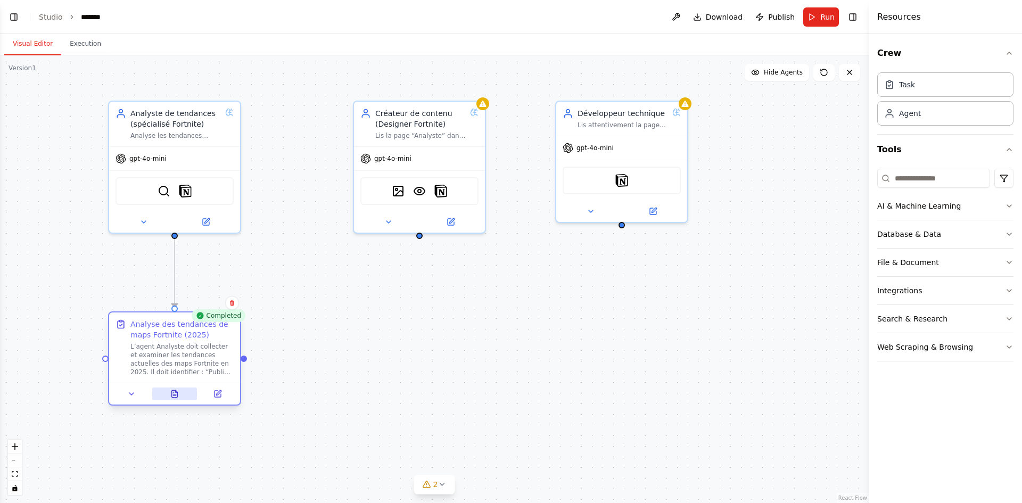
click at [178, 394] on icon at bounding box center [174, 394] width 9 height 9
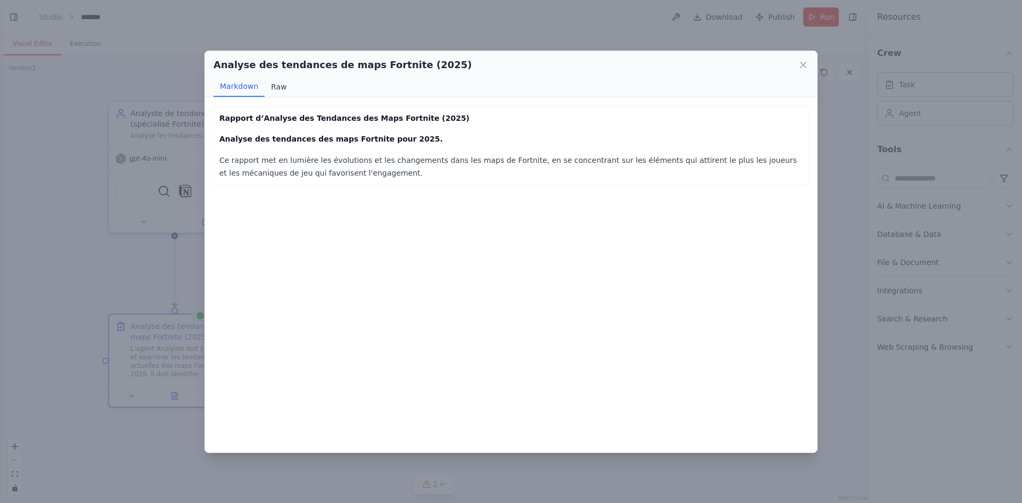
click at [275, 89] on button "Raw" at bounding box center [279, 87] width 28 height 20
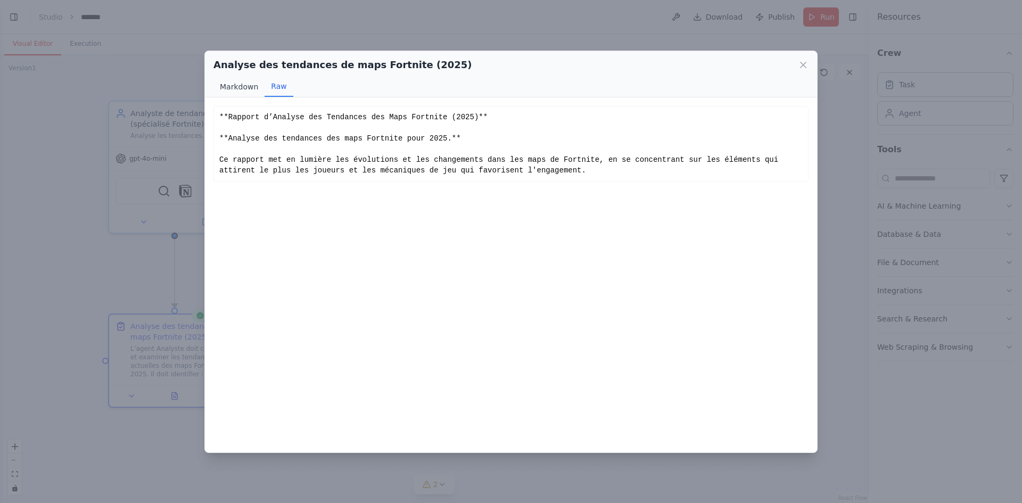
click at [228, 89] on button "Markdown" at bounding box center [238, 87] width 51 height 20
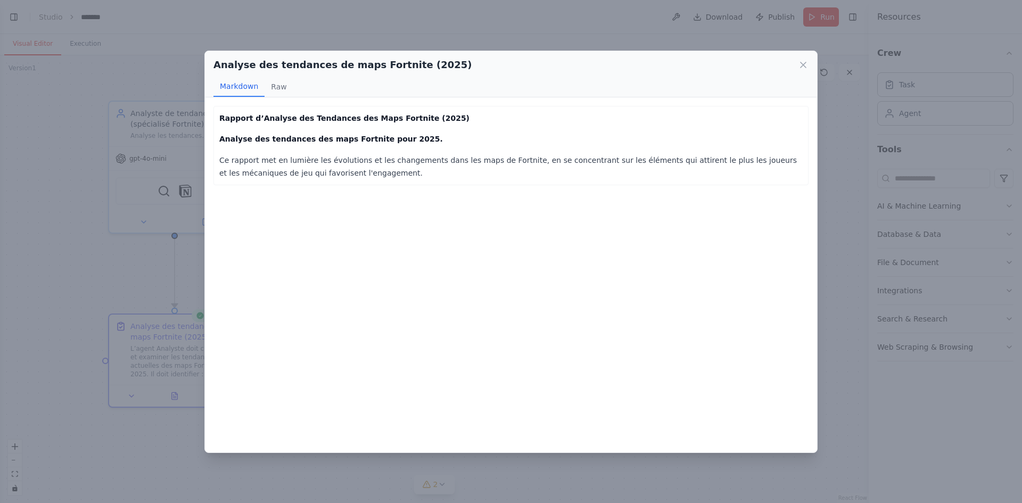
drag, startPoint x: 801, startPoint y: 61, endPoint x: 746, endPoint y: 59, distance: 54.9
click at [801, 62] on icon at bounding box center [803, 65] width 11 height 11
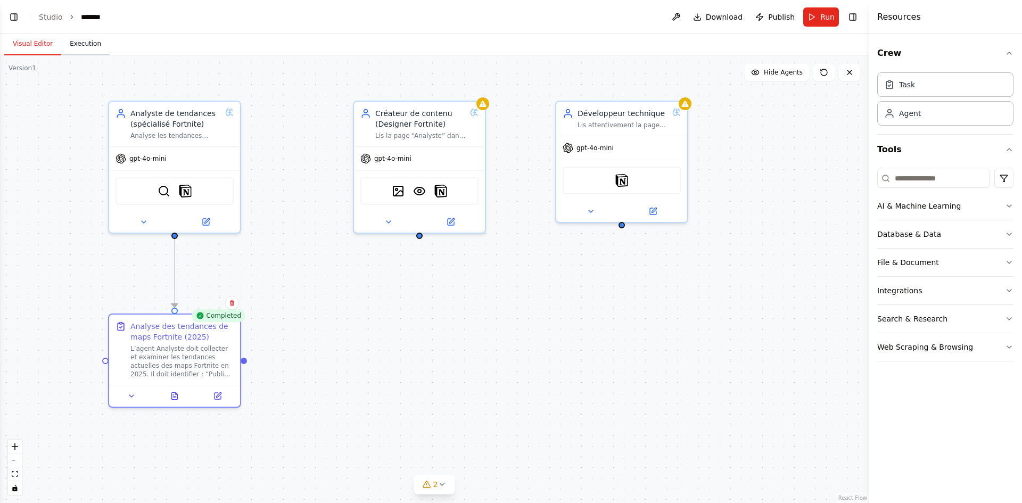
click at [77, 53] on button "Execution" at bounding box center [85, 44] width 48 height 22
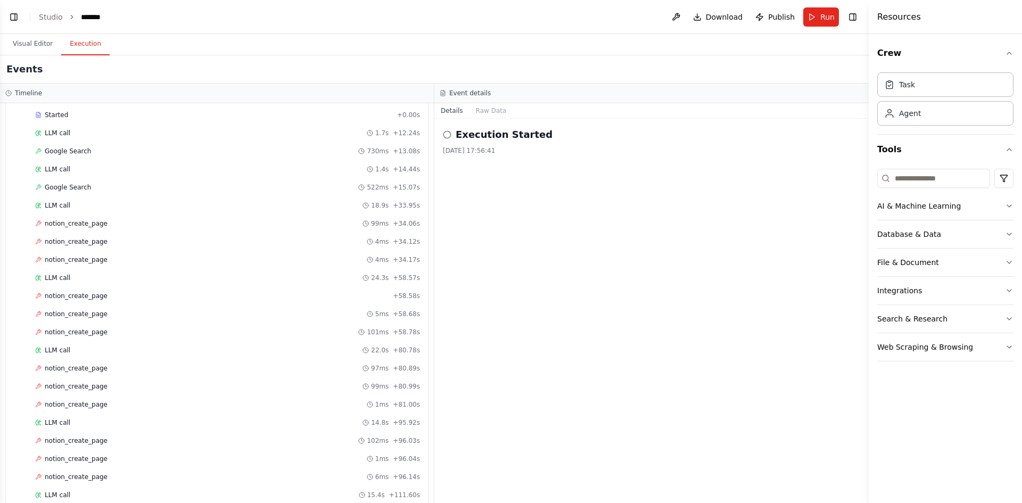
scroll to position [0, 0]
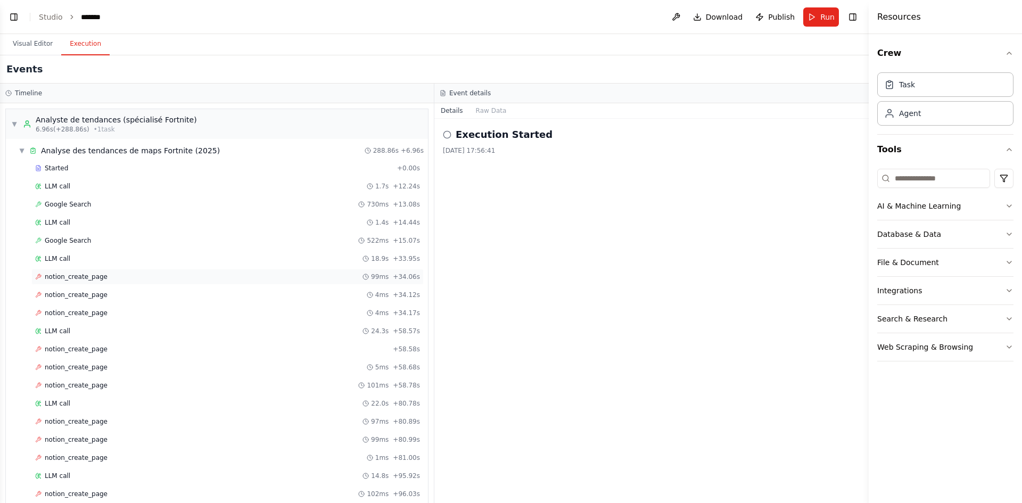
click at [133, 278] on div "notion_create_page 99ms + 34.06s" at bounding box center [227, 277] width 385 height 9
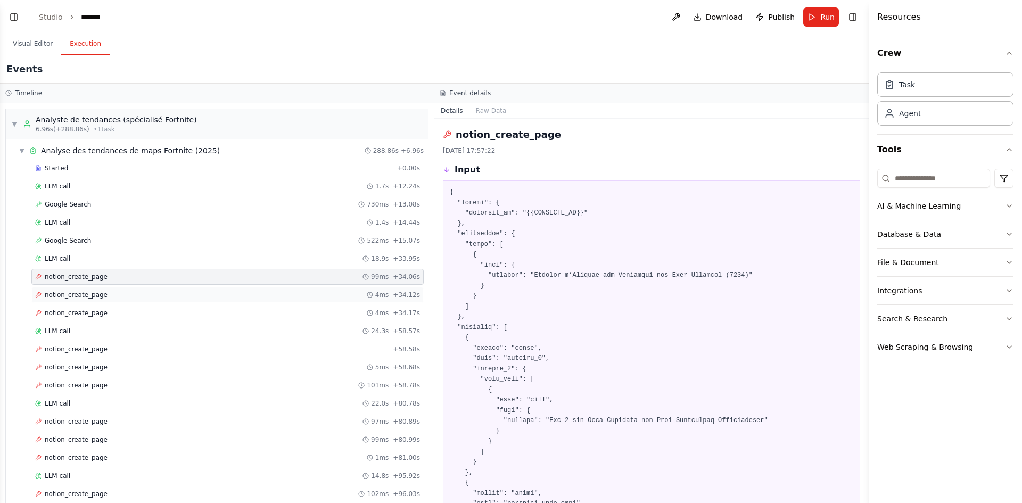
click at [139, 294] on div "notion_create_page 4ms + 34.12s" at bounding box center [227, 295] width 385 height 9
click at [150, 313] on div "notion_create_page 4ms + 34.17s" at bounding box center [227, 313] width 385 height 9
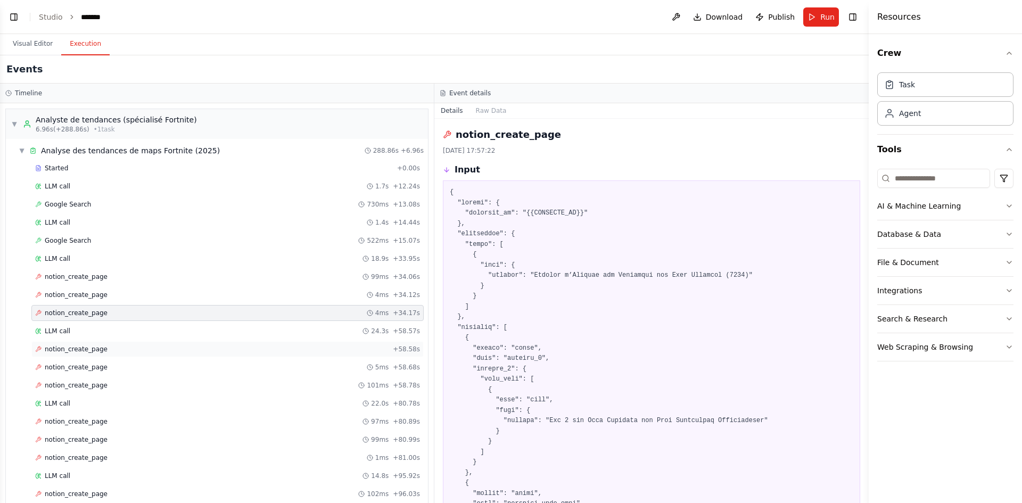
click at [126, 353] on div "notion_create_page + 58.58s" at bounding box center [227, 349] width 385 height 9
click at [138, 299] on div "notion_create_page 4ms + 34.12s" at bounding box center [227, 295] width 385 height 9
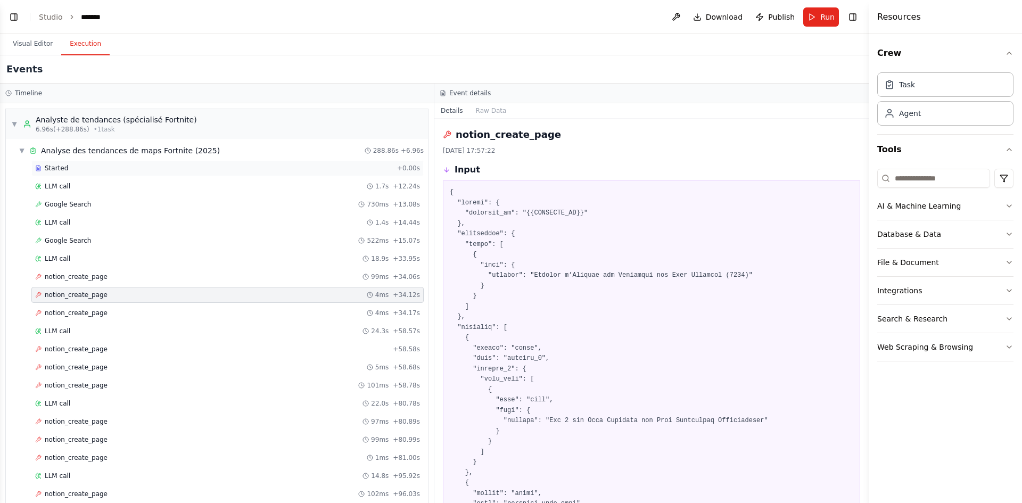
click at [76, 166] on div "Started" at bounding box center [214, 168] width 358 height 9
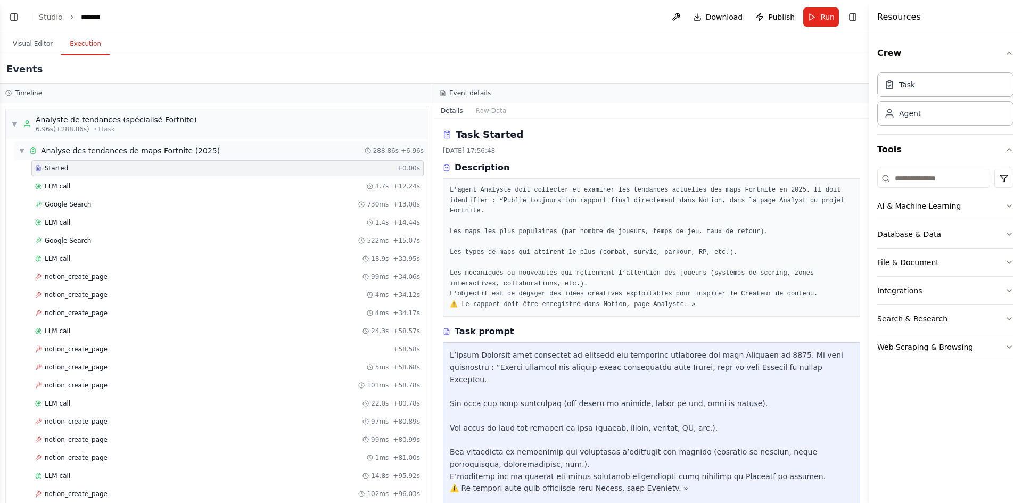
click at [20, 150] on span "▼" at bounding box center [22, 150] width 6 height 9
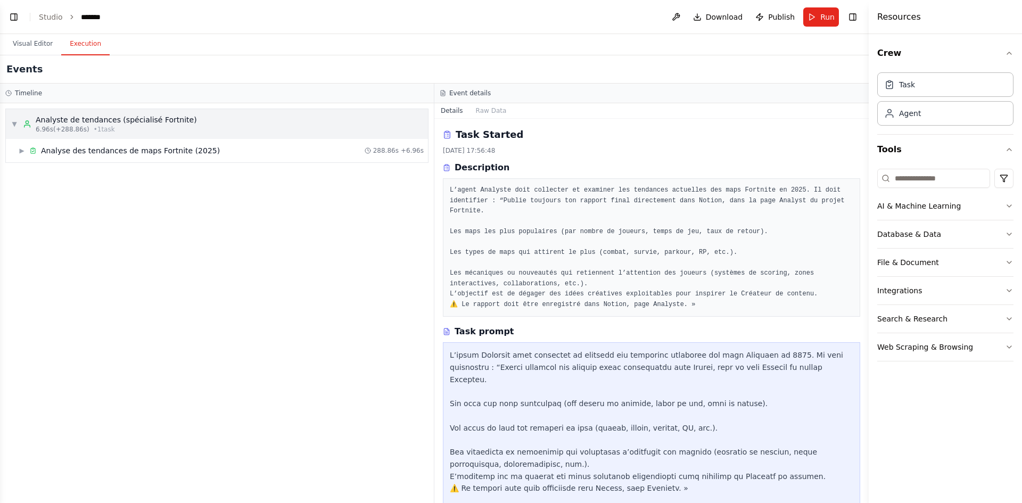
click at [16, 122] on span "▼" at bounding box center [14, 124] width 6 height 9
click at [16, 122] on span "▶" at bounding box center [14, 124] width 6 height 9
click at [22, 151] on span "▶" at bounding box center [22, 150] width 6 height 9
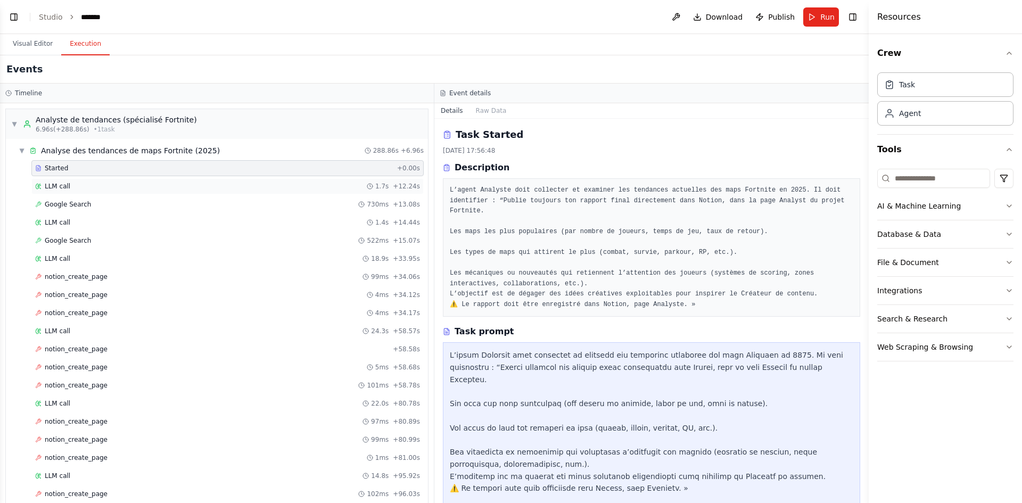
click at [89, 187] on div "LLM call 1.7s + 12.24s" at bounding box center [227, 186] width 385 height 9
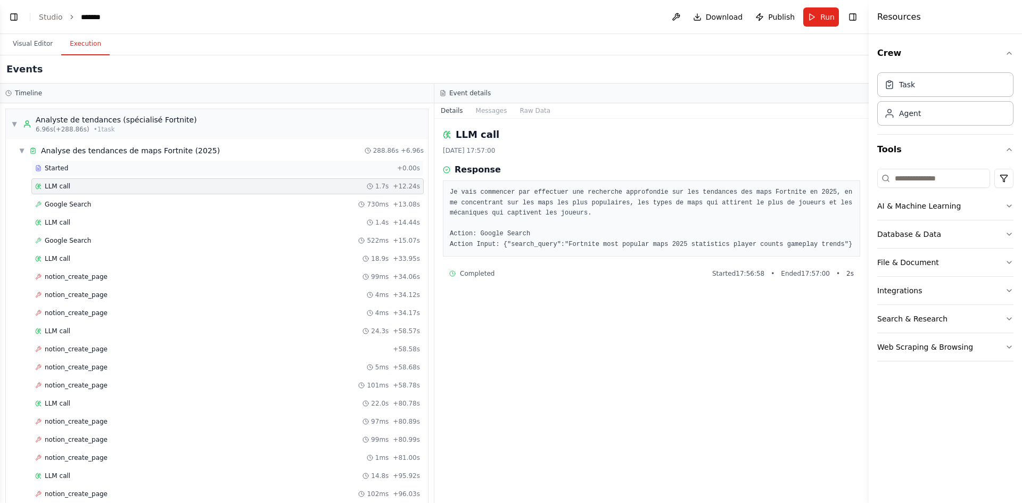
click at [81, 166] on div "Started" at bounding box center [214, 168] width 358 height 9
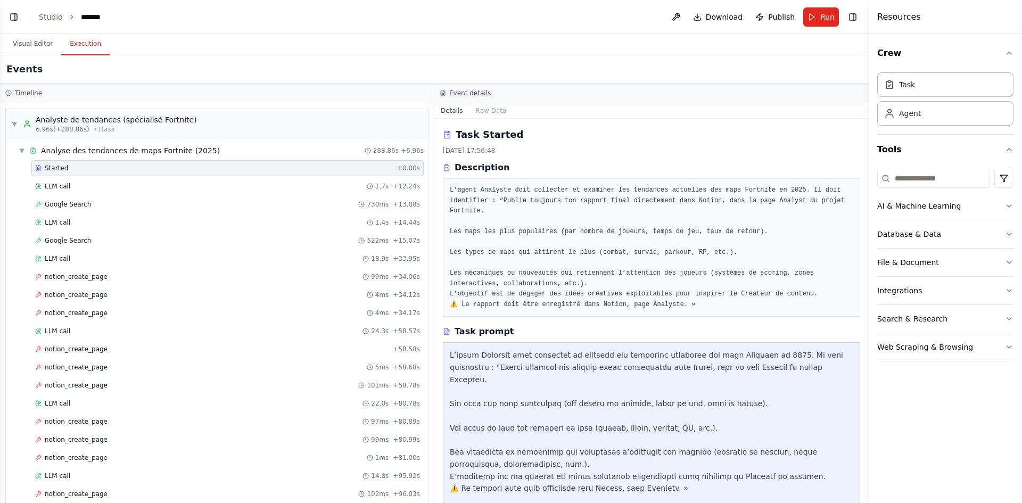
scroll to position [161, 0]
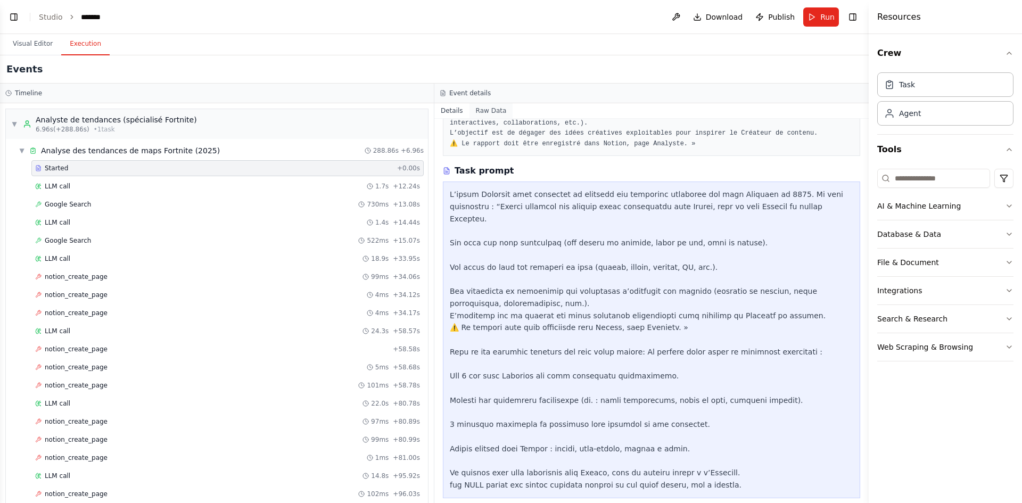
click at [490, 108] on button "Raw Data" at bounding box center [492, 110] width 44 height 15
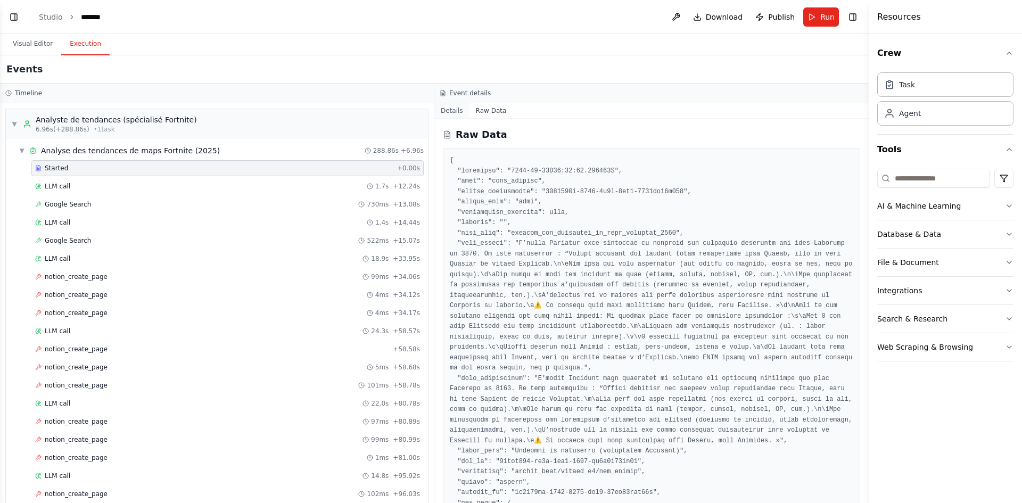
click at [451, 108] on button "Details" at bounding box center [451, 110] width 35 height 15
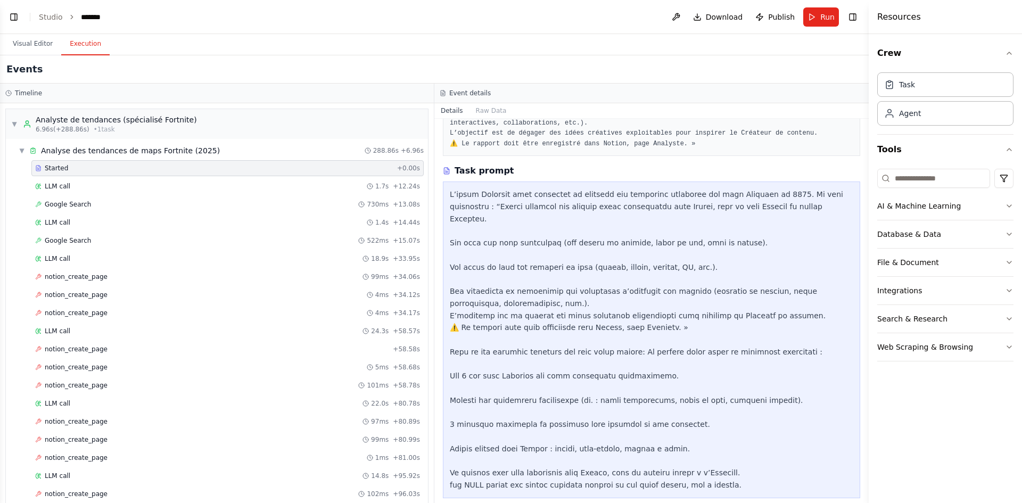
scroll to position [1, 0]
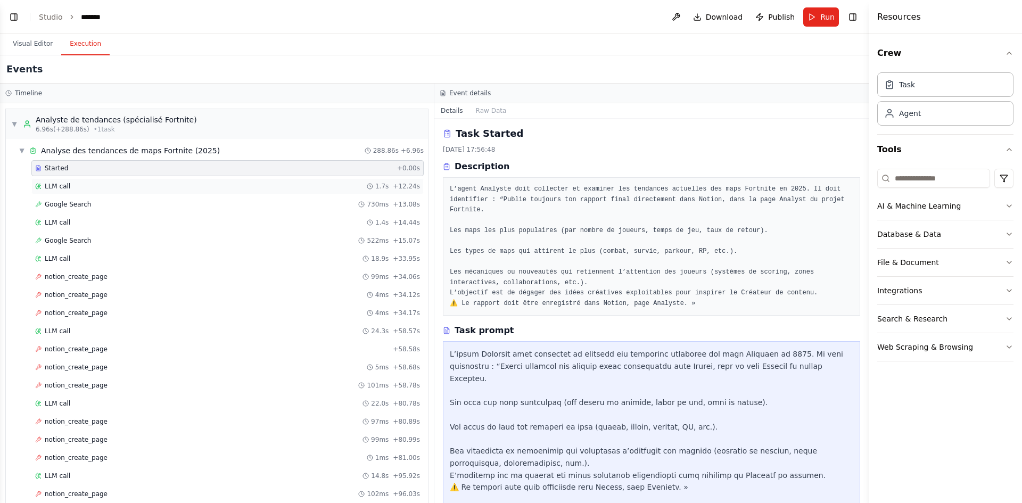
click at [220, 187] on div "LLM call 1.7s + 12.24s" at bounding box center [227, 186] width 385 height 9
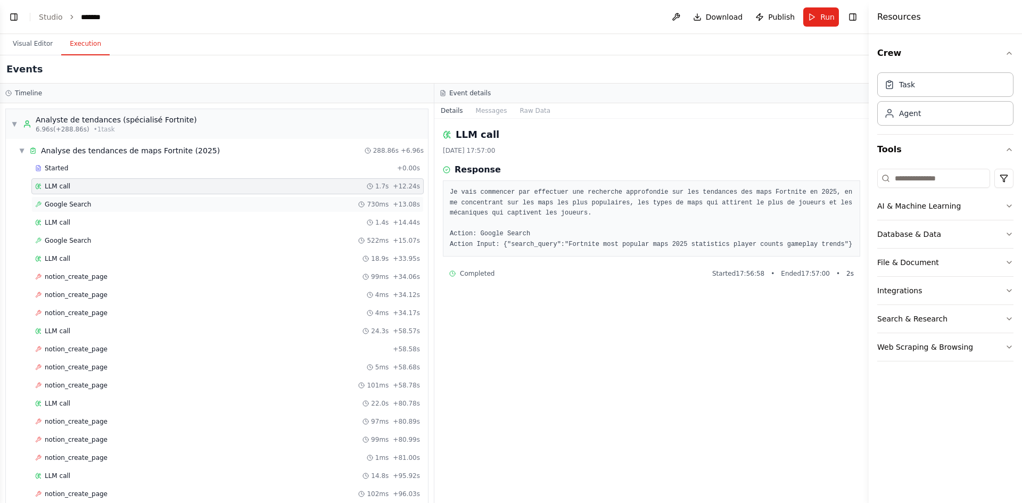
click at [222, 204] on div "Google Search 730ms + 13.08s" at bounding box center [227, 204] width 385 height 9
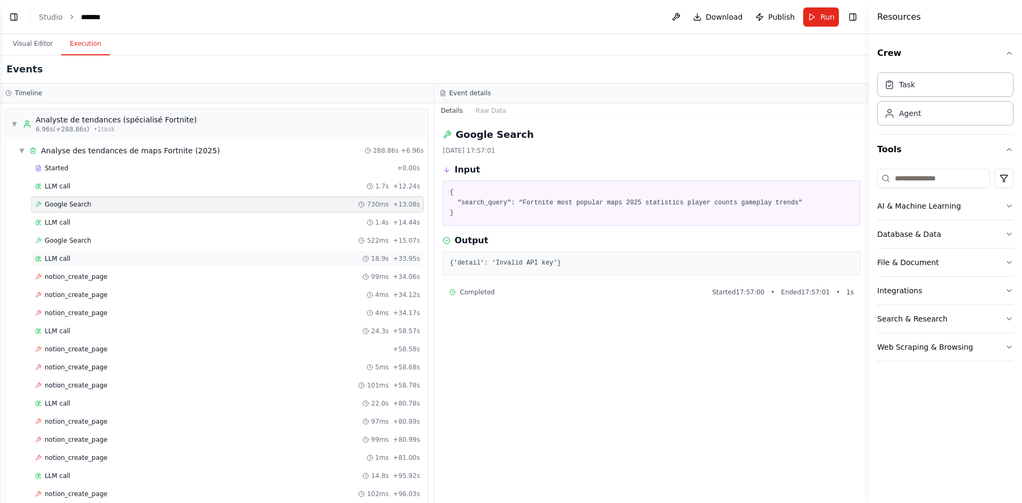
click at [184, 261] on div "LLM call 18.9s + 33.95s" at bounding box center [227, 258] width 385 height 9
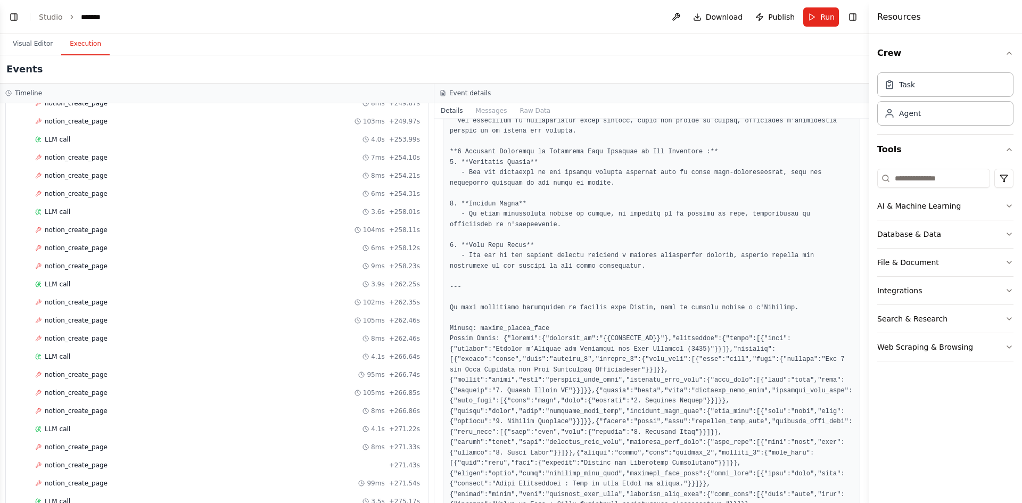
scroll to position [1437, 0]
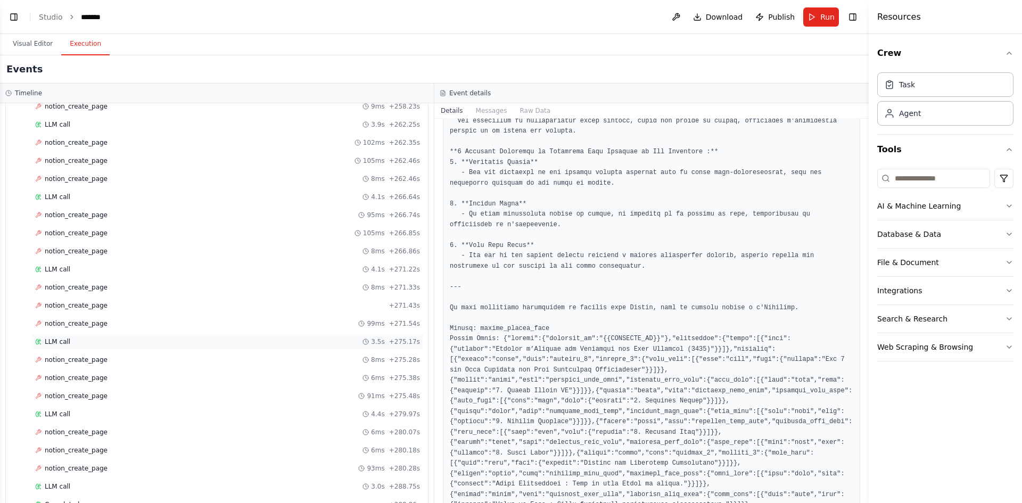
click at [215, 339] on div "LLM call 3.5s + 275.17s" at bounding box center [227, 341] width 385 height 9
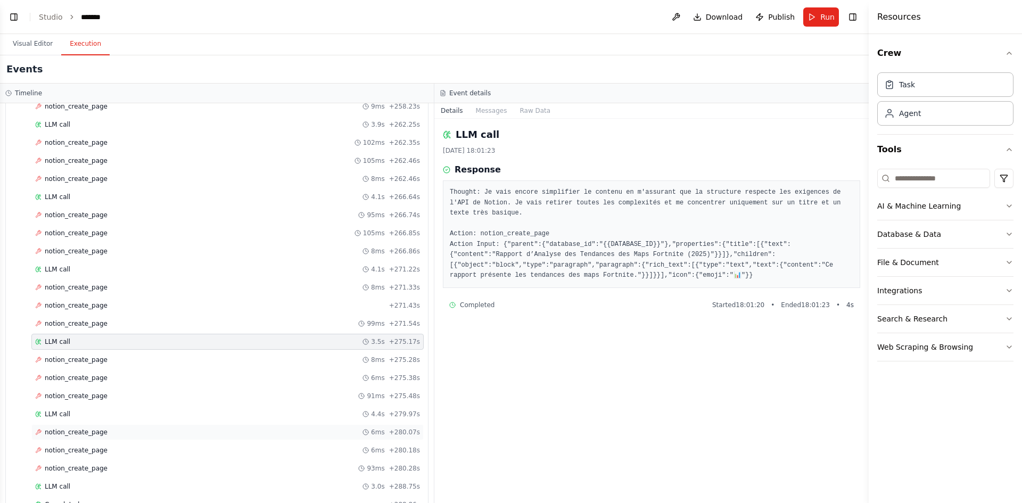
scroll to position [1463, 0]
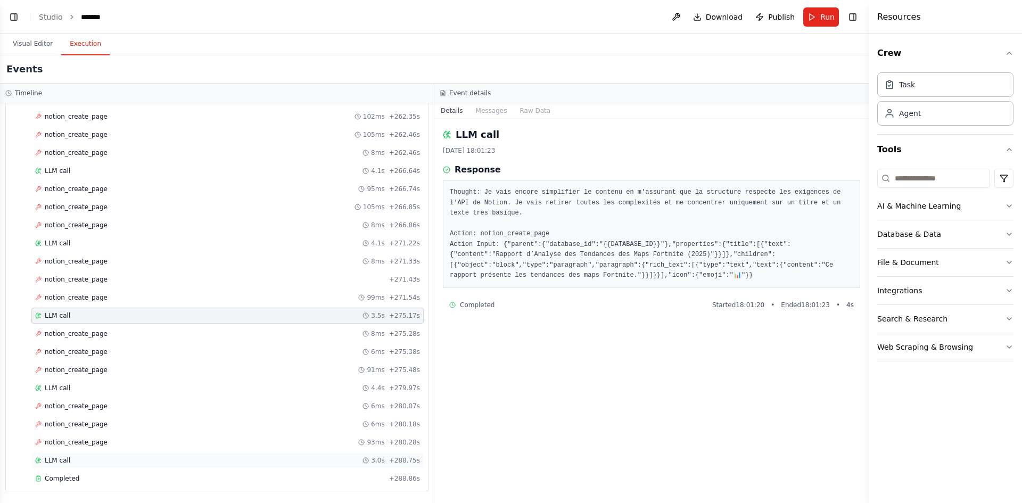
click at [176, 455] on div "LLM call 3.0s + 288.75s" at bounding box center [227, 460] width 392 height 16
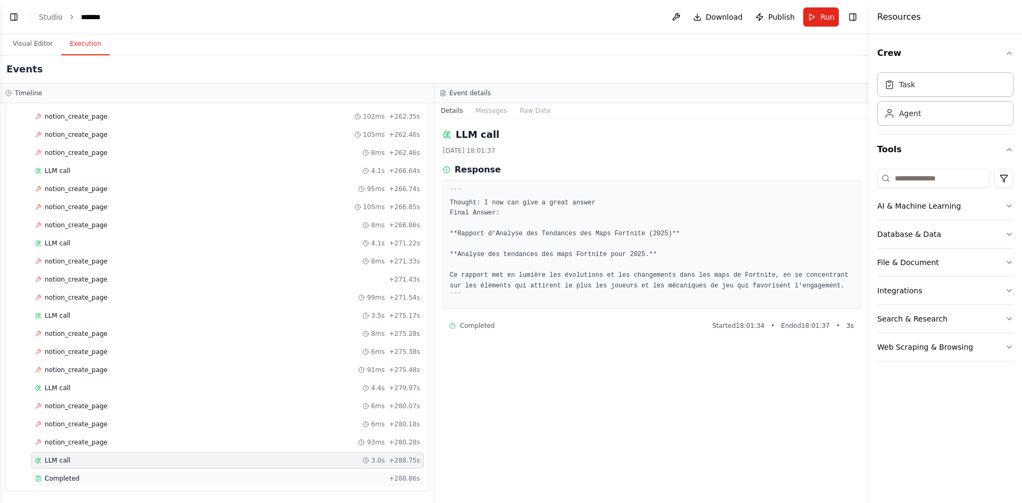
click at [152, 479] on div "Completed" at bounding box center [210, 478] width 350 height 9
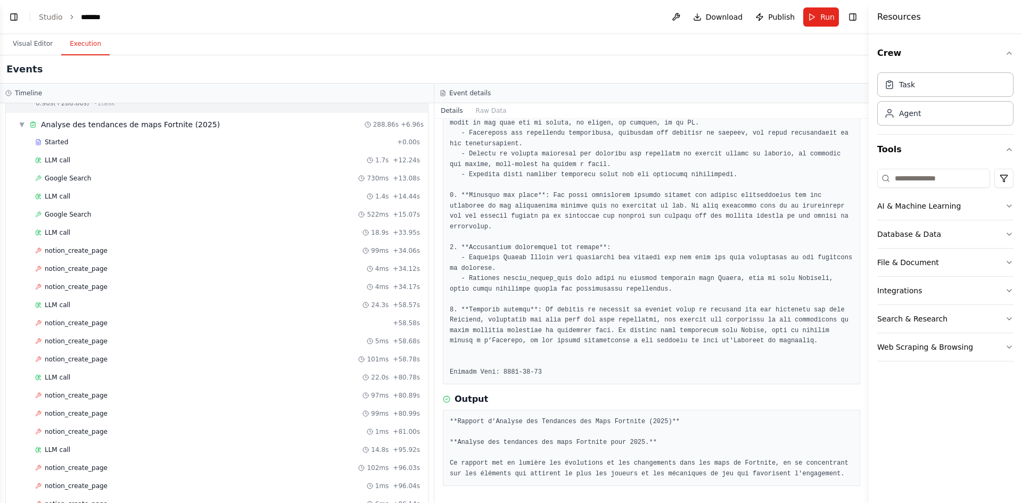
scroll to position [0, 0]
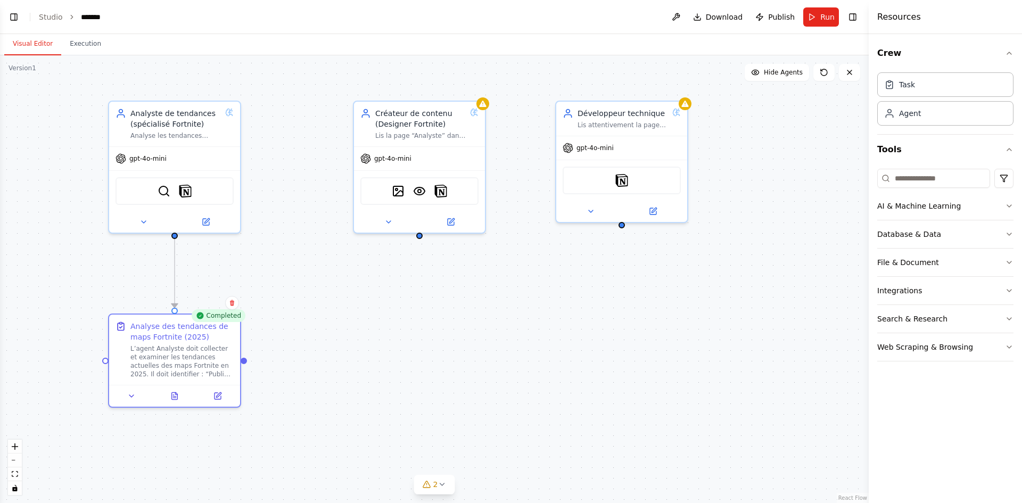
click at [30, 41] on button "Visual Editor" at bounding box center [32, 44] width 57 height 22
click at [178, 393] on icon at bounding box center [174, 394] width 9 height 9
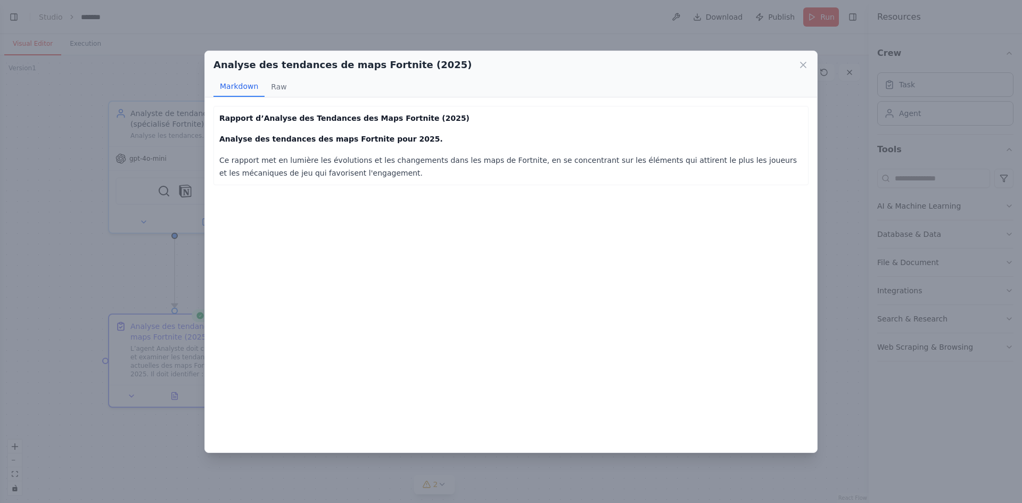
click at [102, 260] on div "Analyse des tendances de maps Fortnite (2025) Markdown Raw Rapport d’Analyse de…" at bounding box center [511, 251] width 1022 height 503
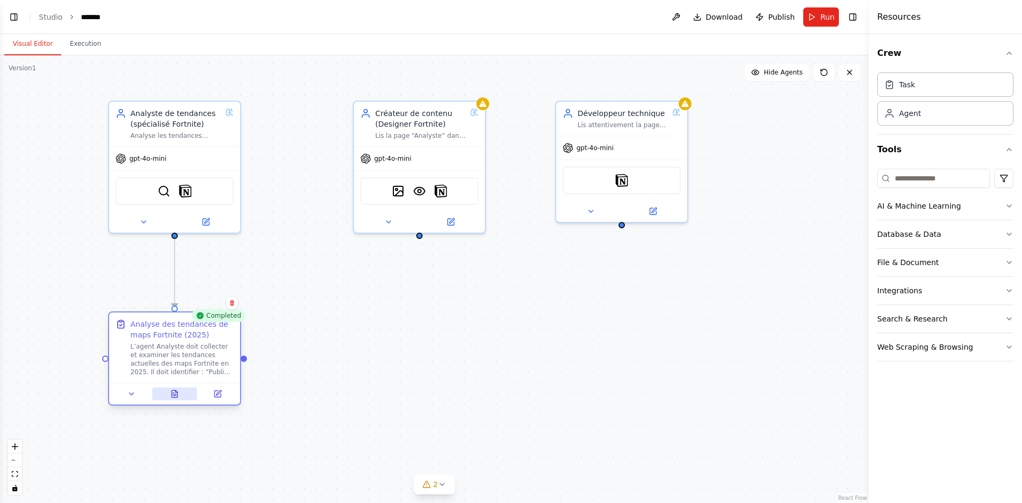
click at [177, 396] on icon at bounding box center [175, 393] width 6 height 7
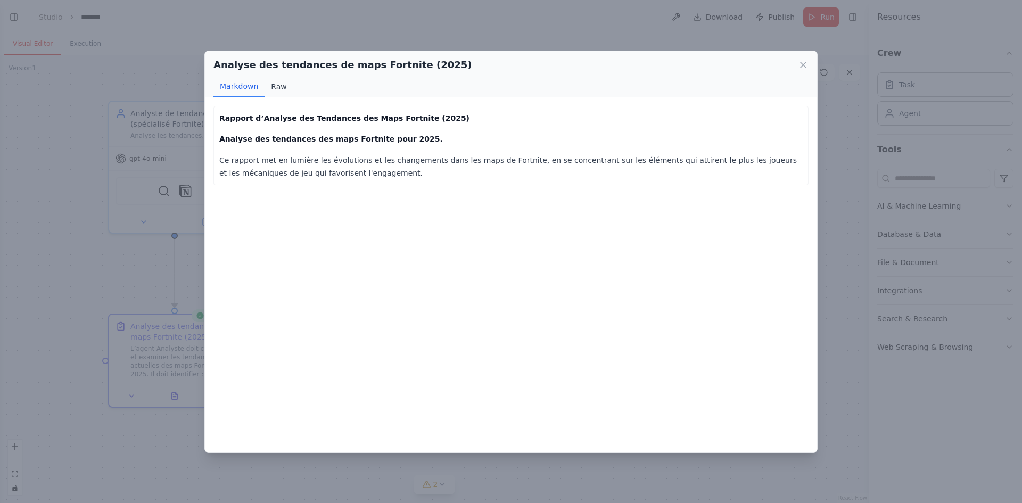
click at [281, 88] on button "Raw" at bounding box center [279, 87] width 28 height 20
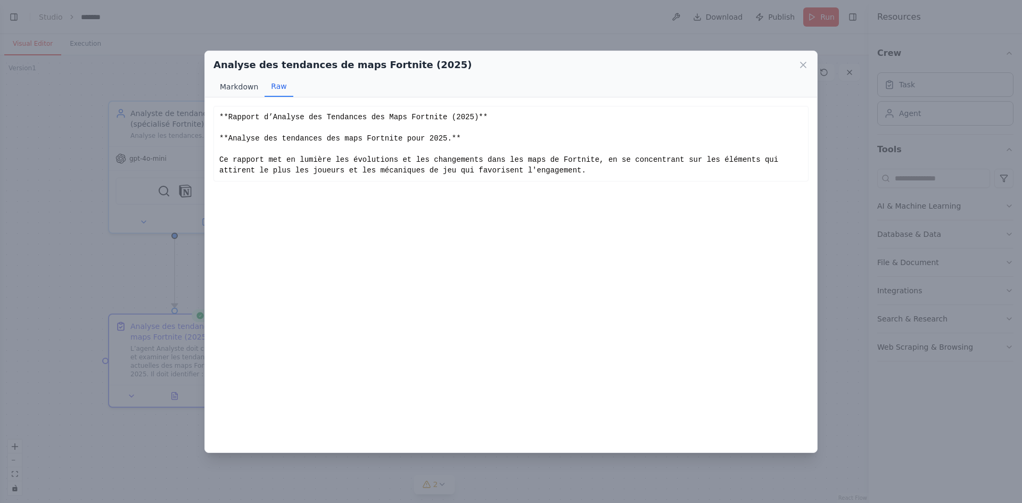
click at [243, 86] on button "Markdown" at bounding box center [238, 87] width 51 height 20
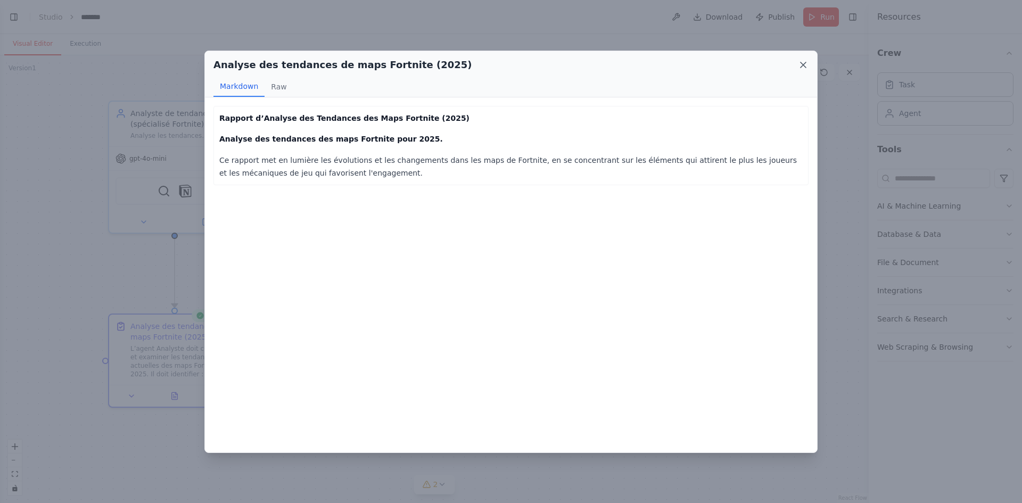
click at [805, 63] on icon at bounding box center [803, 64] width 5 height 5
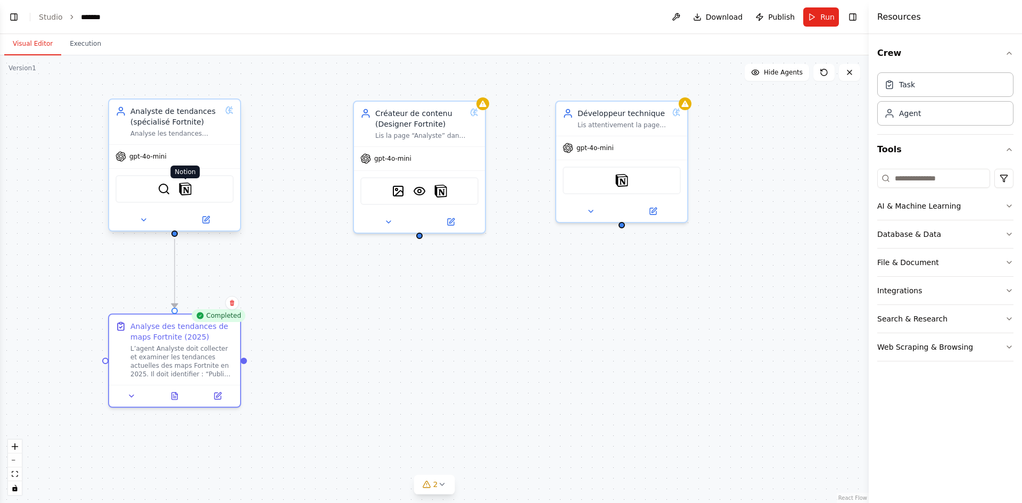
click at [182, 189] on img at bounding box center [185, 189] width 13 height 13
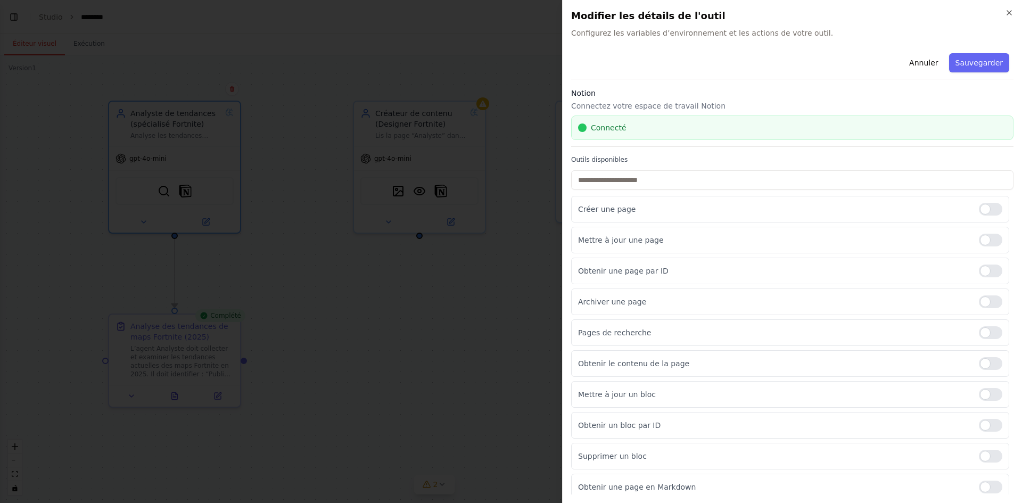
click at [706, 45] on div "Fermer Modifier les détails de l'outil Configurez les variables d’environnement…" at bounding box center [792, 251] width 460 height 503
click at [972, 65] on font "Sauvegarder" at bounding box center [979, 63] width 47 height 9
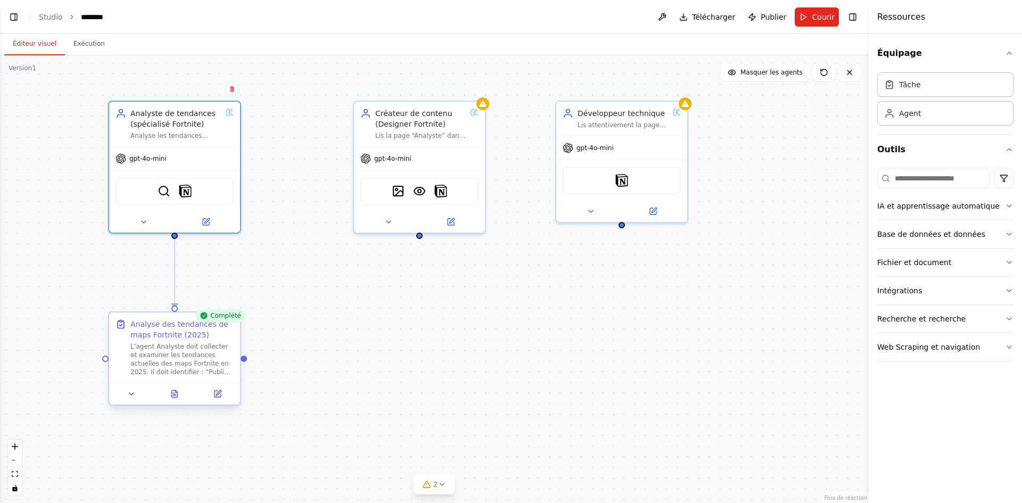
click at [131, 400] on div at bounding box center [174, 394] width 131 height 22
click at [137, 396] on button at bounding box center [131, 394] width 37 height 13
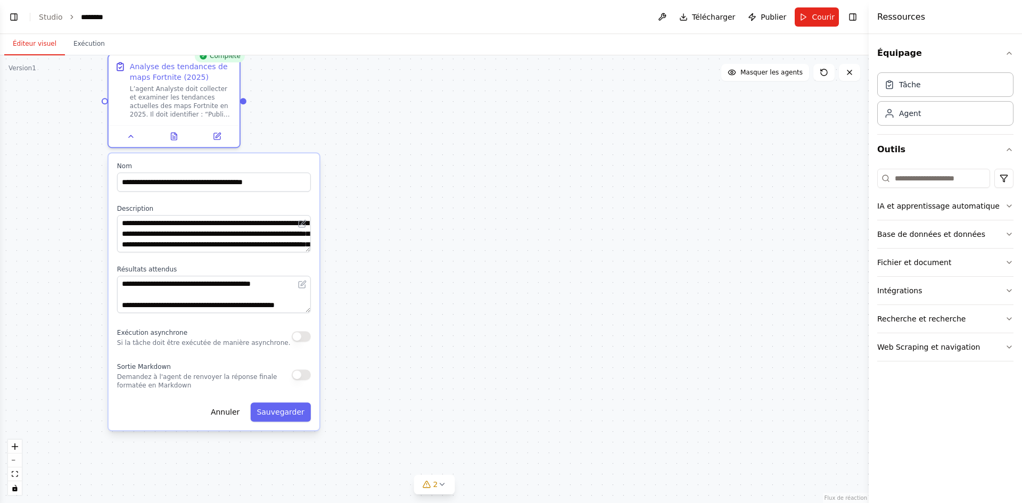
drag, startPoint x: 405, startPoint y: 445, endPoint x: 356, endPoint y: 260, distance: 191.0
click at [406, 207] on div ".deletable-edge-delete-btn { width: 20px; height: 20px; border: 0px solid #ffff…" at bounding box center [434, 279] width 869 height 448
click at [127, 140] on button at bounding box center [132, 133] width 37 height 13
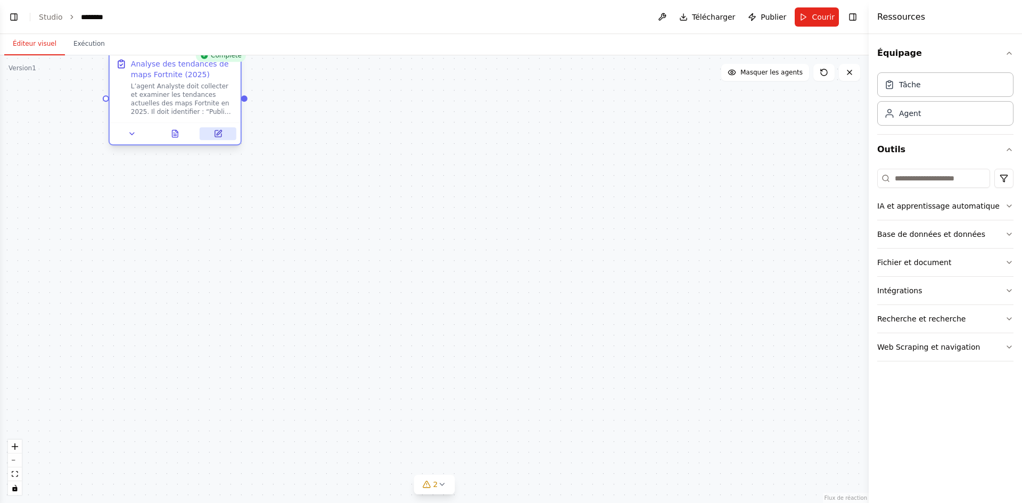
click at [217, 138] on button at bounding box center [218, 133] width 37 height 13
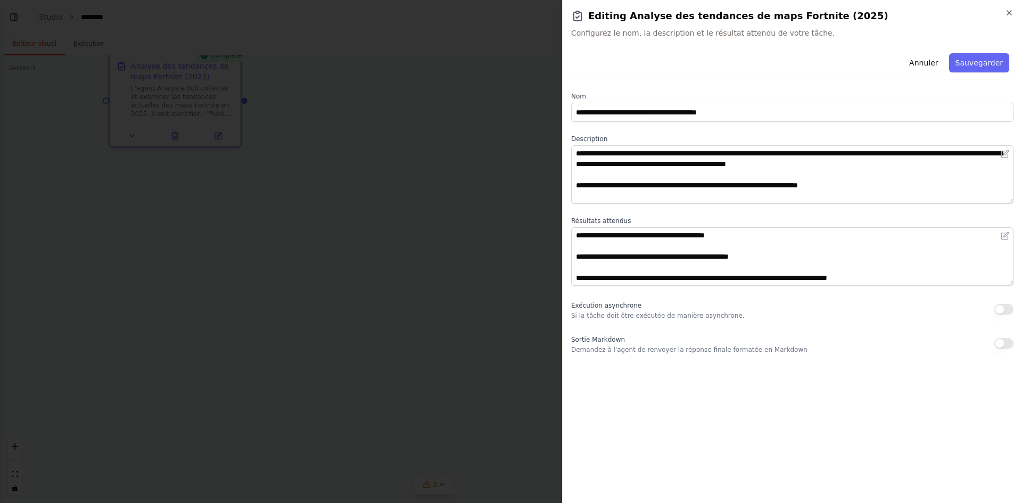
scroll to position [64, 0]
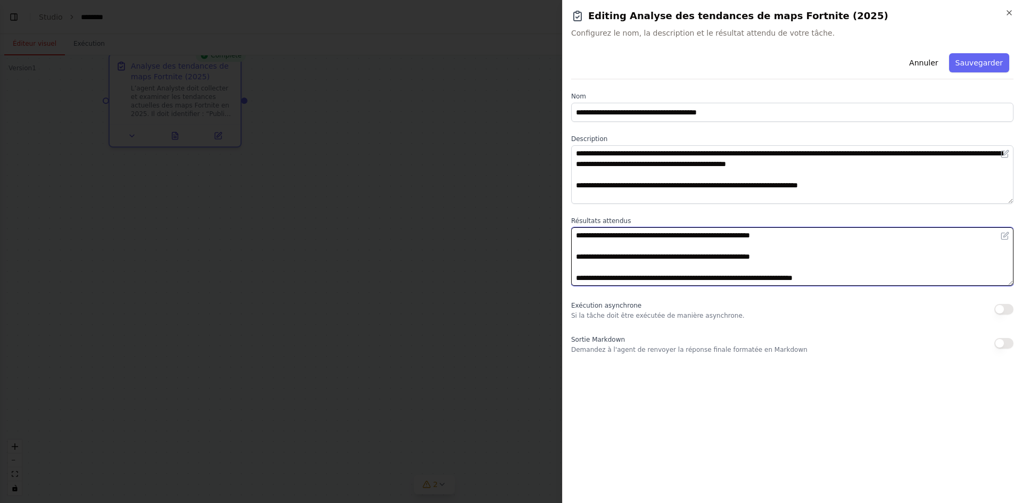
drag, startPoint x: 850, startPoint y: 275, endPoint x: 728, endPoint y: 277, distance: 121.9
click at [720, 275] on textarea "**********" at bounding box center [792, 256] width 442 height 59
paste textarea "**********"
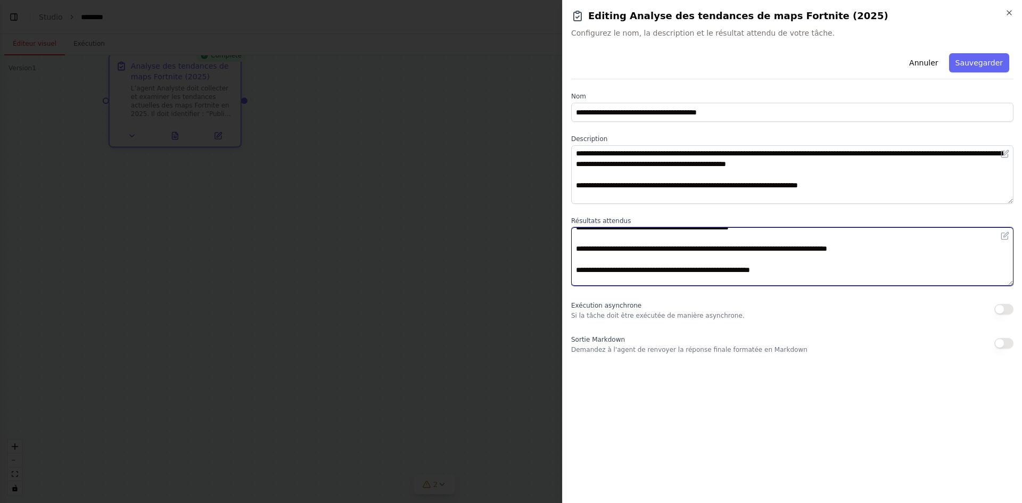
scroll to position [83, 0]
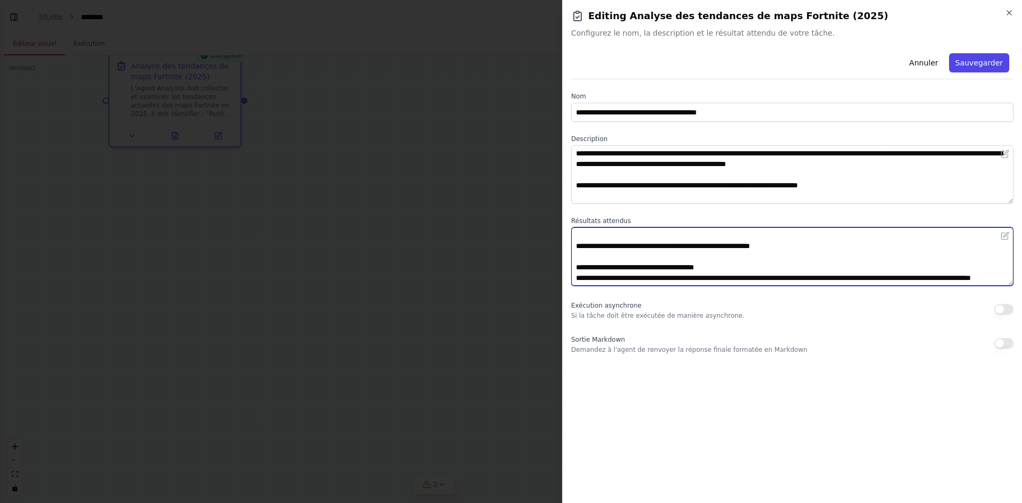
type textarea "**********"
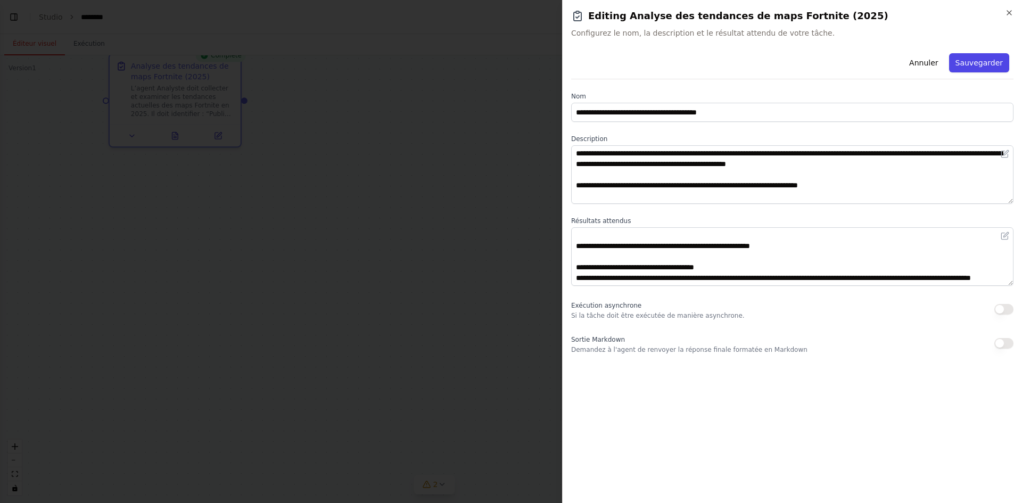
click at [965, 68] on button "Sauvegarder" at bounding box center [979, 62] width 60 height 19
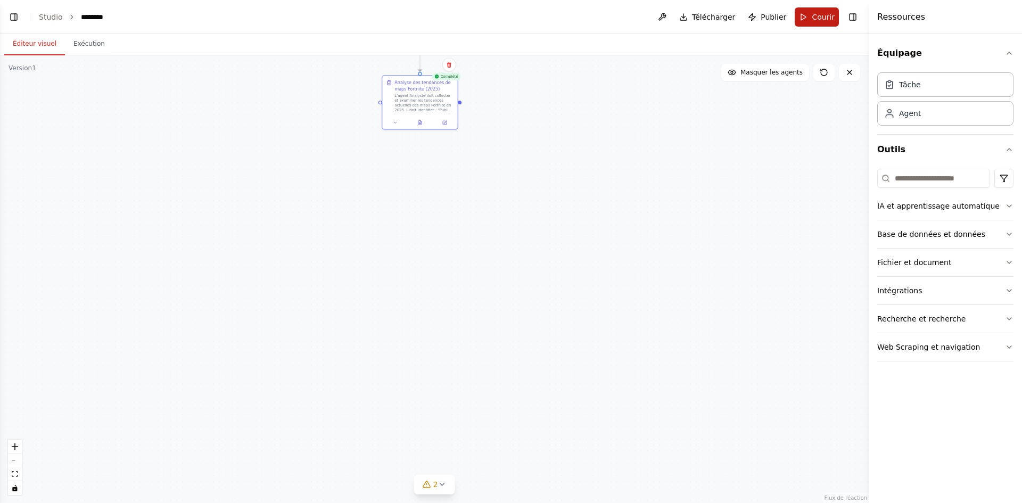
click at [803, 11] on button "Courir" at bounding box center [817, 16] width 44 height 19
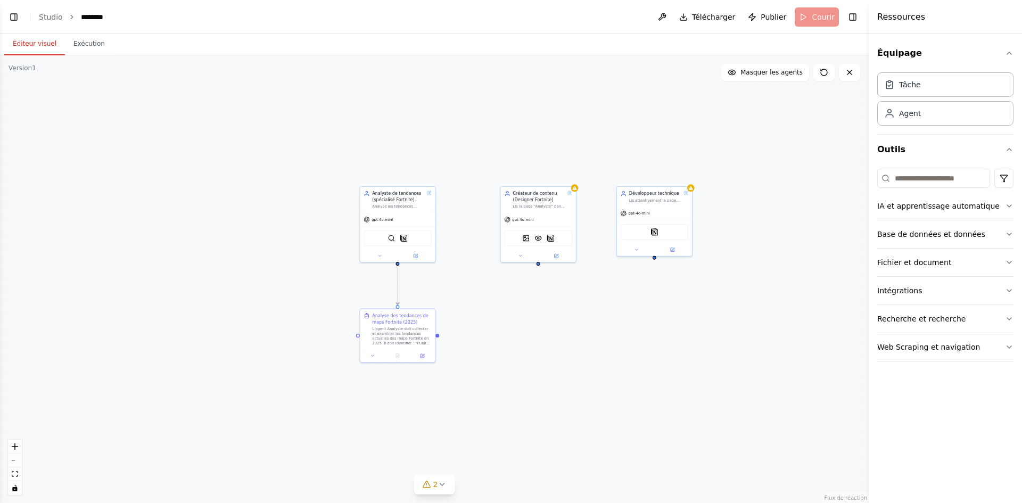
drag, startPoint x: 592, startPoint y: 157, endPoint x: 574, endPoint y: 361, distance: 205.2
click at [574, 361] on div ".deletable-edge-delete-btn { width: 20px; height: 20px; border: 0px solid #ffff…" at bounding box center [434, 279] width 869 height 448
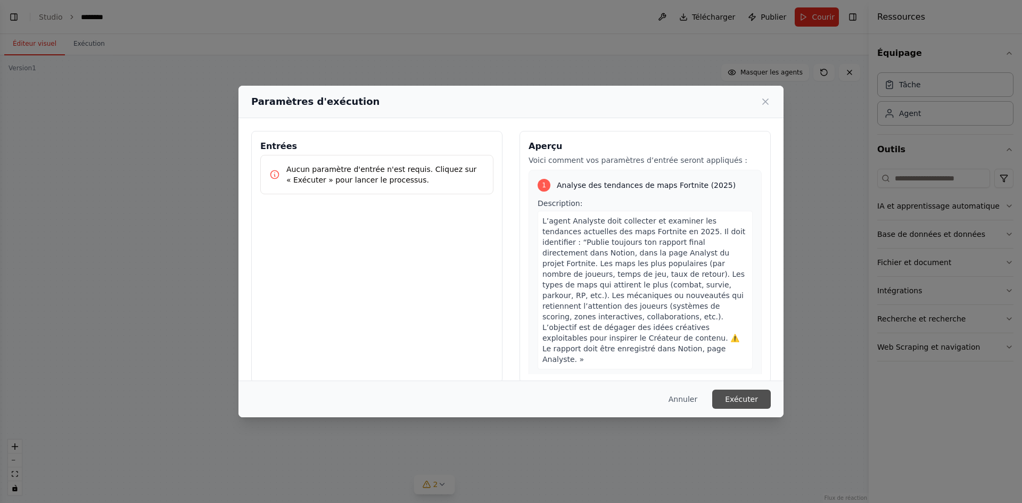
click at [753, 396] on font "Exécuter" at bounding box center [741, 399] width 33 height 9
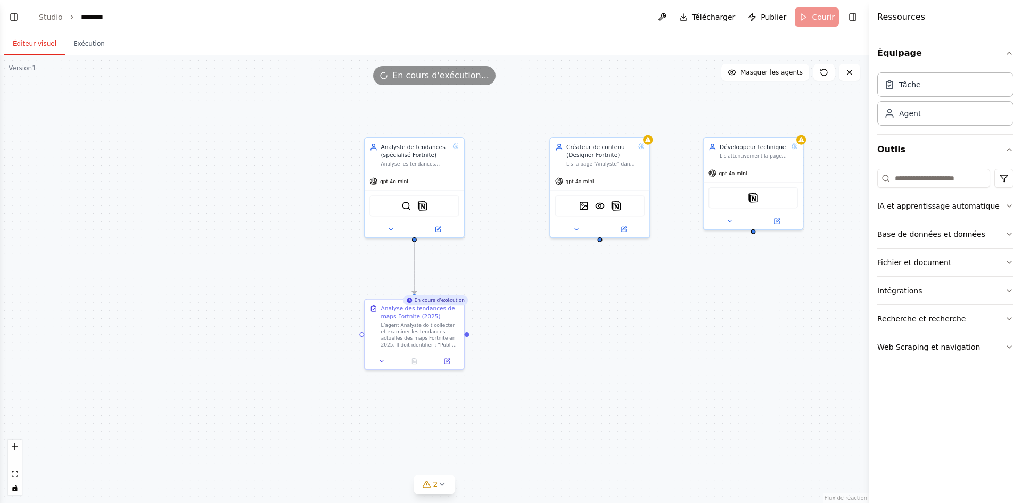
click at [549, 292] on div ".deletable-edge-delete-btn { width: 20px; height: 20px; border: 0px solid #ffff…" at bounding box center [434, 279] width 869 height 448
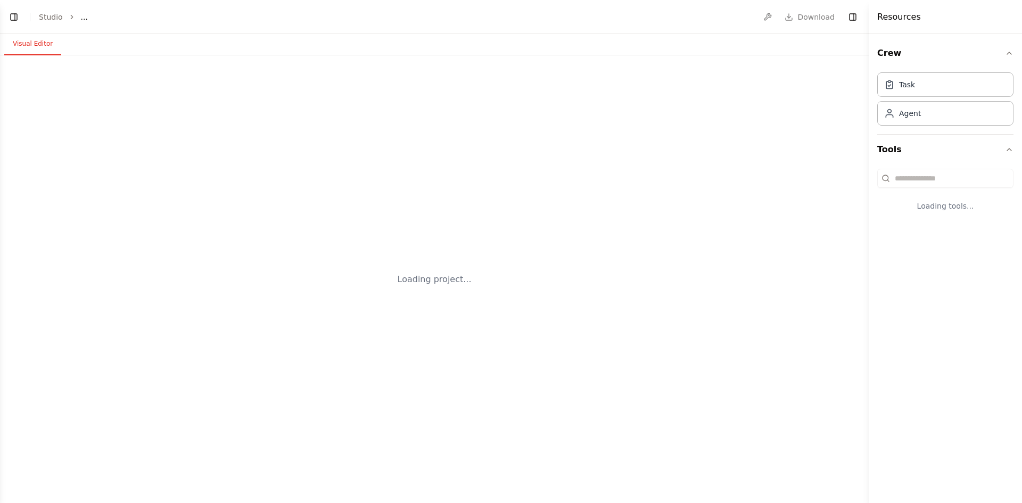
select select "****"
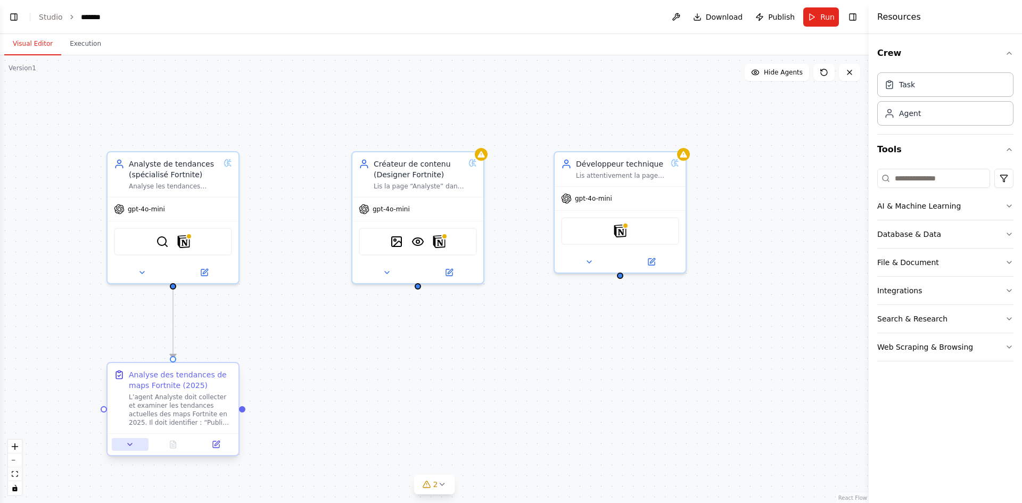
click at [139, 443] on button at bounding box center [130, 444] width 37 height 13
click at [225, 449] on button at bounding box center [215, 444] width 37 height 13
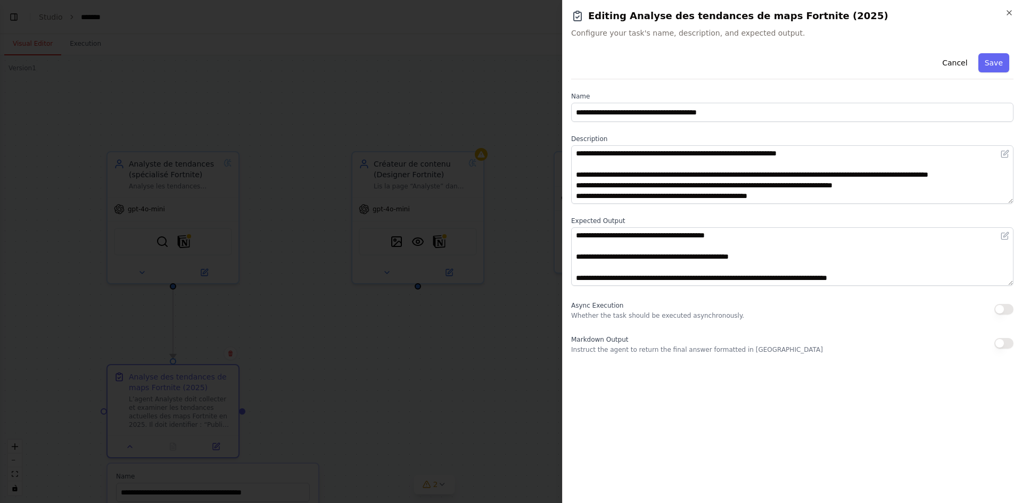
scroll to position [85, 0]
drag, startPoint x: 537, startPoint y: 350, endPoint x: 563, endPoint y: 336, distance: 29.3
click at [540, 349] on div at bounding box center [511, 251] width 1022 height 503
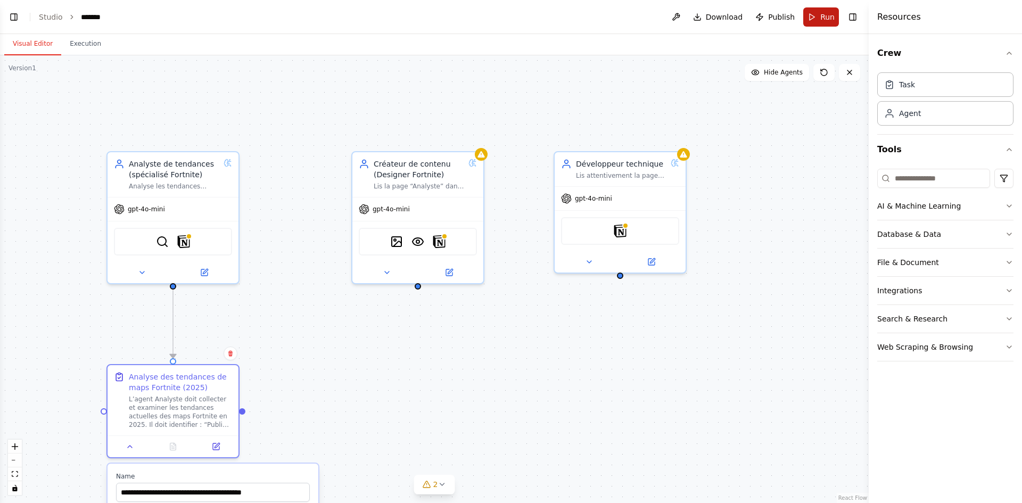
click at [824, 21] on span "Run" at bounding box center [827, 17] width 14 height 11
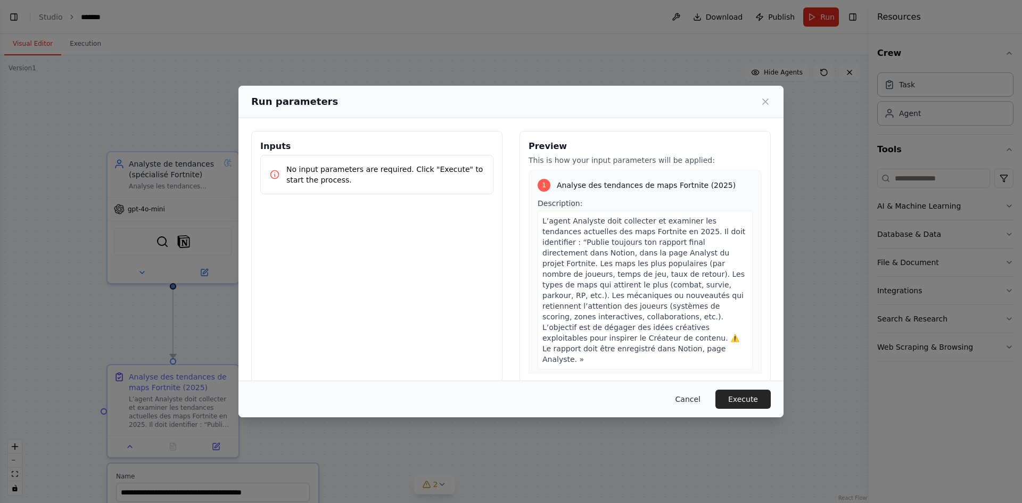
click at [696, 399] on button "Cancel" at bounding box center [688, 399] width 42 height 19
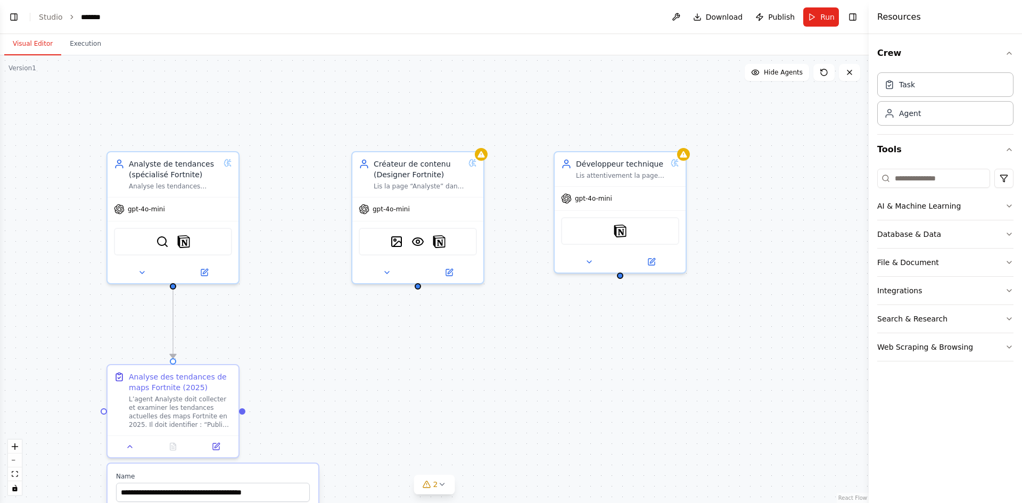
click at [597, 357] on div ".deletable-edge-delete-btn { width: 20px; height: 20px; border: 0px solid #ffff…" at bounding box center [434, 279] width 869 height 448
click at [144, 446] on button at bounding box center [130, 443] width 37 height 13
click at [459, 388] on div ".deletable-edge-delete-btn { width: 20px; height: 20px; border: 0px solid #ffff…" at bounding box center [434, 279] width 869 height 448
click at [827, 15] on span "Run" at bounding box center [827, 17] width 14 height 11
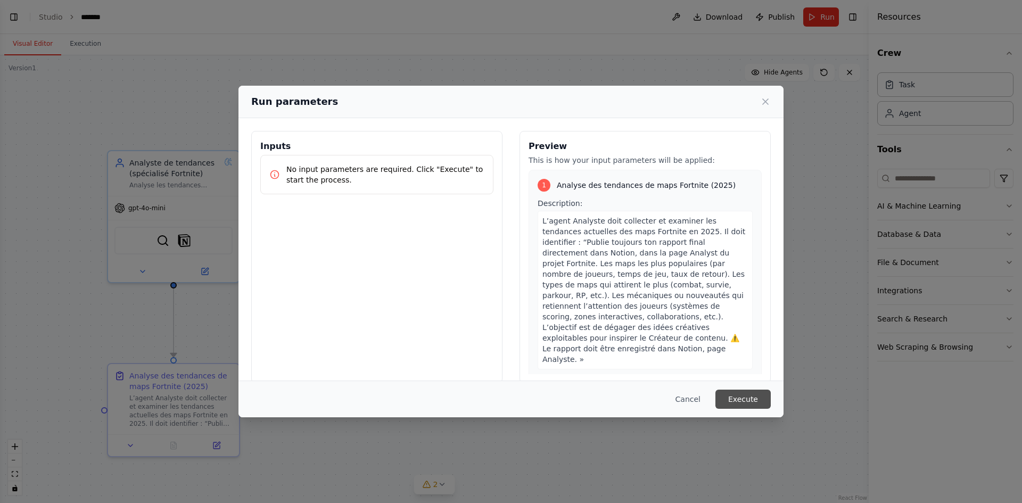
click at [750, 400] on button "Execute" at bounding box center [742, 399] width 55 height 19
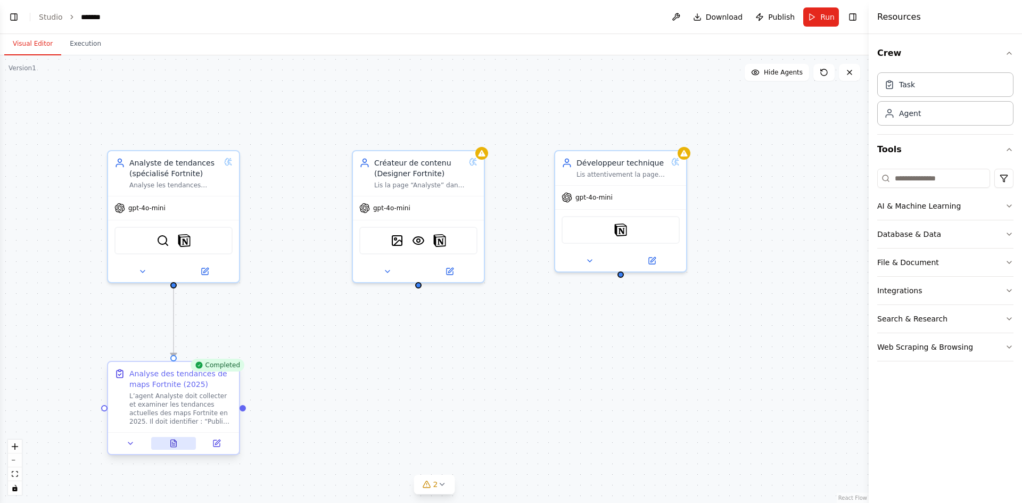
click at [188, 440] on button at bounding box center [173, 443] width 45 height 13
click at [177, 443] on icon at bounding box center [174, 443] width 6 height 7
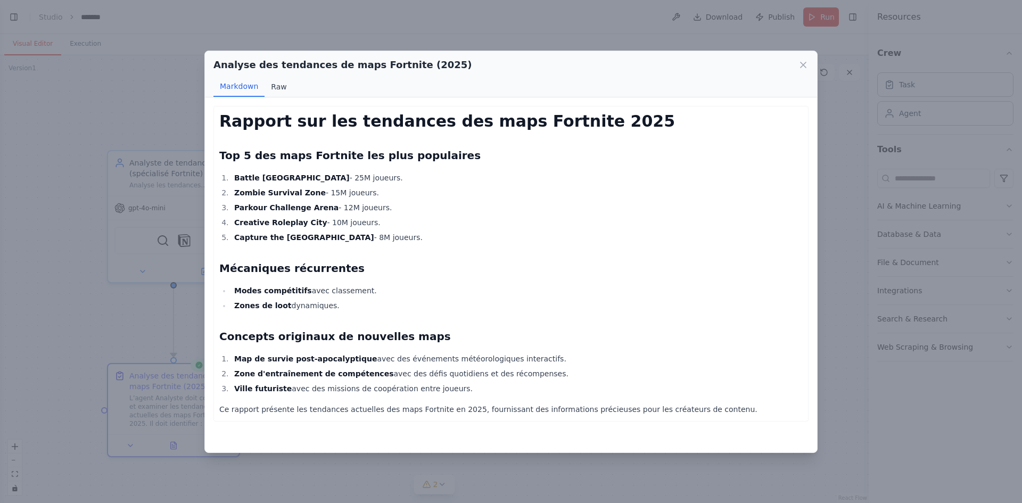
click at [276, 90] on button "Raw" at bounding box center [279, 87] width 28 height 20
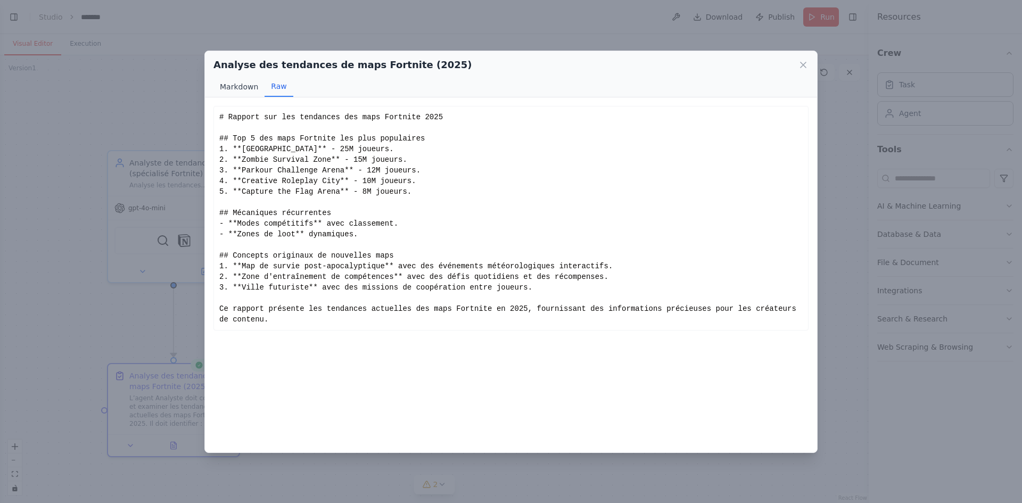
click at [239, 92] on button "Markdown" at bounding box center [238, 87] width 51 height 20
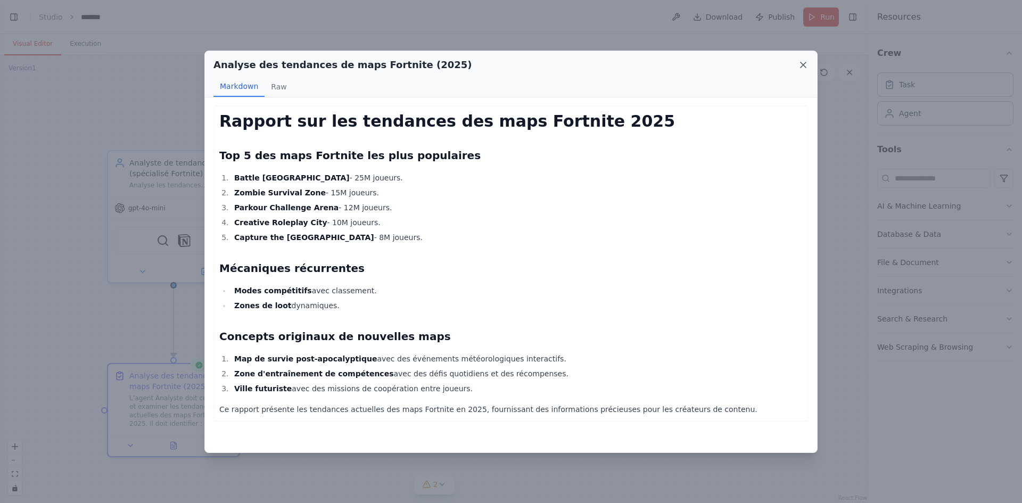
click at [802, 66] on icon at bounding box center [803, 64] width 5 height 5
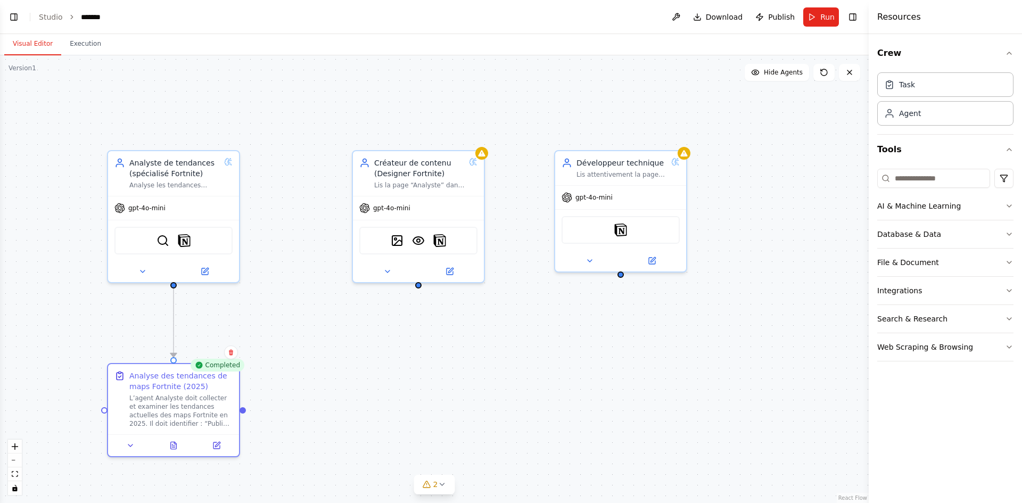
drag, startPoint x: 363, startPoint y: 396, endPoint x: 355, endPoint y: 394, distance: 8.1
click at [360, 396] on div ".deletable-edge-delete-btn { width: 20px; height: 20px; border: 0px solid #ffff…" at bounding box center [434, 279] width 869 height 448
click at [176, 446] on button at bounding box center [171, 443] width 45 height 13
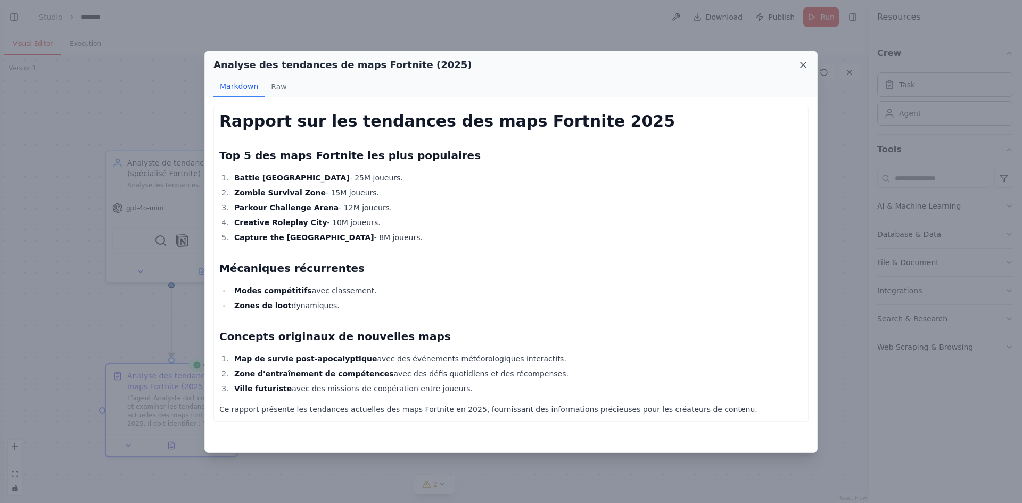
click at [806, 63] on icon at bounding box center [803, 65] width 11 height 11
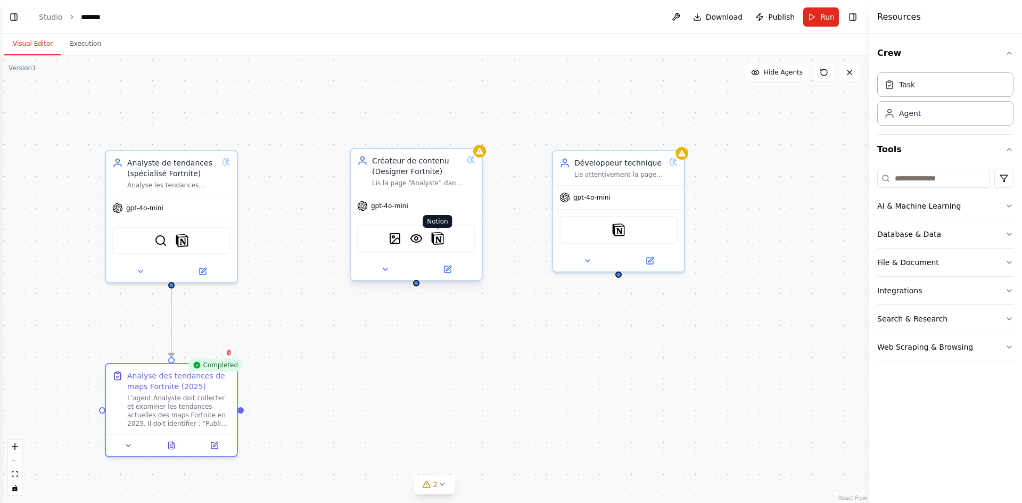
click at [441, 240] on img at bounding box center [437, 238] width 13 height 13
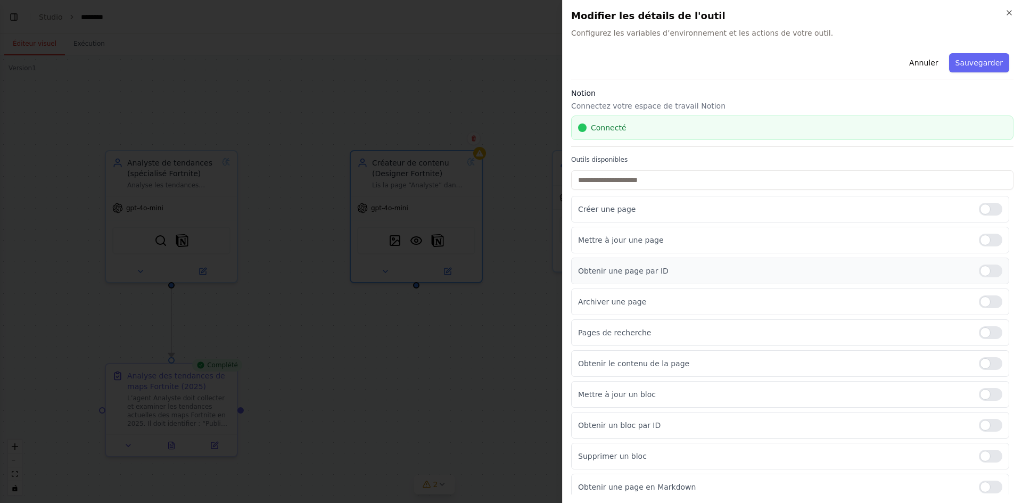
click at [988, 274] on div at bounding box center [990, 271] width 23 height 13
click at [982, 298] on div at bounding box center [990, 301] width 23 height 13
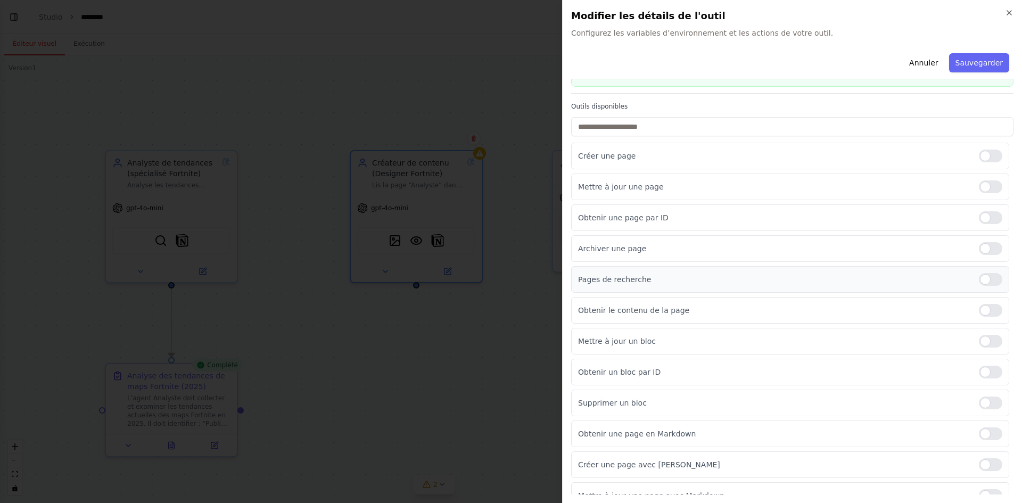
click at [992, 271] on div "Pages de recherche" at bounding box center [790, 279] width 438 height 27
click at [984, 275] on div at bounding box center [990, 279] width 23 height 13
click at [983, 304] on div at bounding box center [990, 310] width 23 height 13
click at [979, 345] on div at bounding box center [990, 341] width 23 height 13
click at [982, 369] on div at bounding box center [990, 372] width 23 height 13
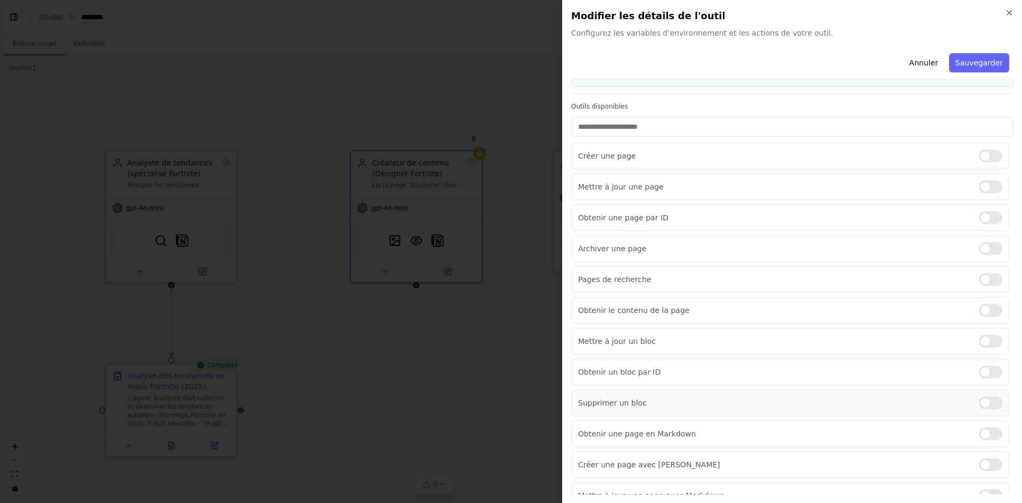
click at [993, 405] on div at bounding box center [990, 403] width 23 height 13
click at [979, 435] on div at bounding box center [990, 433] width 23 height 13
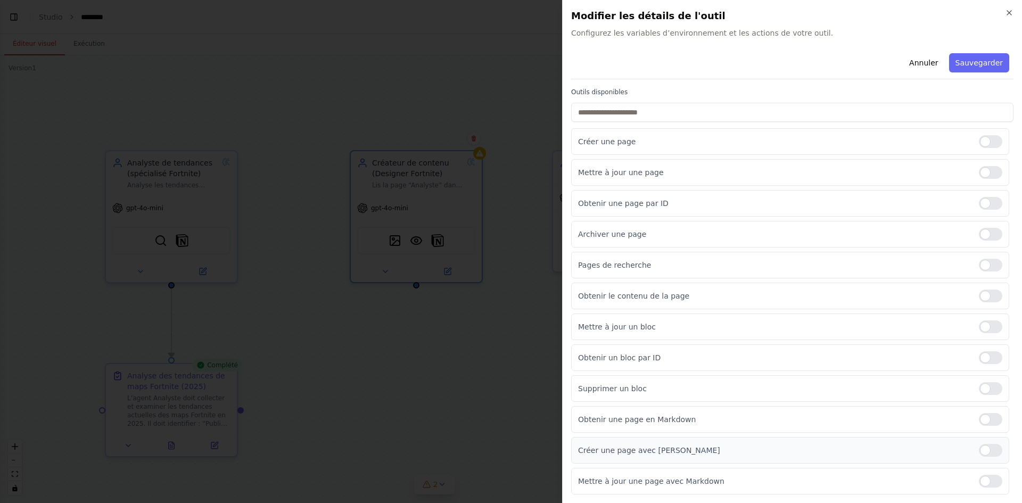
click at [991, 450] on div at bounding box center [990, 450] width 23 height 13
drag, startPoint x: 985, startPoint y: 486, endPoint x: 990, endPoint y: 476, distance: 10.7
click at [985, 485] on div at bounding box center [990, 481] width 23 height 13
click at [982, 62] on font "Sauvegarder" at bounding box center [979, 63] width 47 height 9
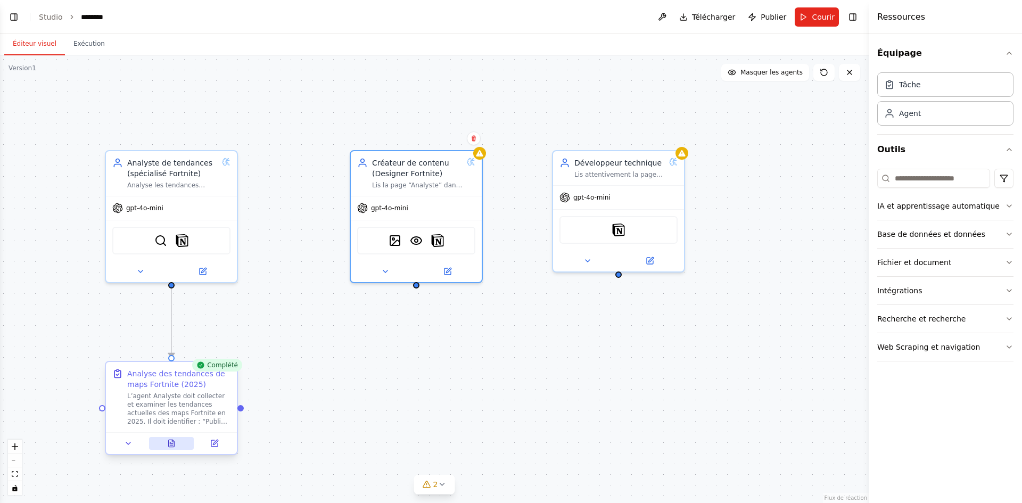
click at [169, 449] on button at bounding box center [171, 443] width 45 height 13
click at [171, 439] on button at bounding box center [171, 443] width 45 height 13
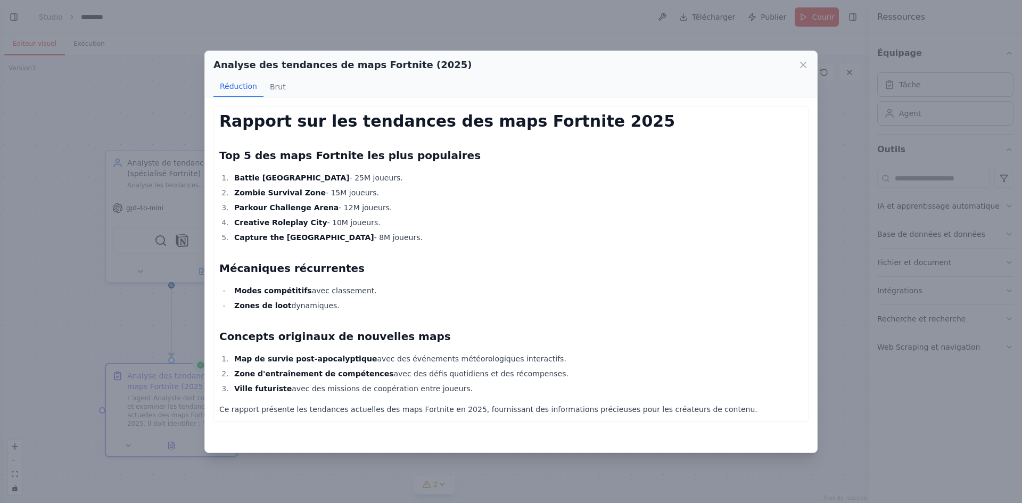
drag, startPoint x: 219, startPoint y: 119, endPoint x: 443, endPoint y: 385, distance: 348.0
click at [443, 385] on div "Rapport sur les tendances des maps Fortnite 2025 Top 5 des maps Fortnite les pl…" at bounding box center [510, 264] width 583 height 304
copy div "Rapport sur les tendances des maps Fortnite 2025 Top 5 des maps Fortnite les pl…"
click at [801, 60] on icon at bounding box center [803, 65] width 11 height 11
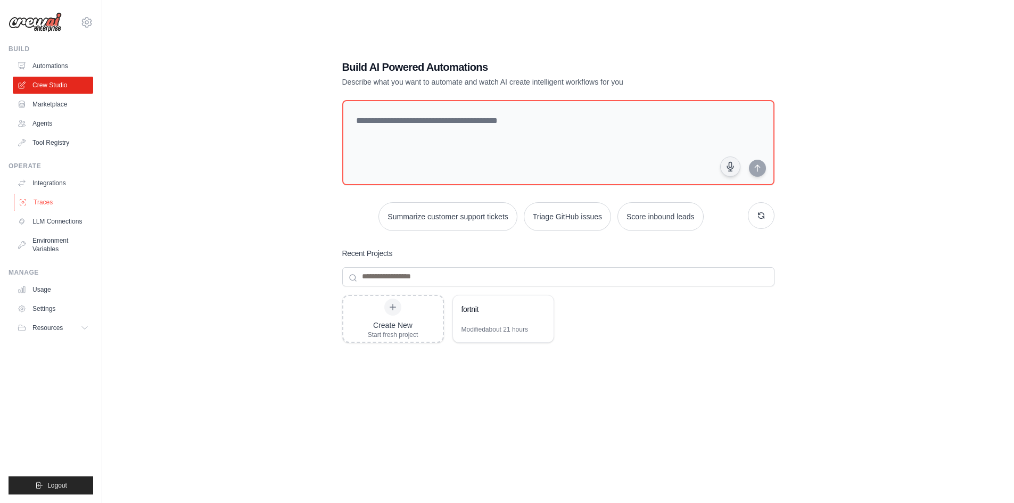
click at [54, 200] on link "Traces" at bounding box center [54, 202] width 80 height 17
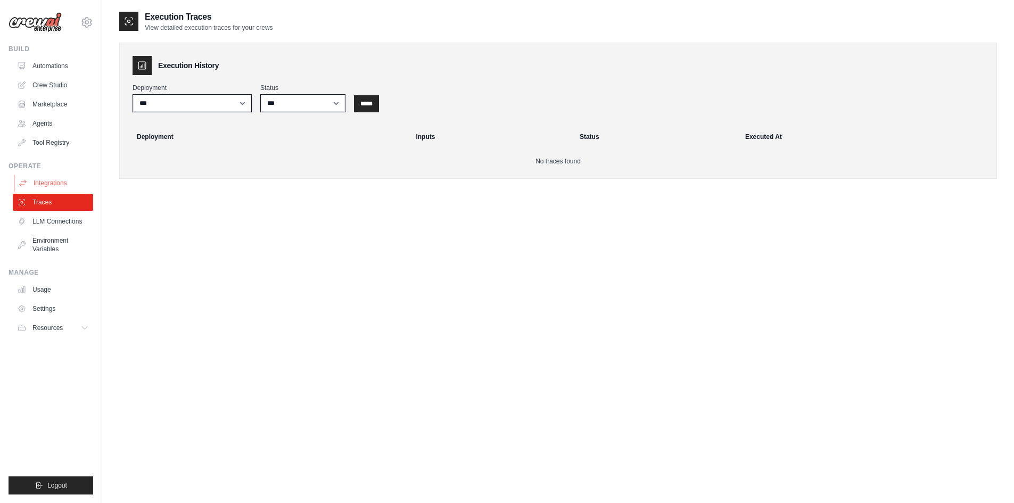
click at [52, 184] on link "Integrations" at bounding box center [54, 183] width 80 height 17
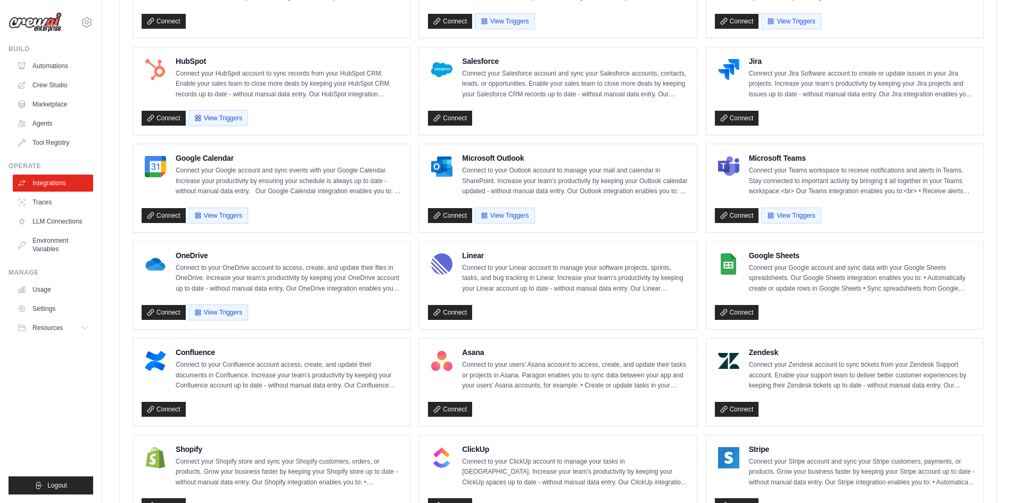
scroll to position [586, 0]
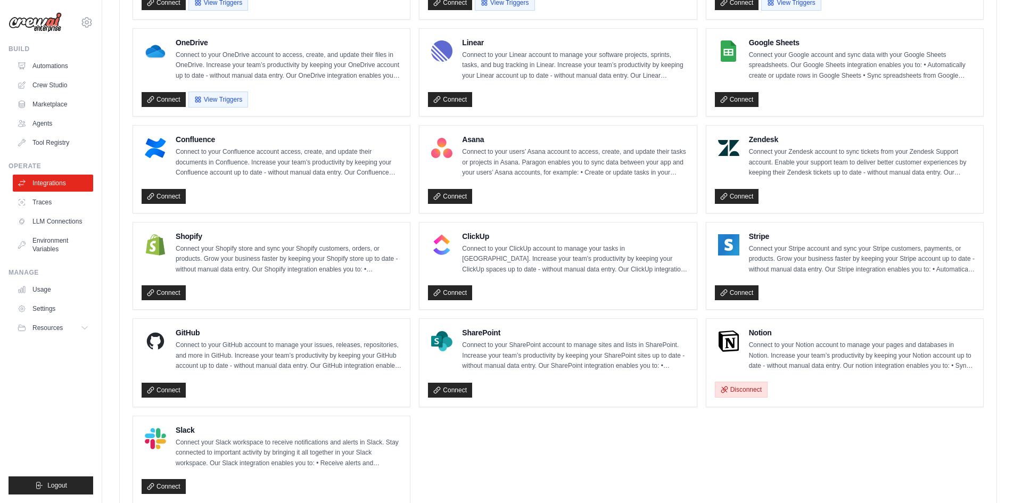
click at [740, 386] on button "Disconnect" at bounding box center [741, 390] width 53 height 16
click at [731, 384] on link "Connect" at bounding box center [737, 389] width 44 height 15
click at [43, 87] on link "Crew Studio" at bounding box center [54, 85] width 80 height 17
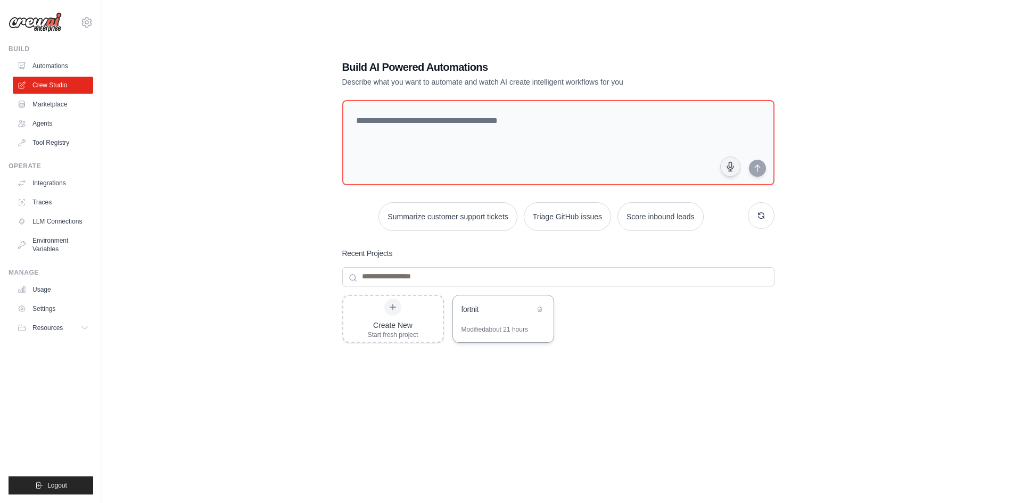
click at [482, 318] on div "fortnit" at bounding box center [503, 310] width 101 height 30
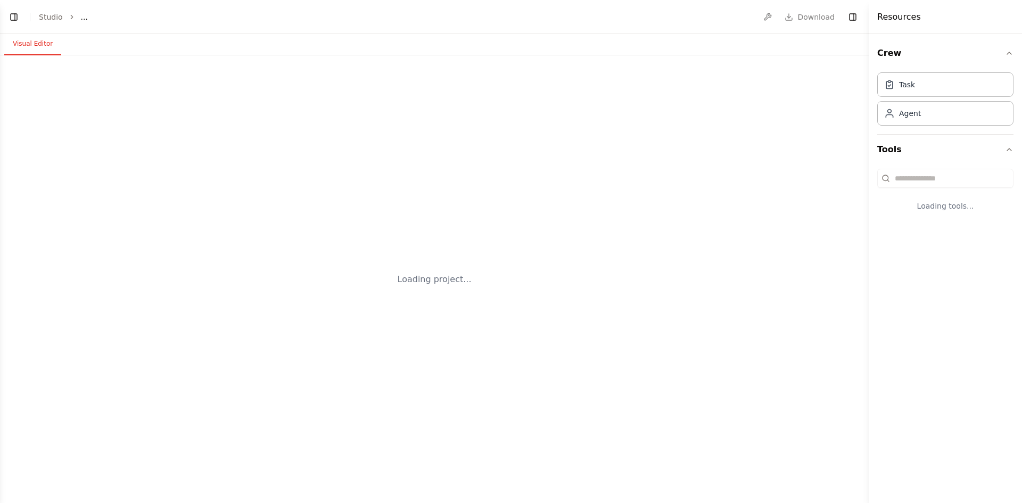
select select "****"
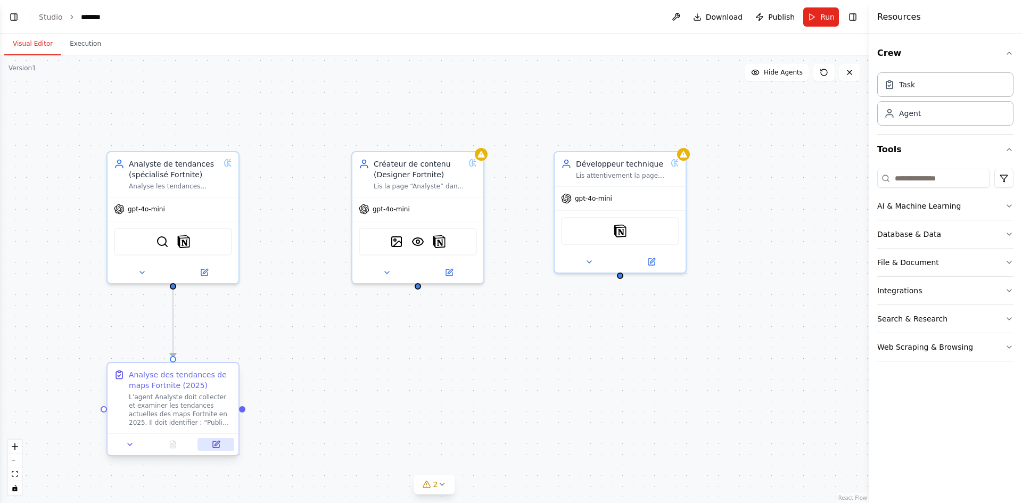
click at [212, 444] on icon at bounding box center [216, 444] width 9 height 9
click at [221, 448] on button at bounding box center [215, 444] width 37 height 13
click at [215, 443] on icon at bounding box center [216, 444] width 6 height 6
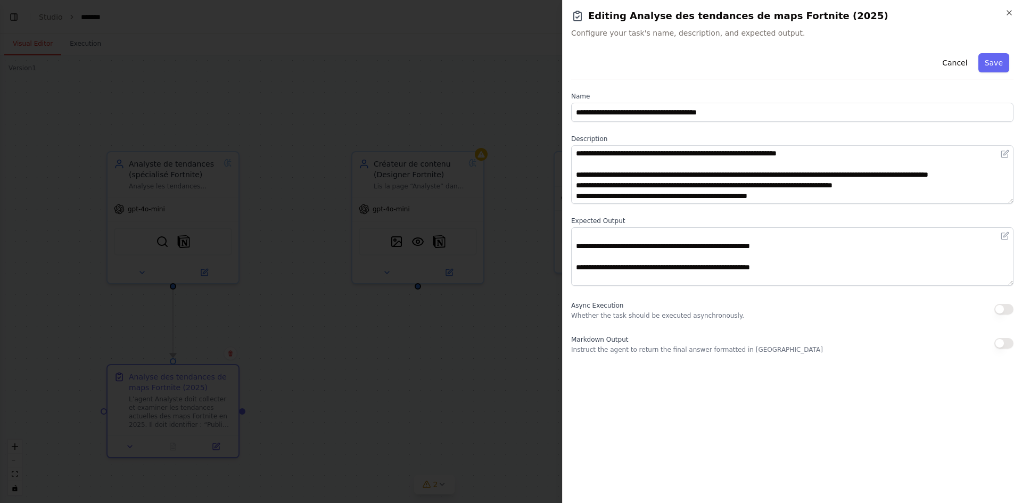
scroll to position [85, 0]
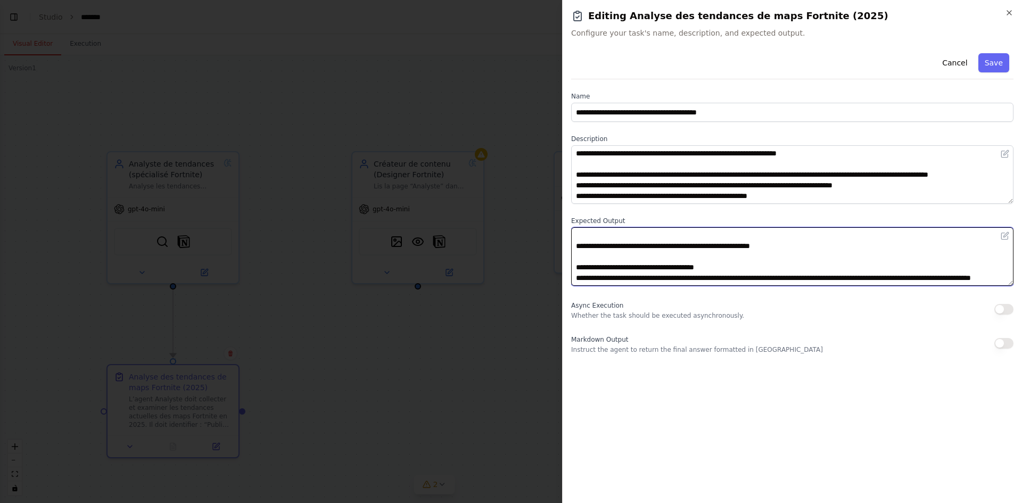
drag, startPoint x: 575, startPoint y: 265, endPoint x: 624, endPoint y: 278, distance: 51.3
click at [624, 278] on textarea "**********" at bounding box center [792, 256] width 442 height 59
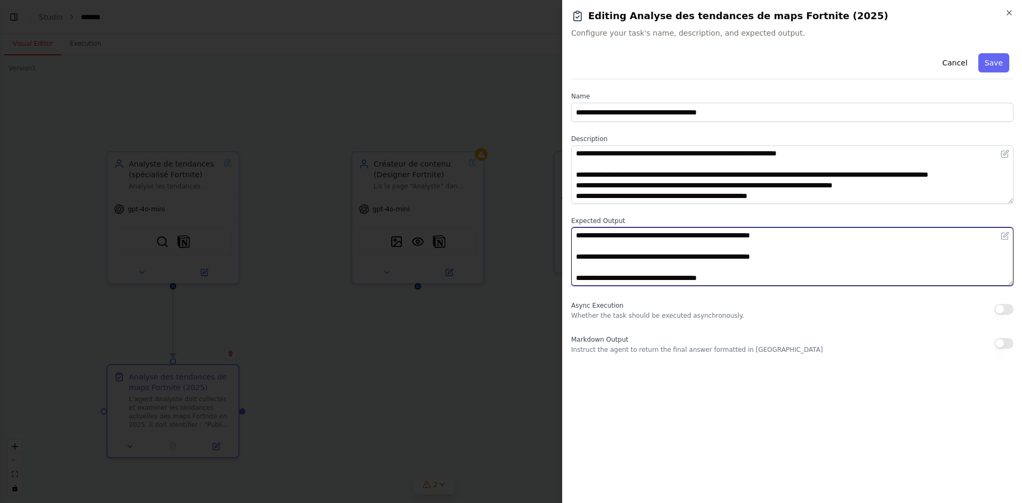
scroll to position [75, 0]
paste textarea "**********"
click at [871, 281] on textarea "**********" at bounding box center [792, 256] width 442 height 59
paste textarea "**********"
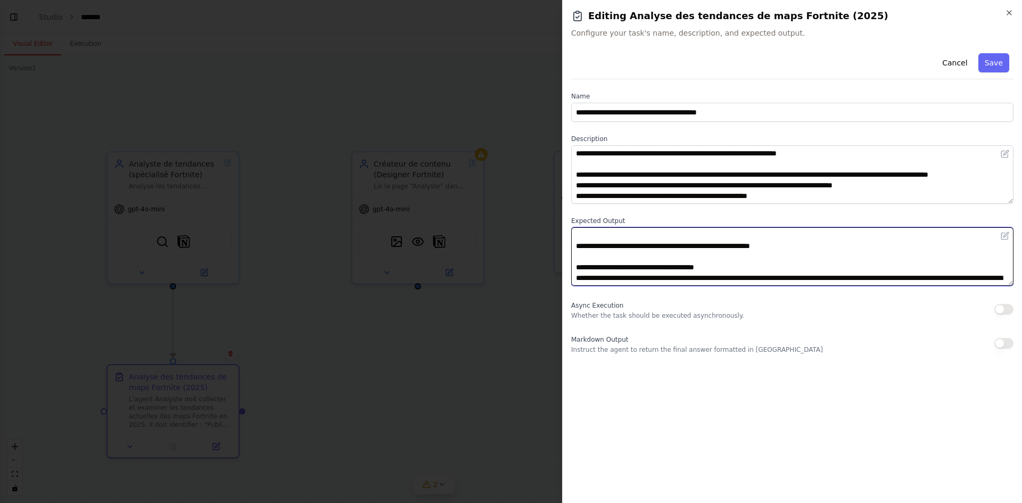
scroll to position [85, 0]
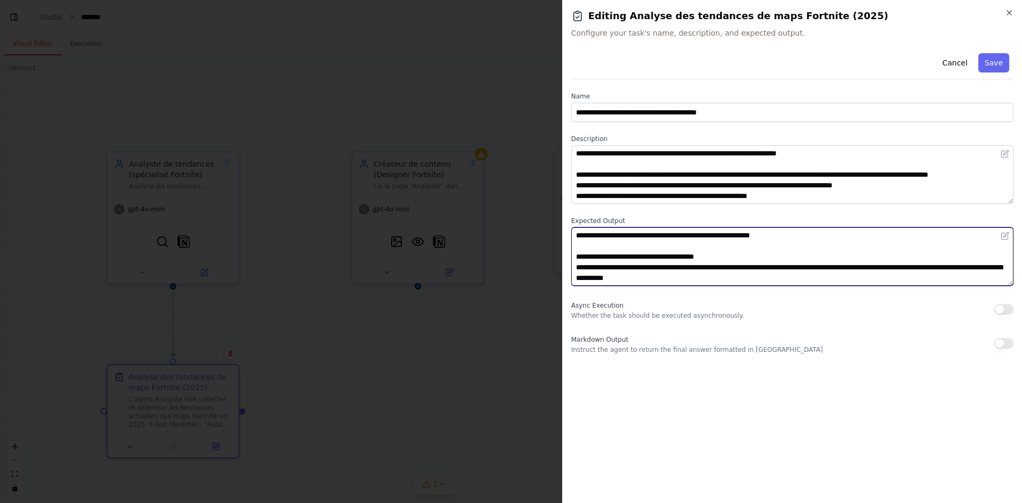
type textarea "**********"
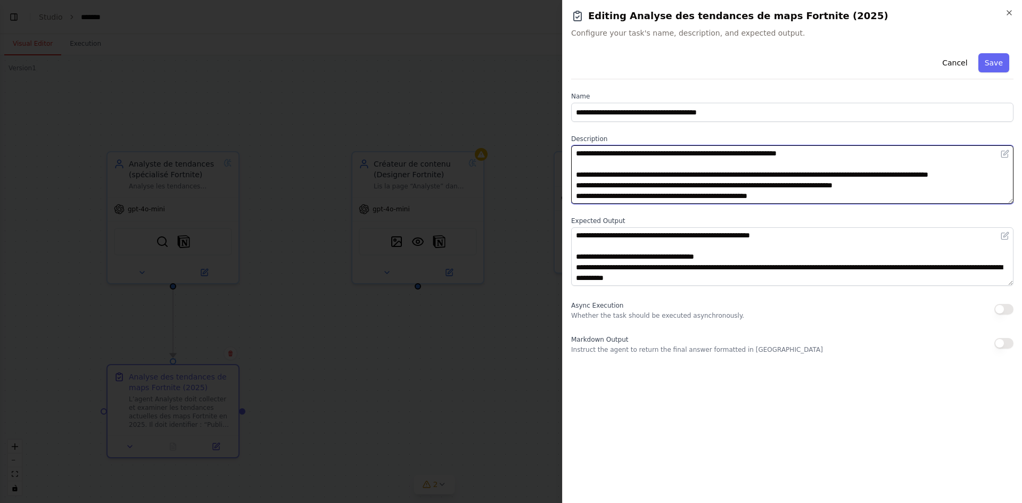
click at [802, 198] on textarea "**********" at bounding box center [792, 174] width 442 height 59
click at [809, 199] on textarea "**********" at bounding box center [792, 174] width 442 height 59
paste textarea "**********"
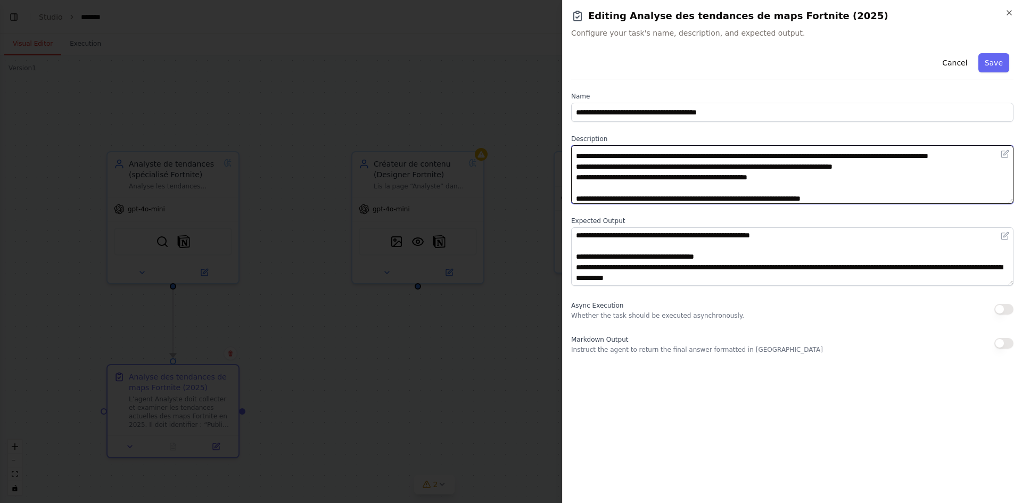
click at [865, 200] on textarea "**********" at bounding box center [792, 174] width 442 height 59
paste textarea "**********"
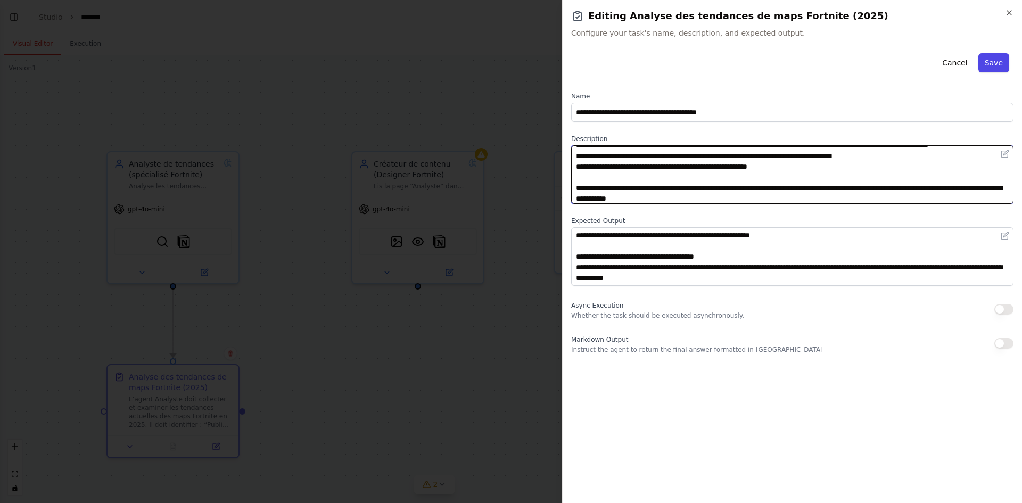
type textarea "**********"
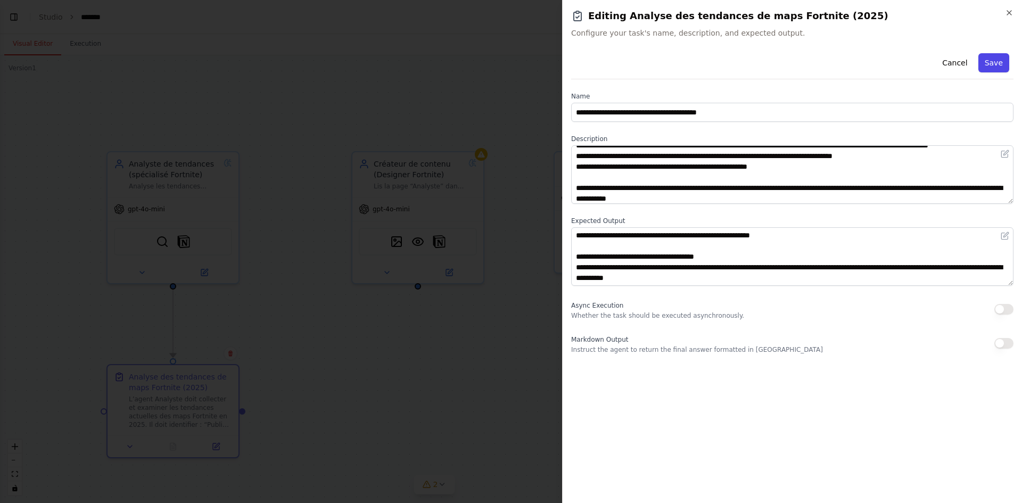
click at [997, 59] on button "Save" at bounding box center [993, 62] width 31 height 19
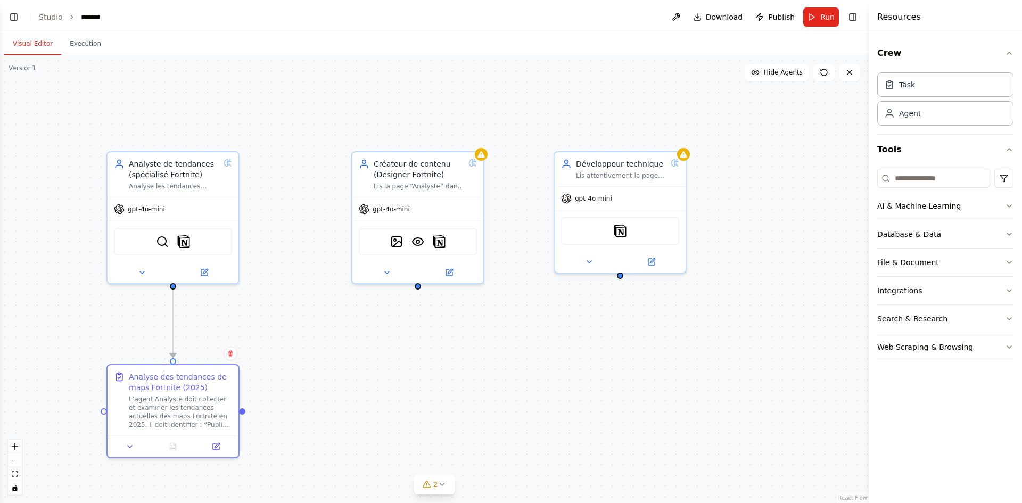
click at [819, 15] on button "Run" at bounding box center [821, 16] width 36 height 19
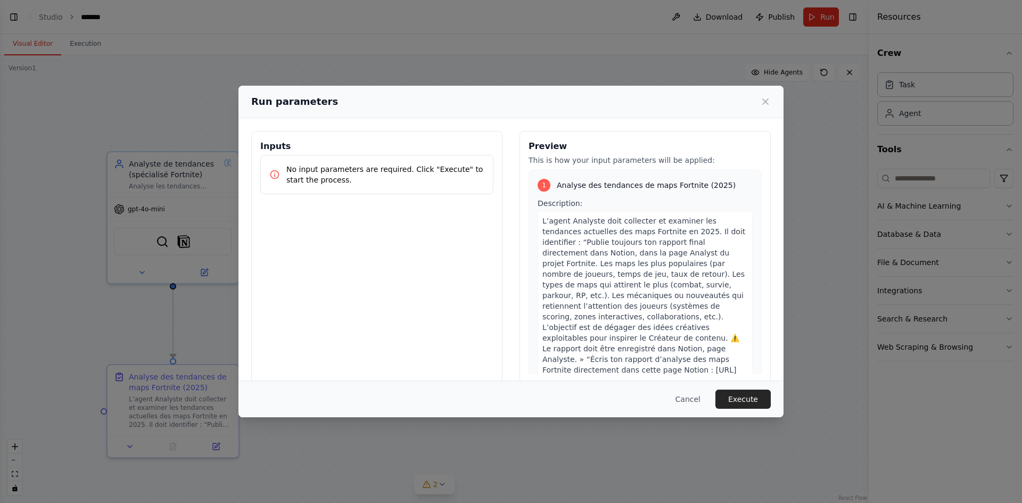
drag, startPoint x: 751, startPoint y: 398, endPoint x: 746, endPoint y: 404, distance: 7.6
click at [750, 399] on button "Execute" at bounding box center [742, 399] width 55 height 19
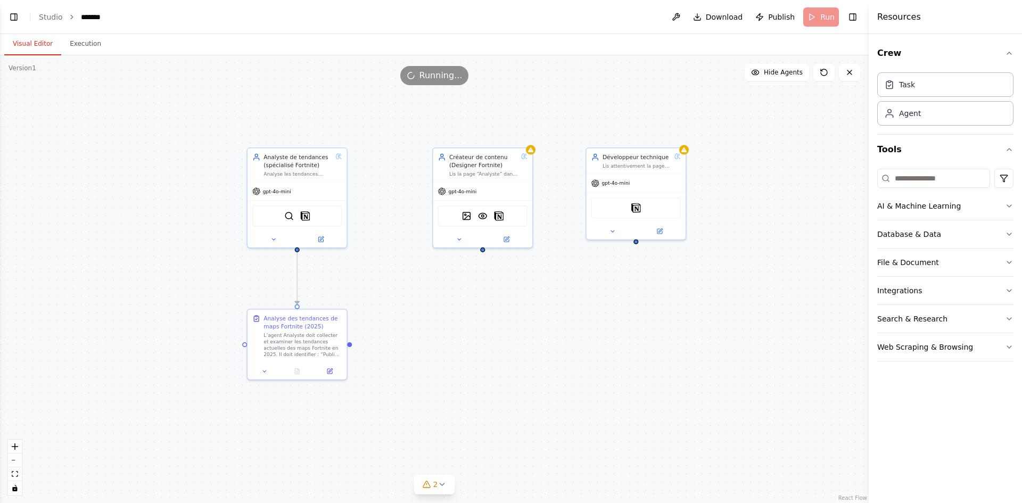
drag, startPoint x: 401, startPoint y: 383, endPoint x: 449, endPoint y: 336, distance: 67.8
click at [449, 336] on div ".deletable-edge-delete-btn { width: 20px; height: 20px; border: 0px solid #ffff…" at bounding box center [434, 279] width 869 height 448
click at [300, 368] on icon at bounding box center [297, 368] width 4 height 5
click at [302, 370] on button at bounding box center [298, 369] width 34 height 10
click at [295, 368] on icon at bounding box center [297, 368] width 4 height 5
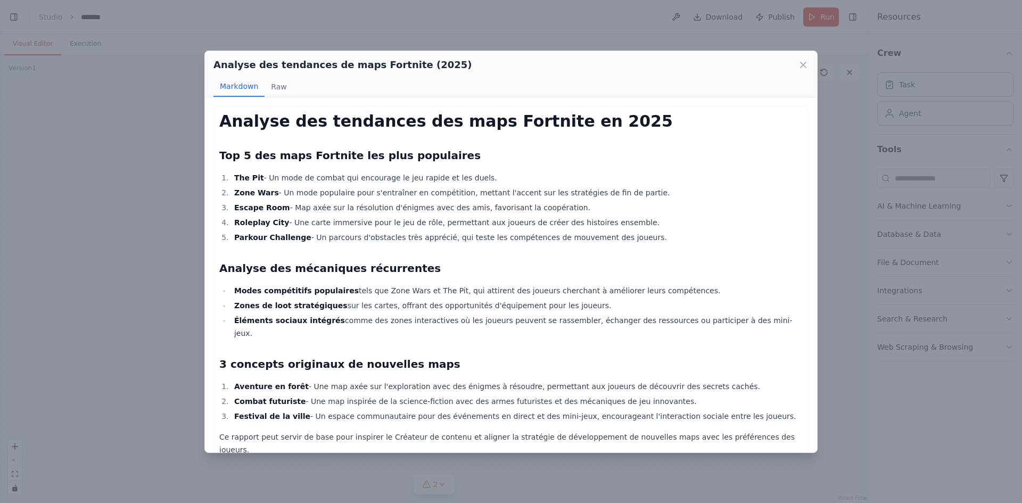
drag, startPoint x: 175, startPoint y: 293, endPoint x: 101, endPoint y: 259, distance: 81.9
click at [175, 287] on div "Analyse des tendances de maps Fortnite (2025) Markdown Raw Analyse des tendance…" at bounding box center [511, 251] width 1022 height 503
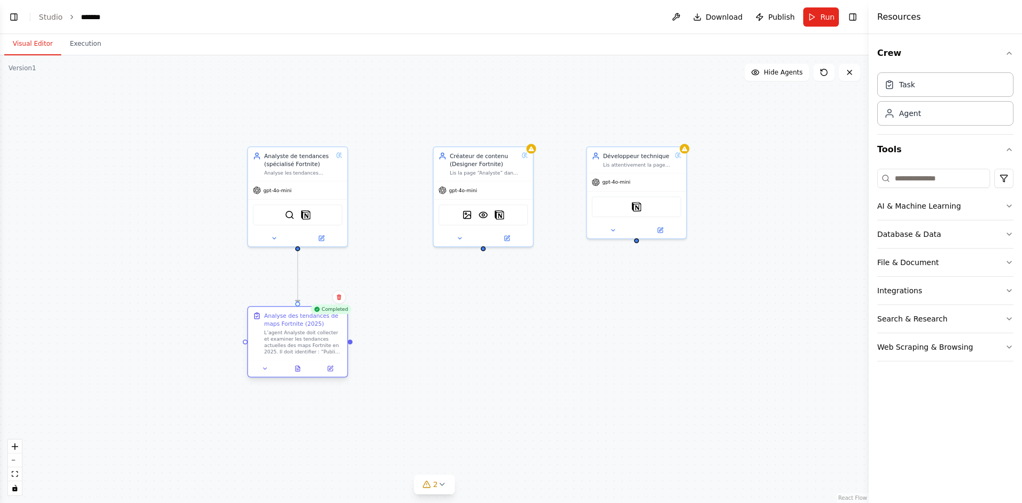
click at [301, 376] on div at bounding box center [297, 368] width 99 height 17
click at [296, 373] on button at bounding box center [298, 369] width 34 height 10
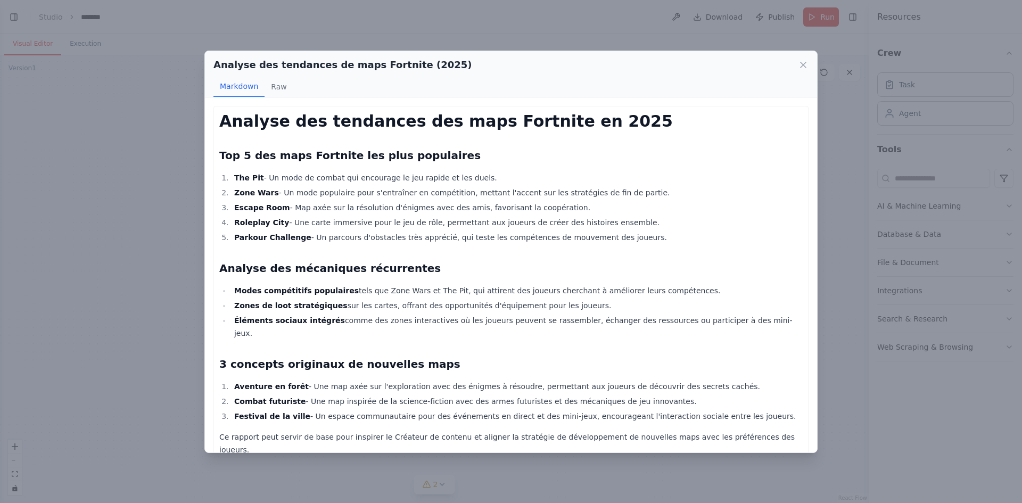
click at [170, 234] on div "Analyse des tendances de maps Fortnite (2025) Markdown Raw Analyse des tendance…" at bounding box center [511, 251] width 1022 height 503
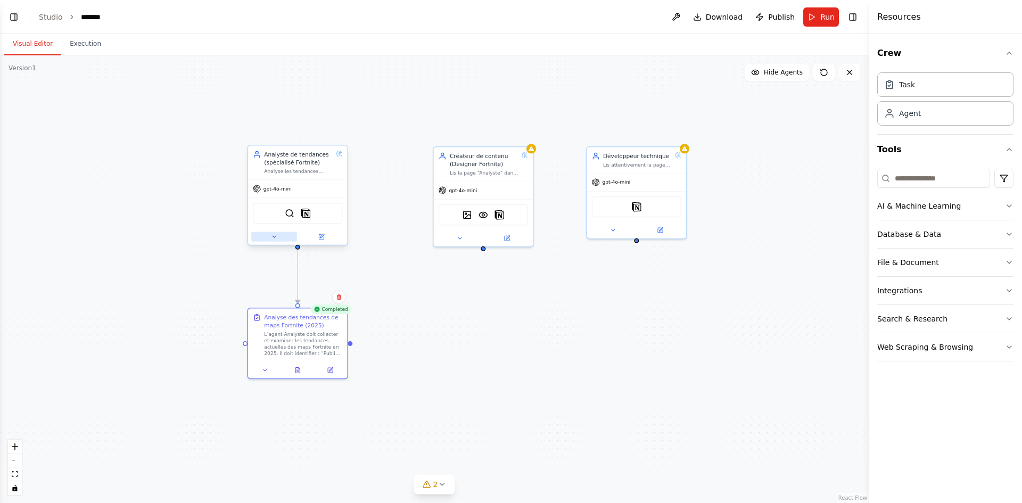
click at [275, 236] on icon at bounding box center [274, 237] width 3 height 2
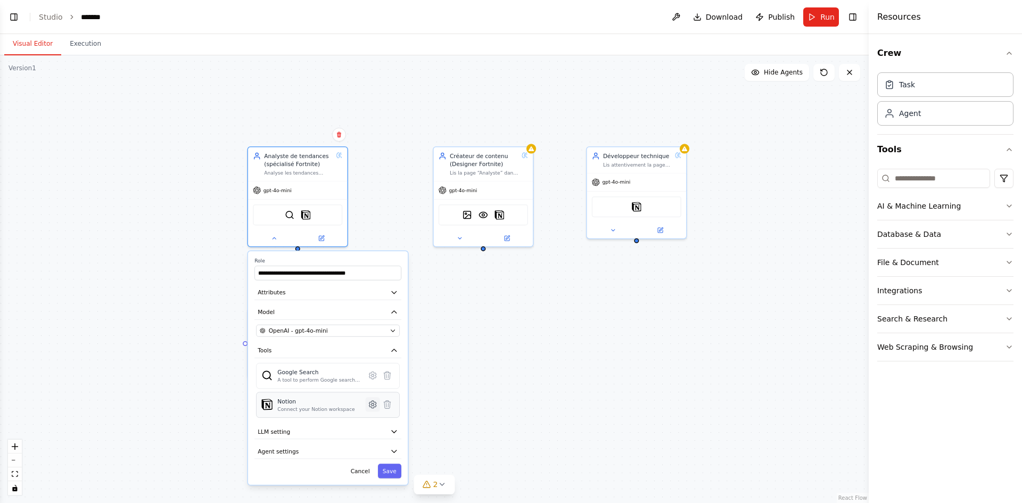
click at [372, 404] on icon at bounding box center [373, 405] width 3 height 3
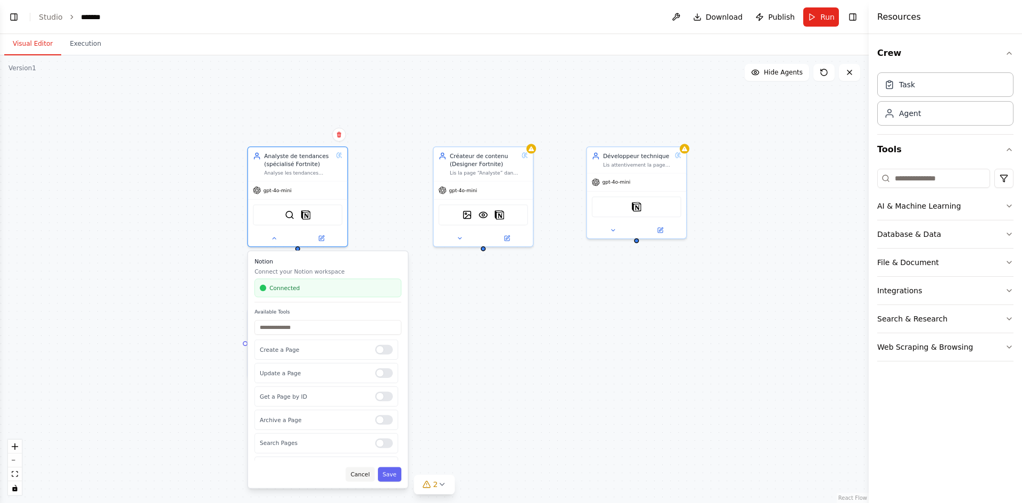
click at [366, 476] on button "Cancel" at bounding box center [360, 474] width 29 height 14
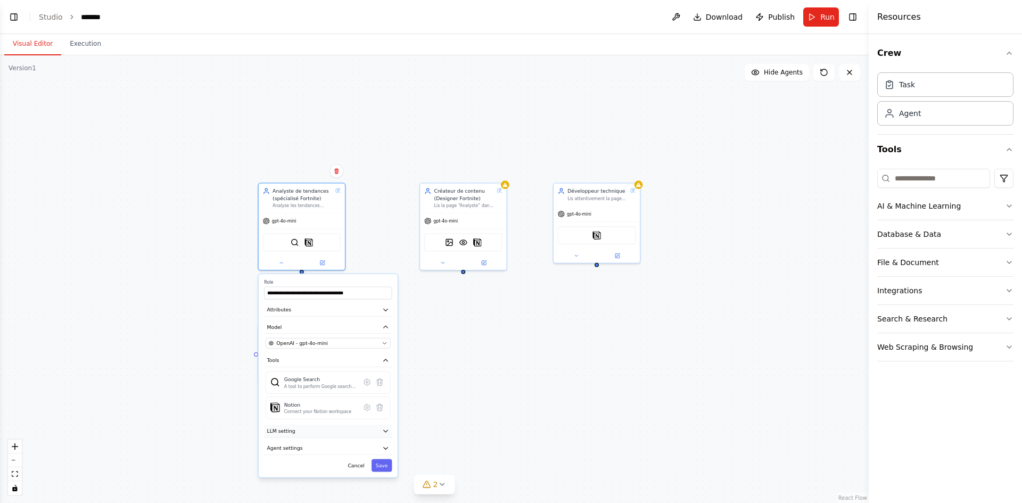
click at [340, 437] on button "LLM setting" at bounding box center [328, 431] width 128 height 13
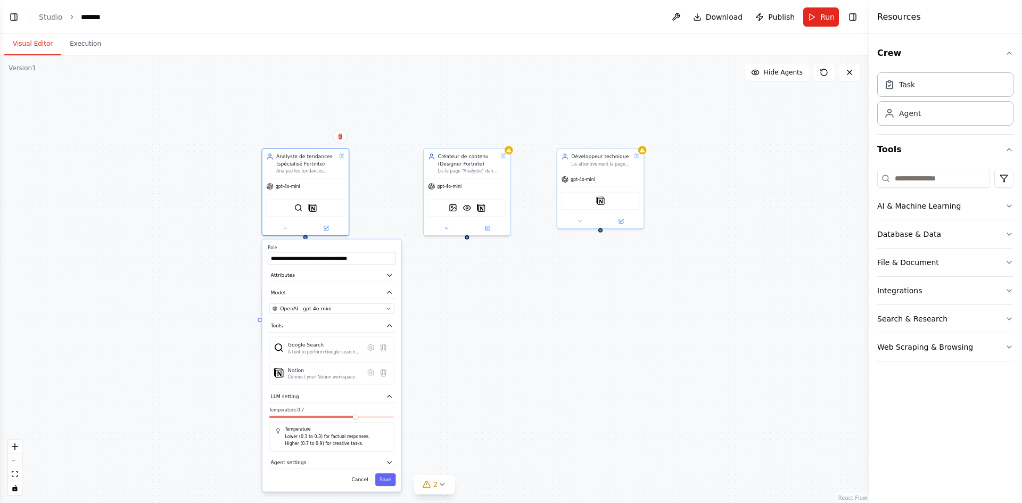
drag, startPoint x: 442, startPoint y: 451, endPoint x: 457, endPoint y: 396, distance: 57.3
click at [457, 396] on div ".deletable-edge-delete-btn { width: 20px; height: 20px; border: 0px solid #ffff…" at bounding box center [434, 279] width 869 height 448
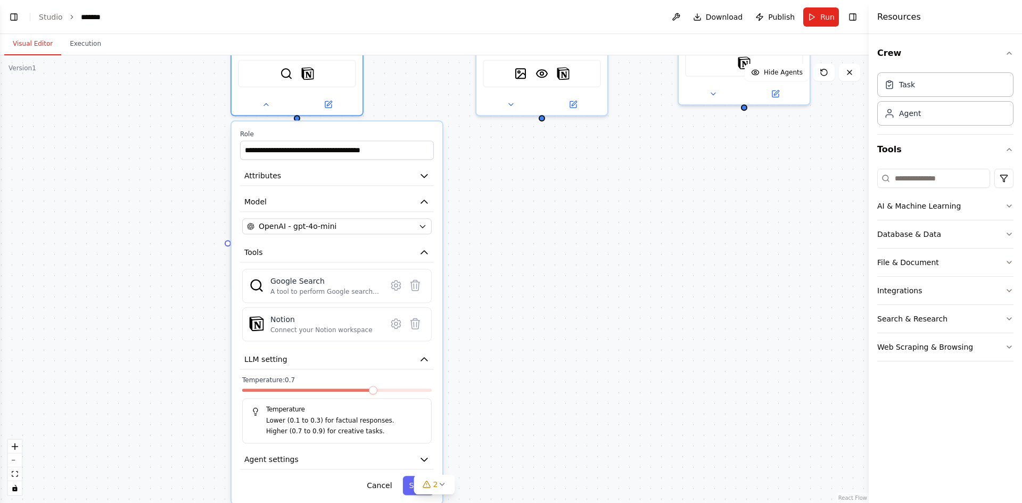
drag, startPoint x: 549, startPoint y: 401, endPoint x: 558, endPoint y: 333, distance: 68.2
click at [558, 333] on div ".deletable-edge-delete-btn { width: 20px; height: 20px; border: 0px solid #ffff…" at bounding box center [434, 279] width 869 height 448
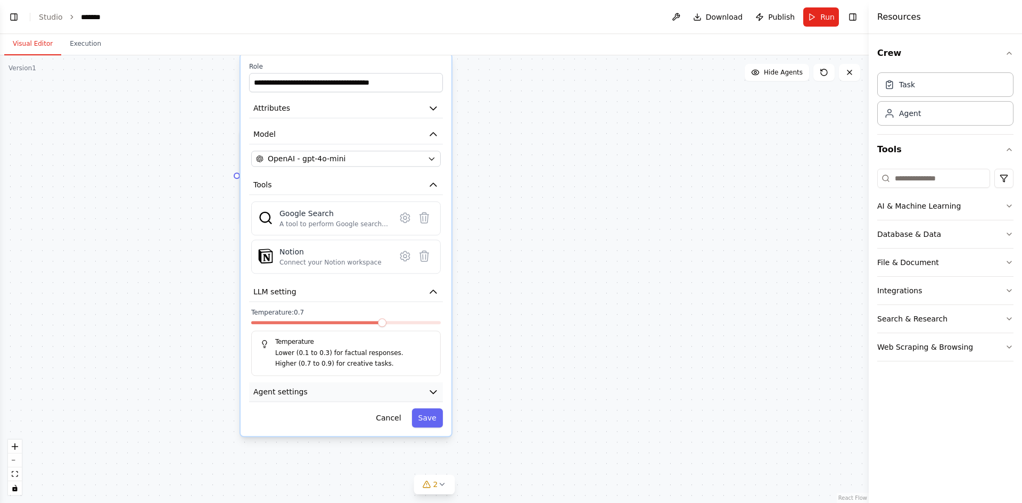
click at [436, 391] on icon "button" at bounding box center [433, 392] width 6 height 3
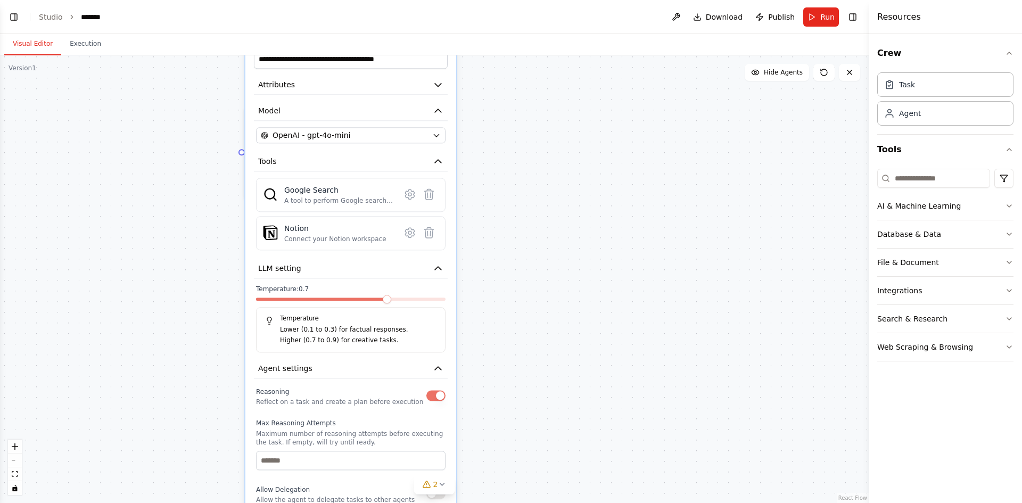
drag, startPoint x: 501, startPoint y: 393, endPoint x: 506, endPoint y: 370, distance: 23.8
click at [506, 370] on div ".deletable-edge-delete-btn { width: 20px; height: 20px; border: 0px solid #ffff…" at bounding box center [434, 279] width 869 height 448
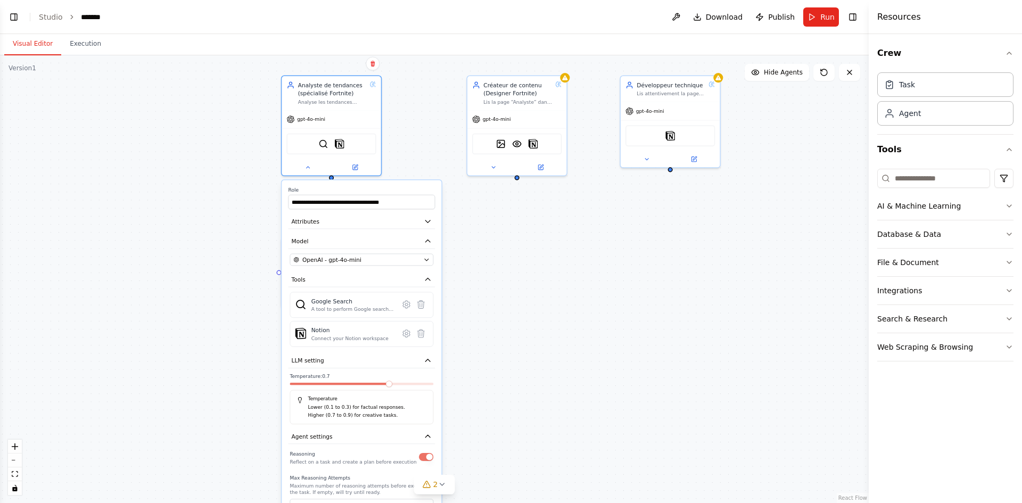
drag, startPoint x: 470, startPoint y: 436, endPoint x: 460, endPoint y: 497, distance: 61.4
click at [460, 497] on div ".deletable-edge-delete-btn { width: 20px; height: 20px; border: 0px solid #ffff…" at bounding box center [434, 279] width 869 height 448
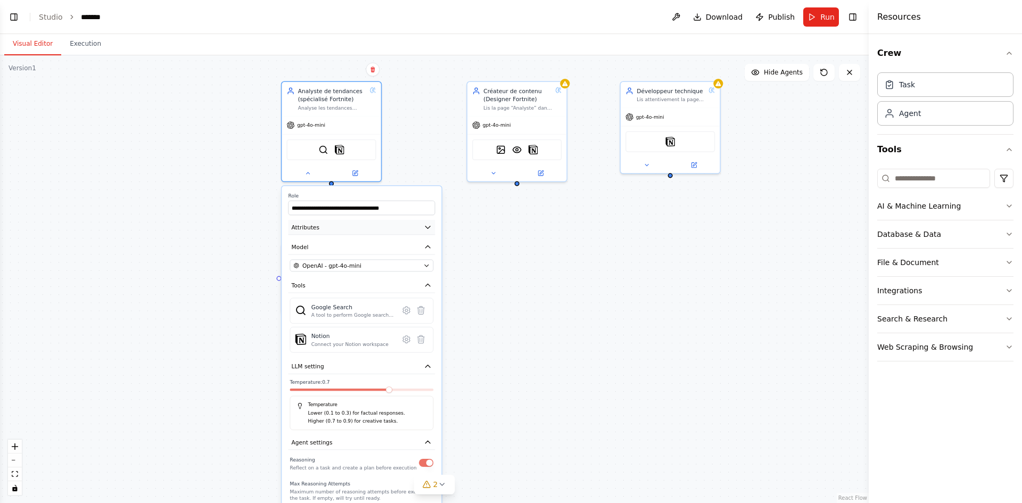
click at [425, 230] on icon "button" at bounding box center [428, 227] width 8 height 8
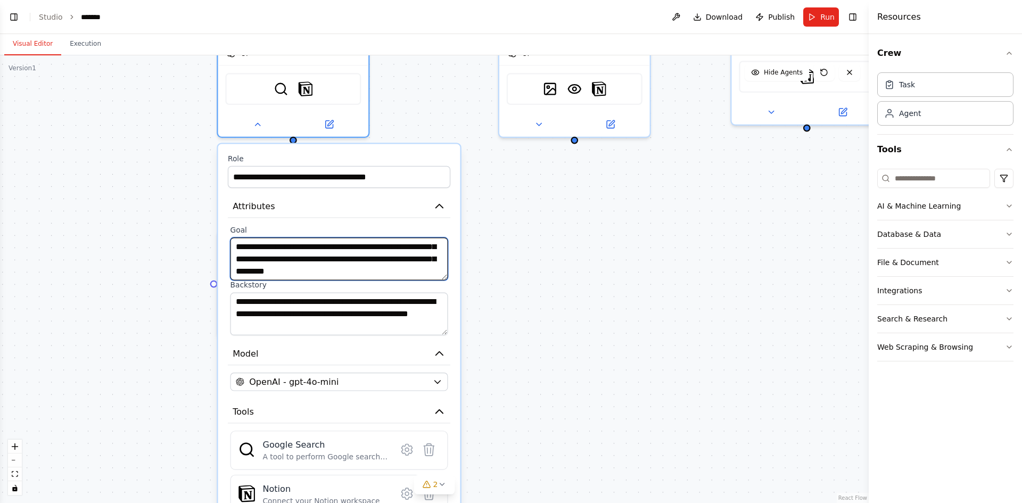
scroll to position [32, 0]
drag, startPoint x: 336, startPoint y: 273, endPoint x: 231, endPoint y: 275, distance: 106.0
click at [231, 275] on textarea "**********" at bounding box center [340, 258] width 218 height 43
paste textarea "**********"
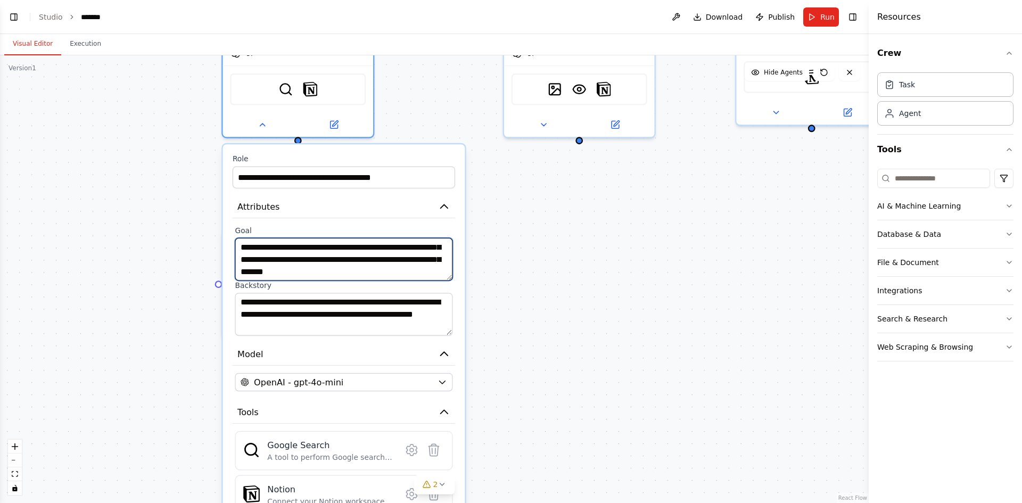
scroll to position [29, 0]
click at [424, 262] on textarea "**********" at bounding box center [344, 259] width 218 height 43
type textarea "**********"
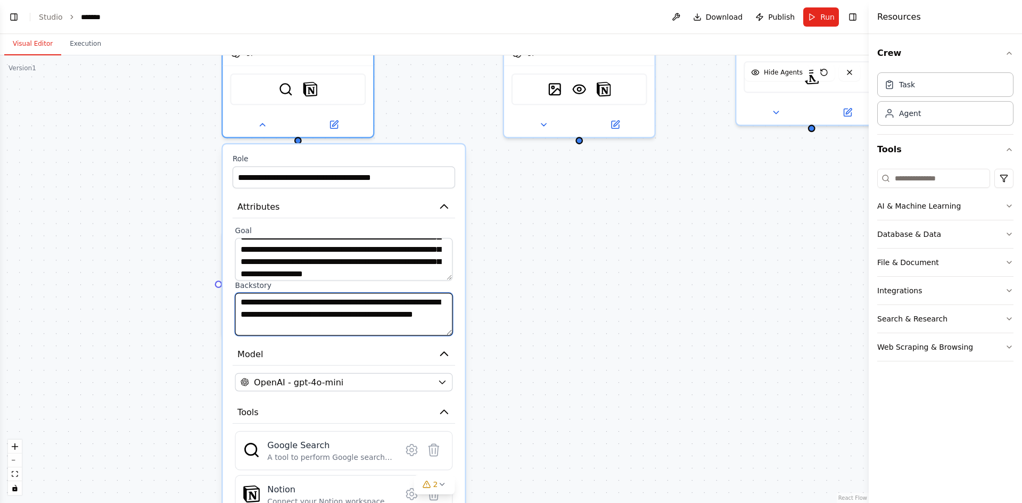
click at [352, 330] on textarea "**********" at bounding box center [344, 314] width 218 height 43
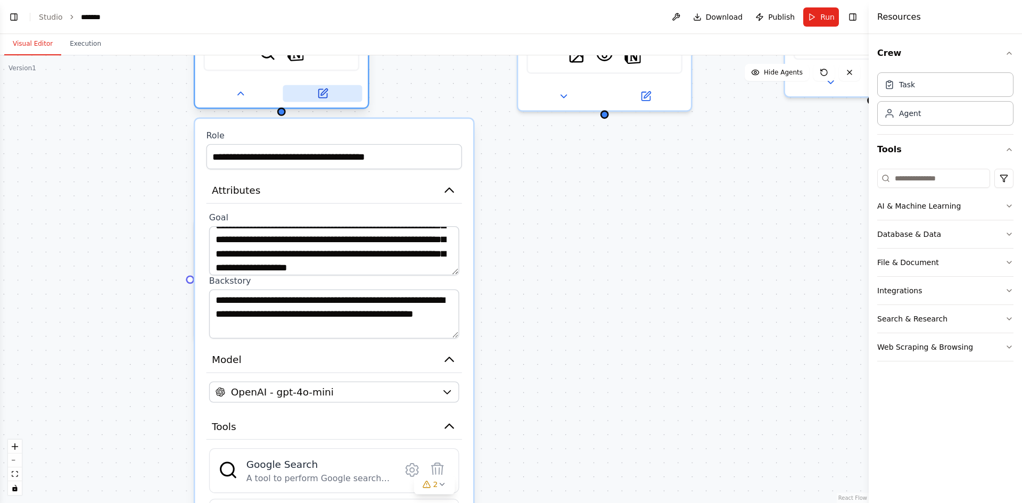
click at [319, 90] on icon at bounding box center [322, 93] width 11 height 11
click at [321, 94] on icon at bounding box center [323, 92] width 6 height 6
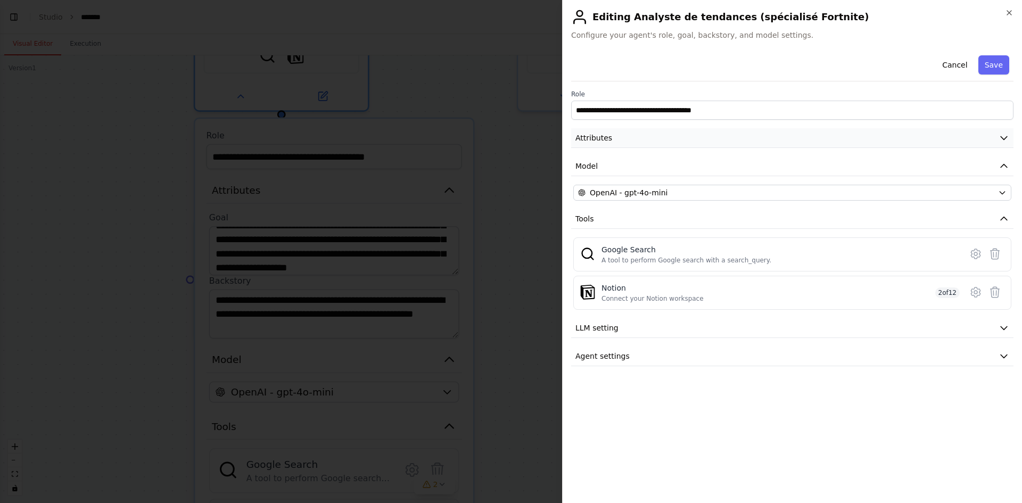
click at [692, 136] on button "Attributes" at bounding box center [792, 138] width 442 height 20
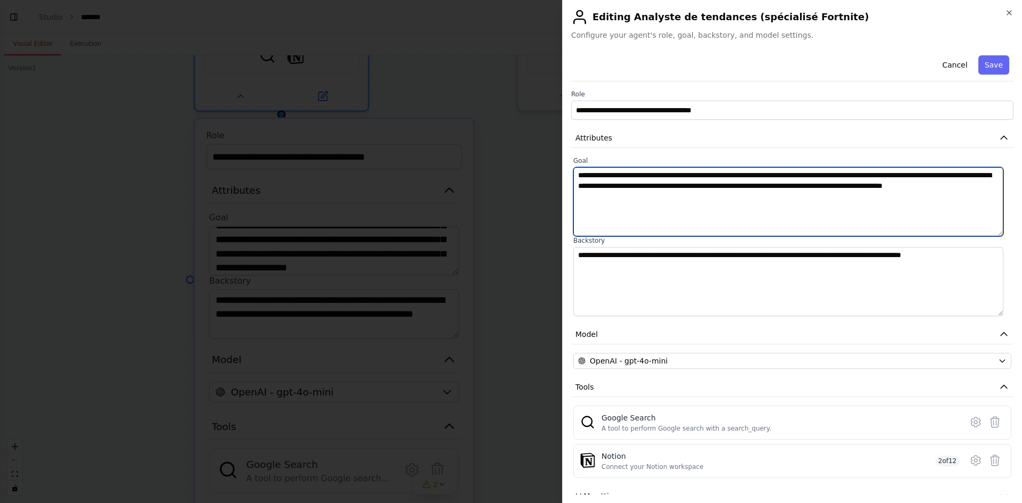
click at [661, 196] on textarea "**********" at bounding box center [788, 201] width 430 height 69
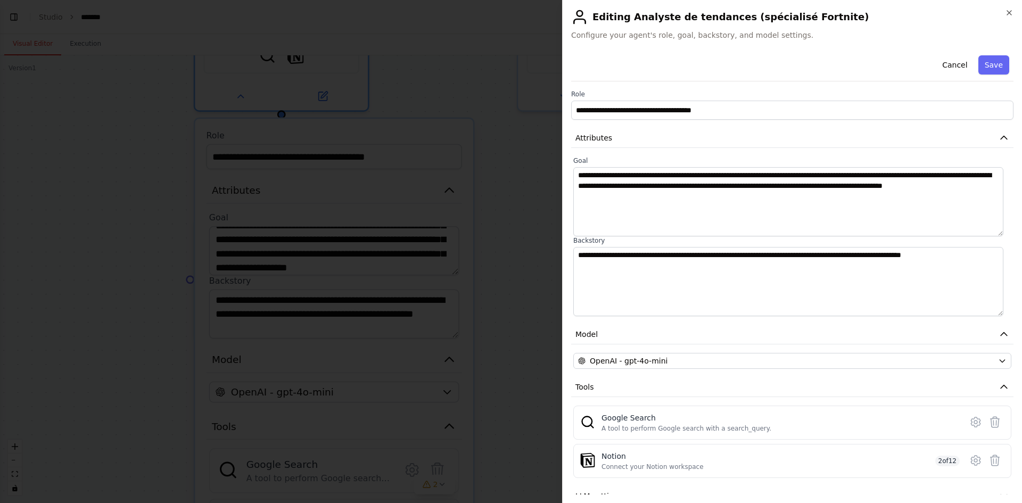
drag, startPoint x: 497, startPoint y: 243, endPoint x: 506, endPoint y: 242, distance: 9.6
click at [498, 242] on div at bounding box center [511, 251] width 1022 height 503
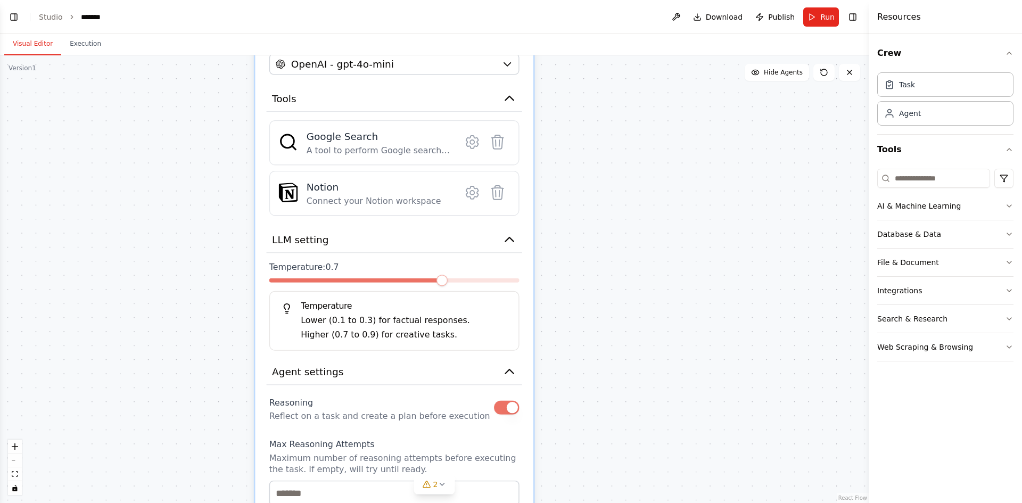
drag, startPoint x: 570, startPoint y: 382, endPoint x: 652, endPoint y: 243, distance: 161.3
click at [625, 65] on div ".deletable-edge-delete-btn { width: 20px; height: 20px; border: 0px solid #ffff…" at bounding box center [434, 279] width 869 height 448
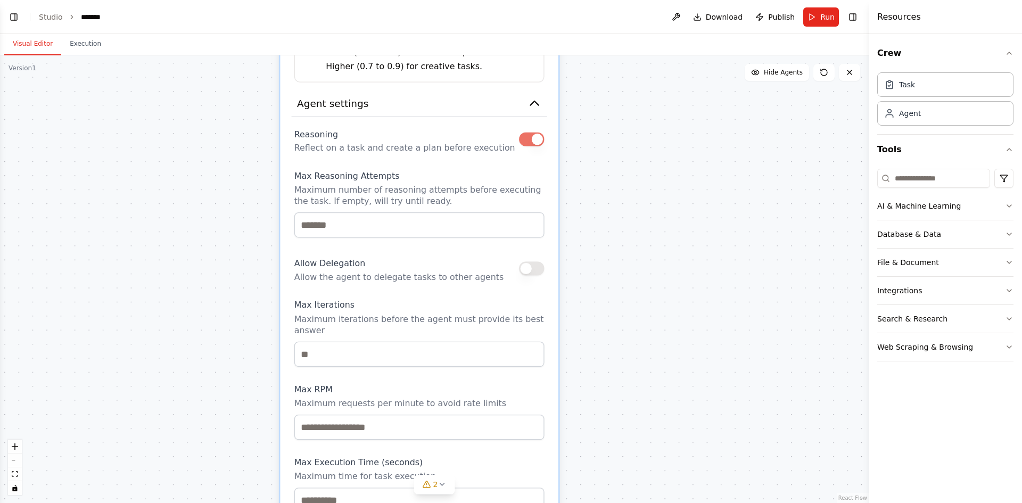
drag, startPoint x: 610, startPoint y: 227, endPoint x: 637, endPoint y: 90, distance: 138.9
click at [637, 90] on div ".deletable-edge-delete-btn { width: 20px; height: 20px; border: 0px solid #ffff…" at bounding box center [434, 279] width 869 height 448
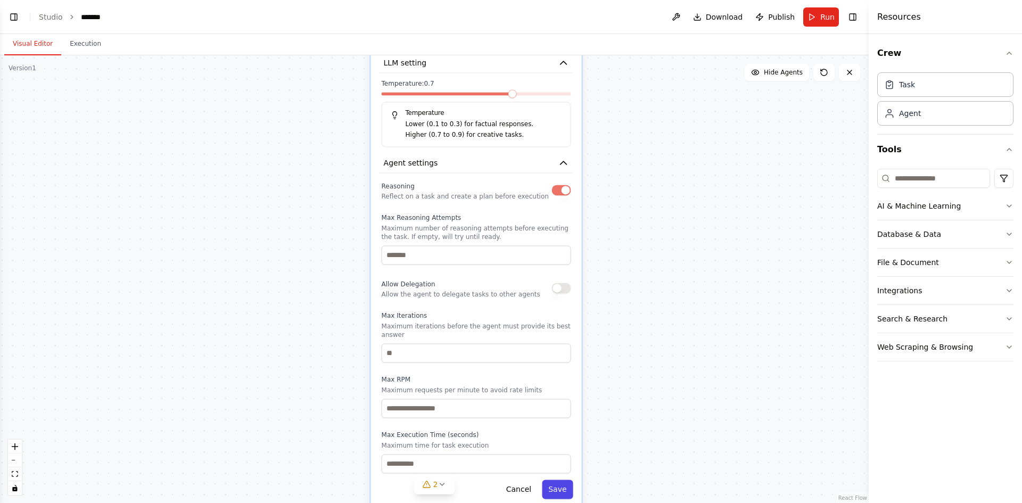
click at [559, 480] on button "Save" at bounding box center [557, 489] width 31 height 19
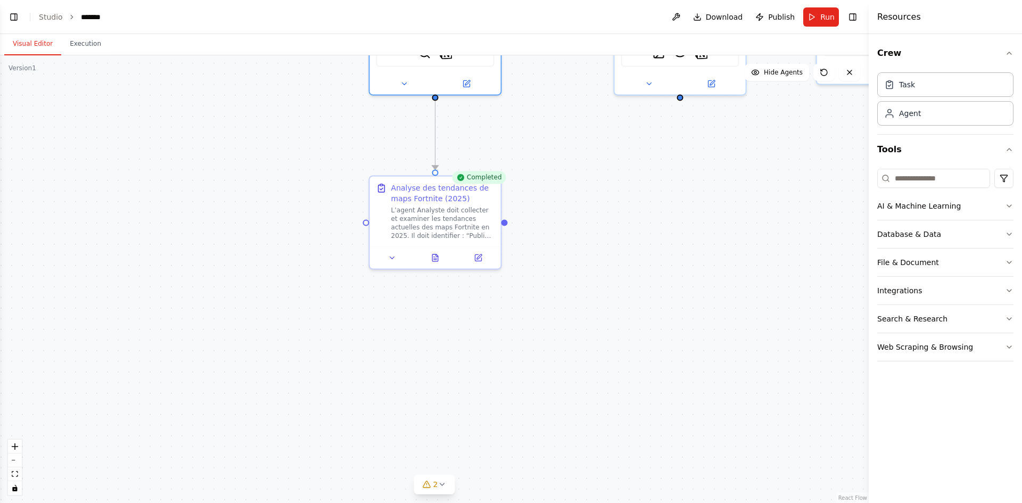
drag, startPoint x: 448, startPoint y: 154, endPoint x: 447, endPoint y: 523, distance: 368.9
click at [447, 503] on html "BETA Hello! I'm the CrewAI assistant. What kind of automation do you want to bu…" at bounding box center [511, 251] width 1022 height 503
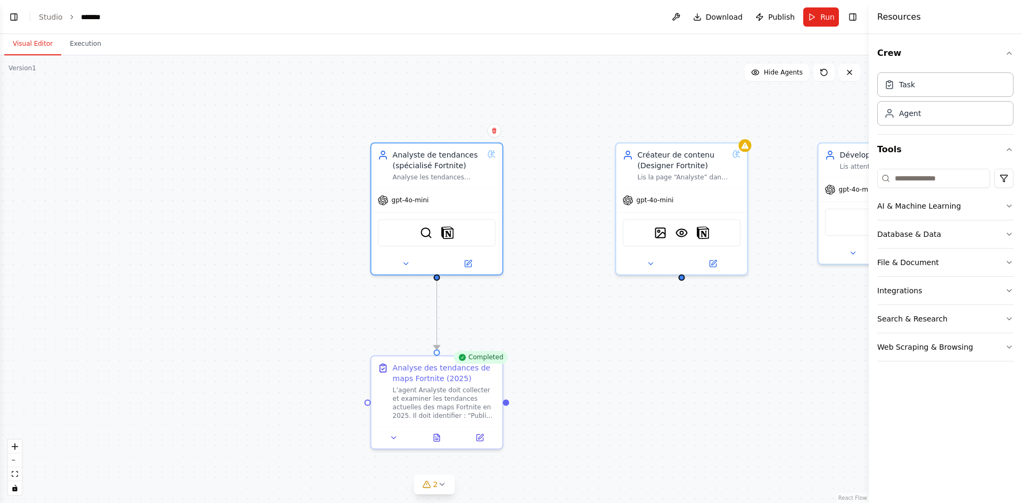
drag, startPoint x: 616, startPoint y: 123, endPoint x: 615, endPoint y: 294, distance: 170.9
click at [615, 294] on div ".deletable-edge-delete-btn { width: 20px; height: 20px; border: 0px solid #ffff…" at bounding box center [434, 279] width 869 height 448
click at [467, 262] on icon at bounding box center [468, 260] width 5 height 5
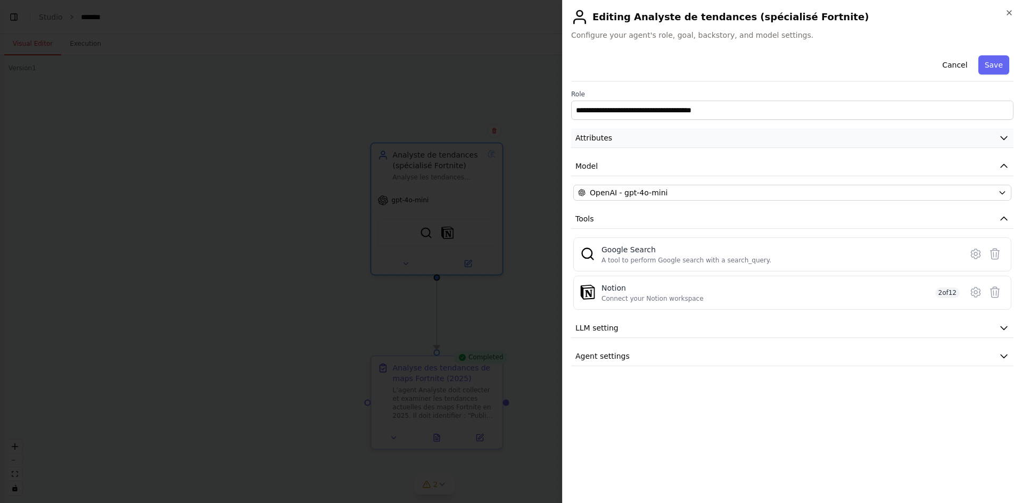
click at [715, 133] on button "Attributes" at bounding box center [792, 138] width 442 height 20
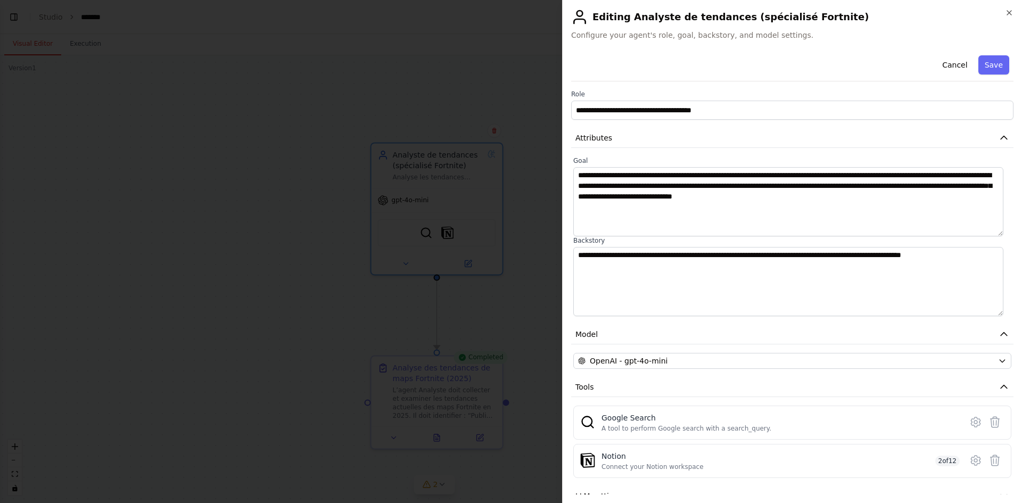
click at [488, 74] on div at bounding box center [511, 251] width 1022 height 503
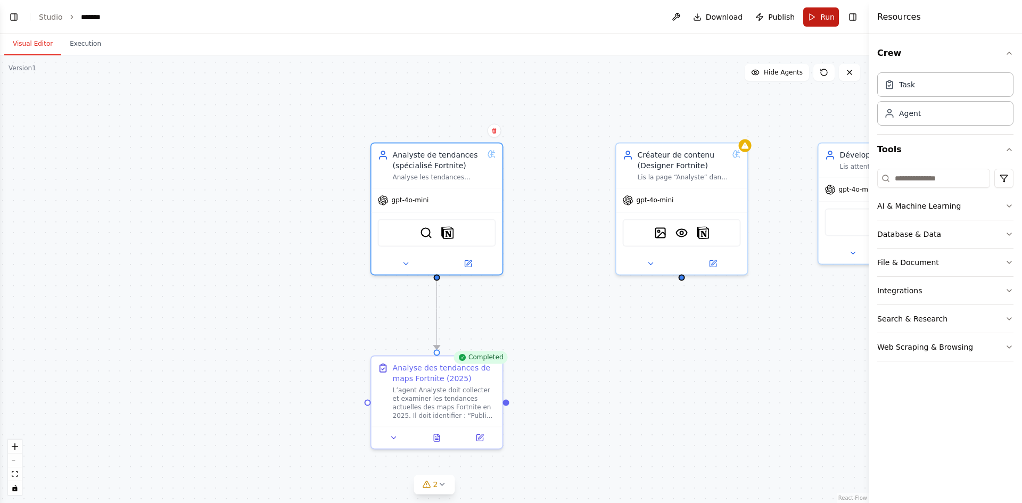
click at [813, 15] on button "Run" at bounding box center [821, 16] width 36 height 19
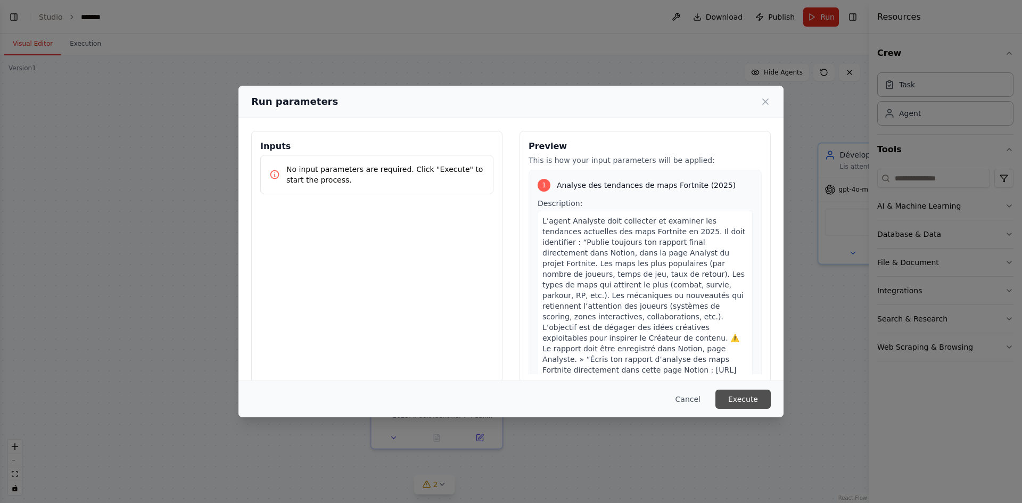
click at [737, 402] on button "Execute" at bounding box center [742, 399] width 55 height 19
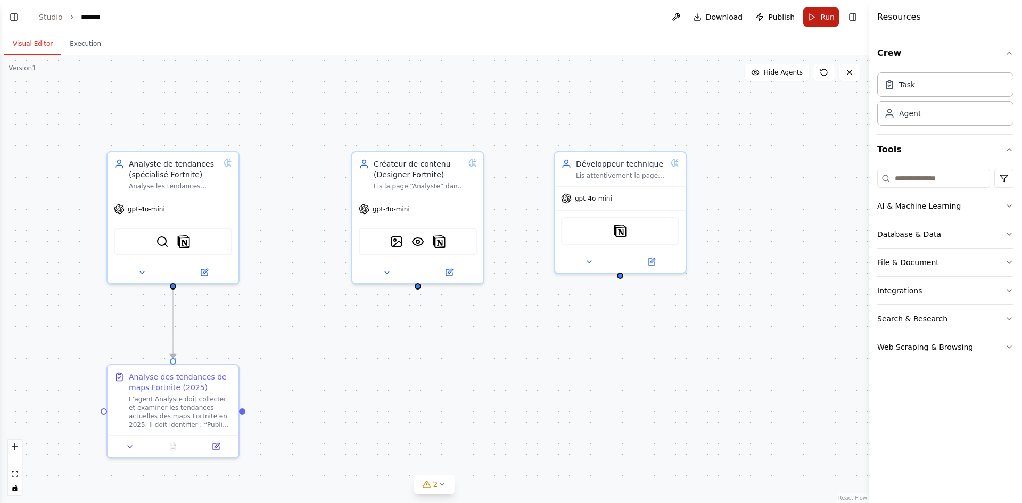
click at [824, 17] on span "Run" at bounding box center [827, 17] width 14 height 11
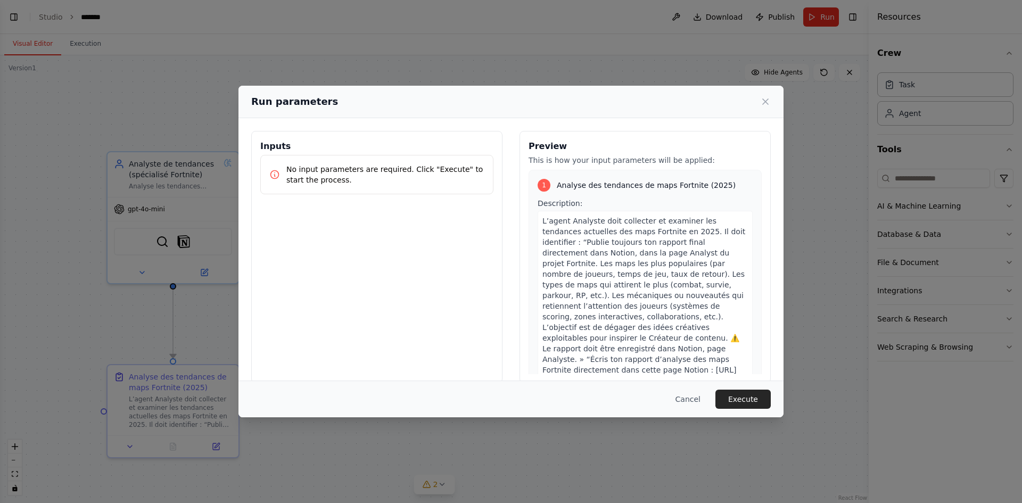
click at [740, 400] on button "Execute" at bounding box center [742, 399] width 55 height 19
